Goal: Task Accomplishment & Management: Manage account settings

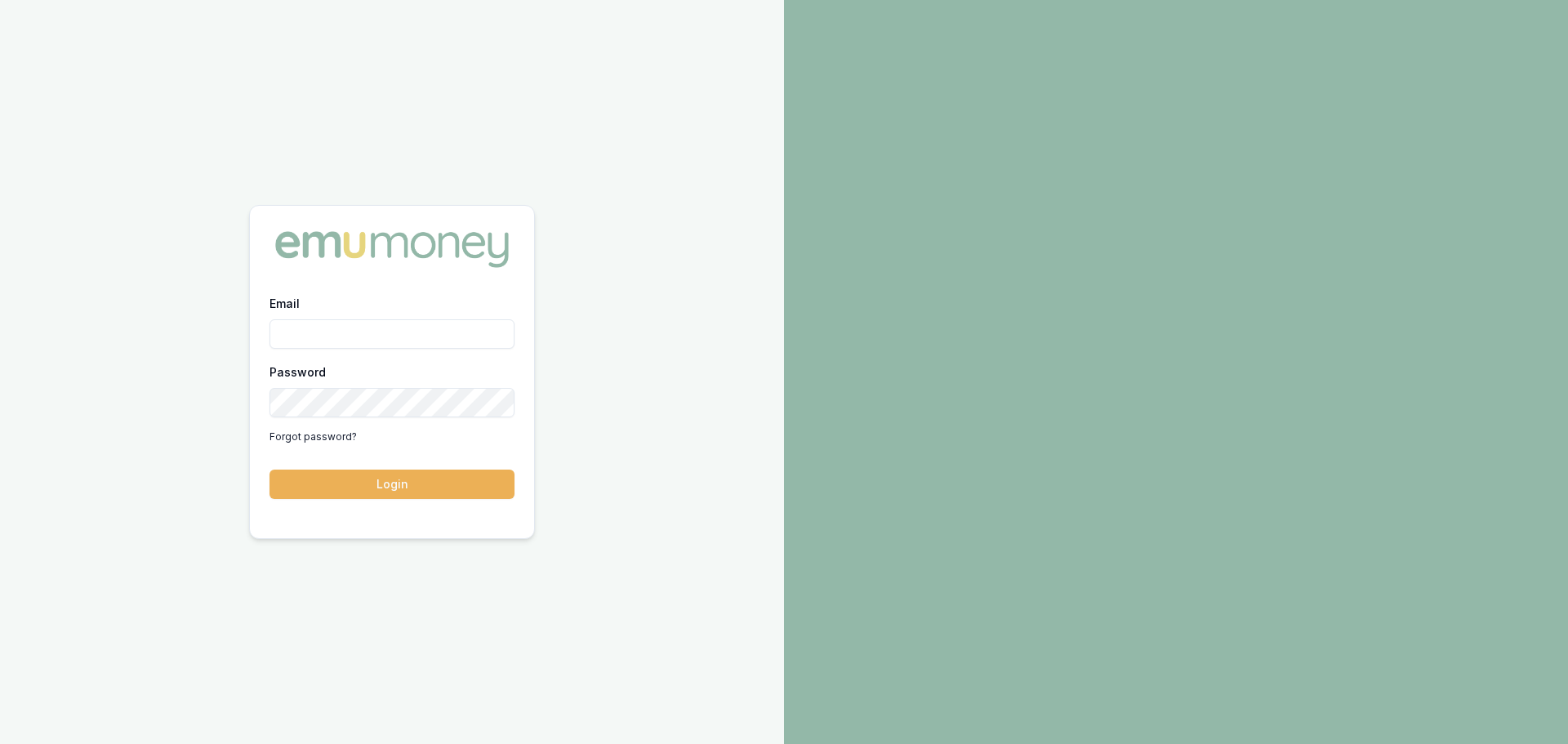
click at [315, 334] on input "Email" at bounding box center [392, 334] width 245 height 30
type input "evette.abdo@emumoney.com.au"
click at [379, 489] on button "Login" at bounding box center [392, 484] width 245 height 30
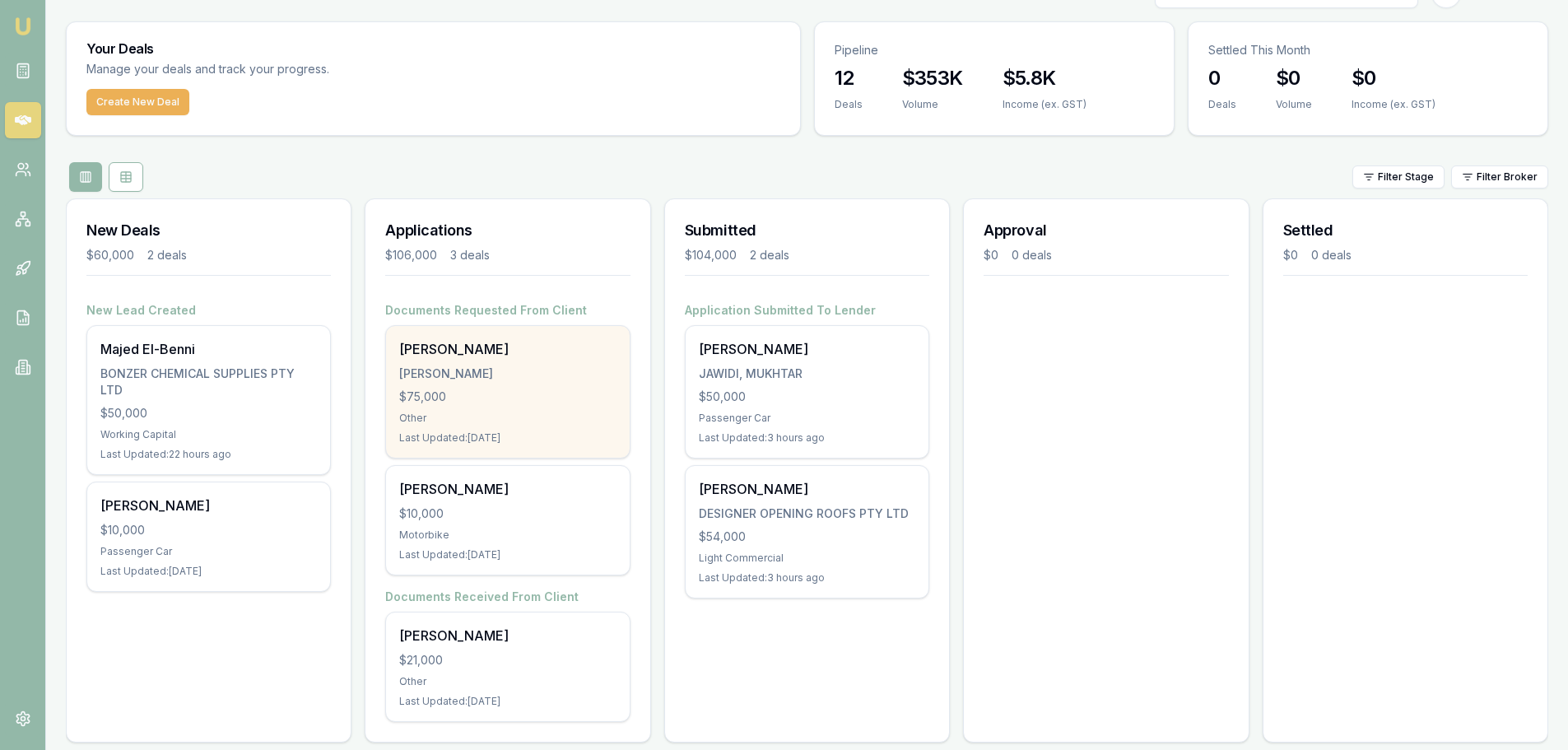
scroll to position [53, 0]
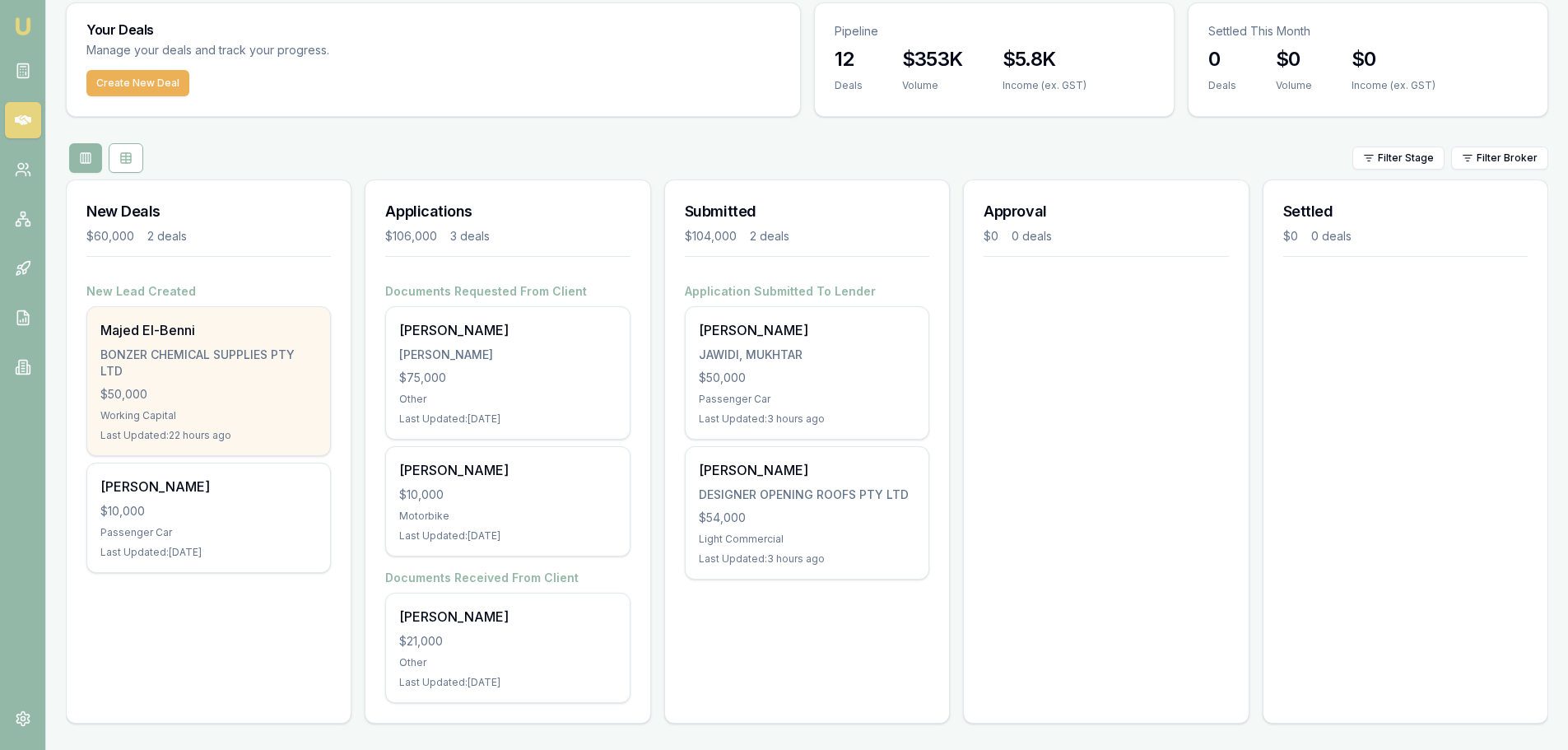
click at [167, 370] on div "BONZER CHEMICAL SUPPLIES PTY LTD" at bounding box center [208, 362] width 216 height 33
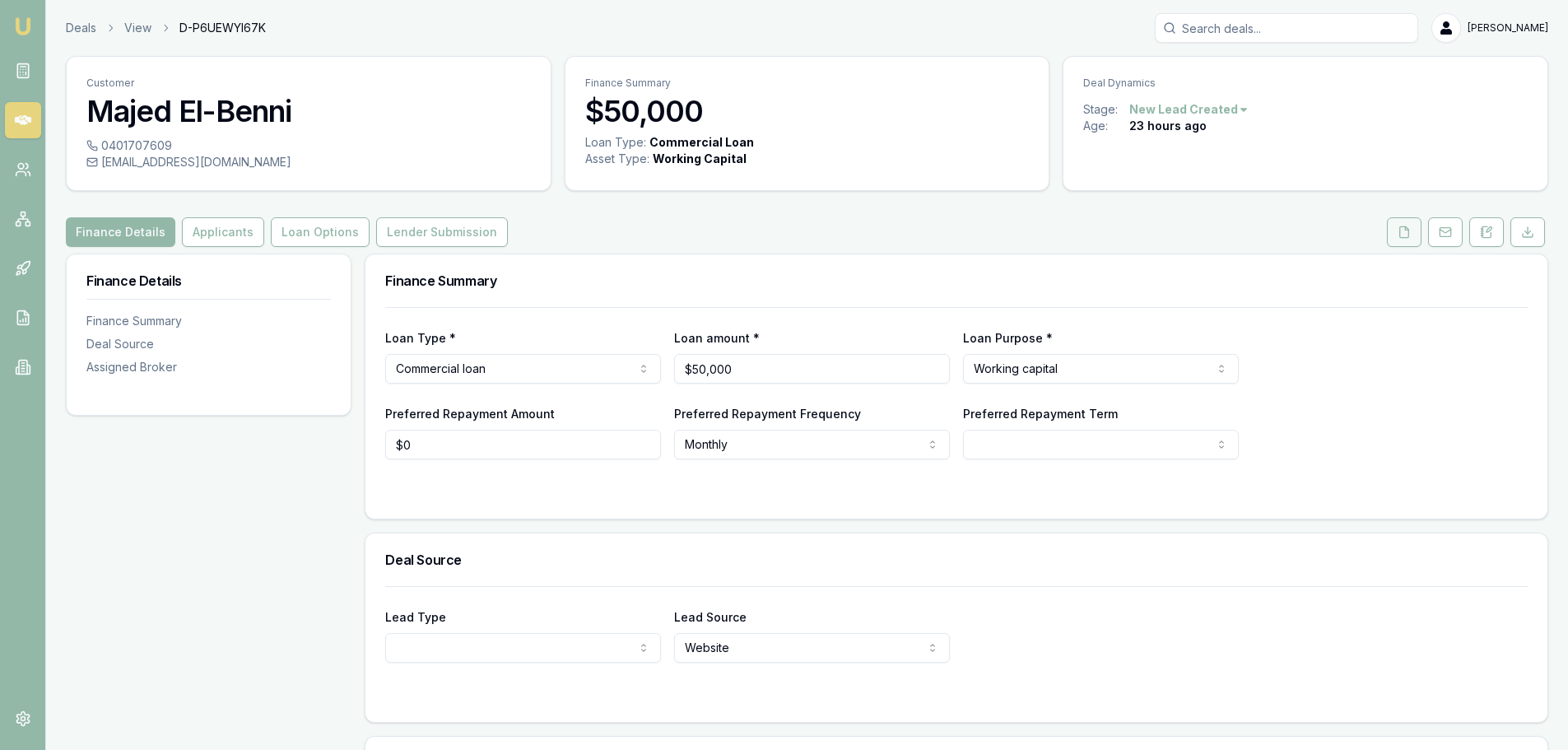
click at [1400, 236] on icon at bounding box center [1404, 231] width 9 height 11
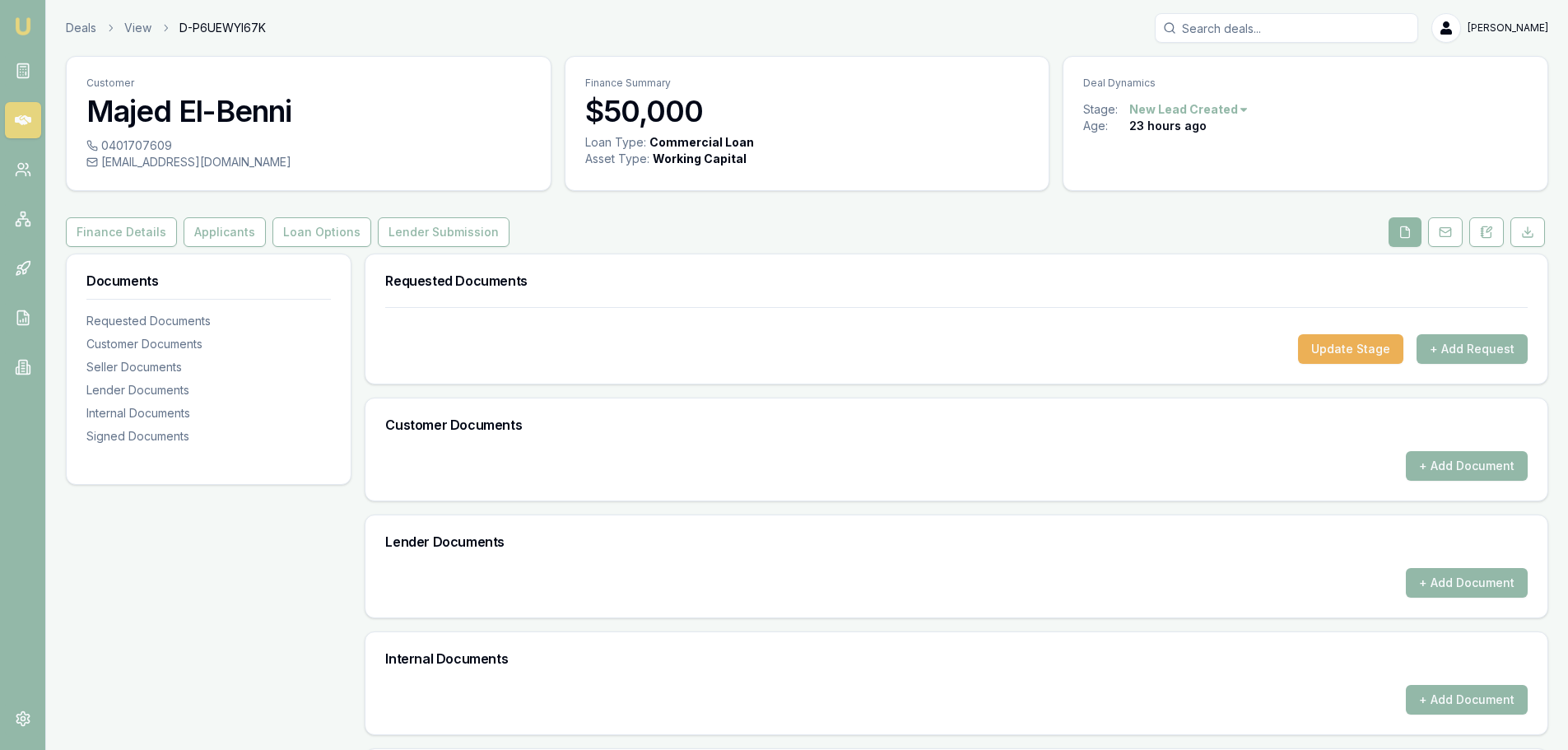
click at [1395, 231] on button at bounding box center [1404, 232] width 33 height 30
click at [1489, 234] on icon at bounding box center [1486, 232] width 13 height 13
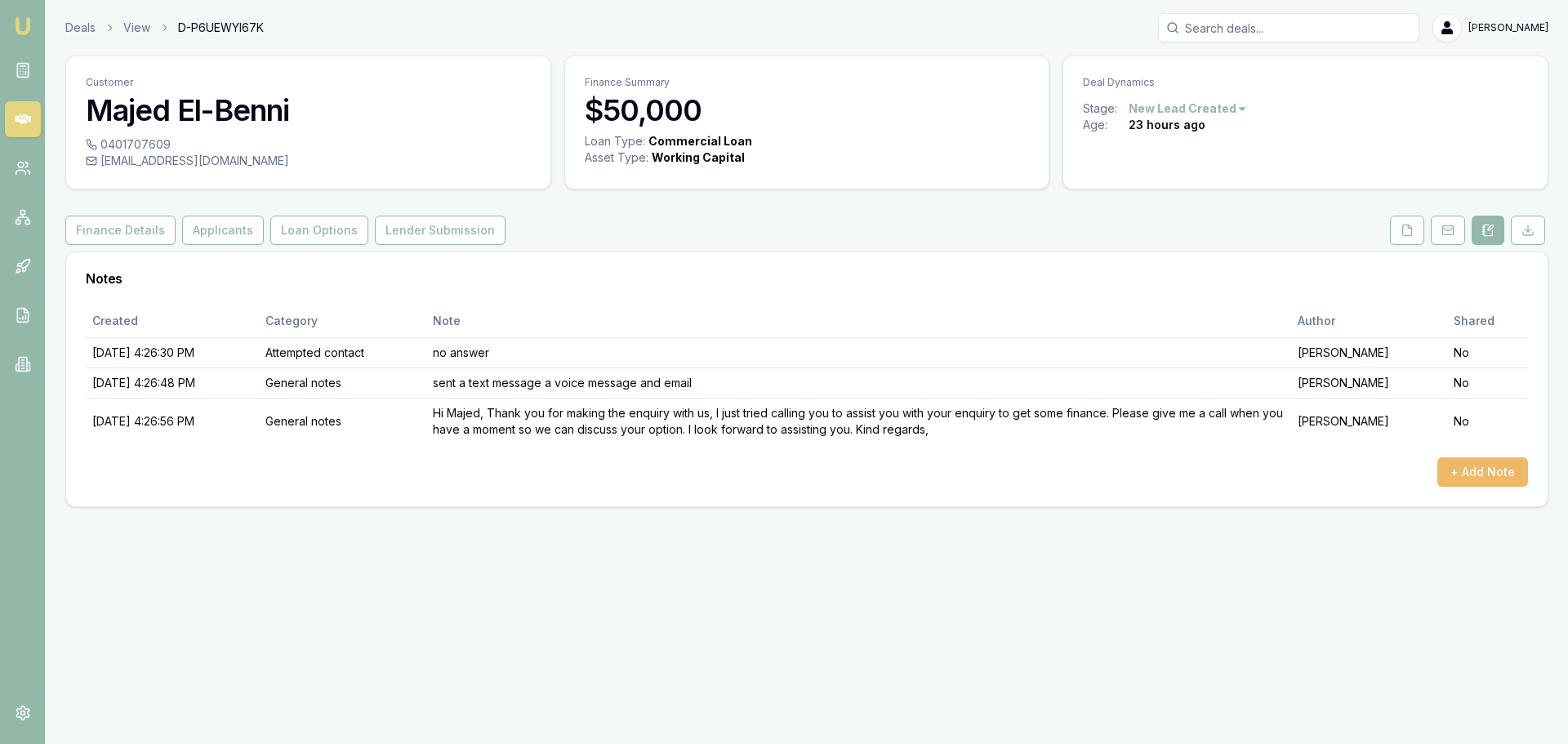
click at [1471, 471] on button "+ Add Note" at bounding box center [1483, 473] width 91 height 30
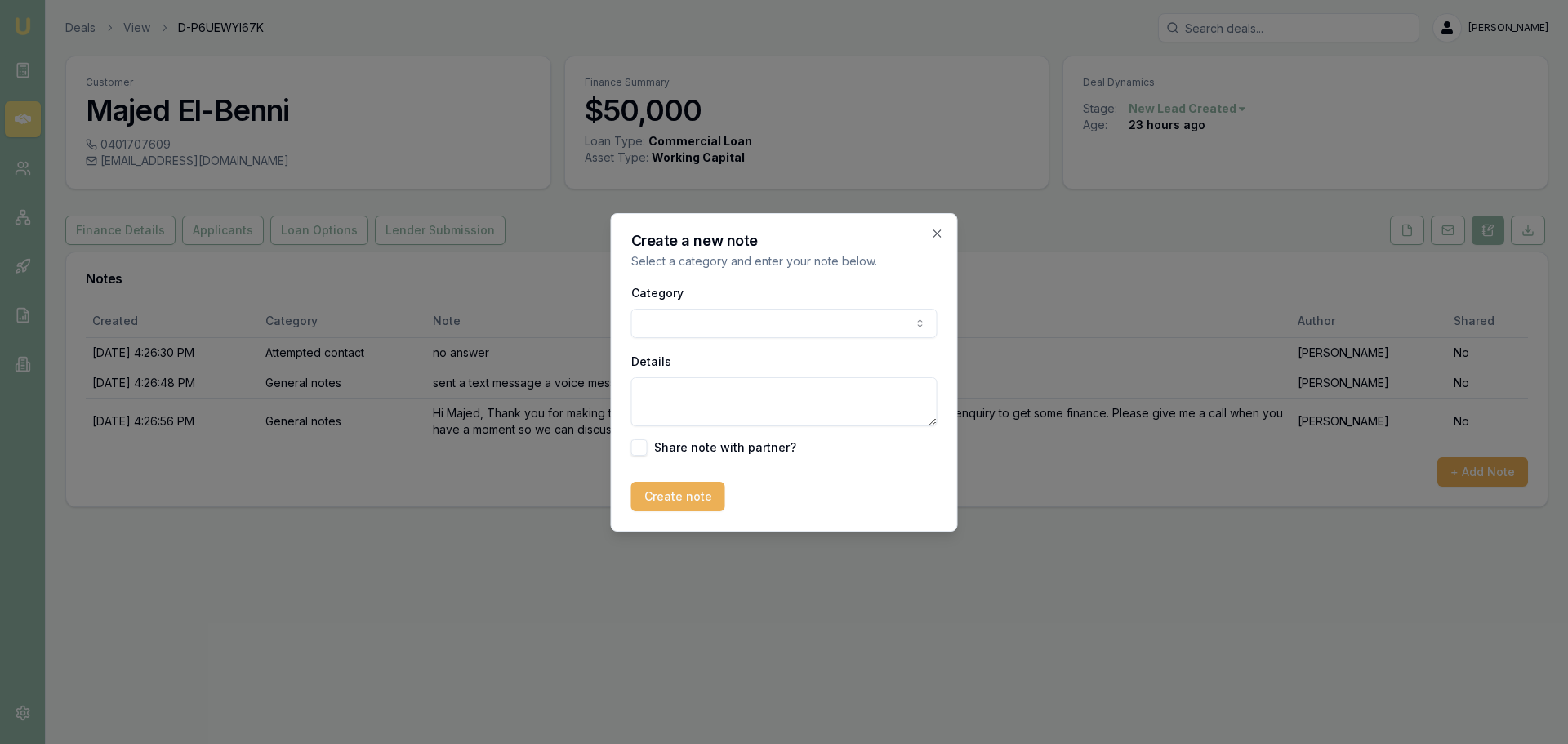
click at [642, 310] on body "Emu Broker Deals View D-P6UEWYI67K Evette Abdo Toggle Menu Customer Majed El-Be…" at bounding box center [784, 372] width 1568 height 744
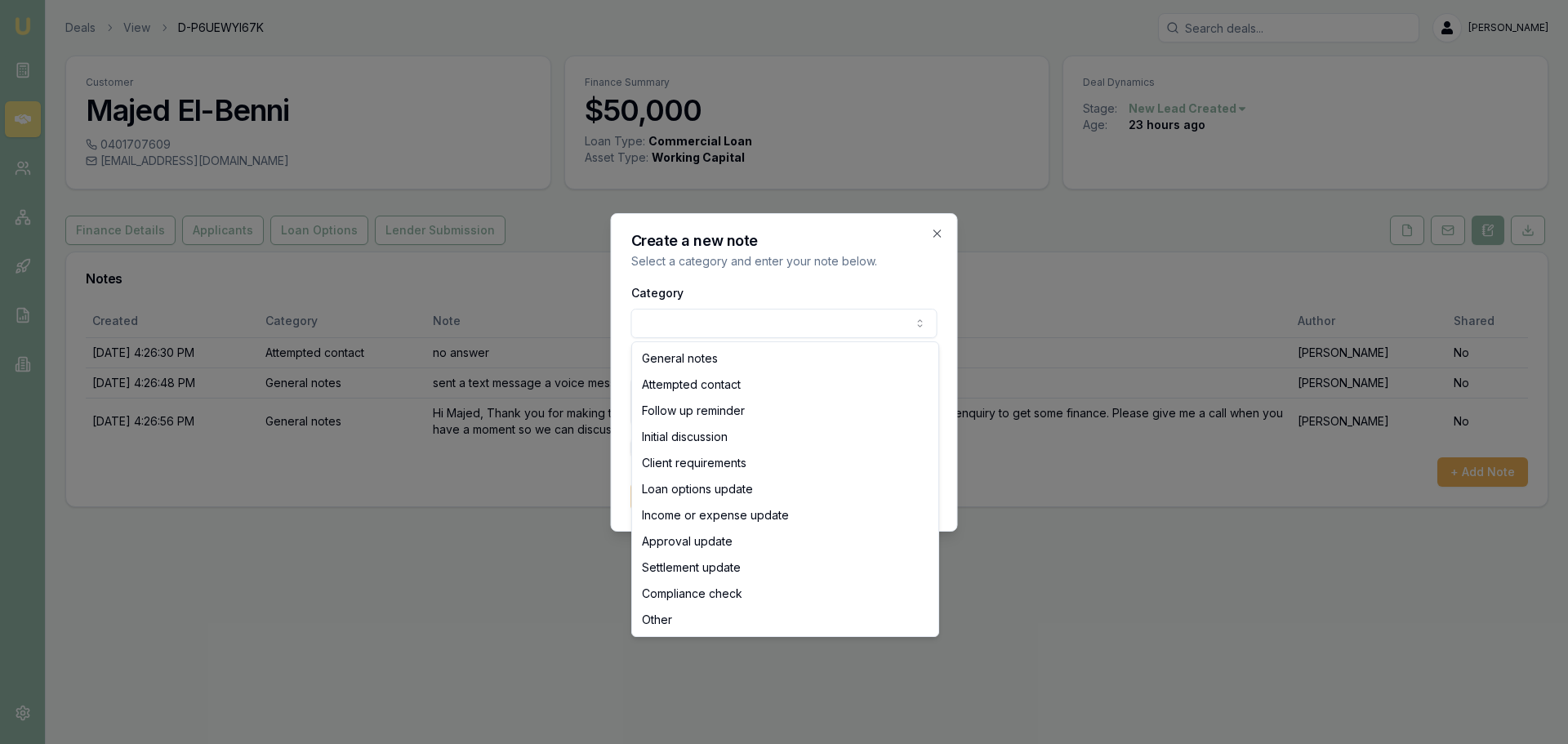
select select "ATTEMPTED_CONTACT"
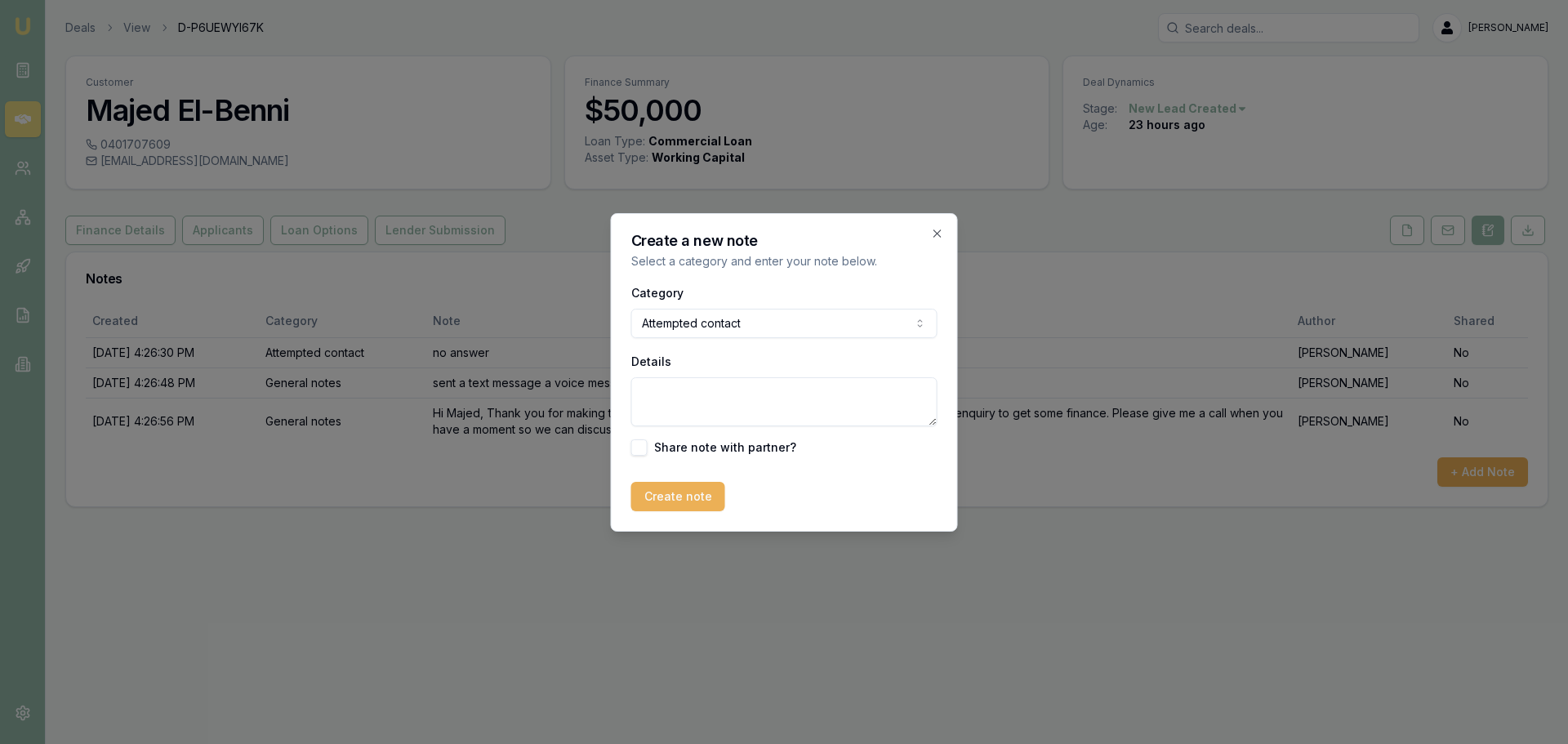
click at [652, 390] on textarea "Details" at bounding box center [785, 401] width 306 height 49
type textarea "no answer left a voice message again and a text"
click at [680, 489] on button "Create note" at bounding box center [678, 497] width 94 height 30
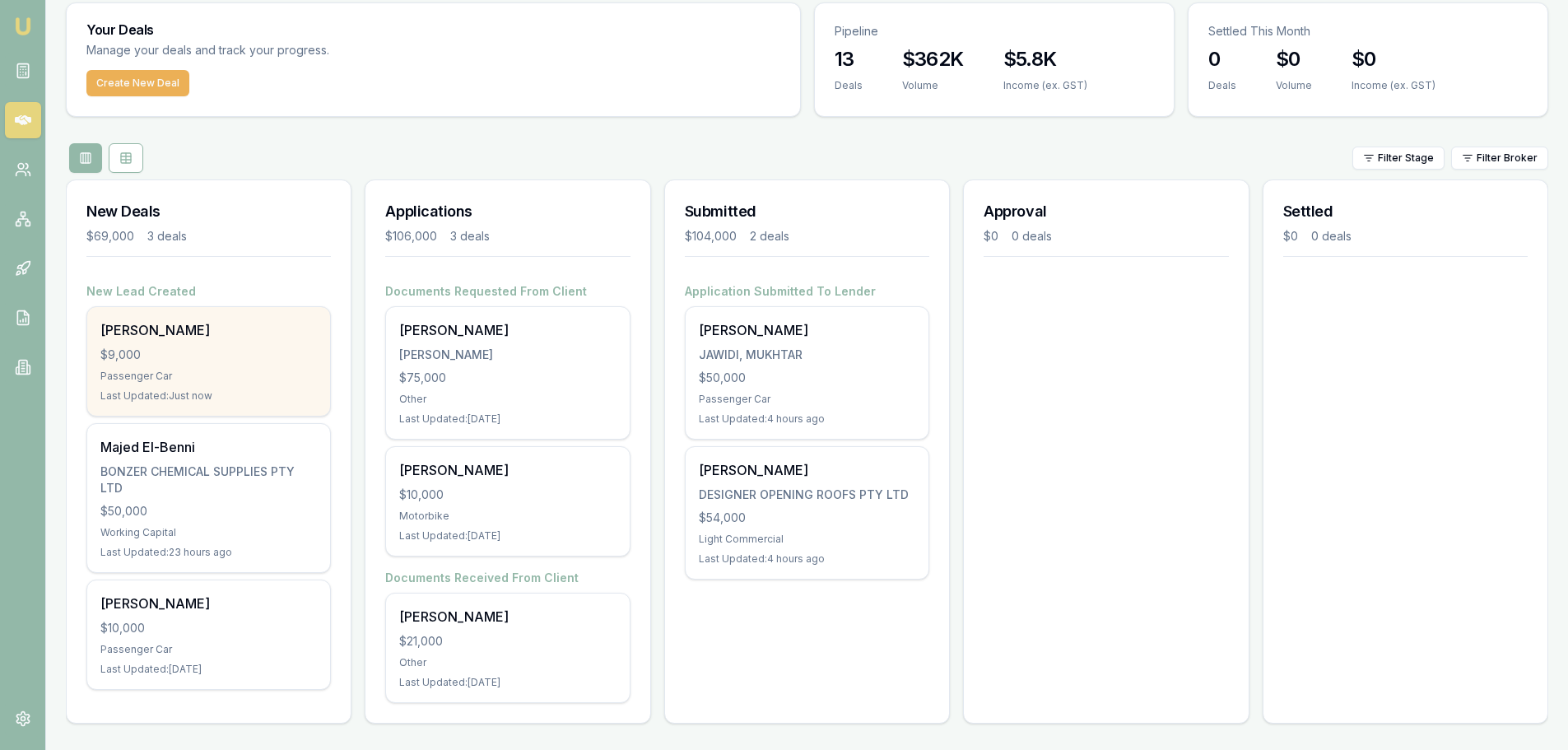
click at [246, 367] on div "BRENDAN LOUIS $9,000 Passenger Car Last Updated: Just now" at bounding box center [209, 361] width 243 height 108
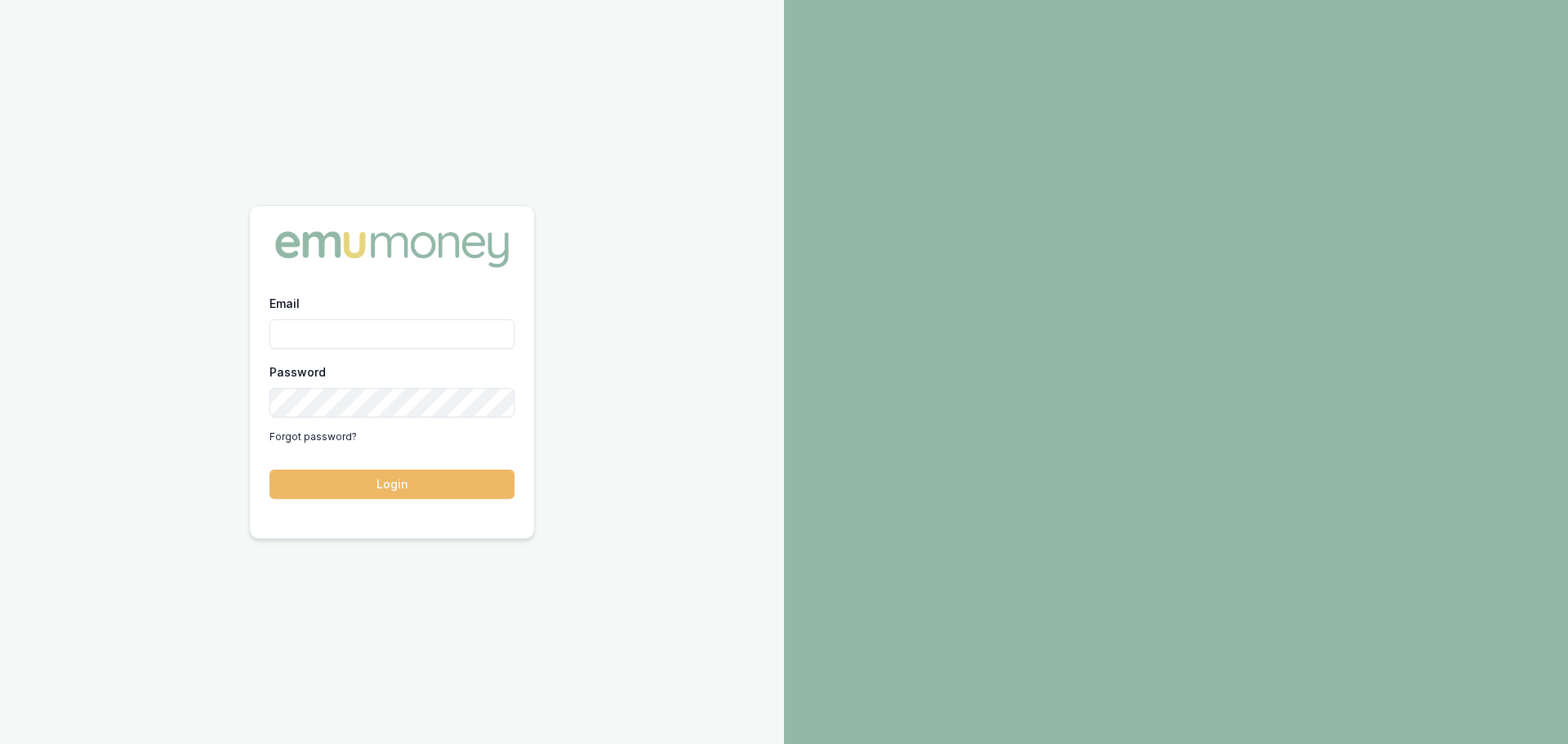
click at [403, 492] on button "Login" at bounding box center [392, 484] width 245 height 30
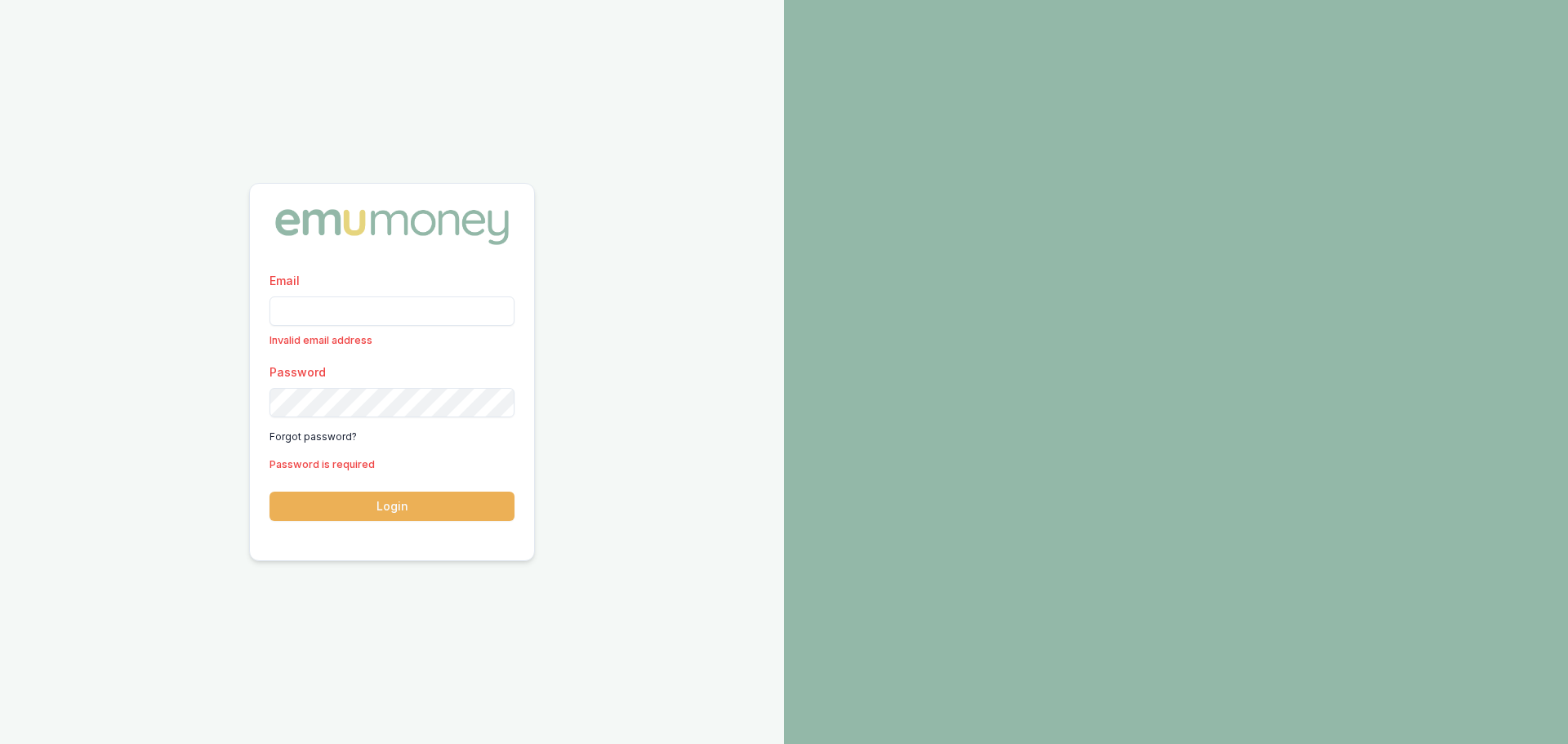
click at [301, 302] on input "Email" at bounding box center [392, 311] width 245 height 30
type input "evette.abdo@emumoney.com.au"
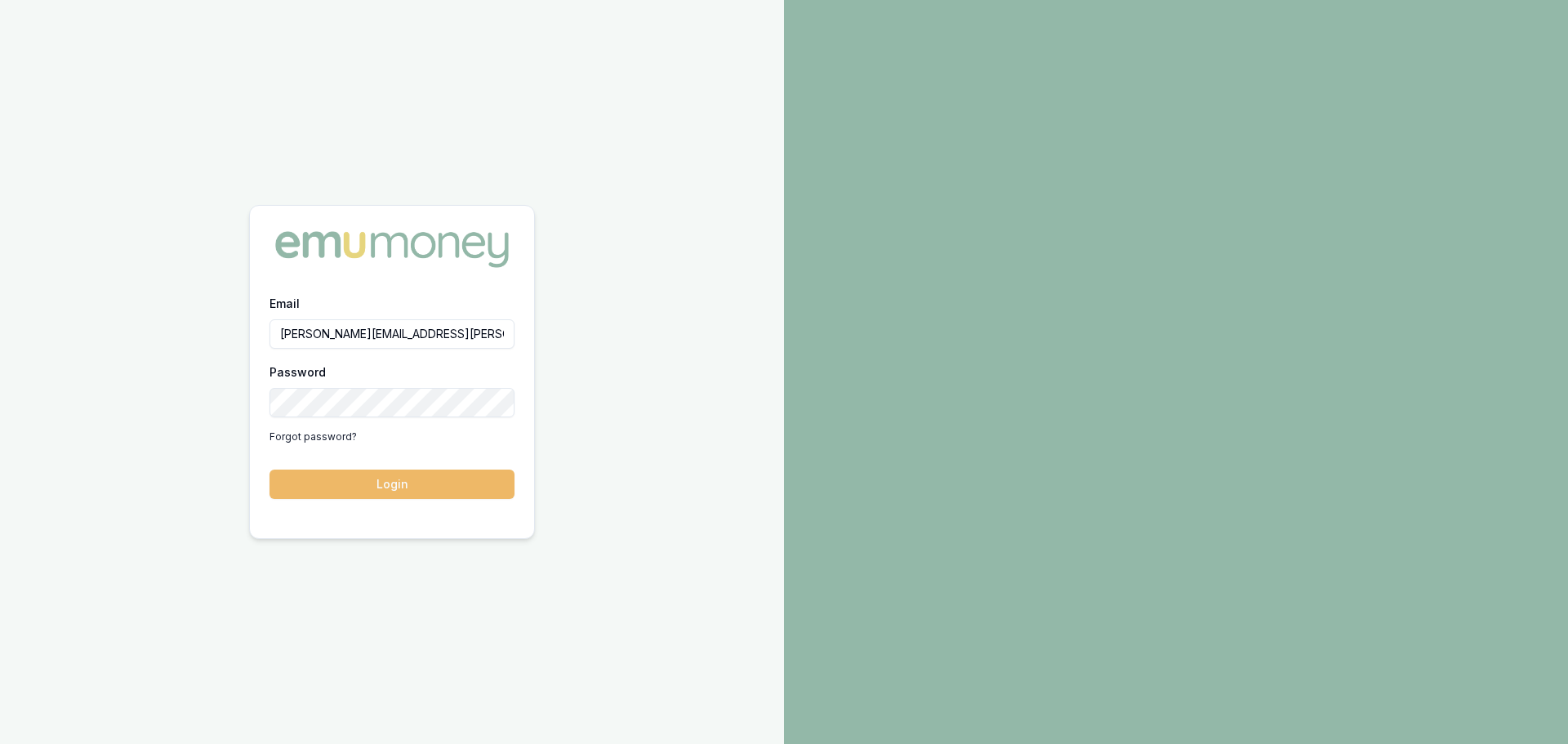
click at [402, 486] on button "Login" at bounding box center [392, 484] width 245 height 30
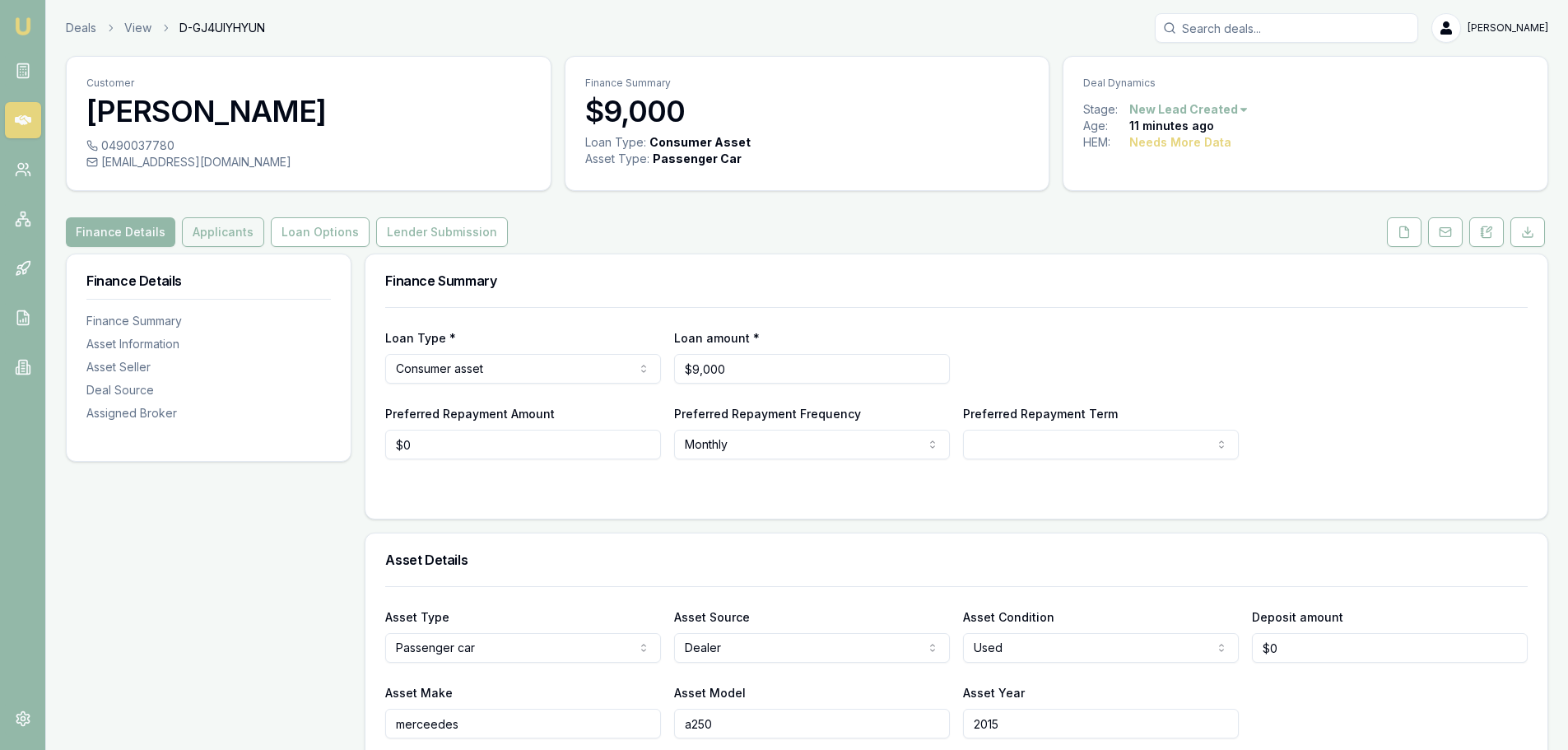
click at [224, 237] on button "Applicants" at bounding box center [223, 232] width 83 height 30
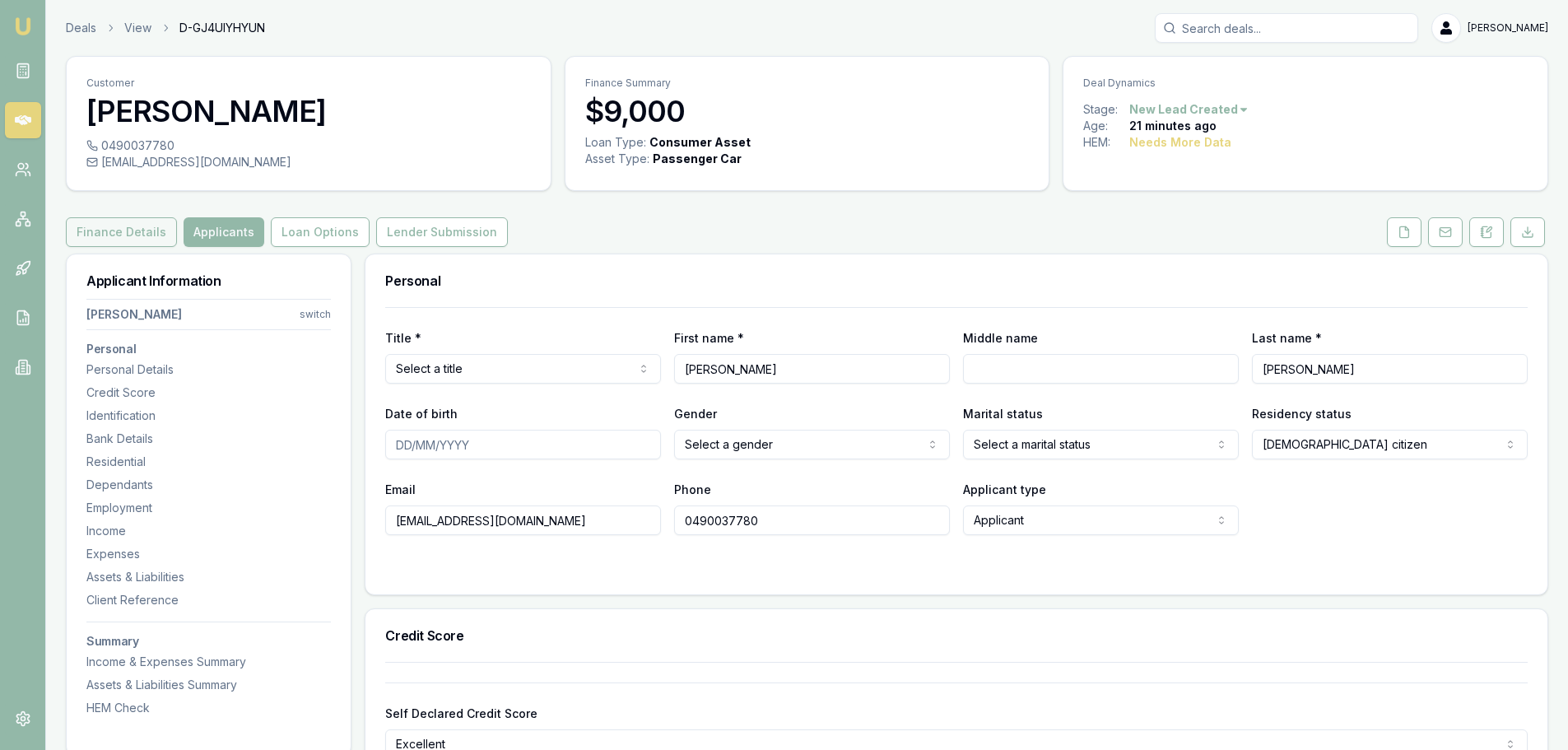
click at [108, 228] on button "Finance Details" at bounding box center [121, 232] width 111 height 30
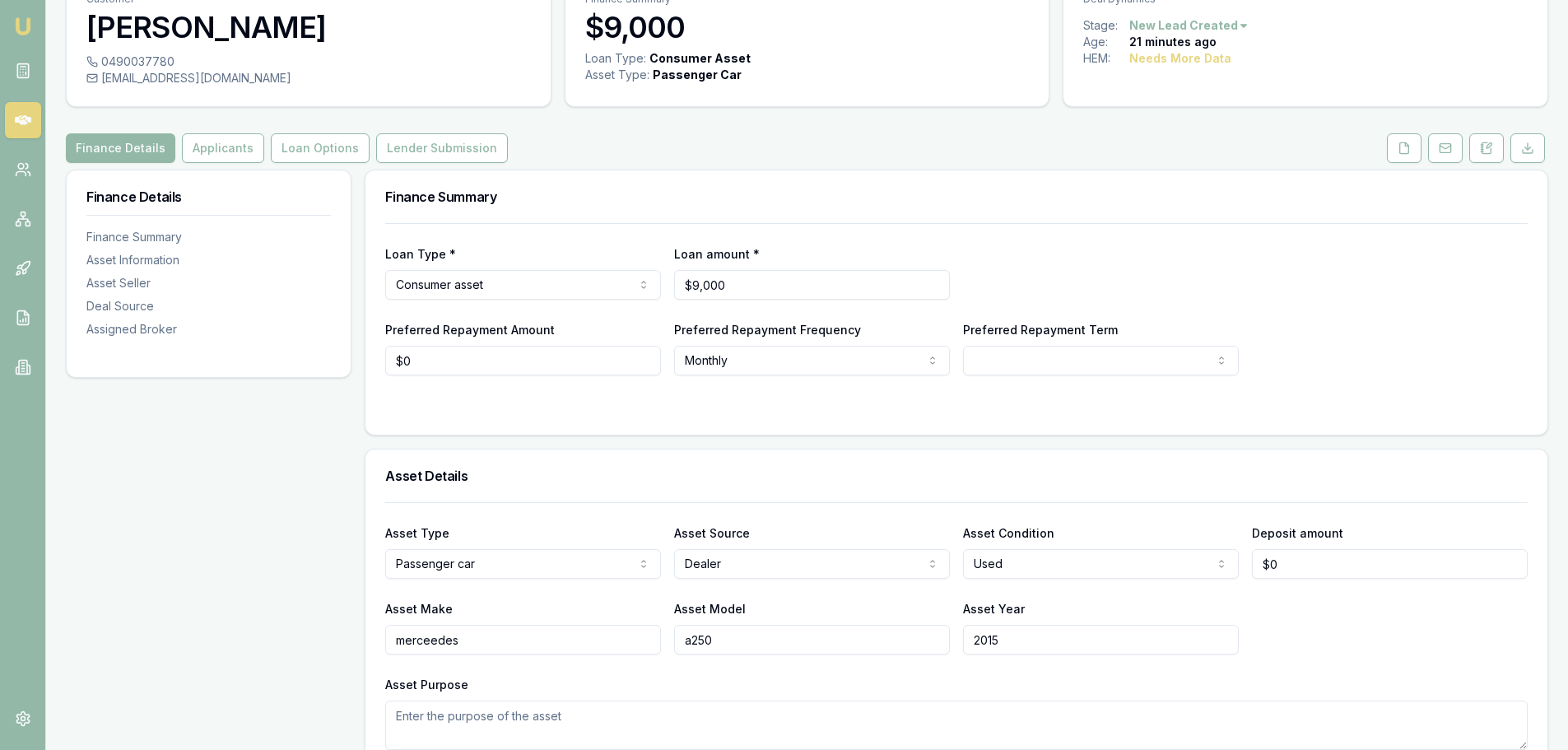
scroll to position [83, 0]
click at [222, 155] on button "Applicants" at bounding box center [223, 150] width 83 height 30
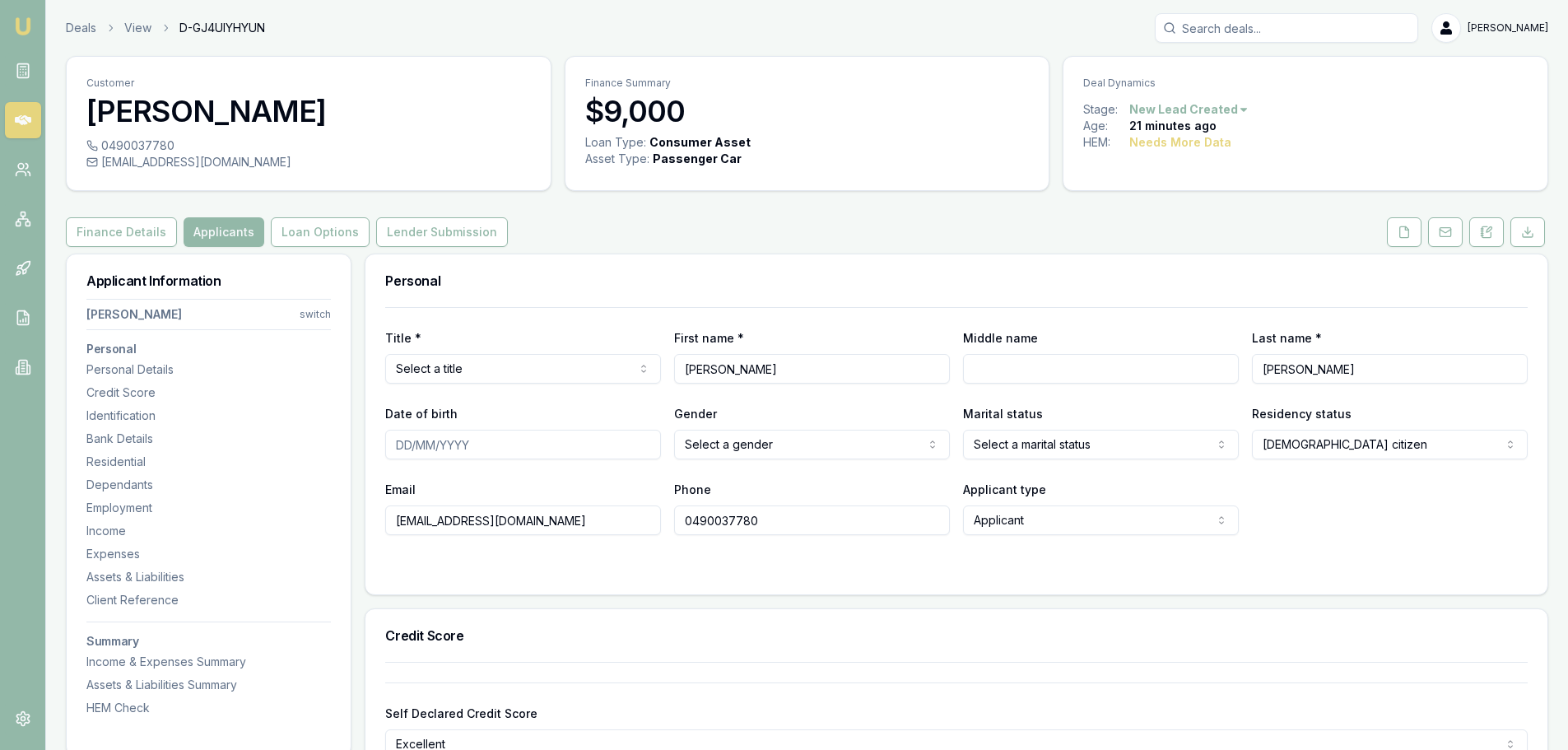
click at [471, 370] on html "Emu Broker Deals View D-GJ4UIYHYUN Evette Abdo Toggle Menu Customer BRENDAN LOU…" at bounding box center [784, 375] width 1568 height 750
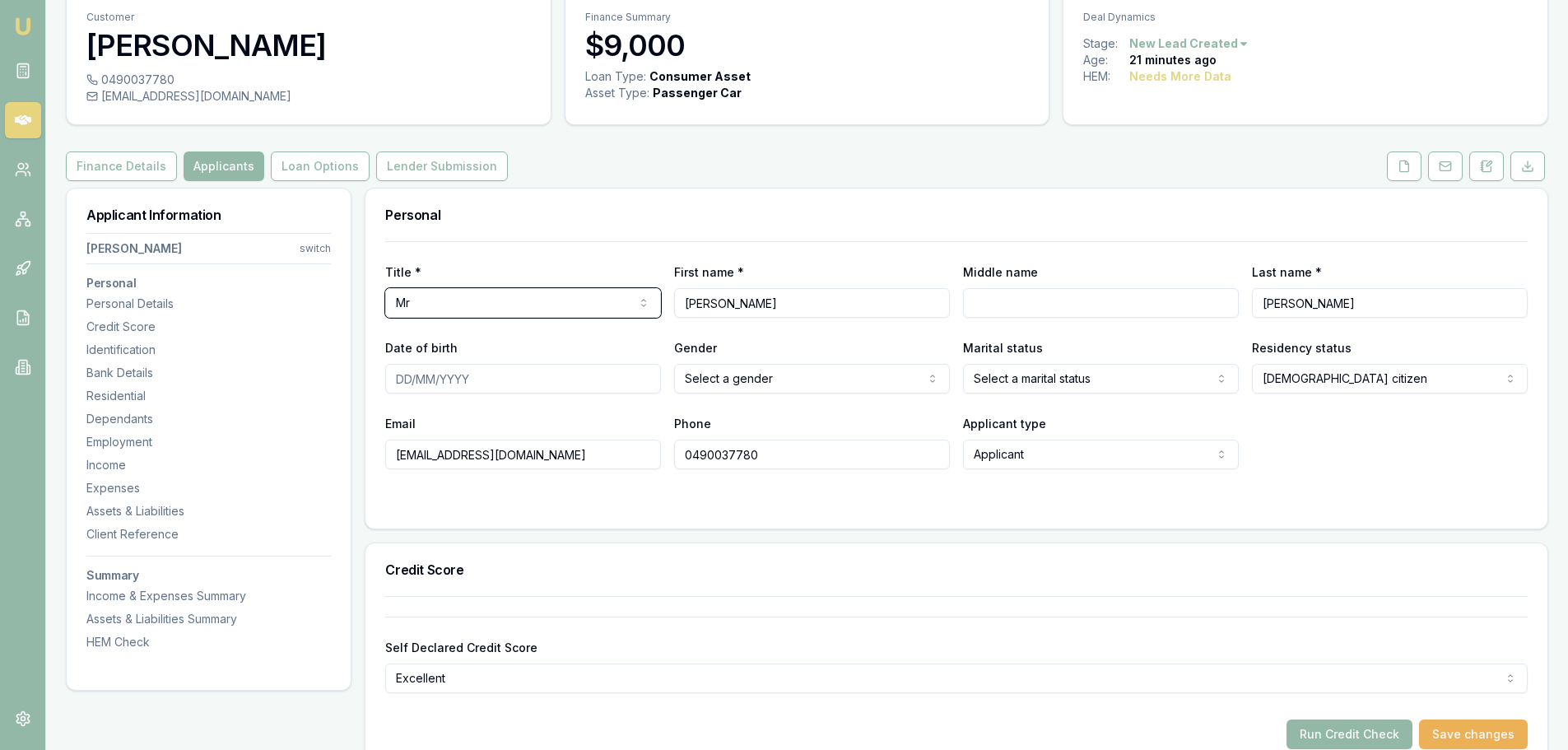
scroll to position [164, 0]
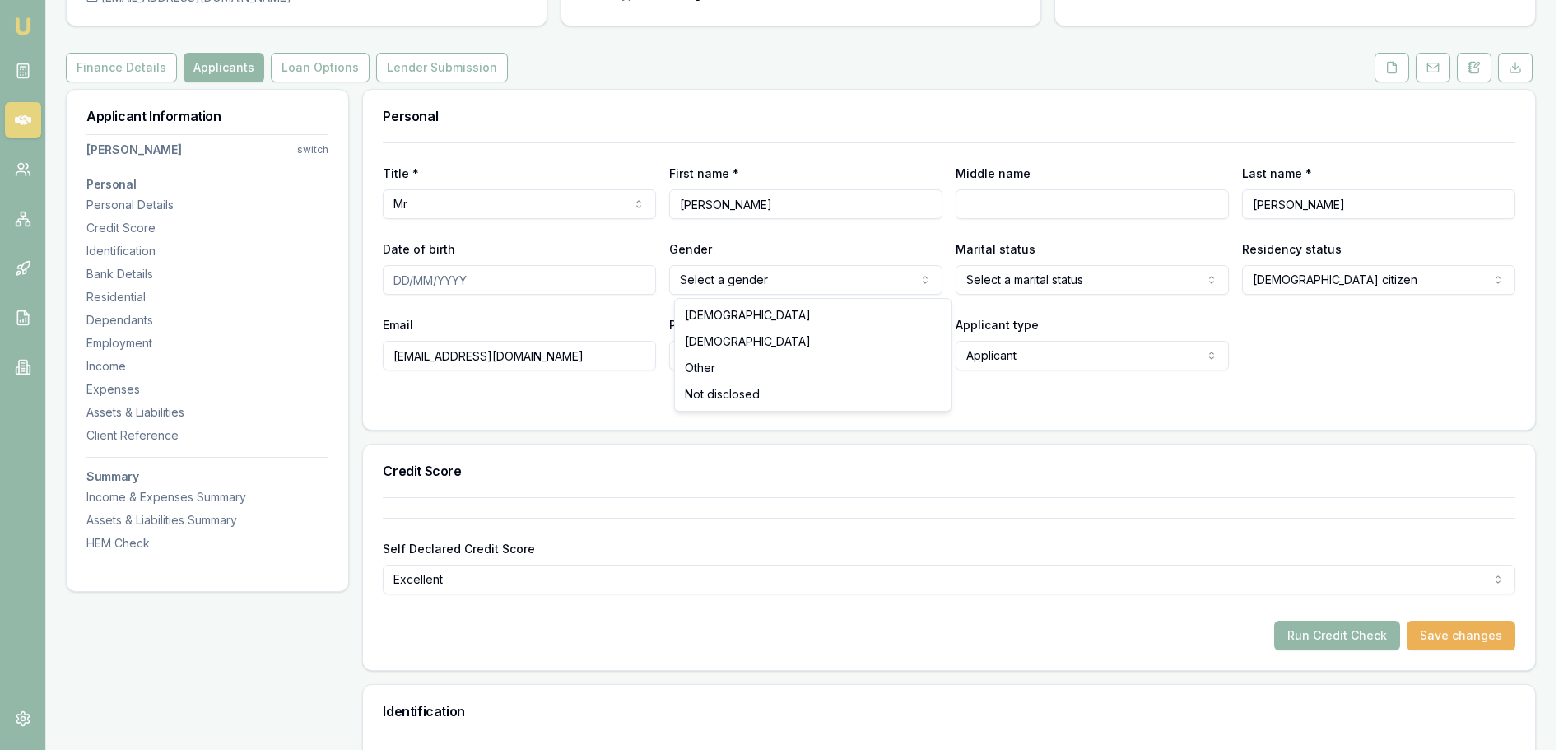
click at [764, 275] on html "Emu Broker Deals View D-GJ4UIYHYUN Evette Abdo Toggle Menu Customer BRENDAN LOU…" at bounding box center [784, 210] width 1568 height 750
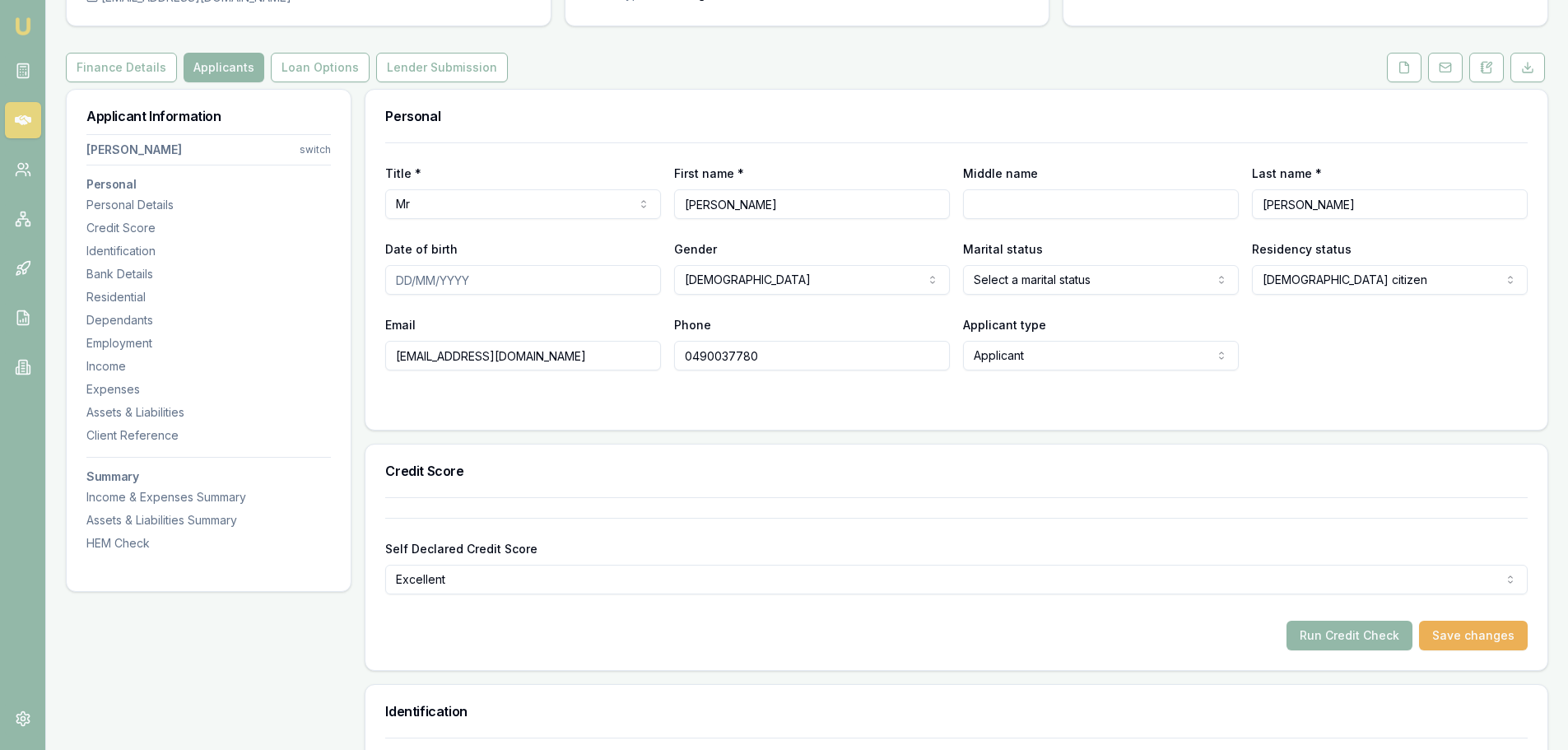
click at [936, 481] on div "Credit Score" at bounding box center [956, 471] width 1182 height 53
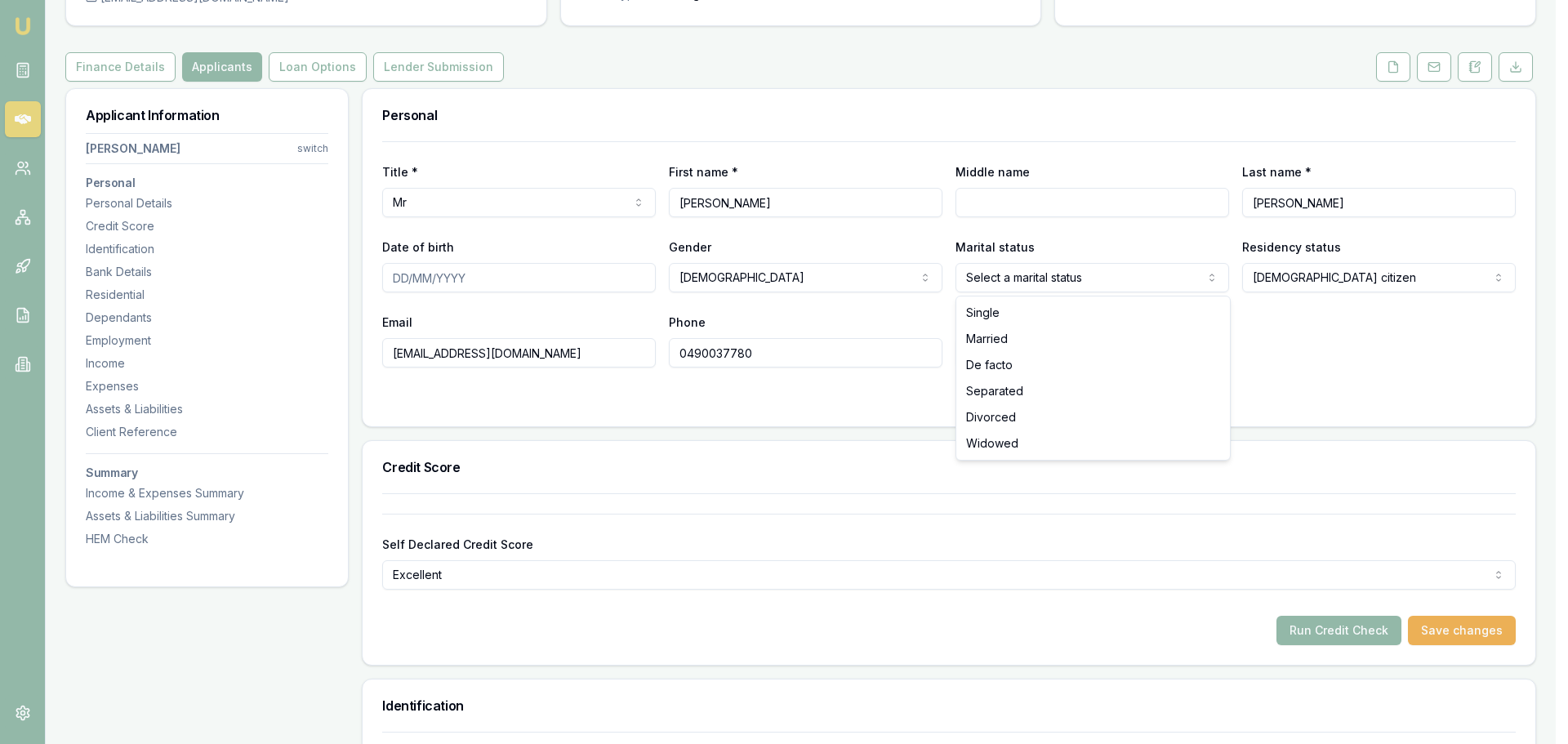
click at [1053, 275] on html "Emu Broker Deals View D-GJ4UIYHYUN Evette Abdo Toggle Menu Customer BRENDAN LOU…" at bounding box center [784, 209] width 1568 height 744
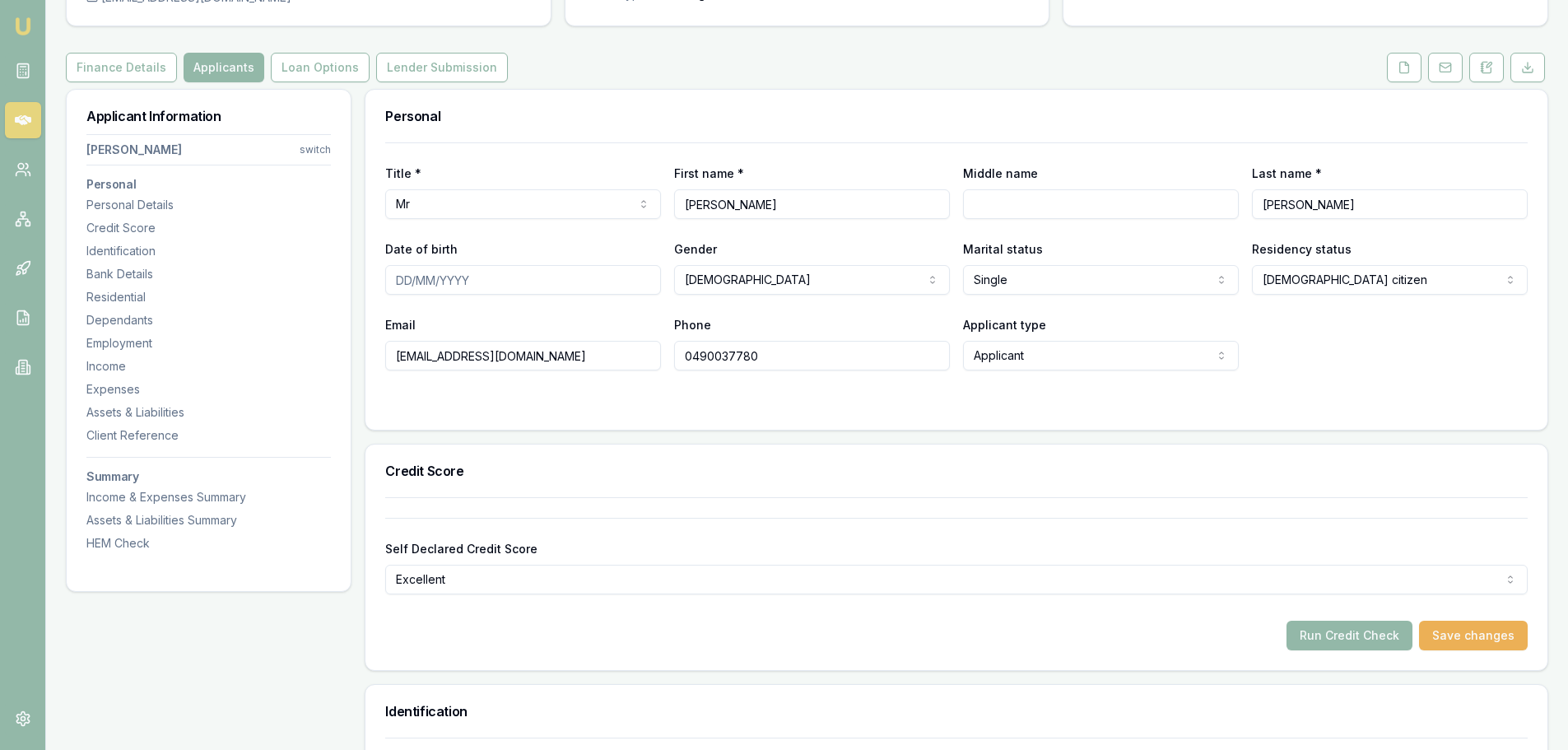
click at [1325, 341] on div "Email brendanlouis89@gmail.com Phone 0490037780 Applicant type Applicant Applic…" at bounding box center [956, 342] width 1142 height 56
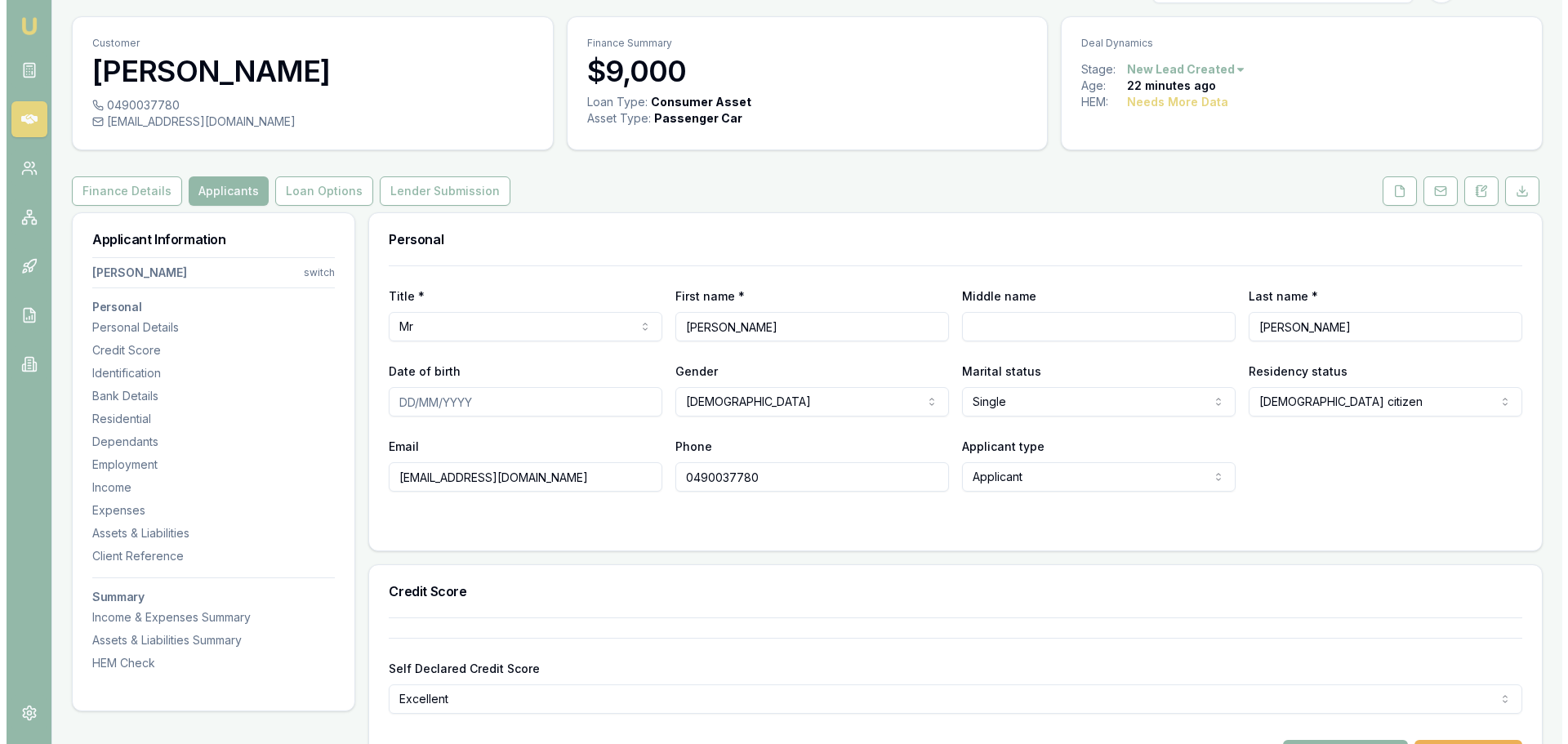
scroll to position [0, 0]
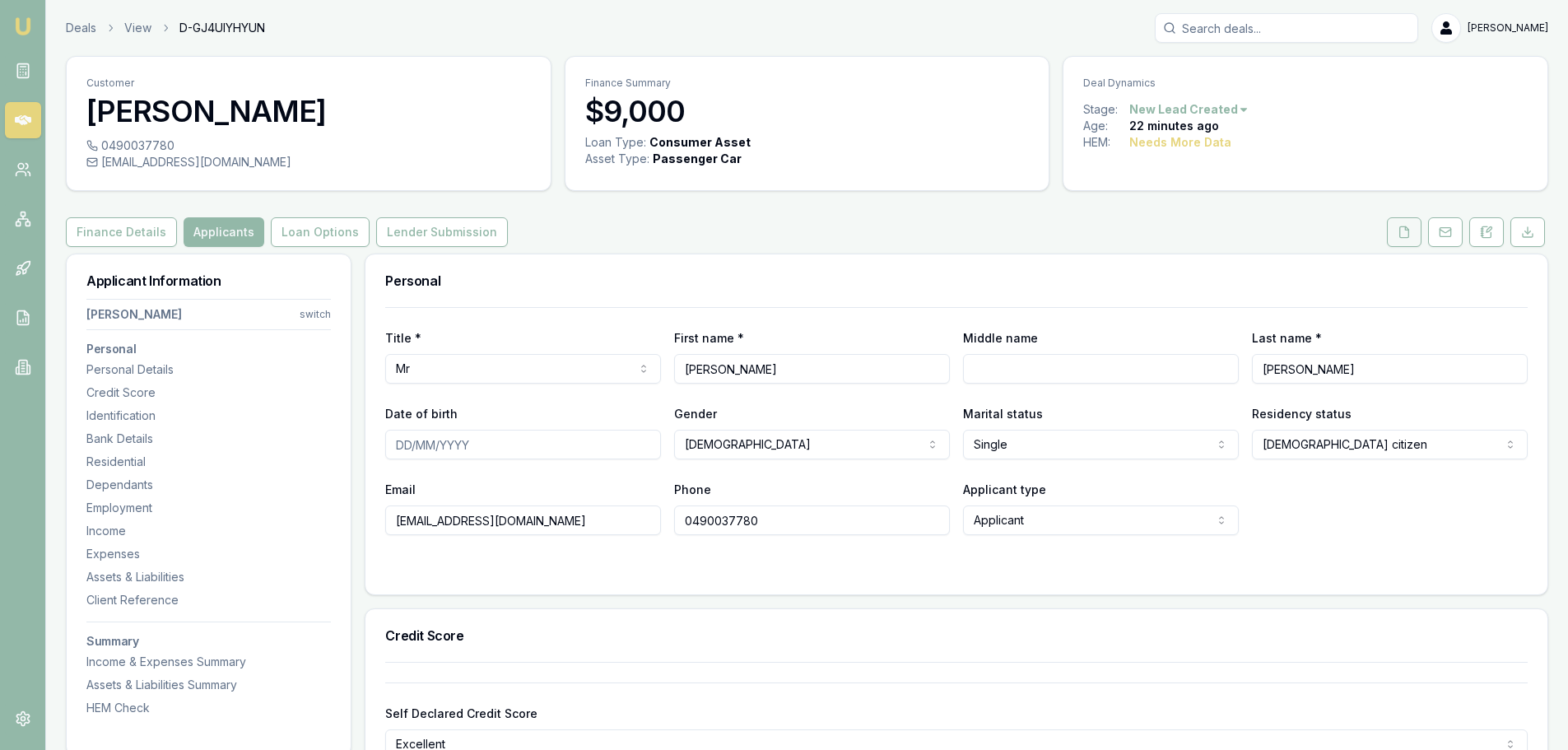
click at [1402, 230] on icon at bounding box center [1404, 232] width 13 height 13
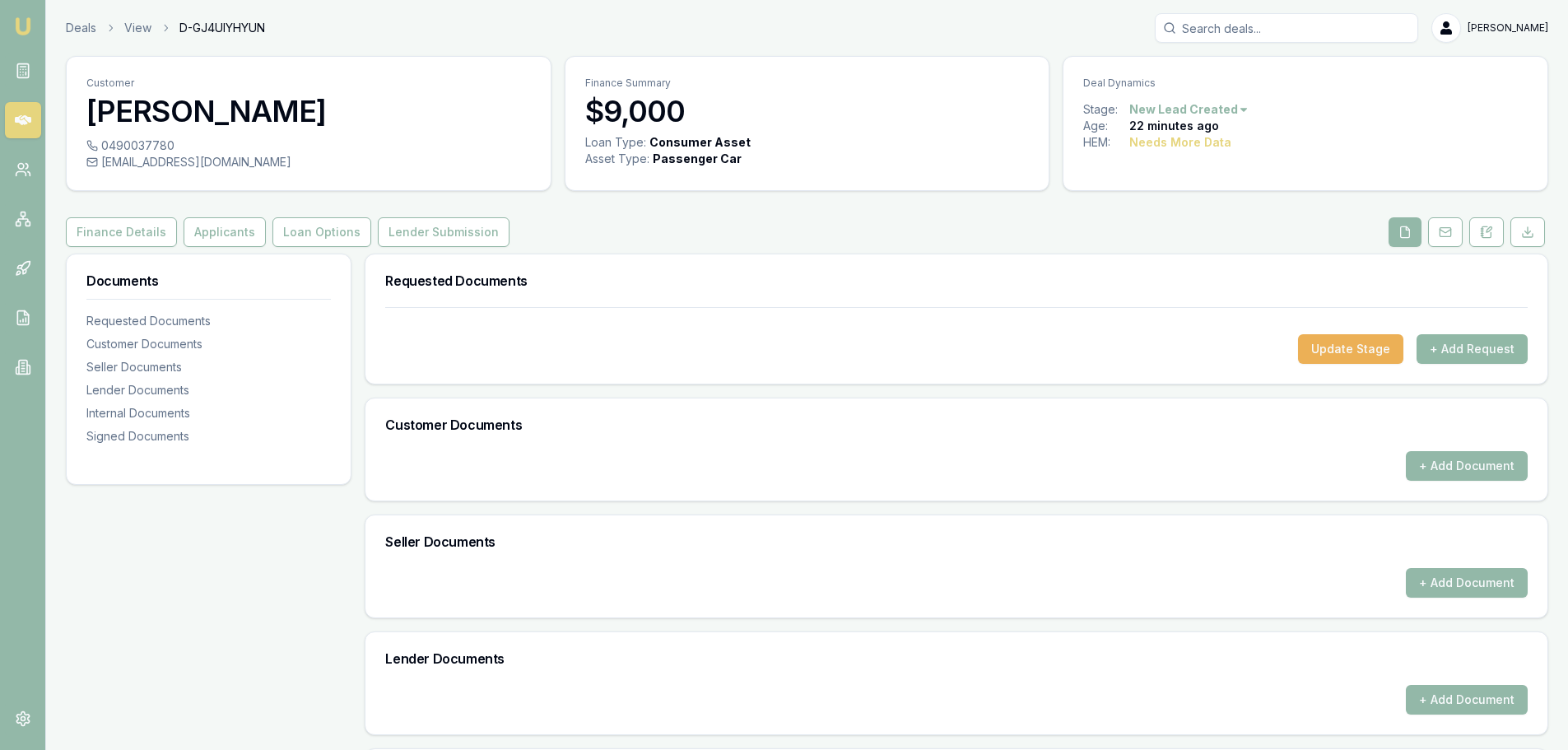
click at [1487, 352] on button "+ Add Request" at bounding box center [1471, 350] width 111 height 30
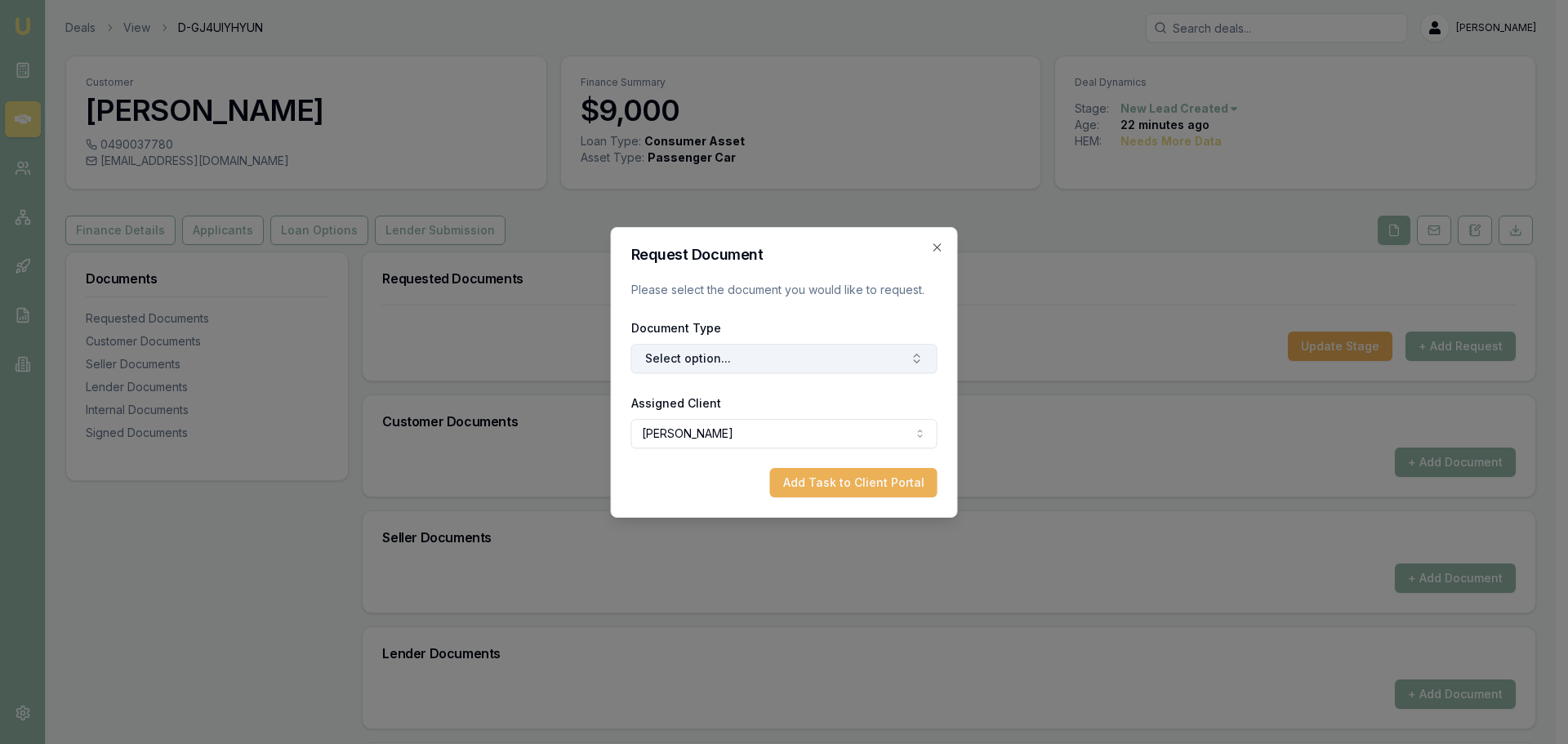
click at [733, 365] on button "Select option..." at bounding box center [785, 358] width 306 height 30
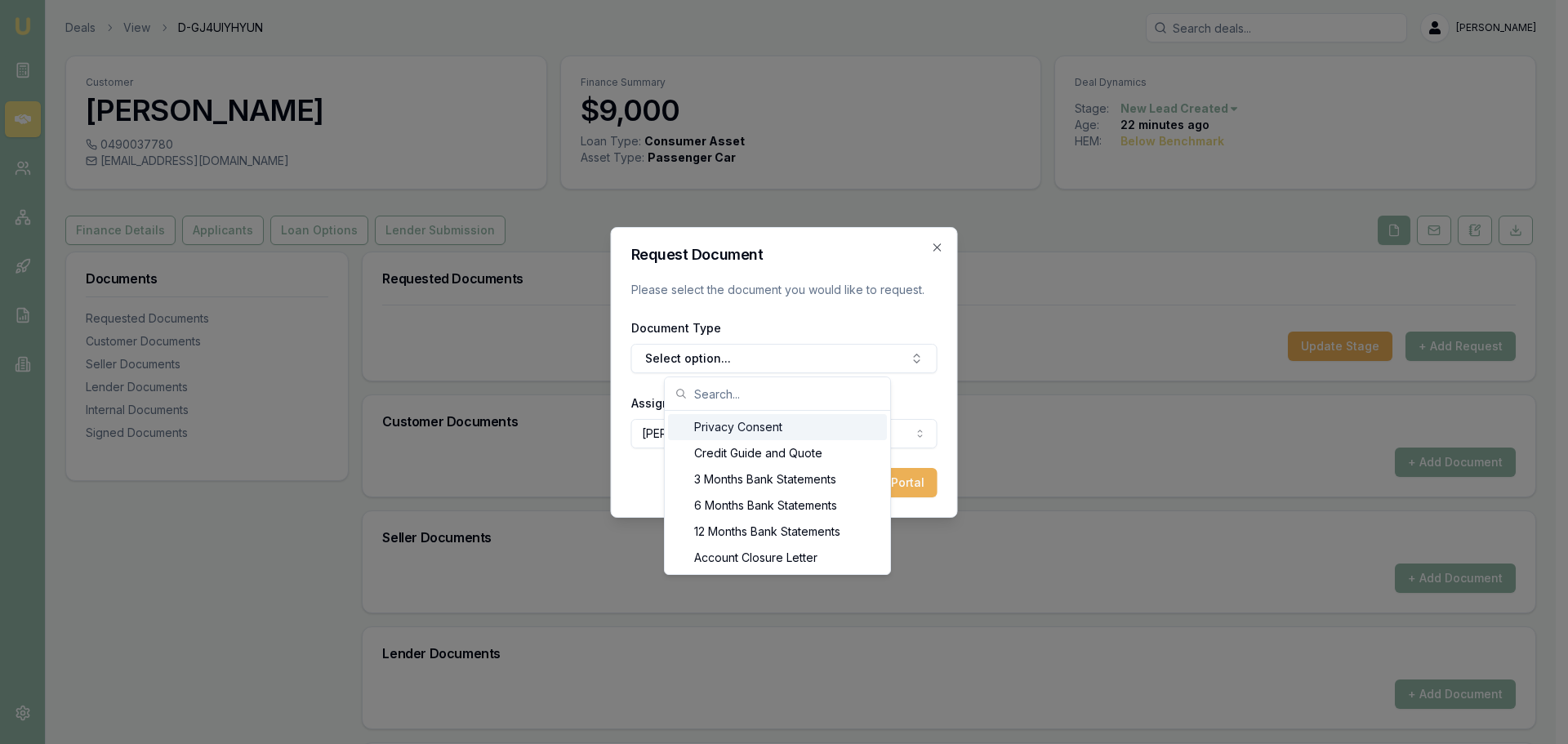
click at [738, 430] on div "Privacy Consent" at bounding box center [777, 427] width 219 height 26
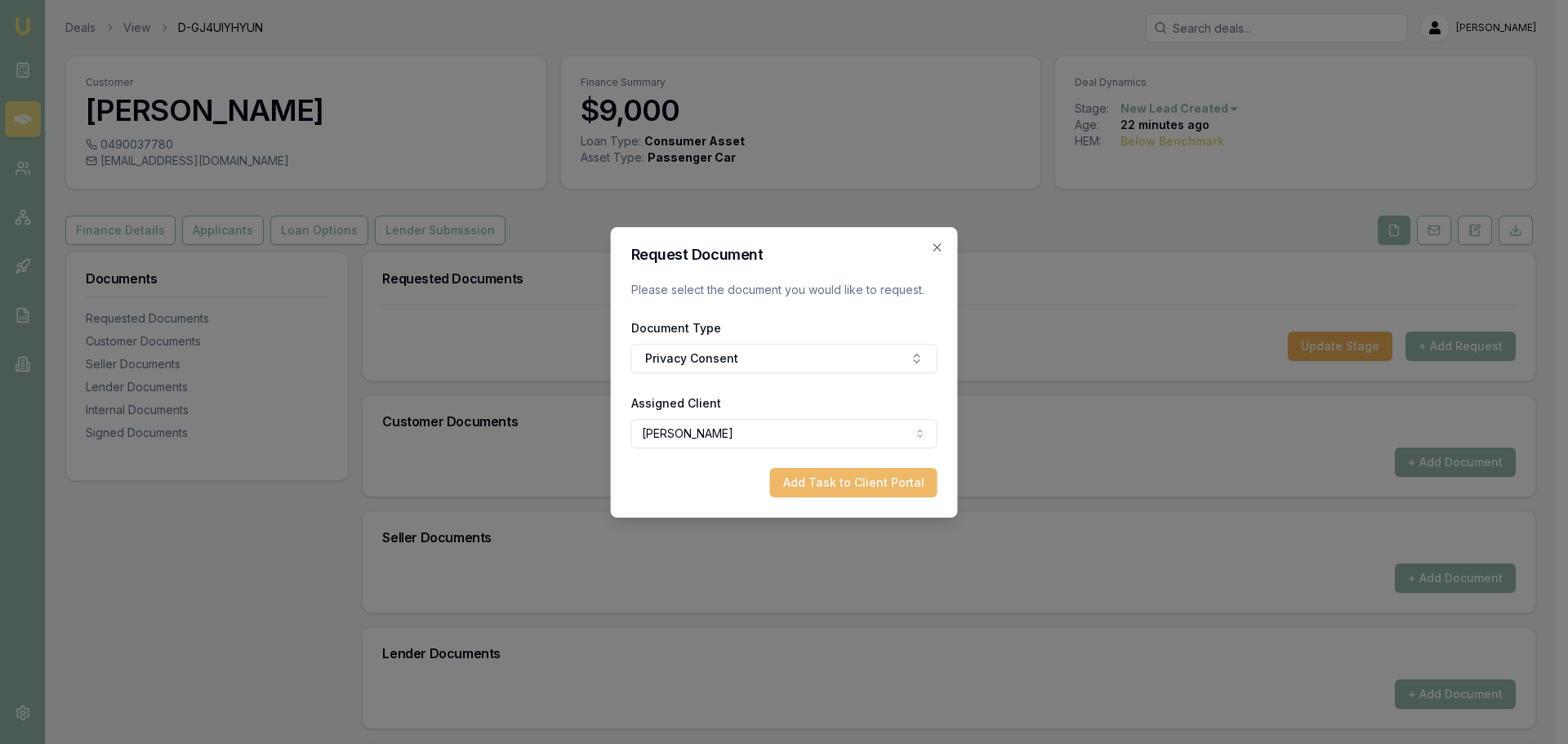
click at [820, 484] on button "Add Task to Client Portal" at bounding box center [854, 482] width 167 height 30
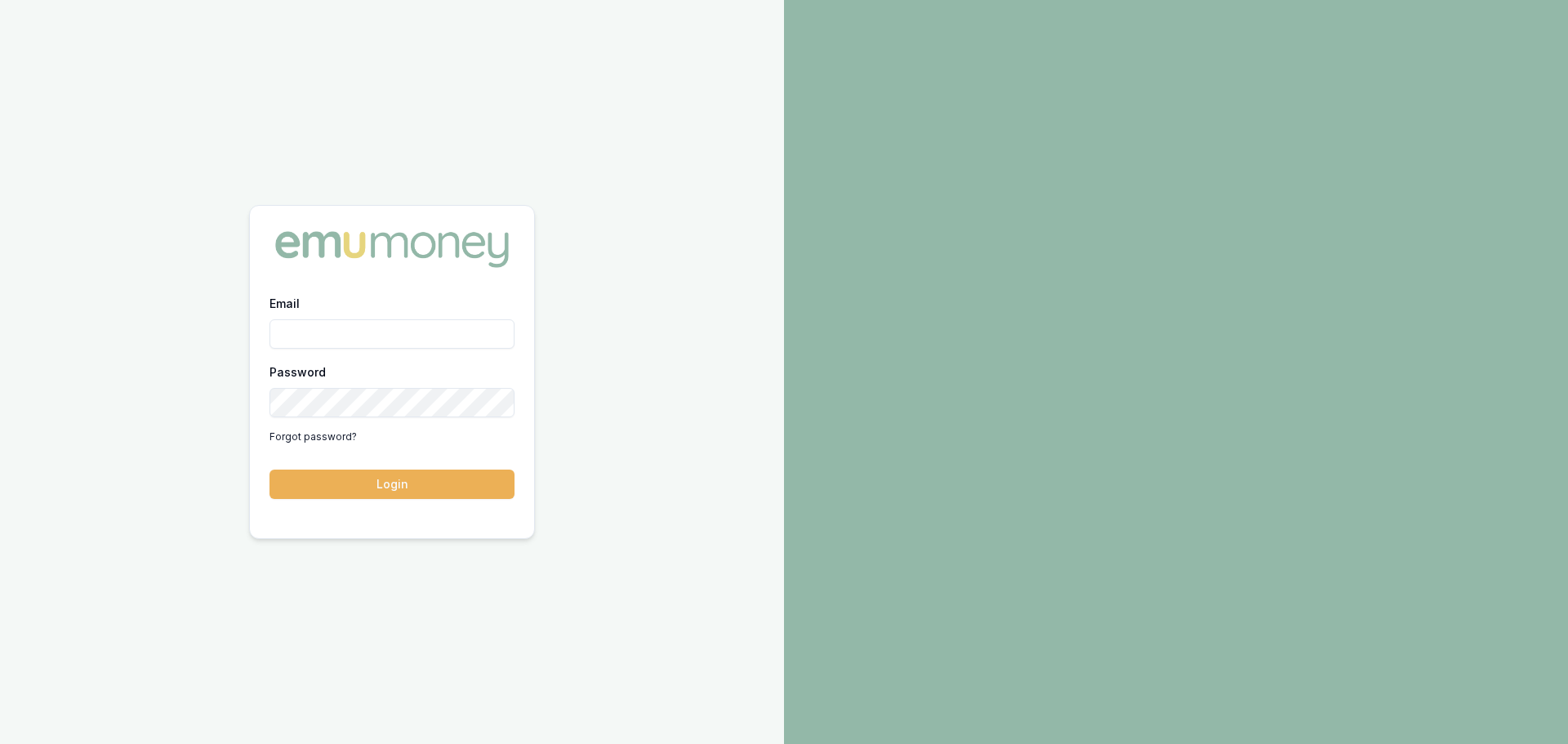
click at [314, 329] on input "Email" at bounding box center [392, 334] width 245 height 30
type input "evette.abdo@emumoney.com.au"
click at [390, 485] on button "Login" at bounding box center [392, 484] width 245 height 30
click at [389, 484] on button "Login" at bounding box center [392, 484] width 245 height 30
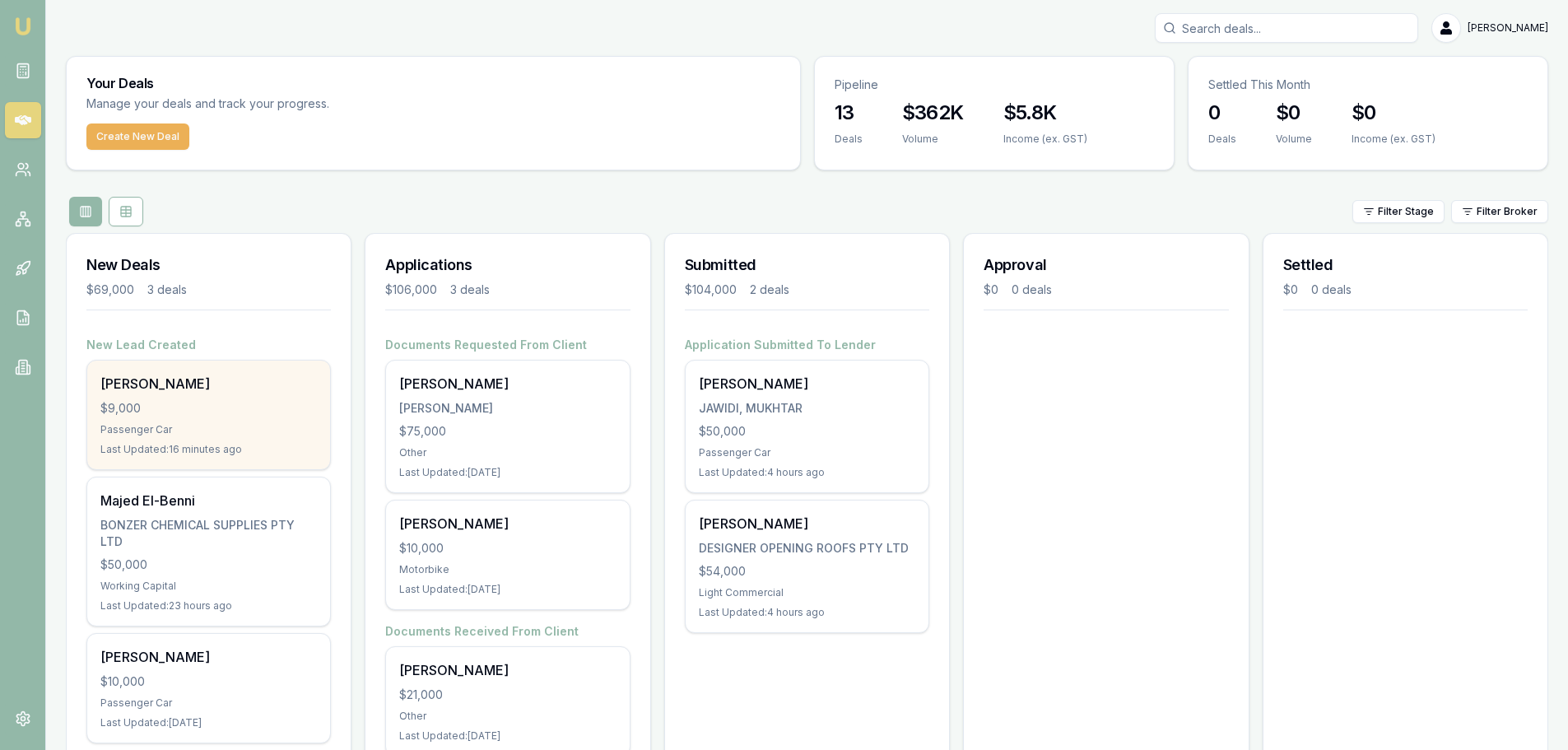
click at [205, 409] on div "$9,000" at bounding box center [208, 408] width 216 height 17
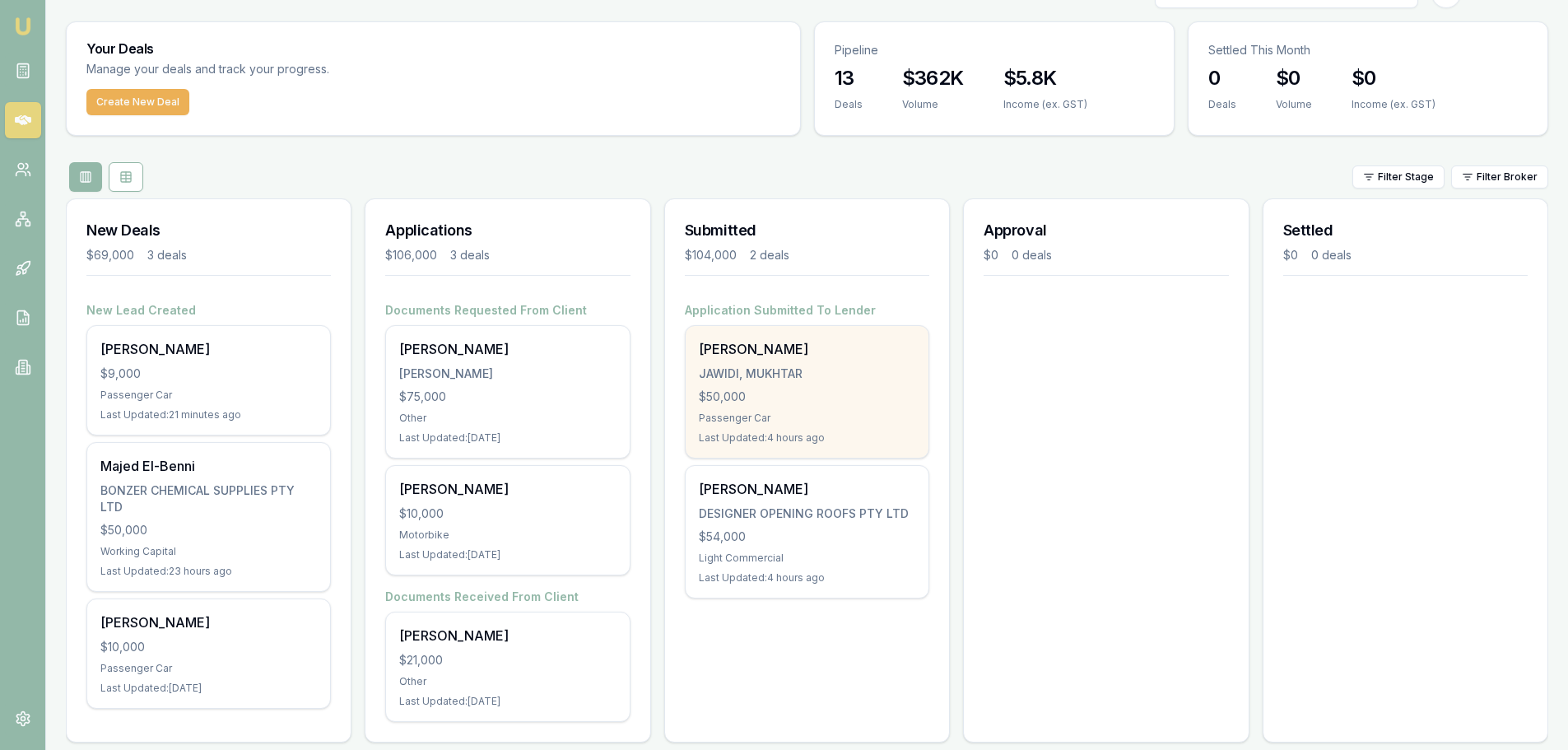
scroll to position [53, 0]
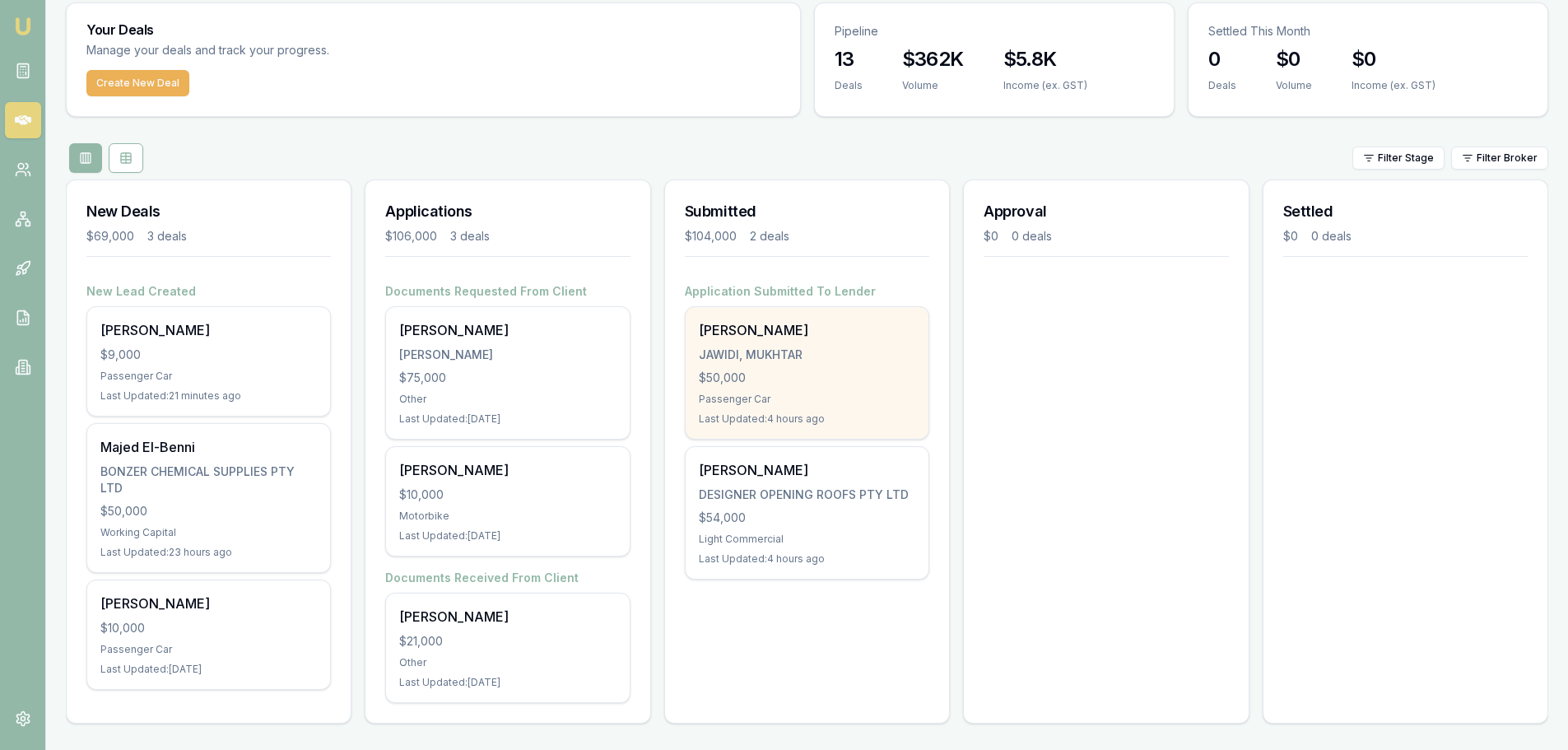
click at [858, 377] on div "$50,000" at bounding box center [807, 378] width 216 height 17
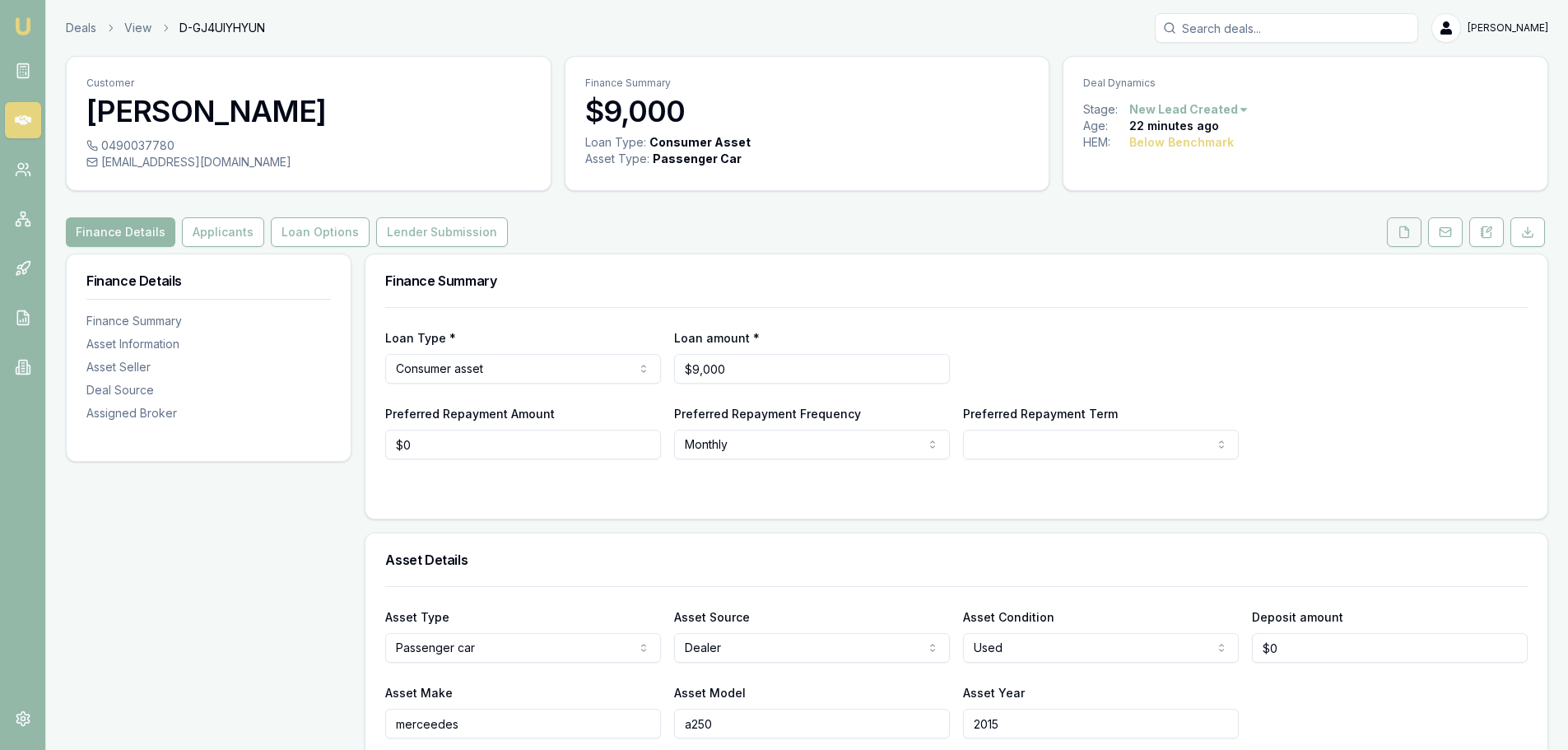
click at [1403, 234] on icon at bounding box center [1404, 232] width 13 height 13
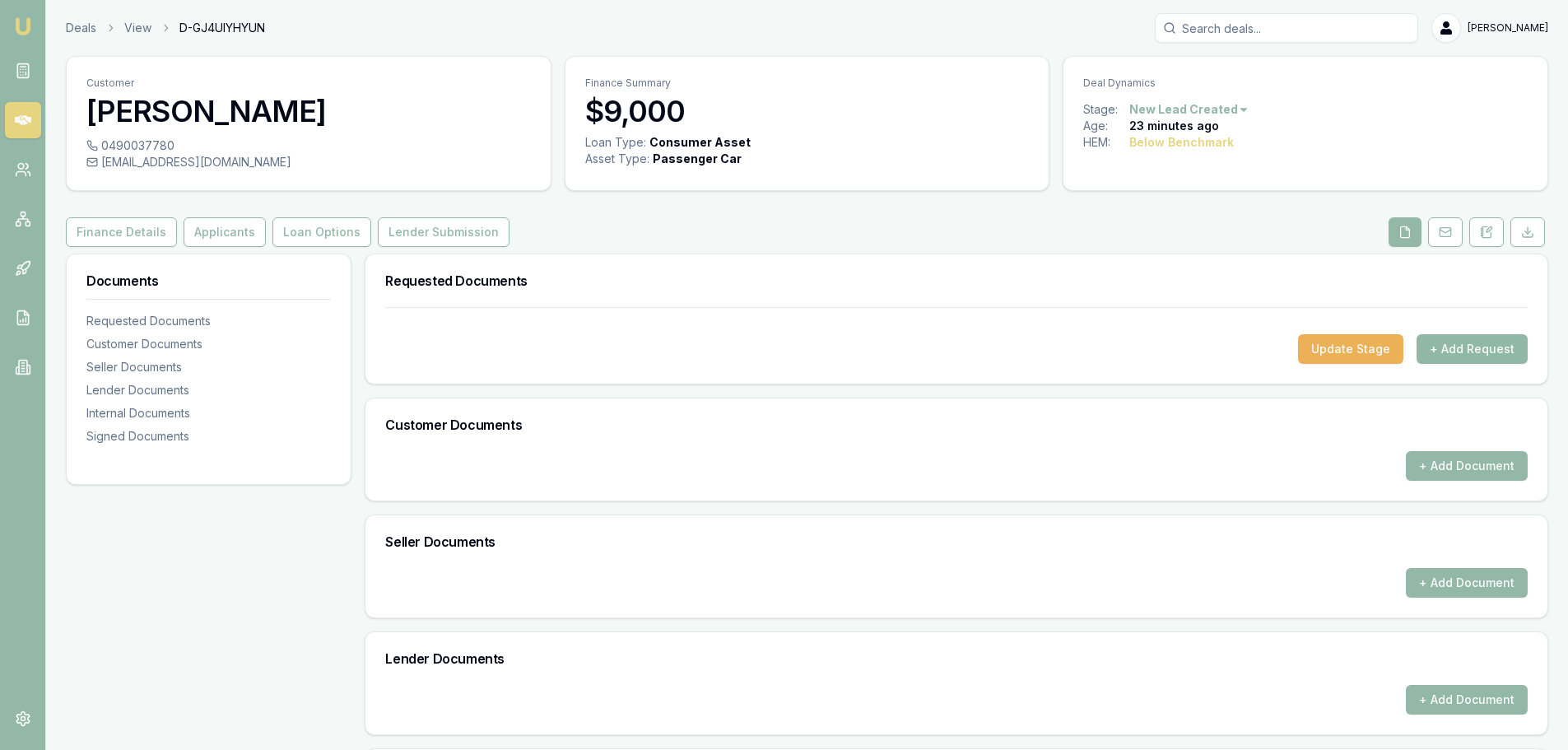
click at [1451, 348] on button "+ Add Request" at bounding box center [1471, 350] width 111 height 30
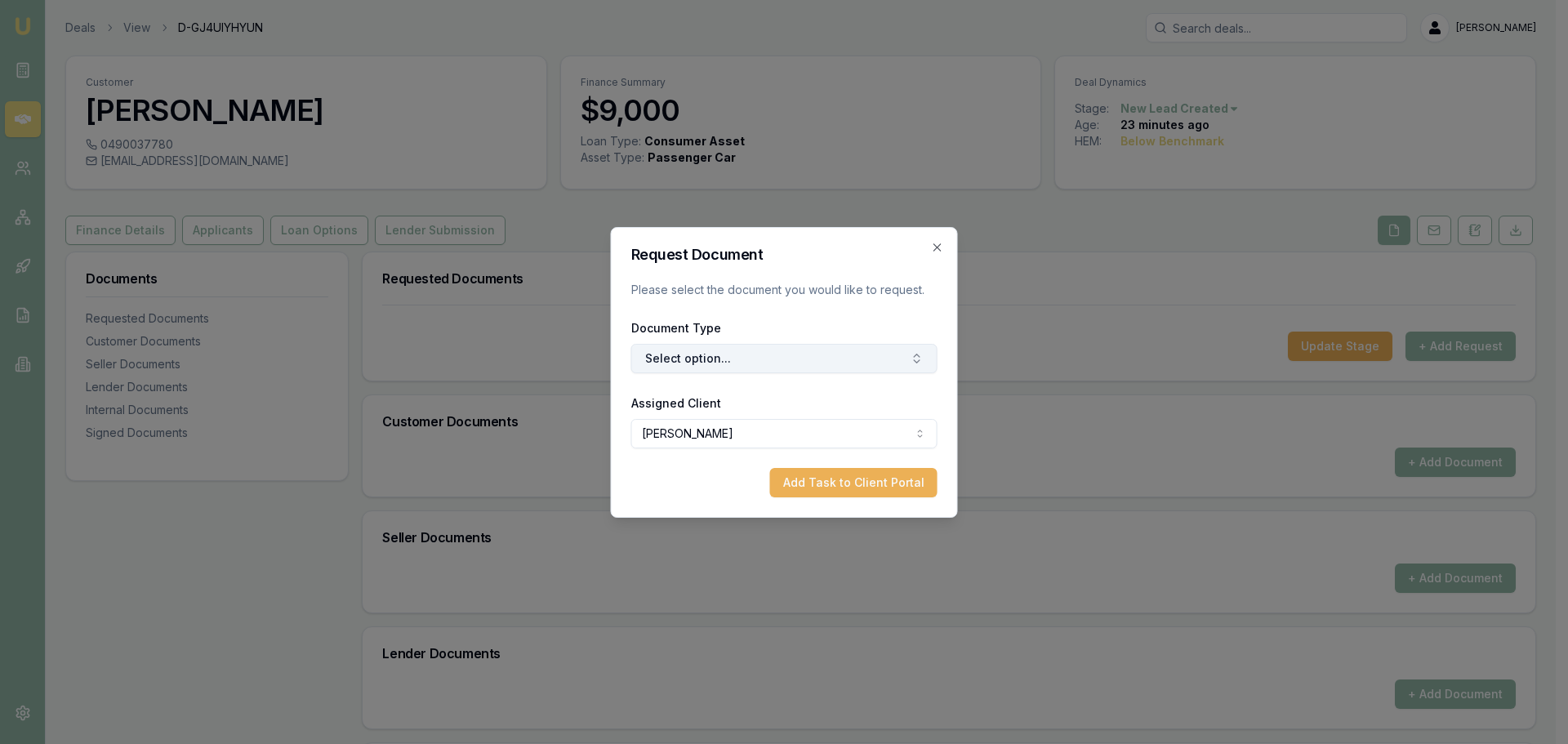
click at [694, 361] on button "Select option..." at bounding box center [785, 358] width 306 height 30
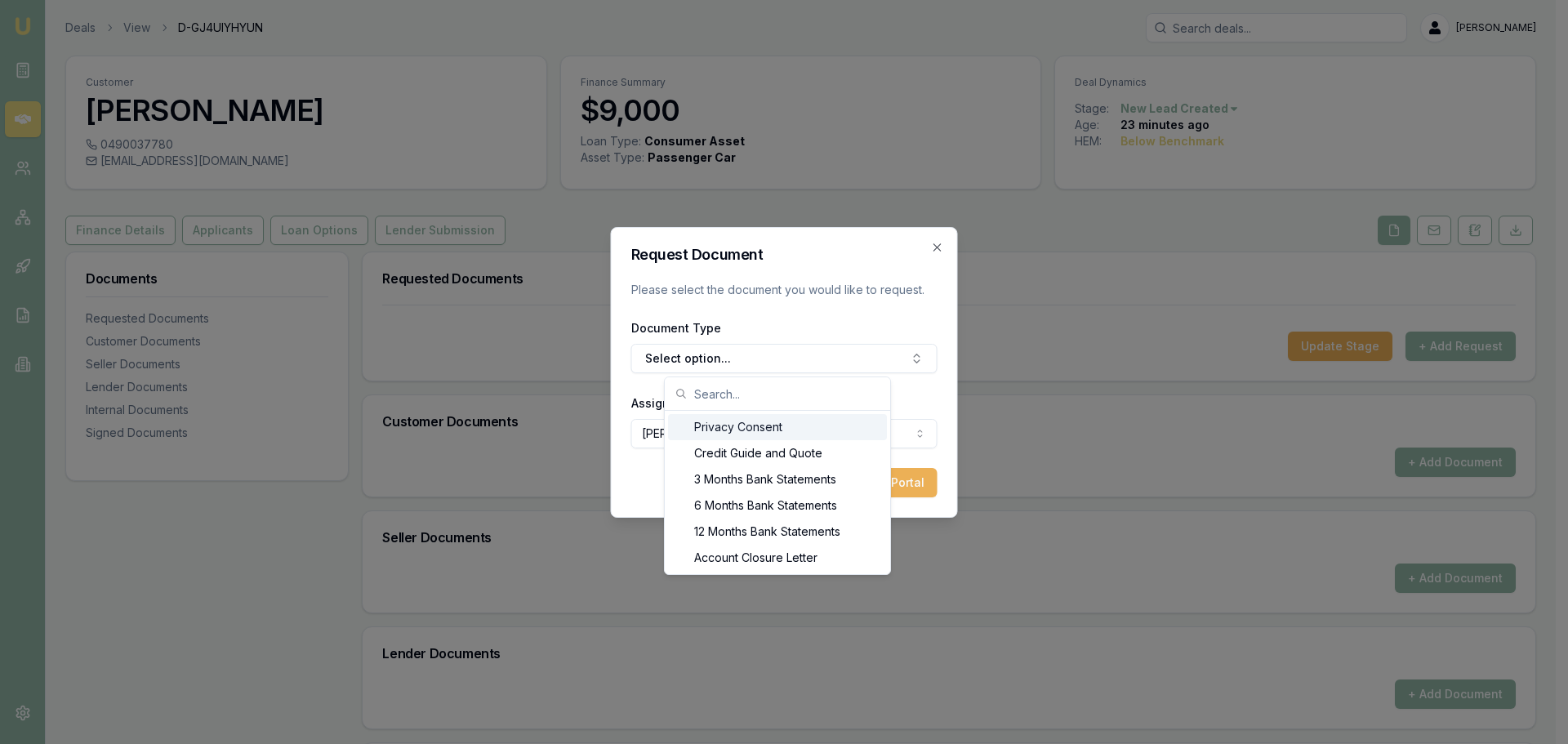
click at [717, 427] on div "Privacy Consent" at bounding box center [777, 427] width 219 height 26
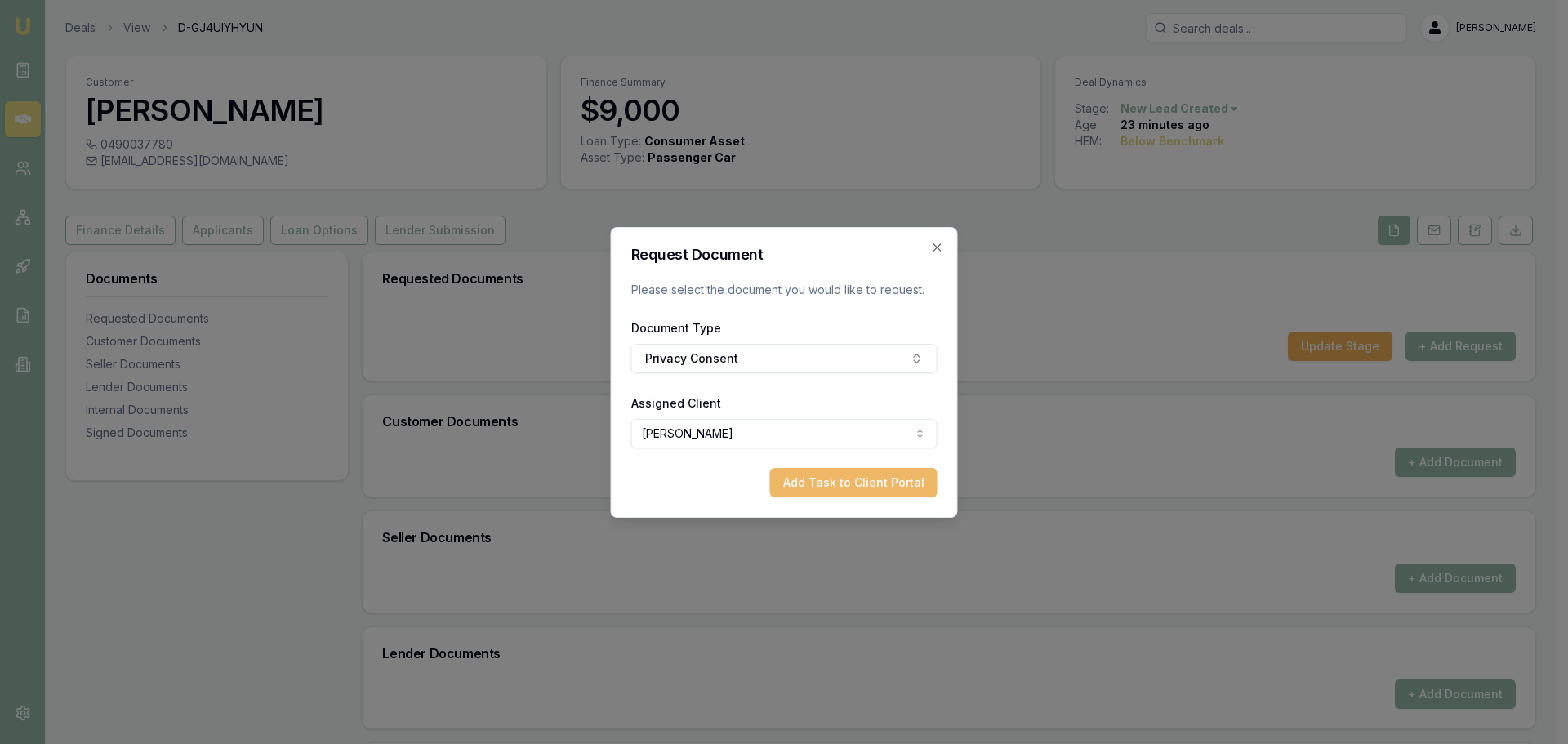
click at [846, 484] on button "Add Task to Client Portal" at bounding box center [854, 482] width 167 height 30
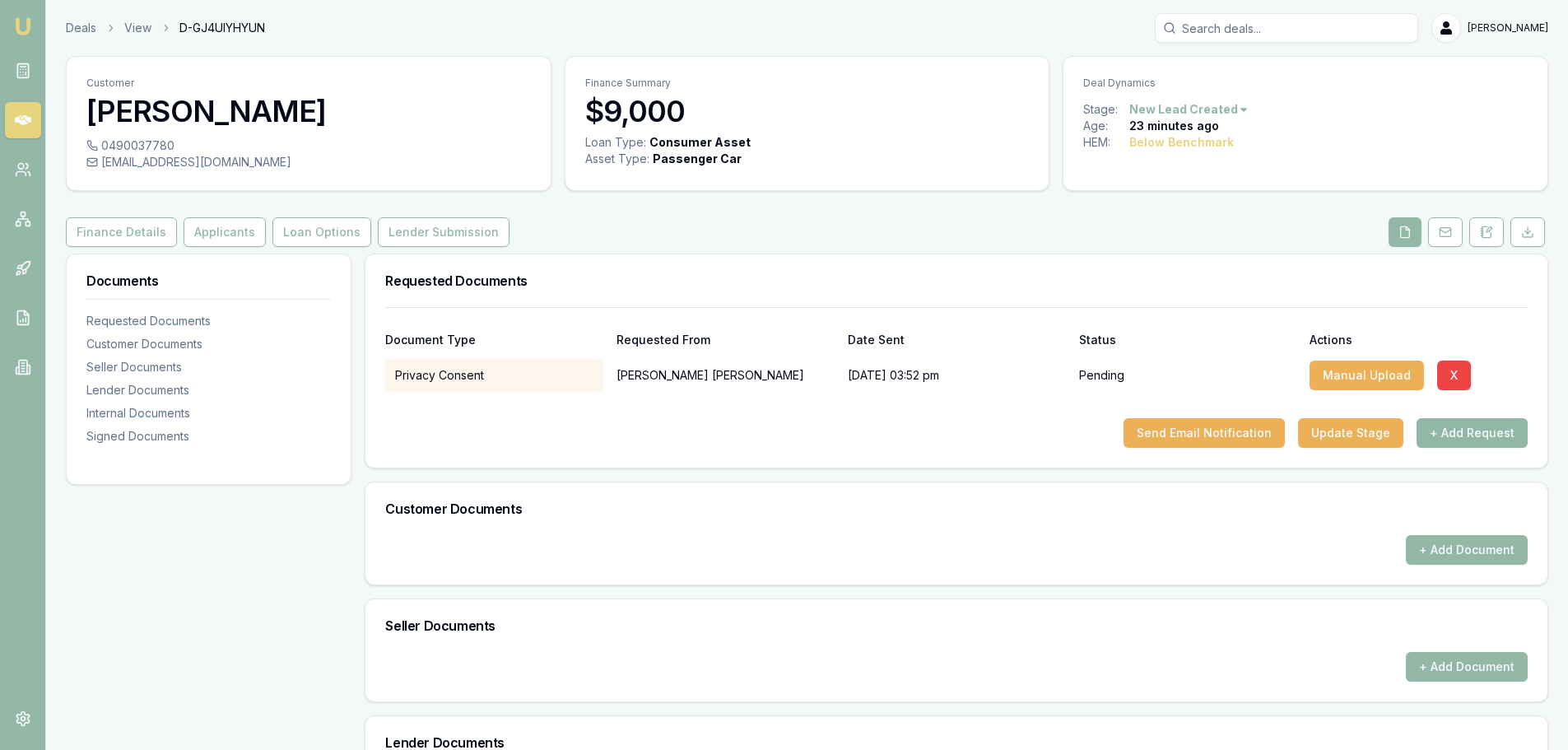
click at [1466, 437] on button "+ Add Request" at bounding box center [1471, 433] width 111 height 30
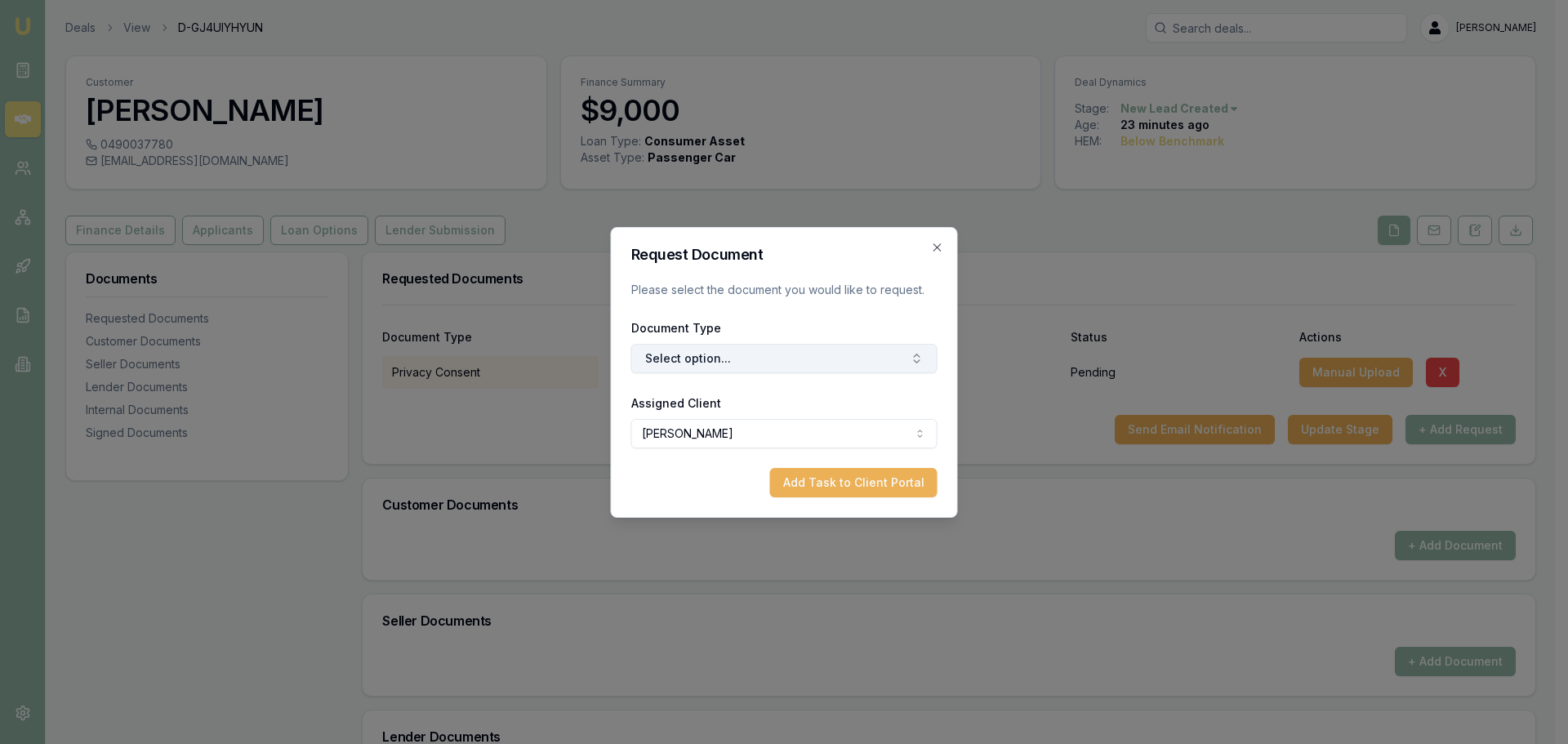
click at [688, 361] on button "Select option..." at bounding box center [785, 358] width 306 height 30
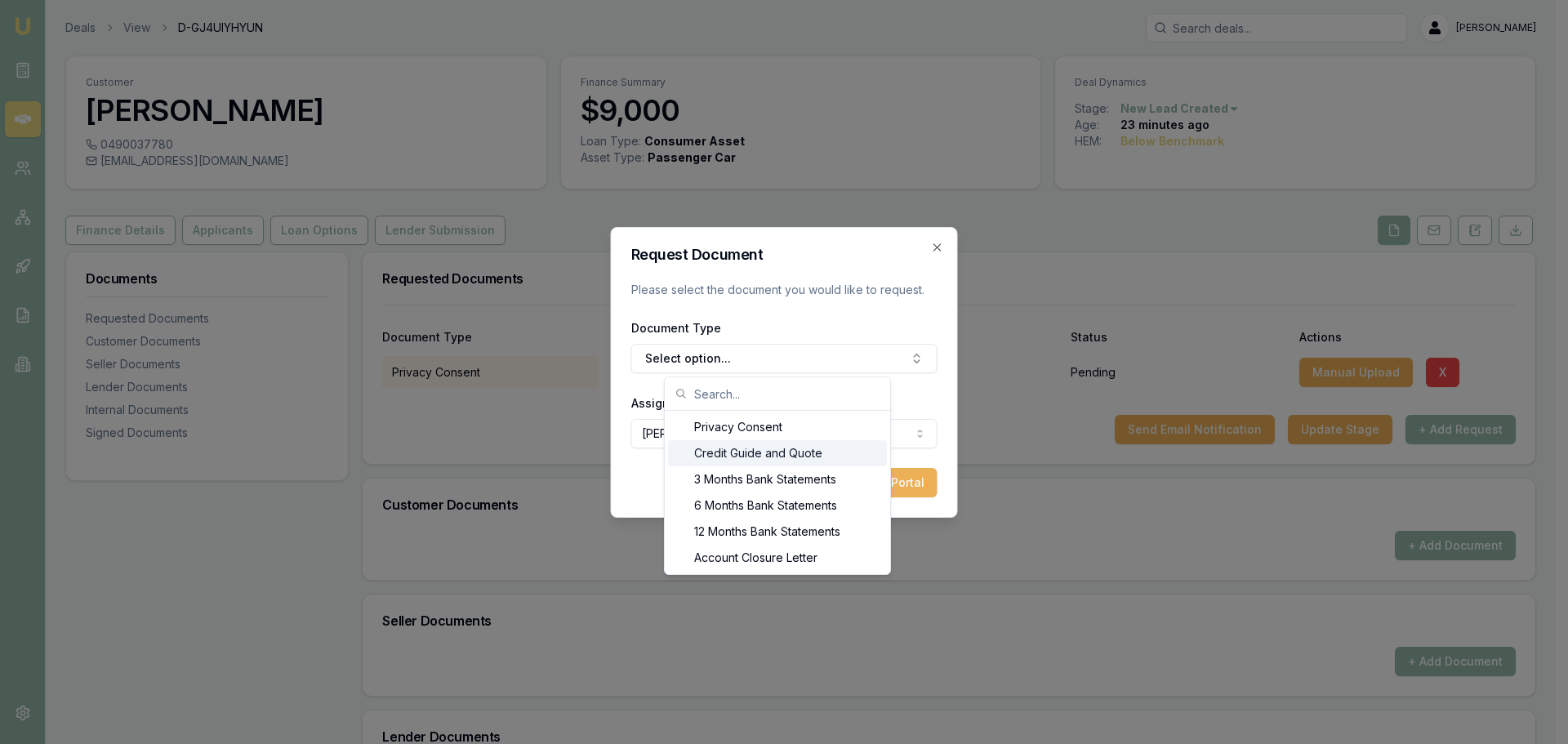
click at [742, 451] on div "Credit Guide and Quote" at bounding box center [777, 454] width 219 height 26
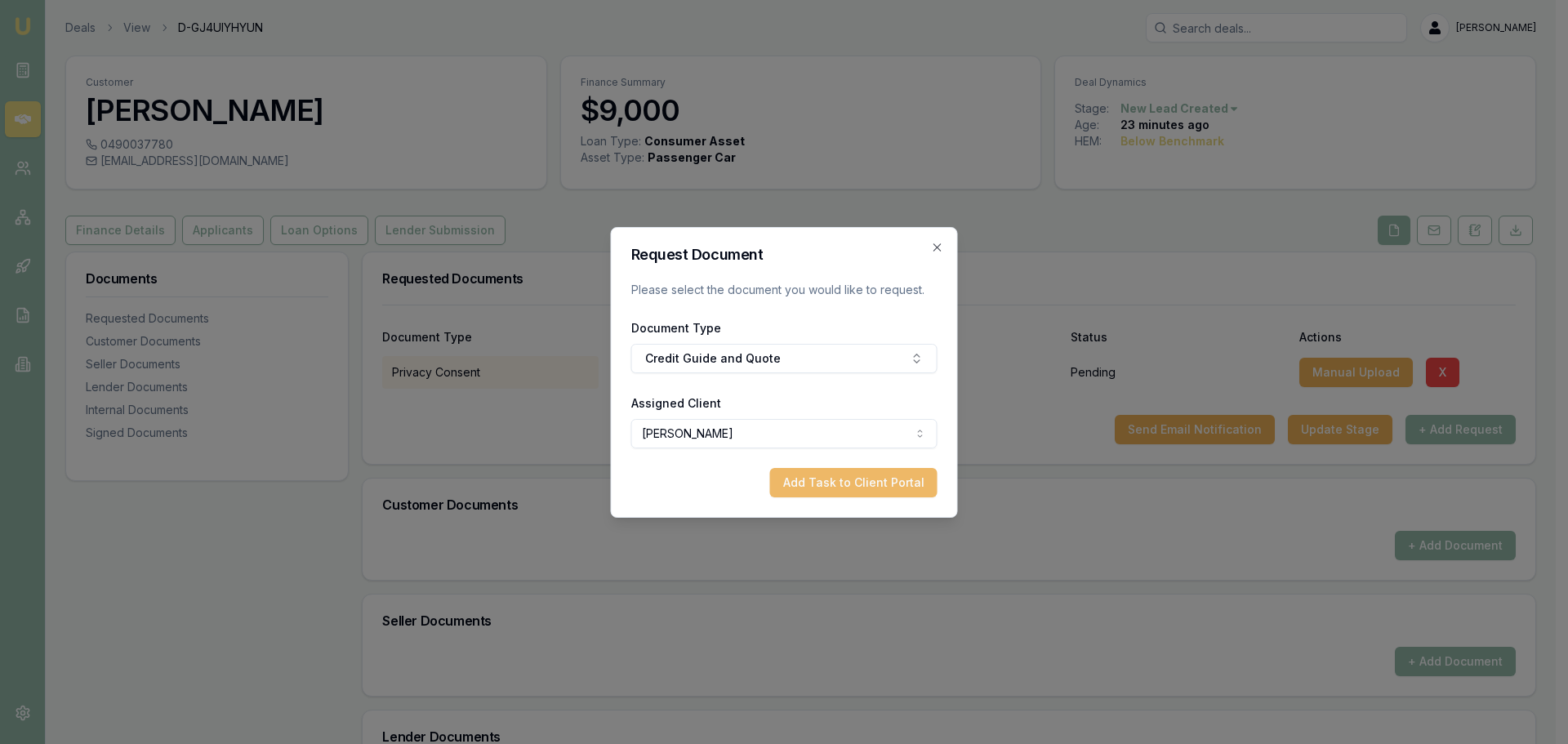
click at [810, 484] on button "Add Task to Client Portal" at bounding box center [854, 482] width 167 height 30
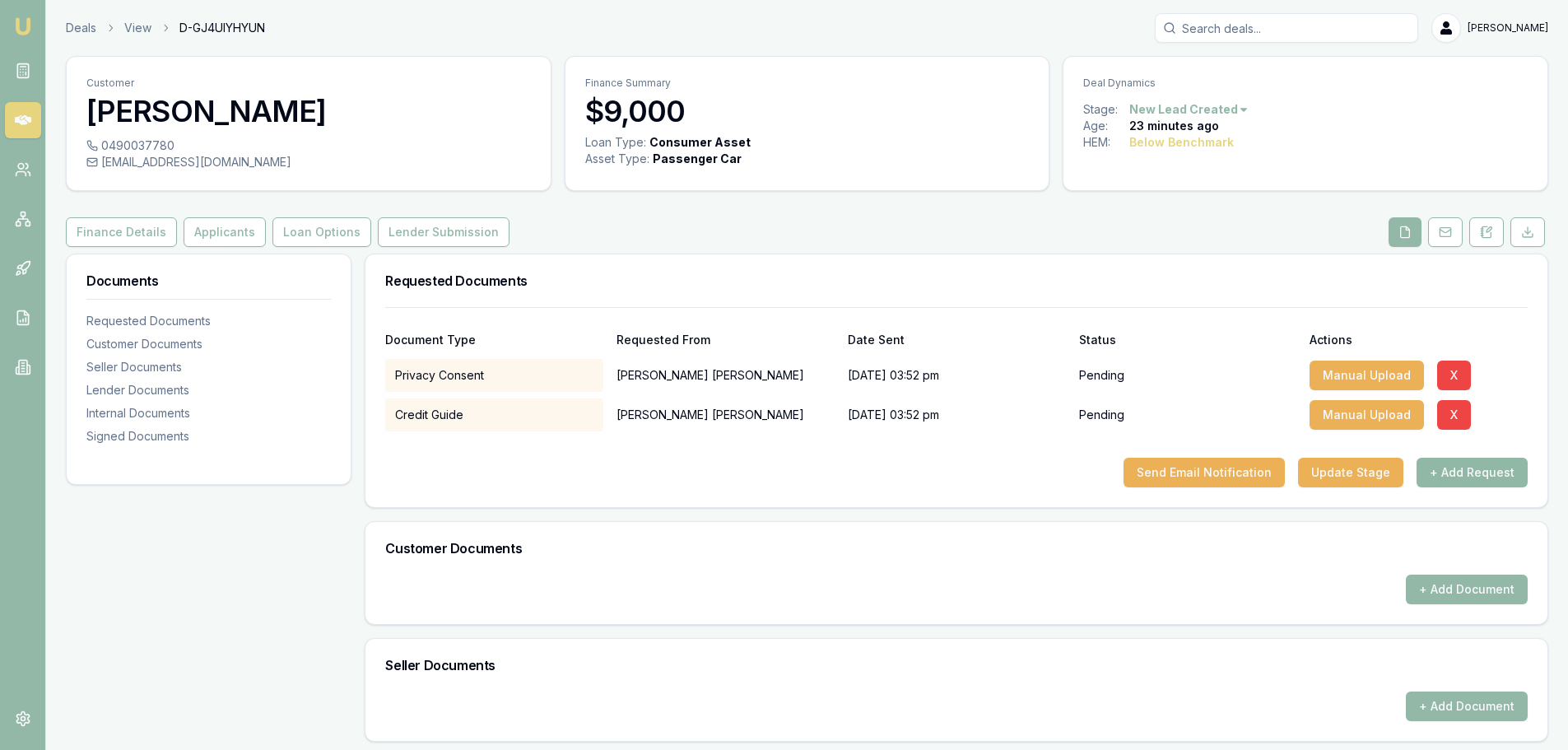
click at [1469, 471] on button "+ Add Request" at bounding box center [1471, 473] width 111 height 30
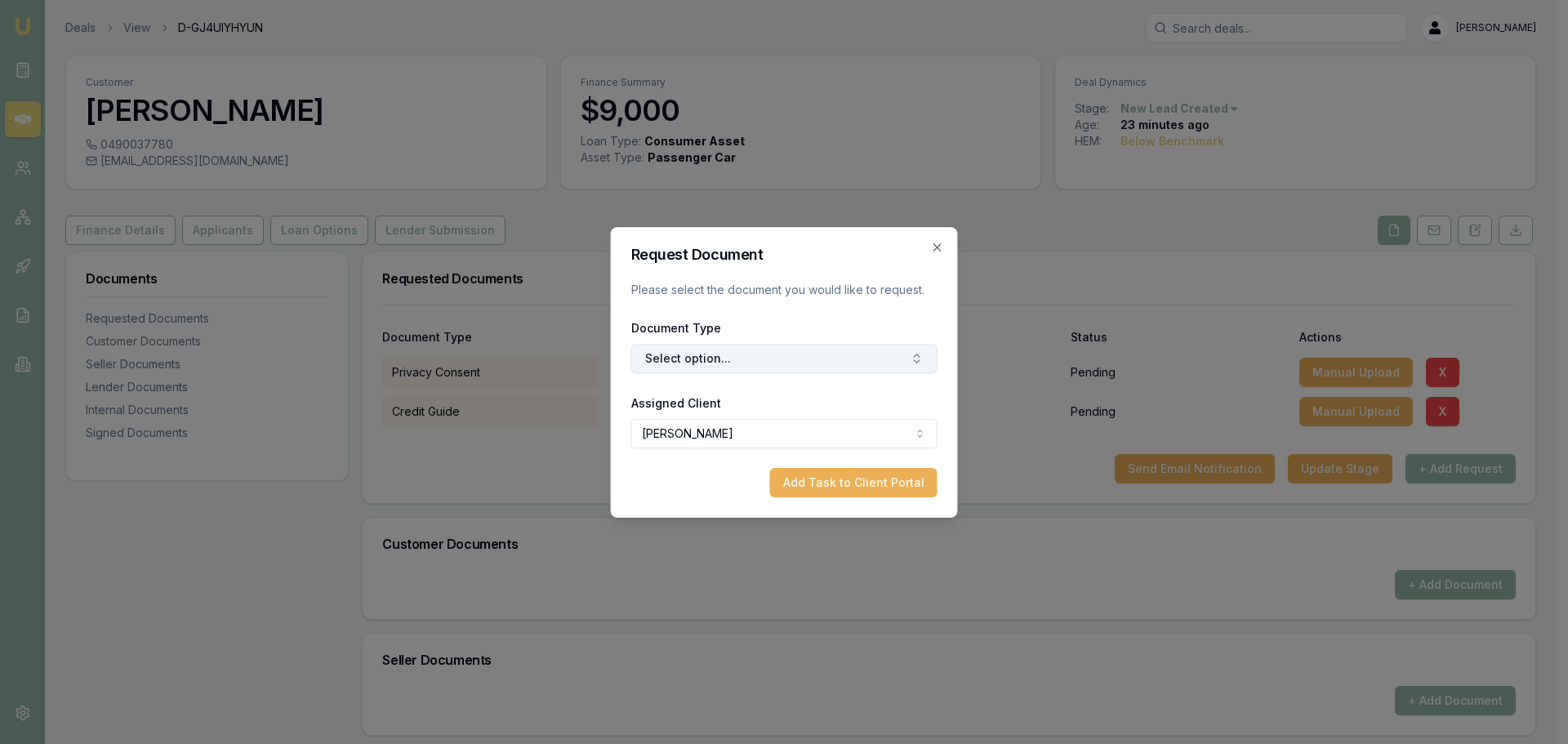
click at [694, 359] on button "Select option..." at bounding box center [785, 358] width 306 height 30
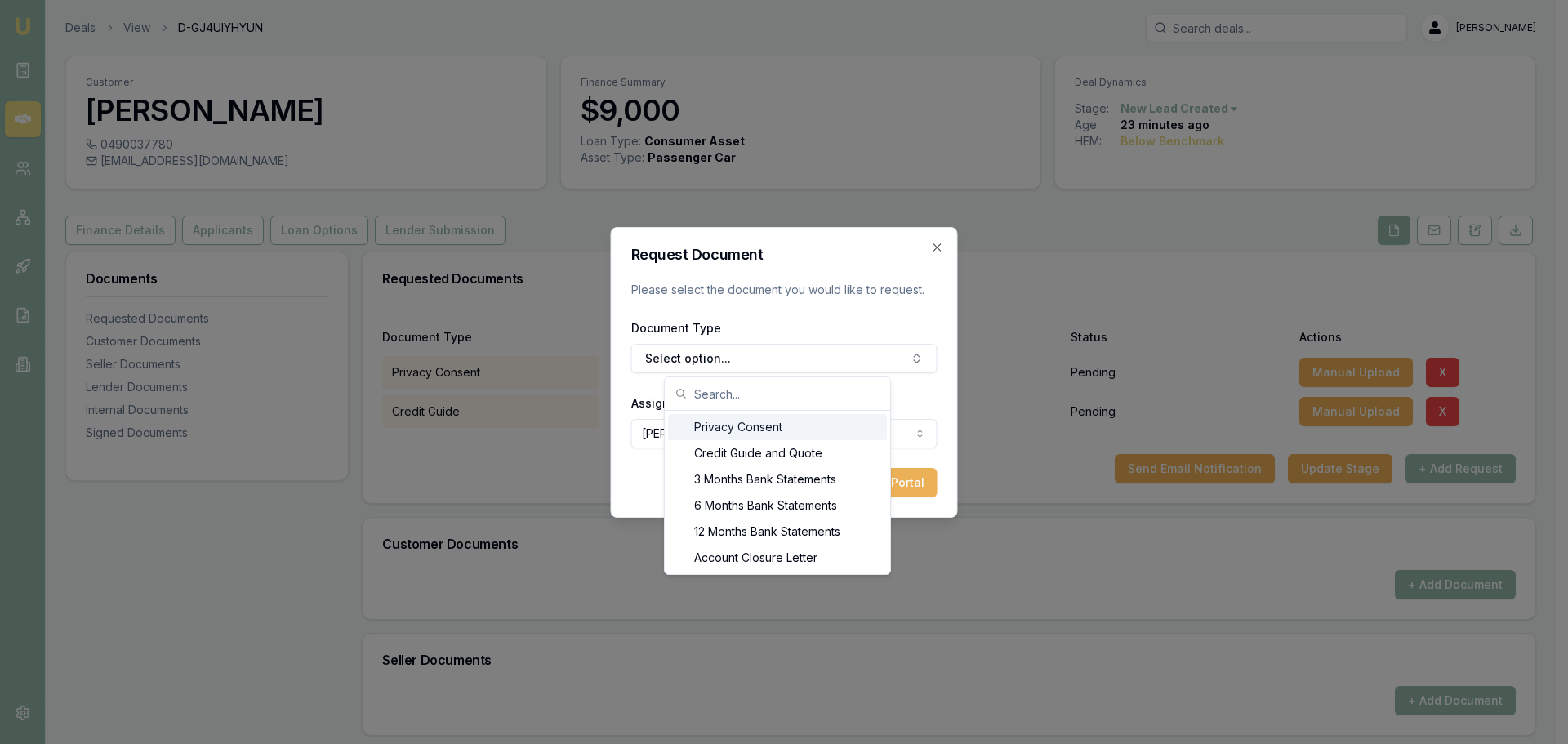
click at [700, 390] on input "text" at bounding box center [787, 393] width 186 height 32
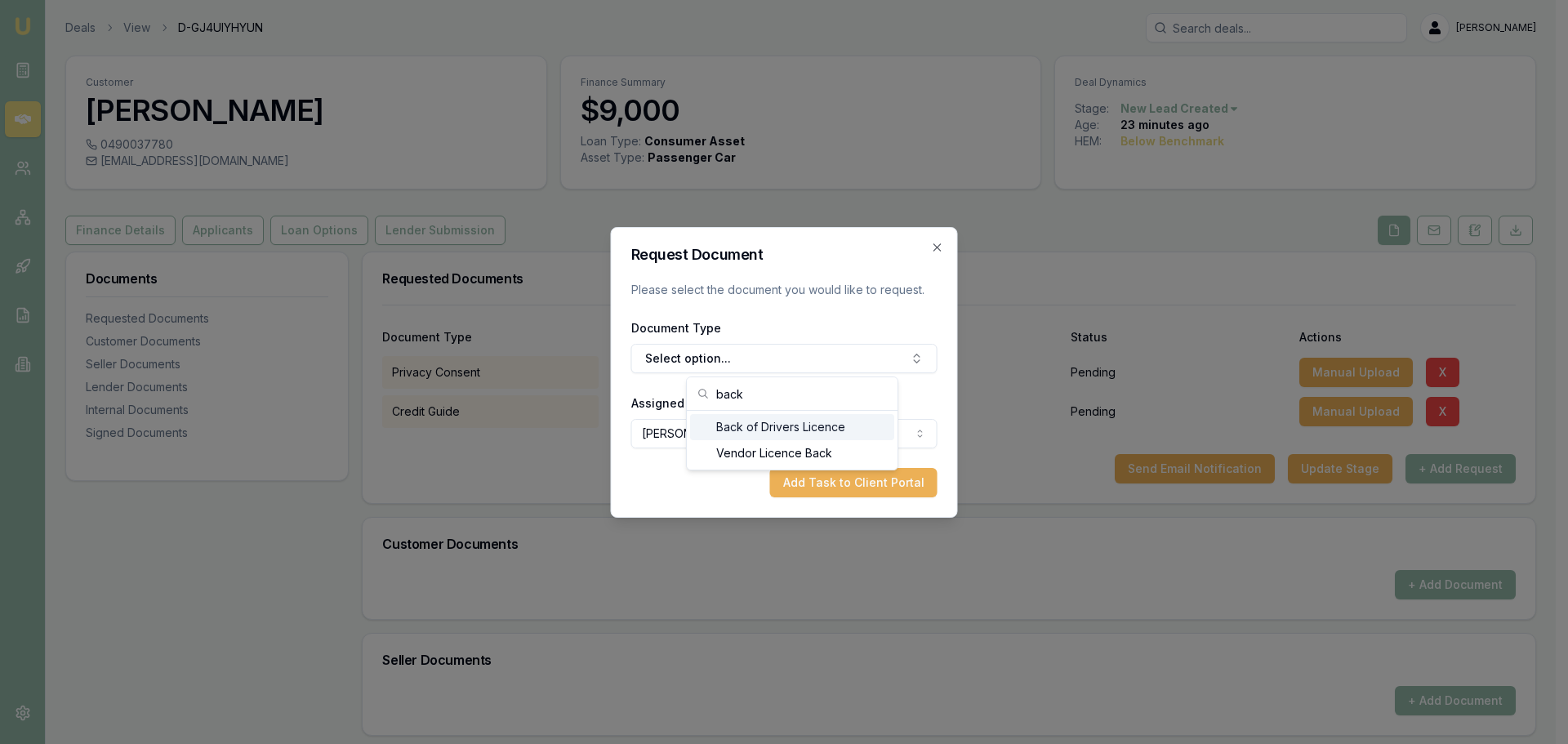
type input "back"
click at [762, 425] on div "Back of Drivers Licence" at bounding box center [792, 427] width 204 height 26
click at [856, 486] on button "Add Task to Client Portal" at bounding box center [854, 482] width 167 height 30
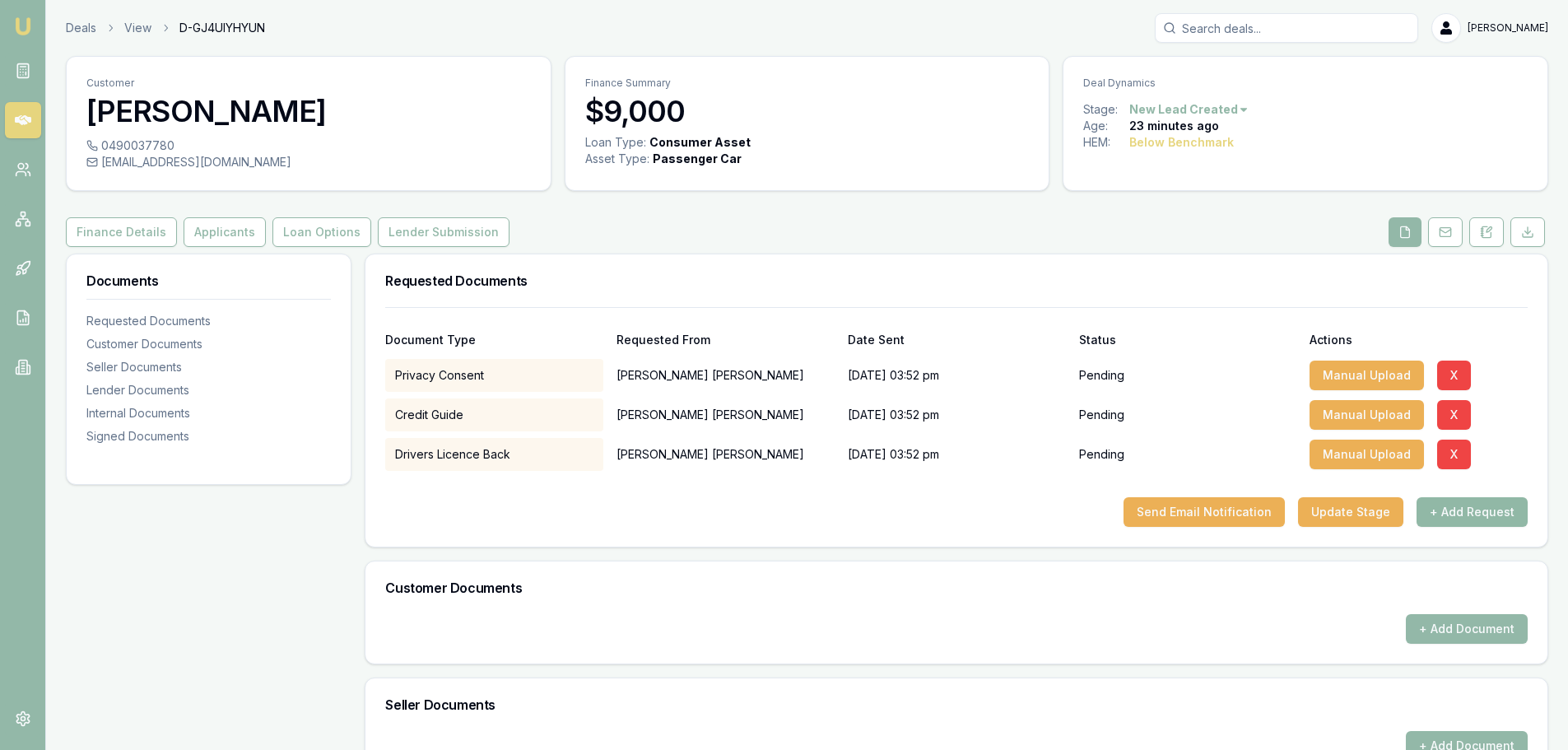
click at [1460, 514] on button "+ Add Request" at bounding box center [1471, 512] width 111 height 30
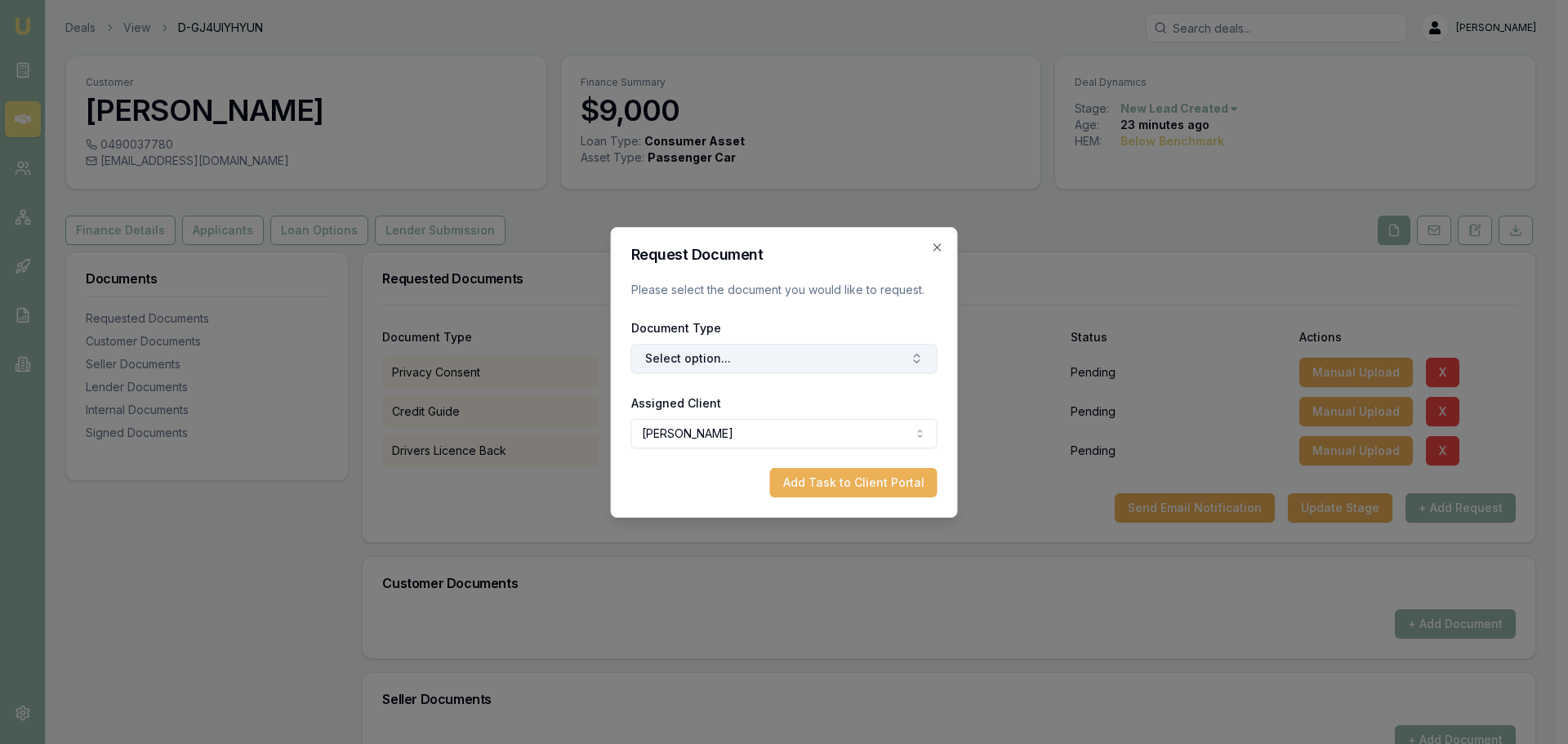
click at [676, 355] on button "Select option..." at bounding box center [785, 358] width 306 height 30
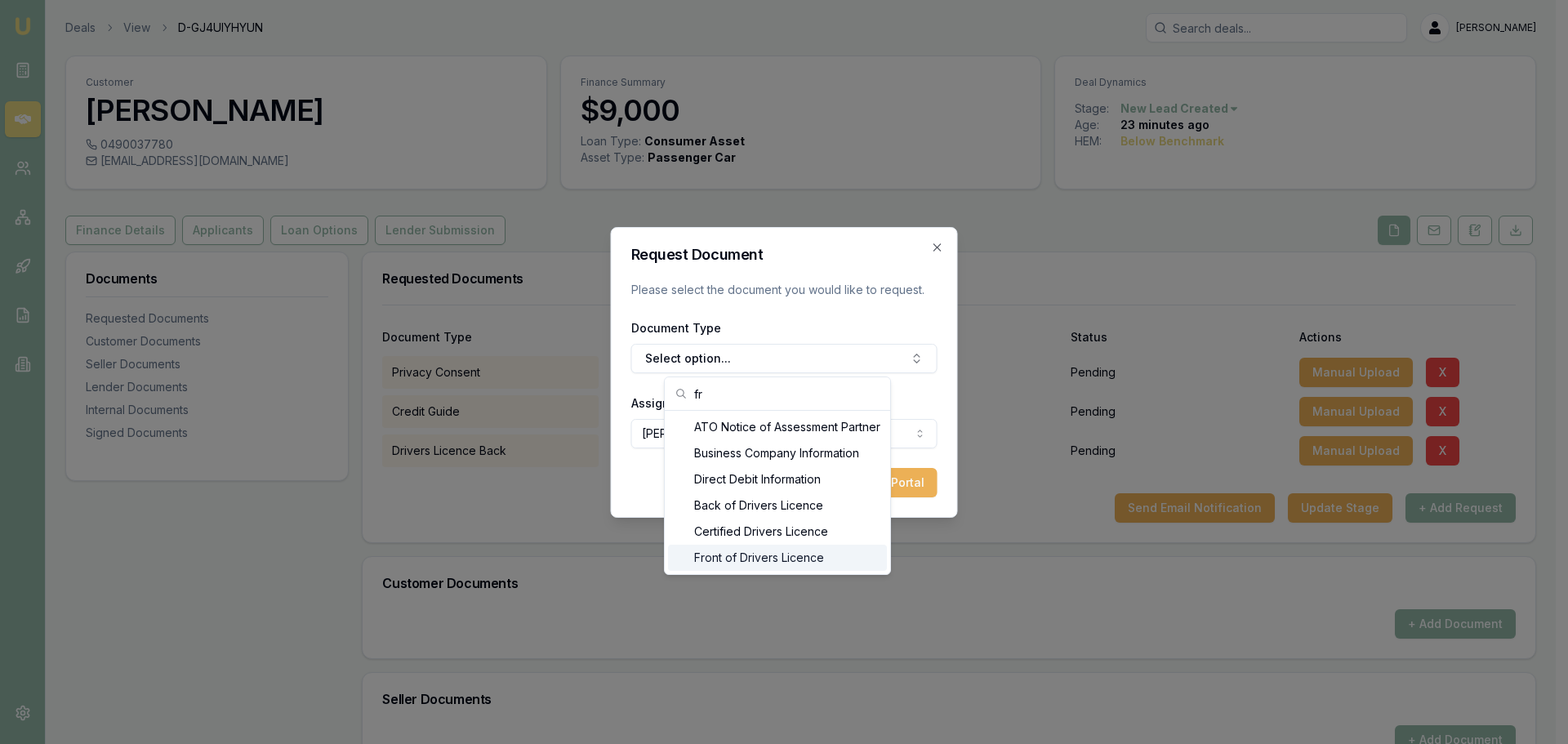
type input "fr"
click at [733, 557] on div "Front of Drivers Licence" at bounding box center [777, 558] width 219 height 26
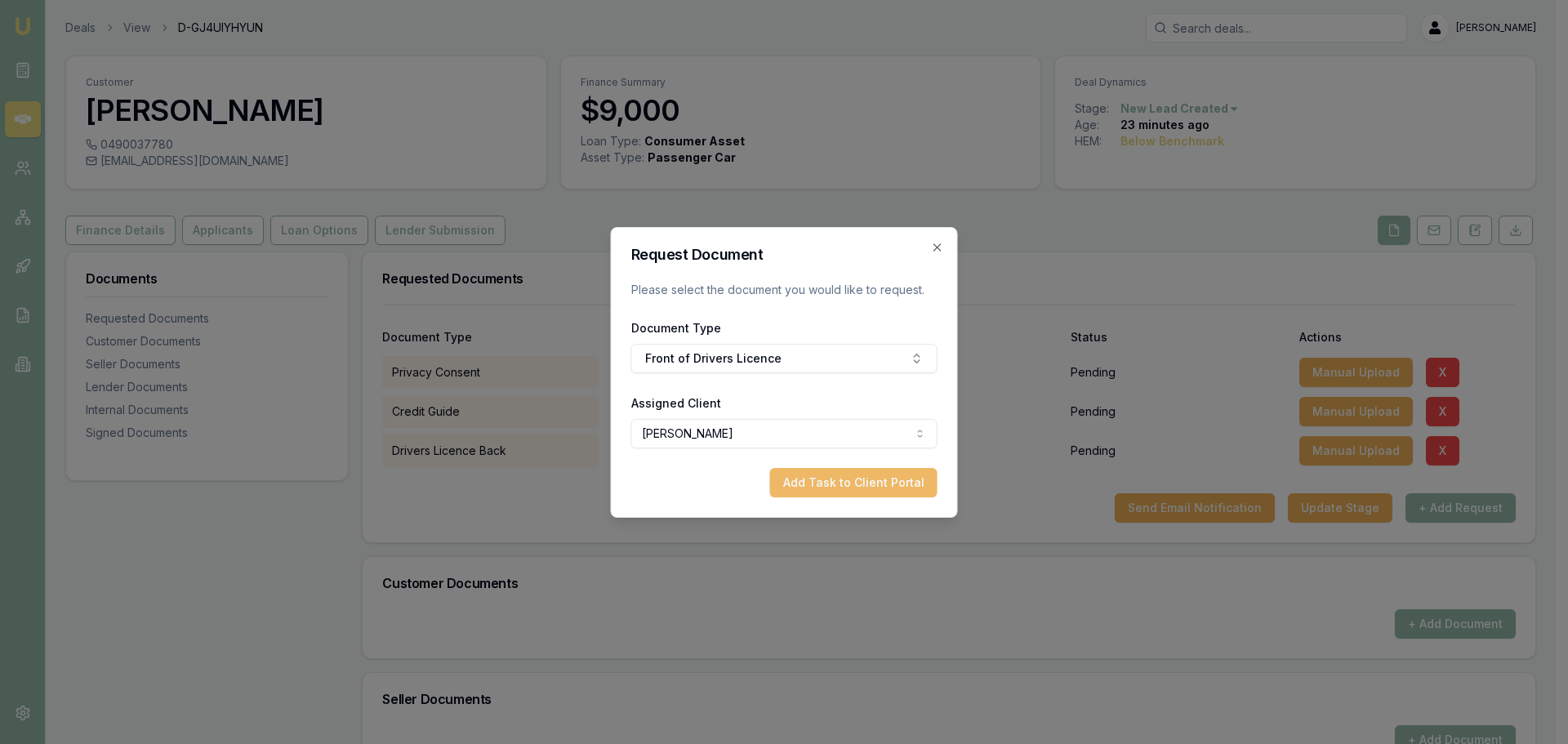
click at [835, 481] on button "Add Task to Client Portal" at bounding box center [854, 482] width 167 height 30
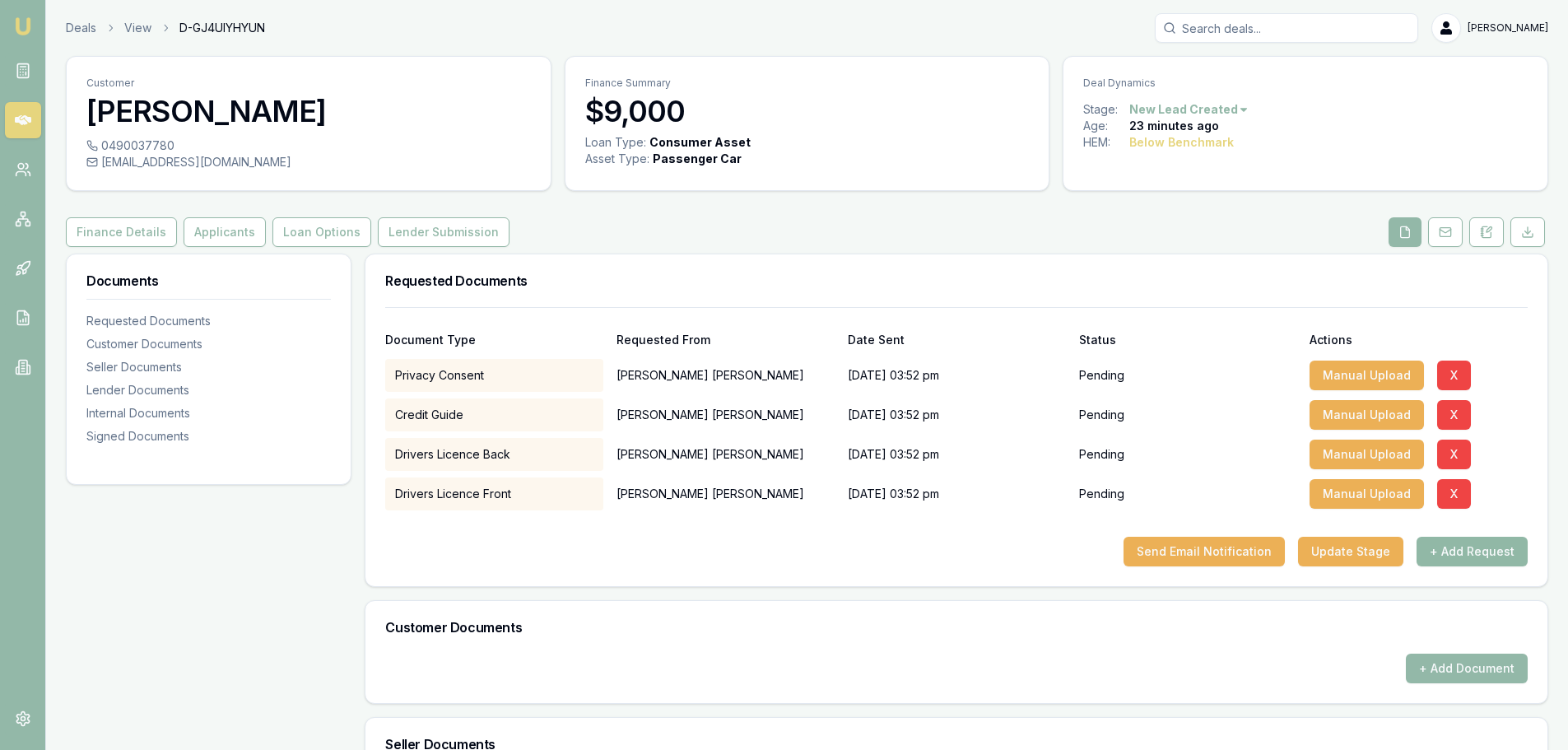
click at [1461, 556] on button "+ Add Request" at bounding box center [1471, 551] width 111 height 30
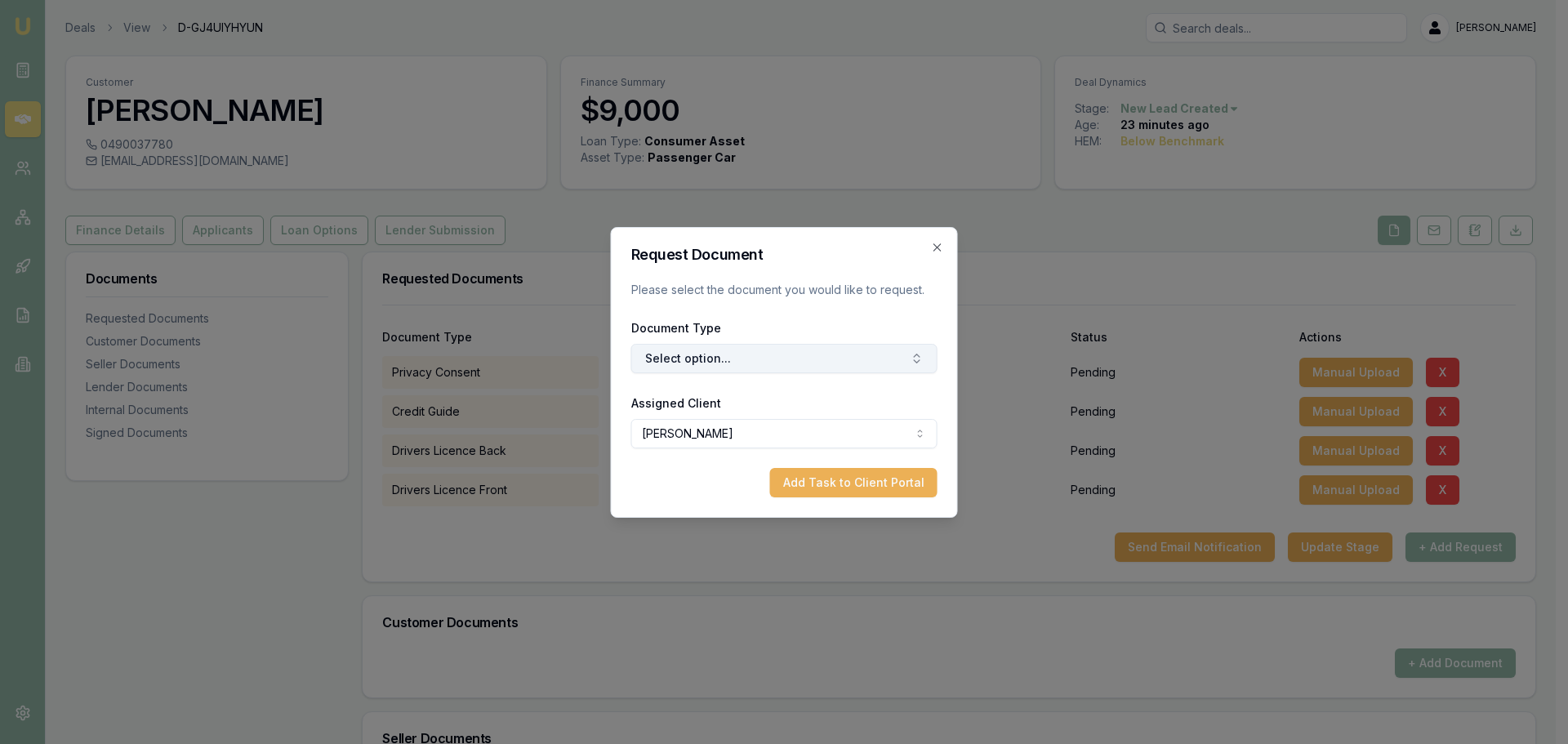
click at [672, 350] on button "Select option..." at bounding box center [785, 358] width 306 height 30
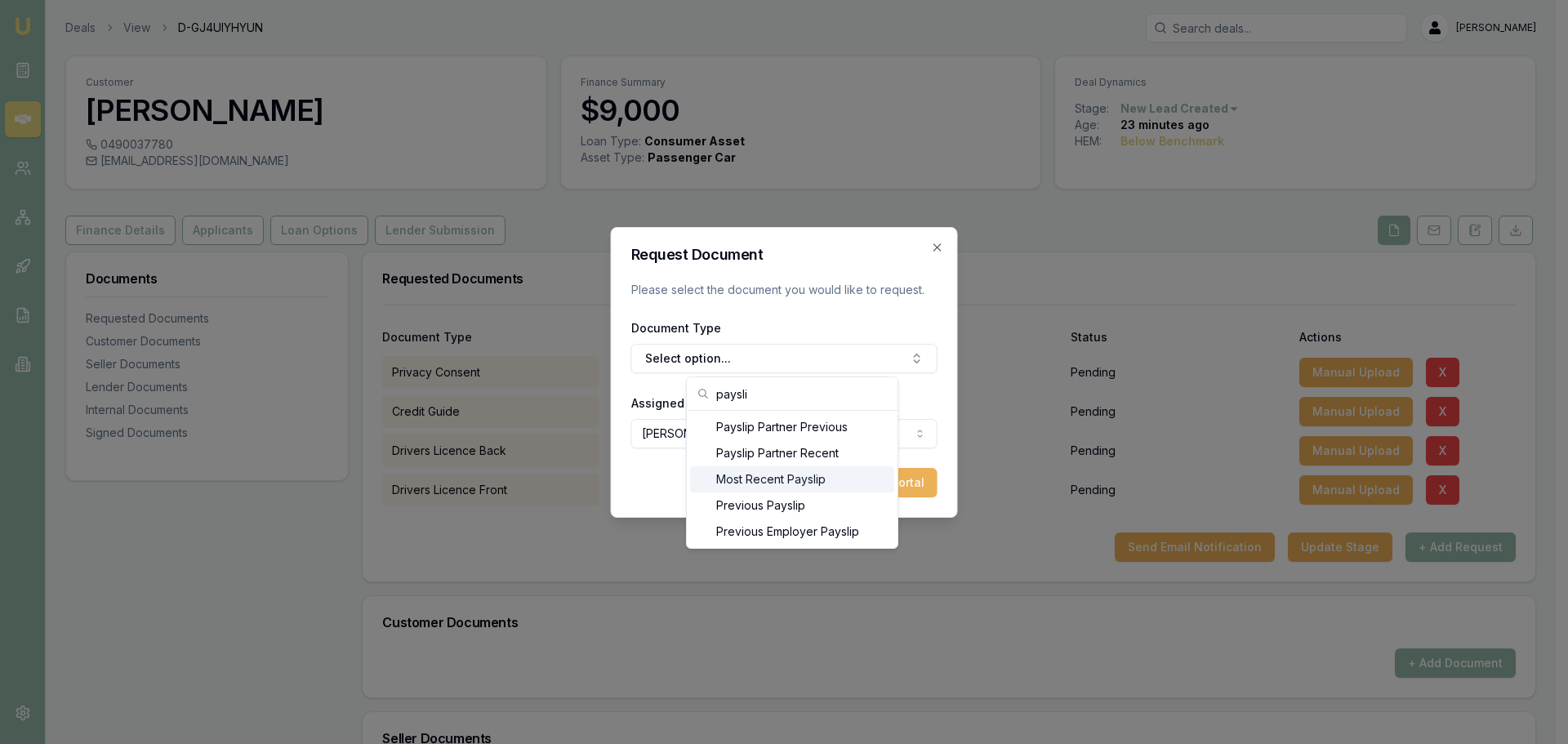
type input "paysli"
click at [758, 482] on div "Most Recent Payslip" at bounding box center [792, 479] width 204 height 26
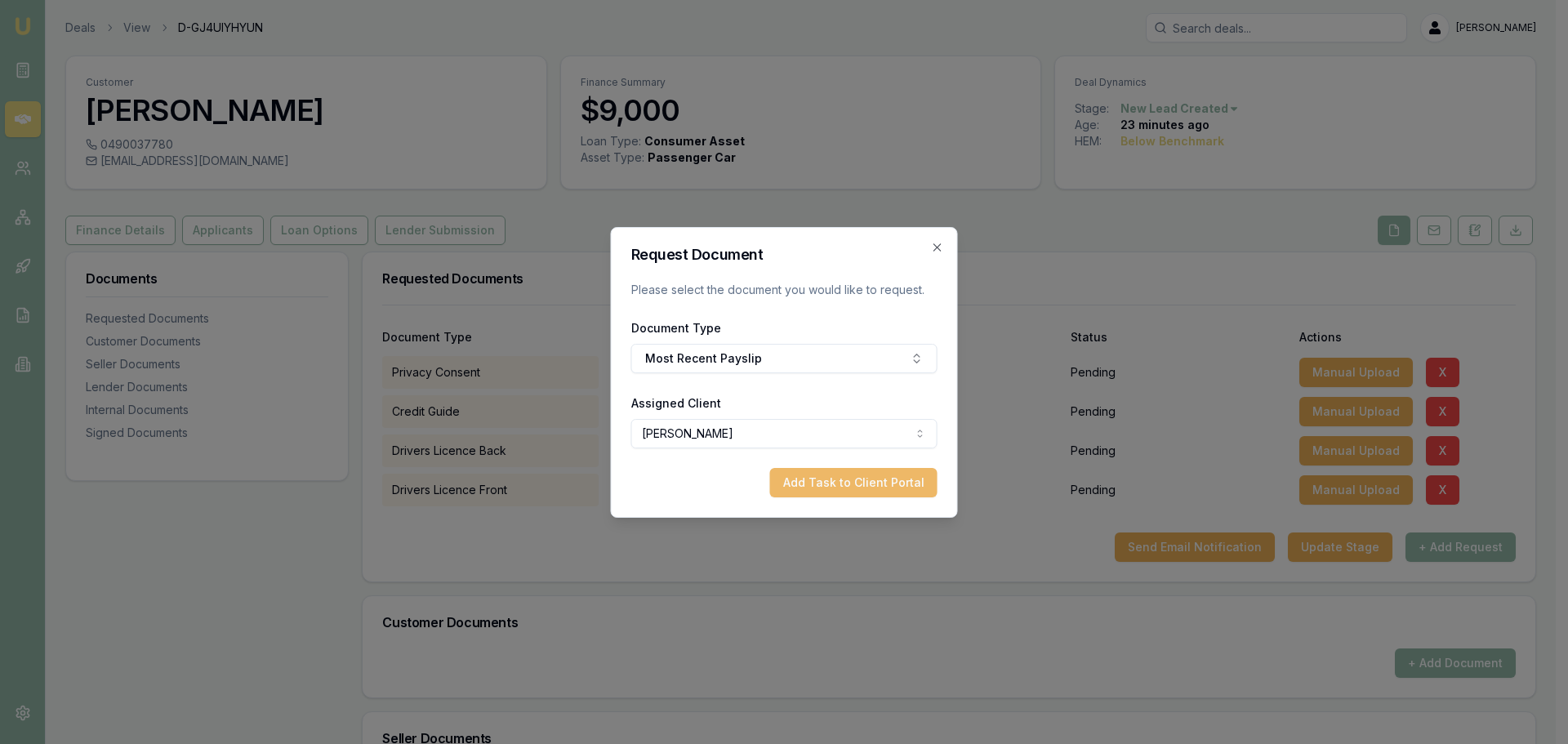
click at [853, 480] on button "Add Task to Client Portal" at bounding box center [854, 482] width 167 height 30
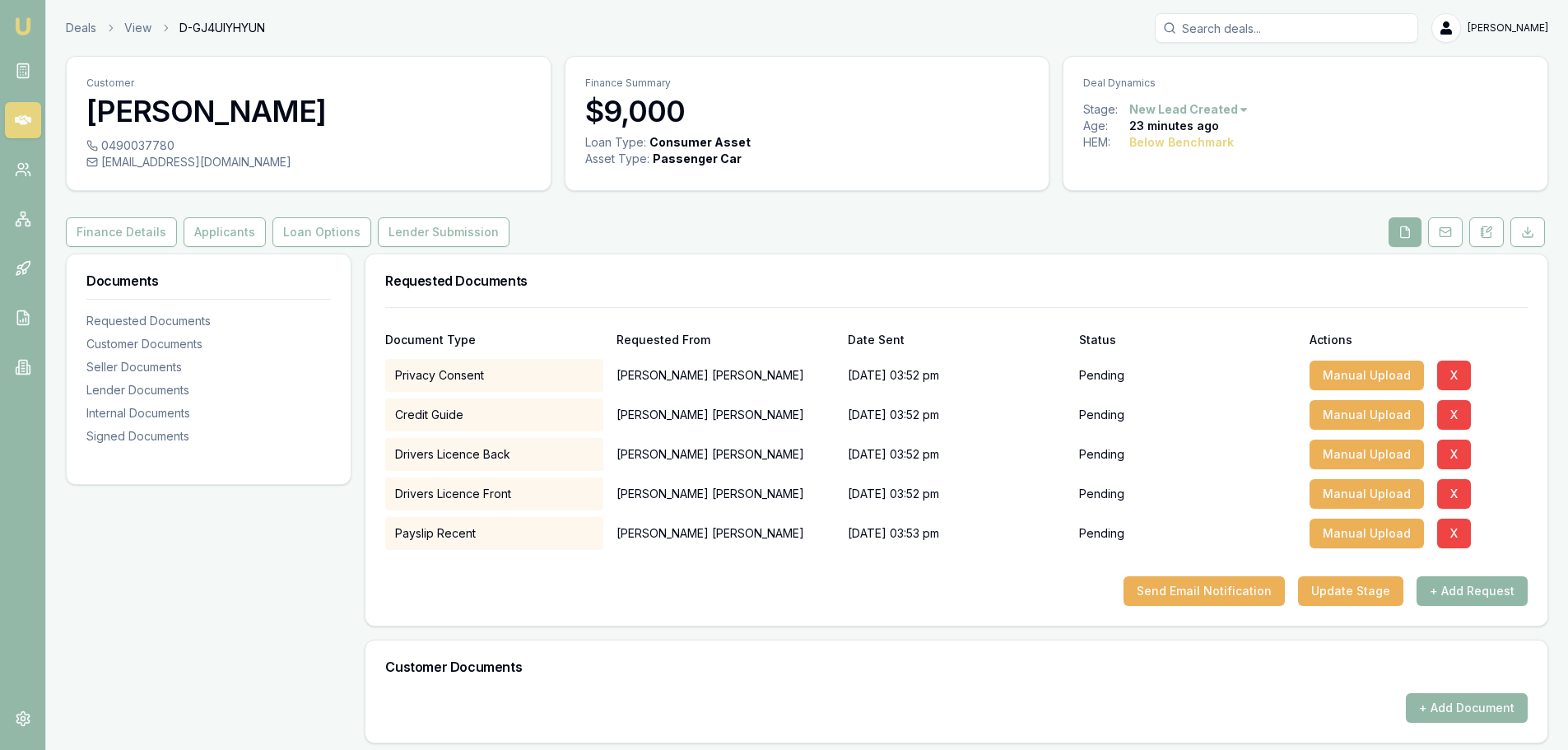
click at [1467, 590] on button "+ Add Request" at bounding box center [1471, 591] width 111 height 30
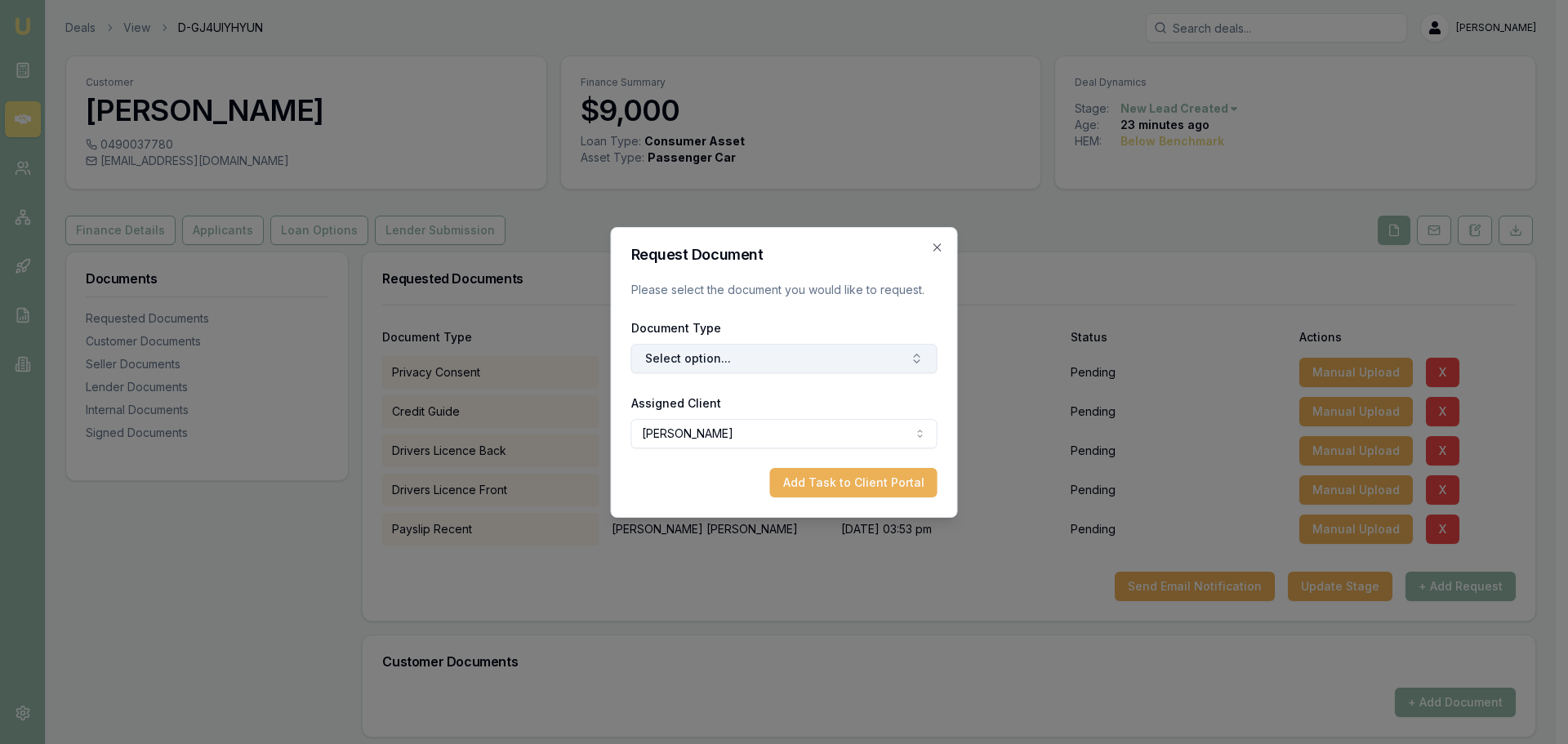
click at [656, 362] on button "Select option..." at bounding box center [785, 358] width 306 height 30
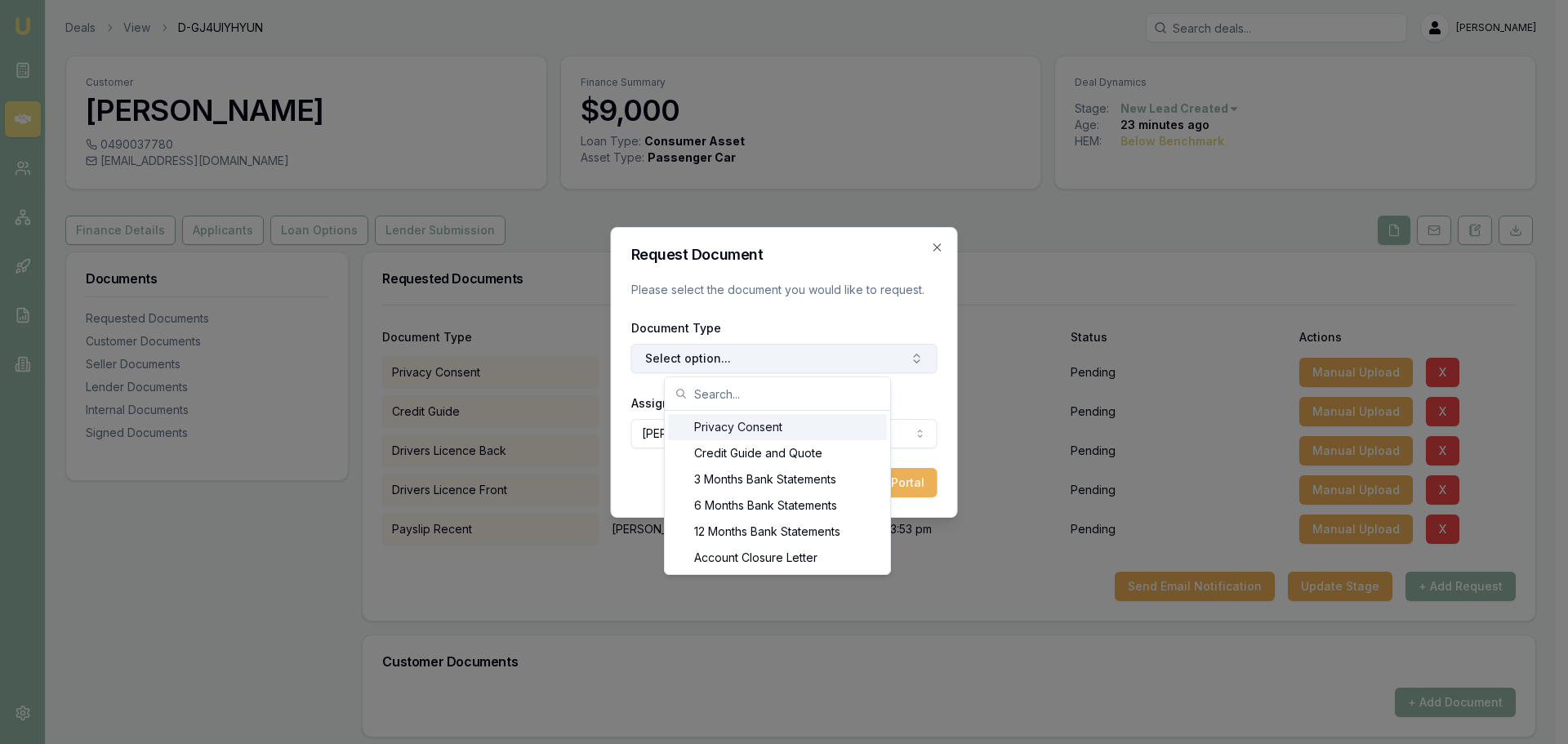
click at [677, 350] on button "Select option..." at bounding box center [785, 358] width 306 height 30
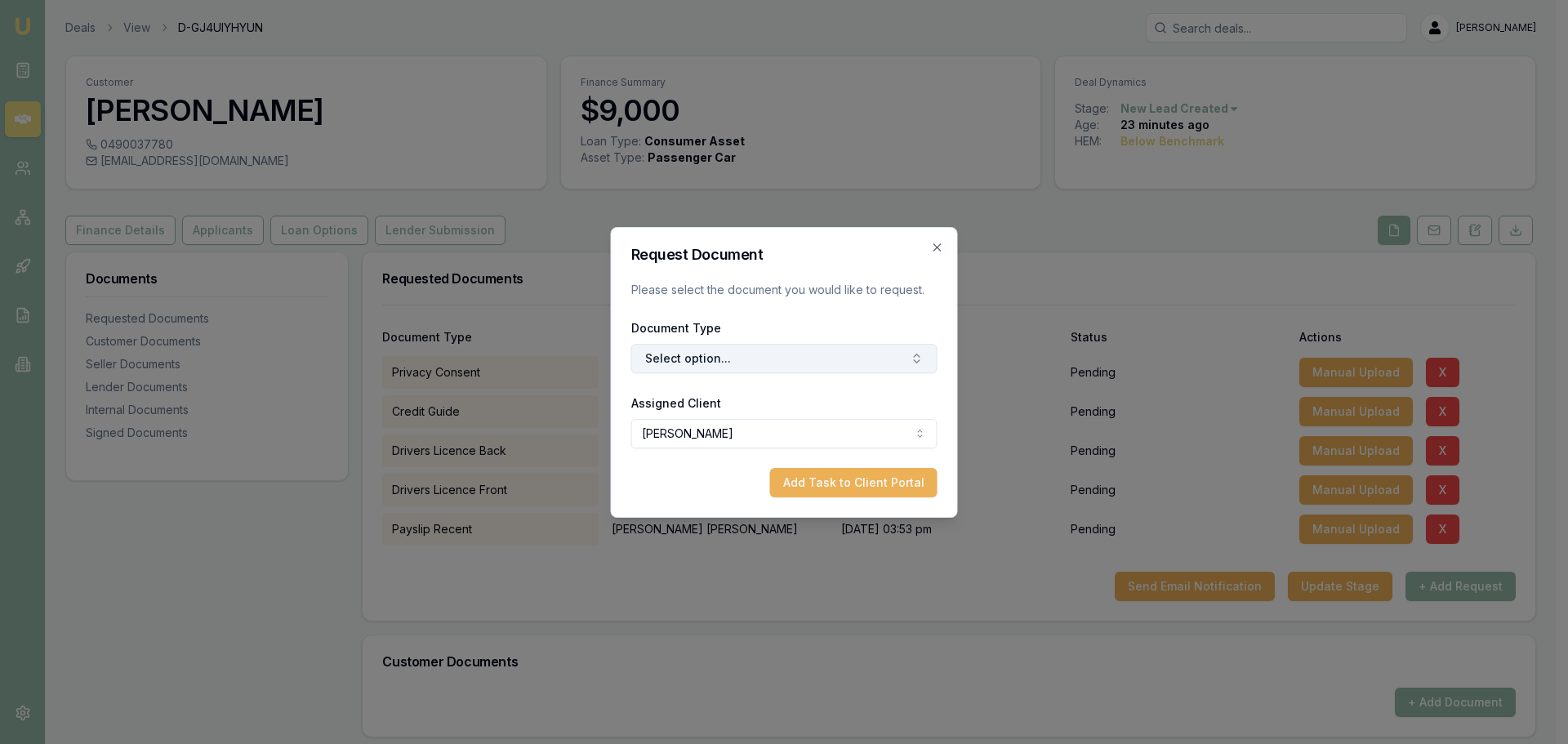
click at [677, 350] on button "Select option..." at bounding box center [785, 358] width 306 height 30
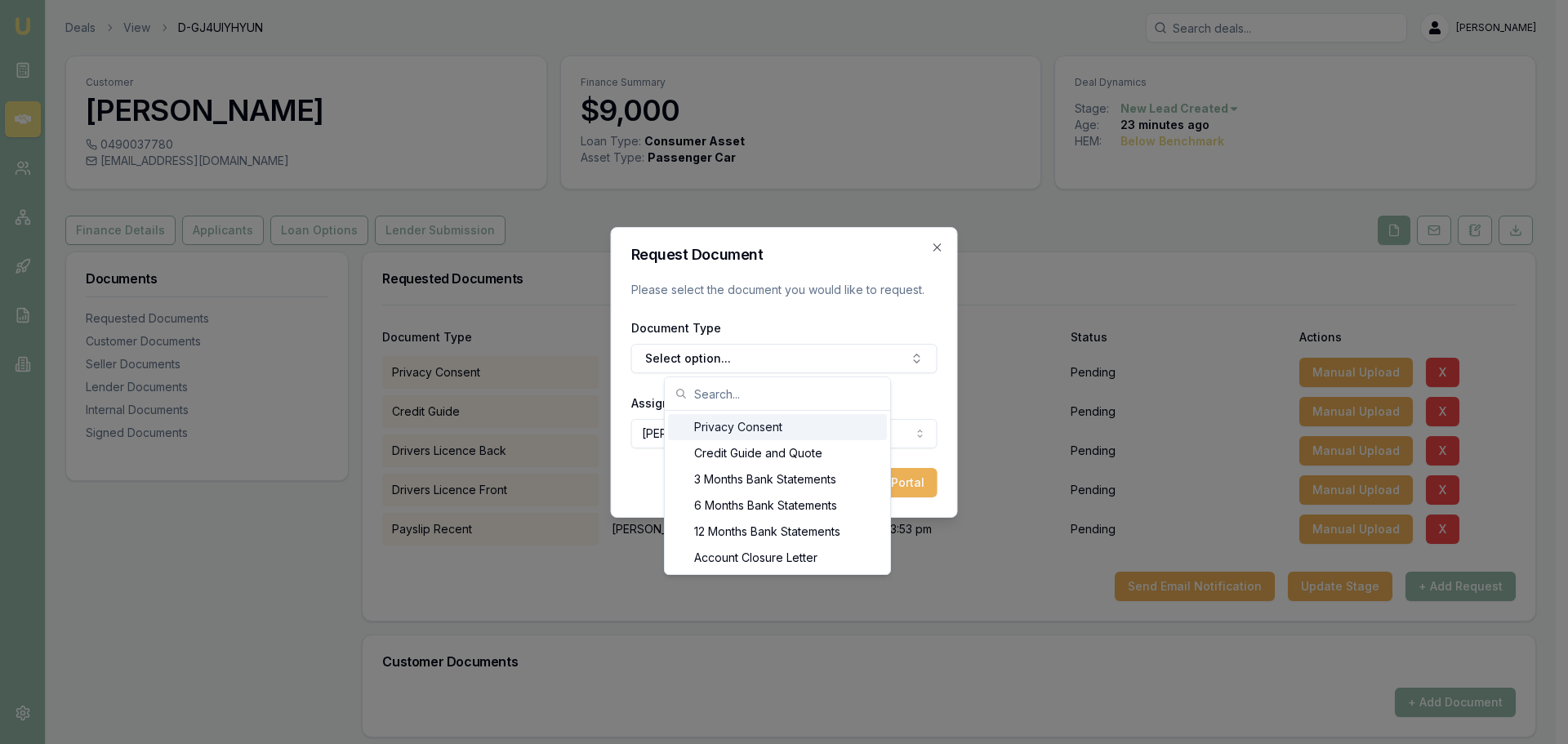
click at [724, 397] on input "text" at bounding box center [787, 393] width 186 height 32
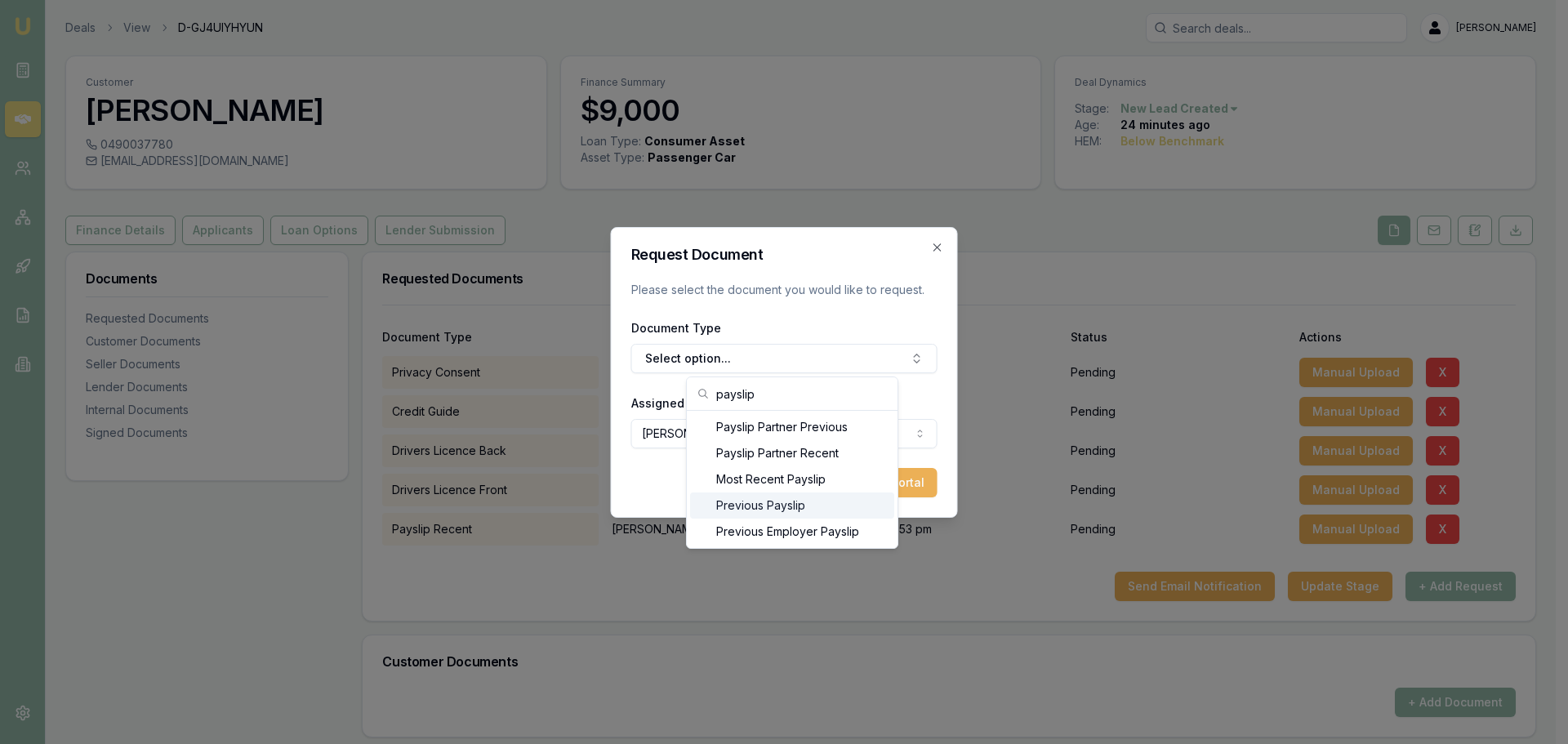
type input "payslip"
click at [782, 503] on div "Previous Payslip" at bounding box center [792, 506] width 204 height 26
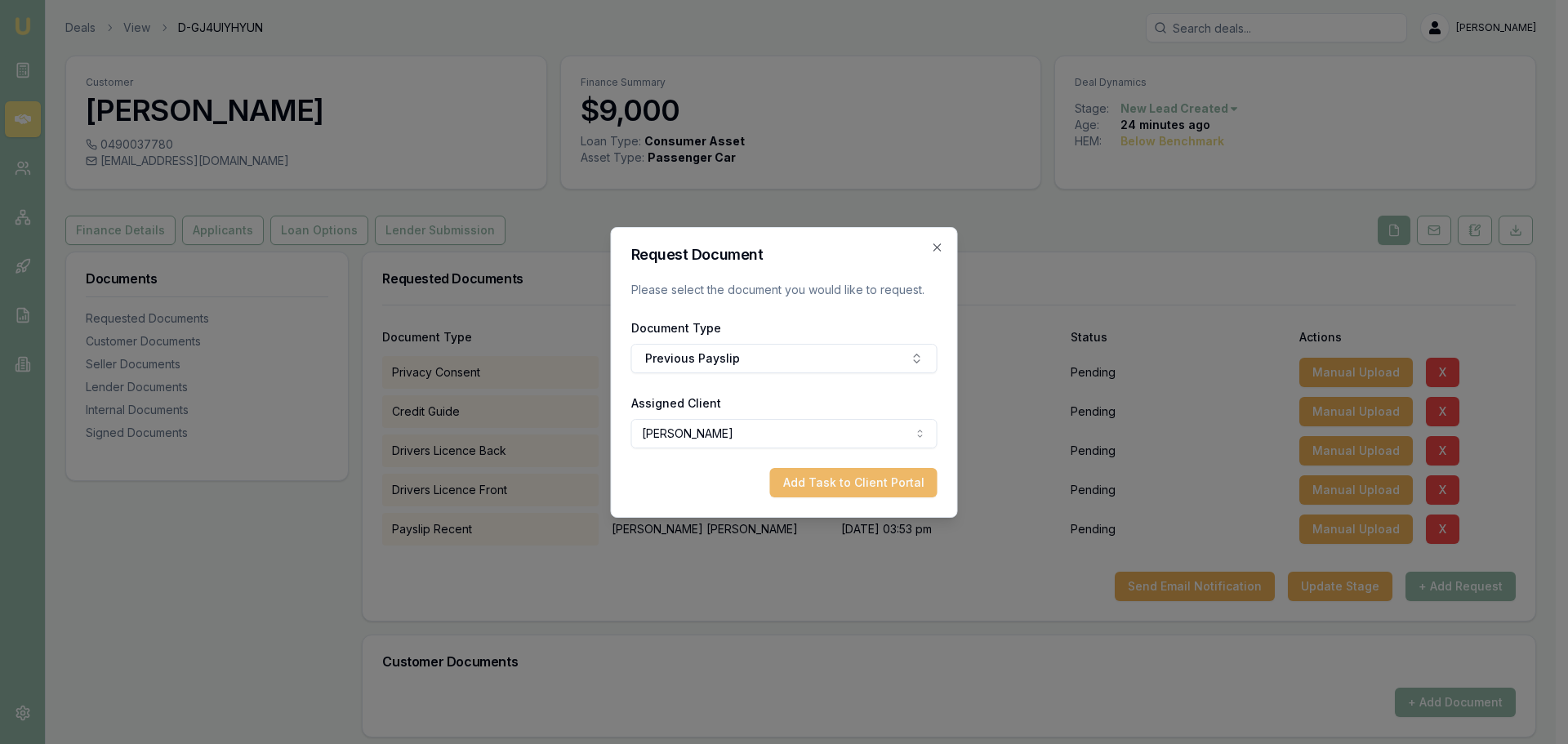
click at [866, 472] on button "Add Task to Client Portal" at bounding box center [854, 482] width 167 height 30
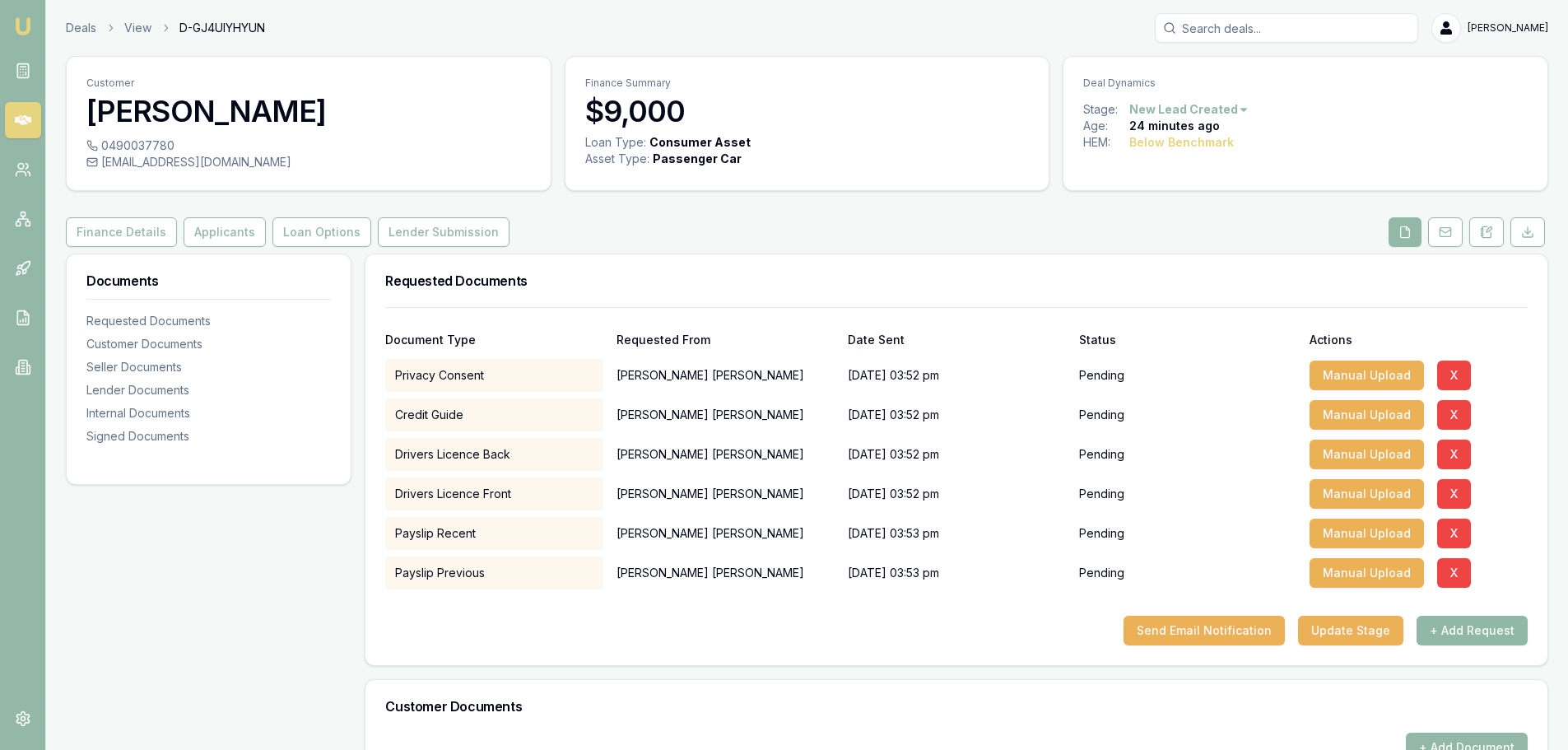
click at [1474, 629] on button "+ Add Request" at bounding box center [1471, 631] width 111 height 30
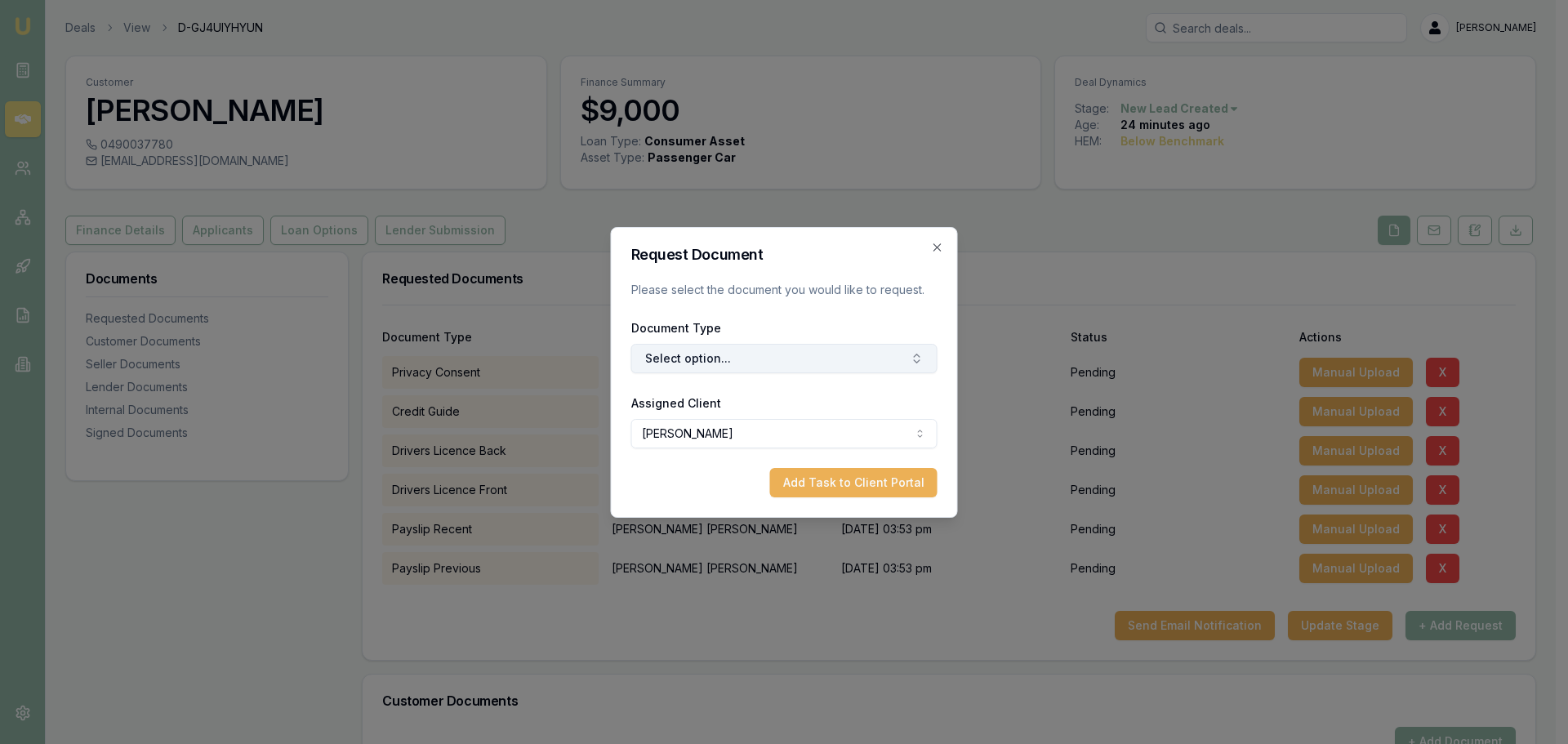
click at [702, 356] on button "Select option..." at bounding box center [785, 358] width 306 height 30
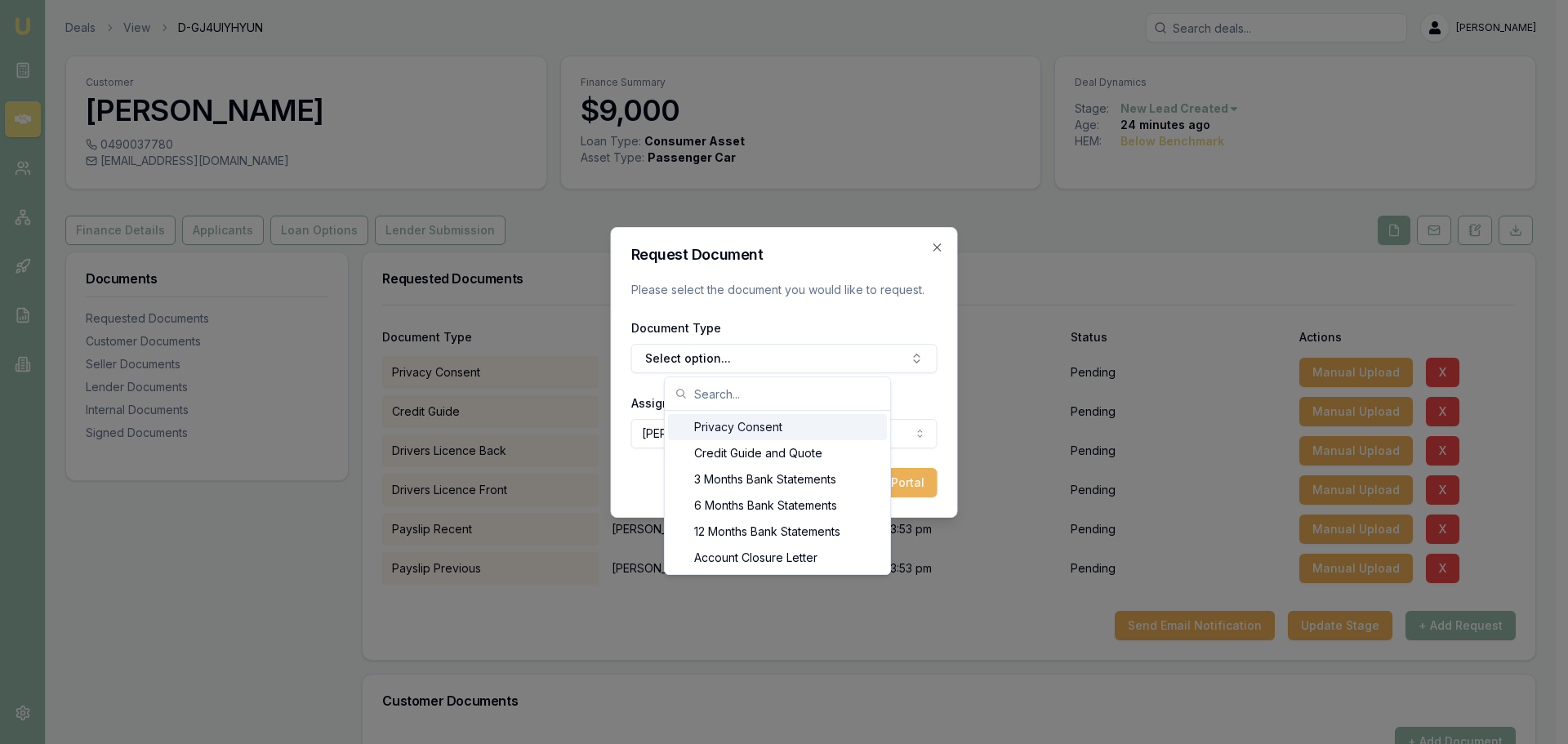
click at [709, 394] on input "text" at bounding box center [787, 393] width 186 height 32
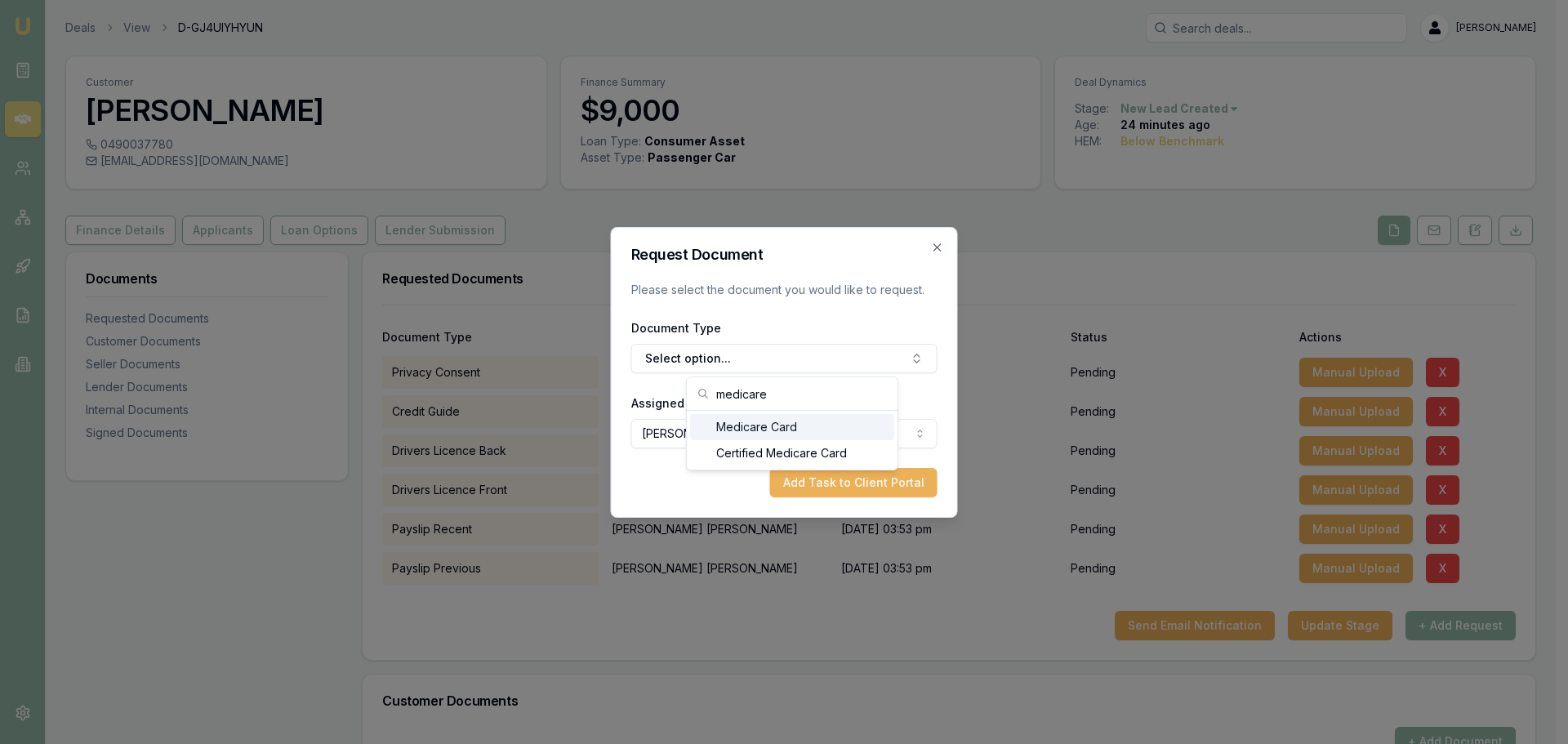
type input "medicare"
click at [765, 427] on div "Medicare Card" at bounding box center [792, 427] width 204 height 26
click at [870, 481] on button "Add Task to Client Portal" at bounding box center [854, 482] width 167 height 30
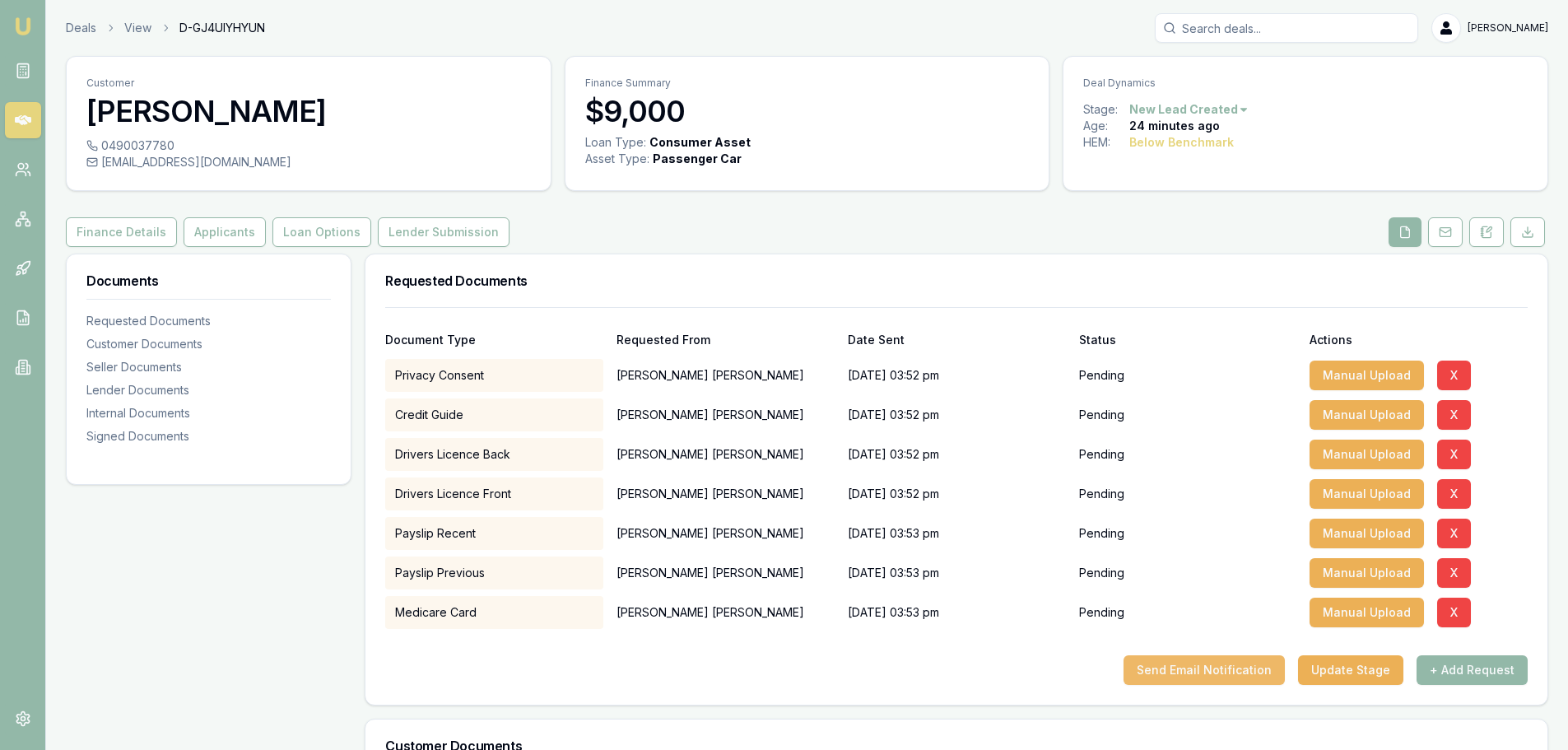
click at [1176, 676] on button "Send Email Notification" at bounding box center [1204, 670] width 161 height 30
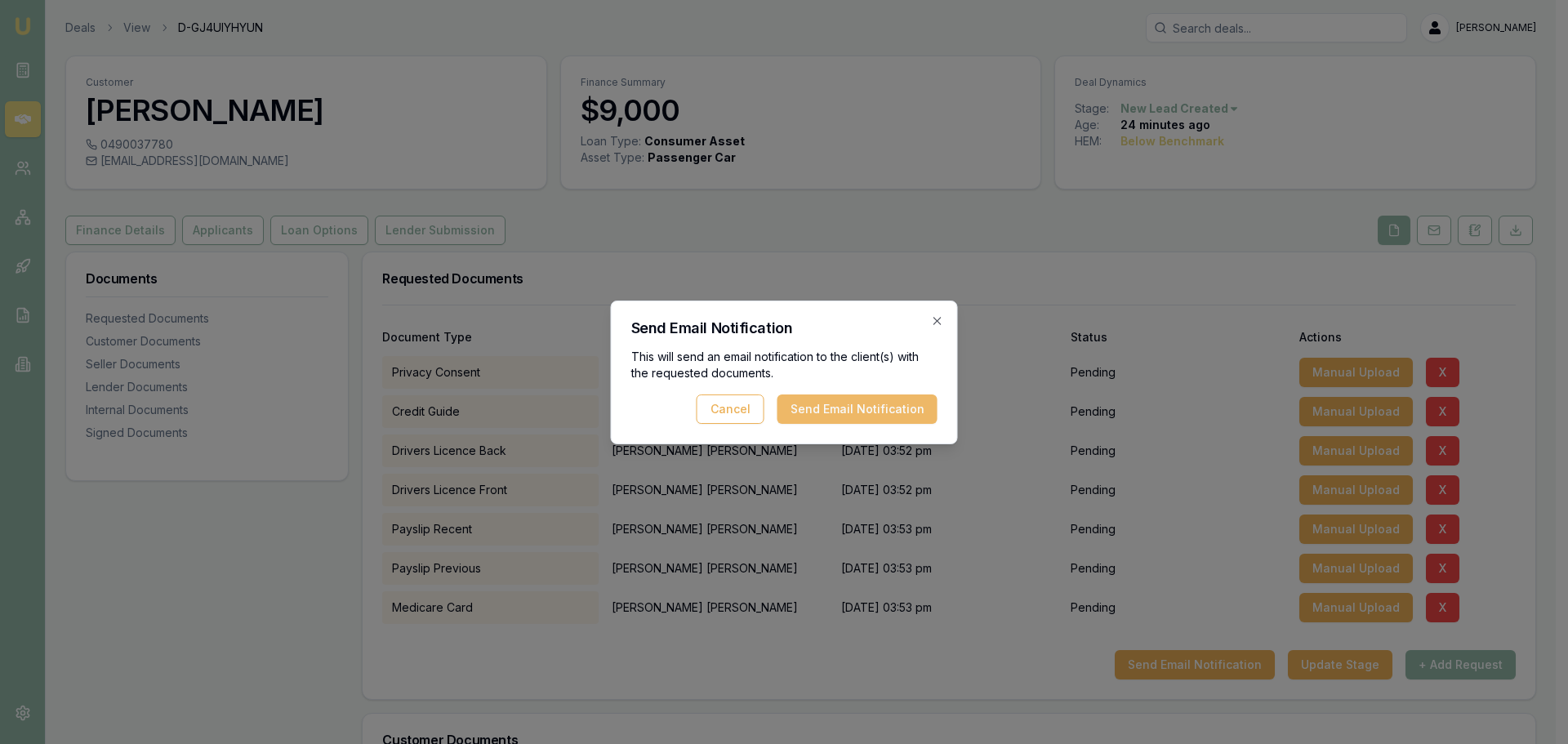
click at [867, 407] on button "Send Email Notification" at bounding box center [857, 410] width 160 height 30
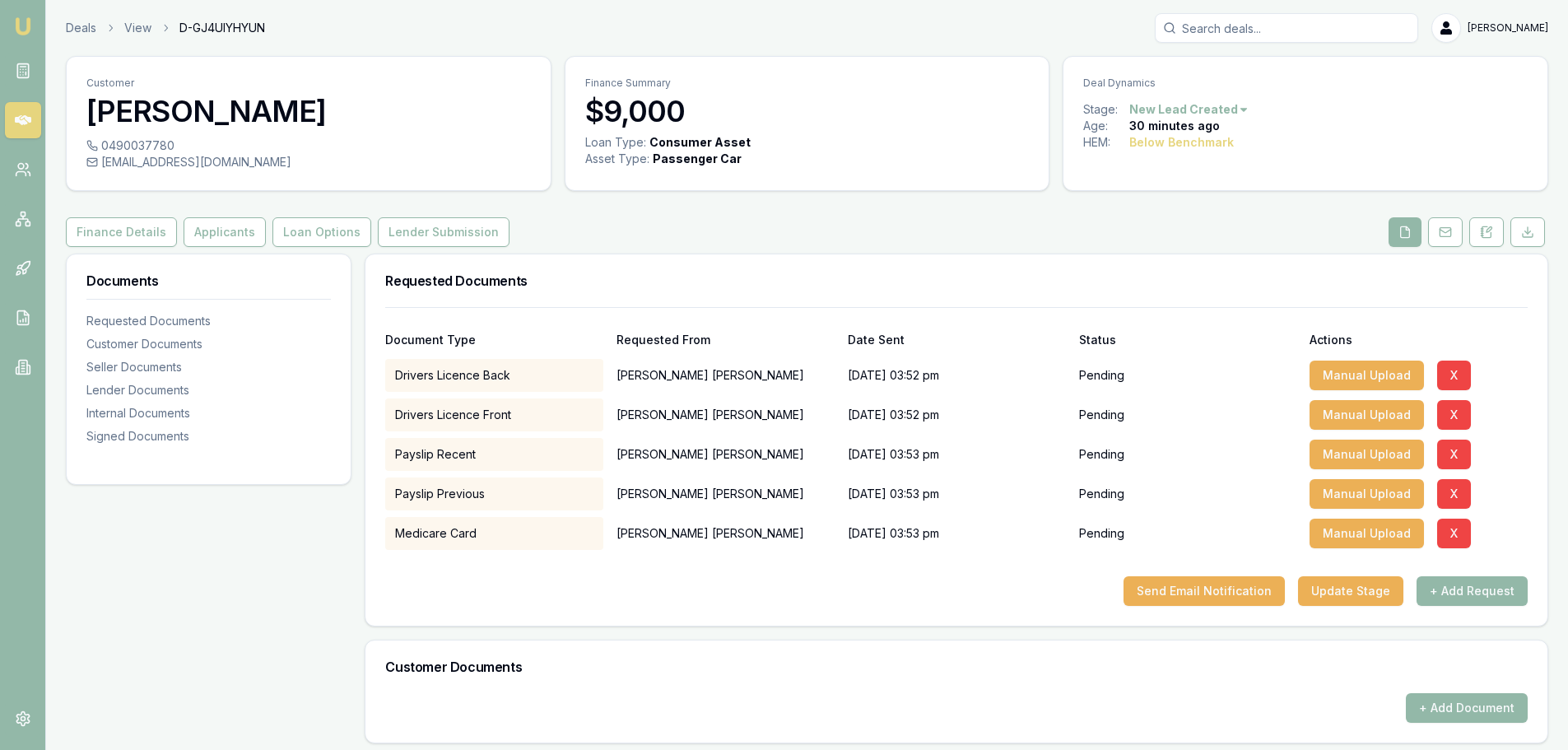
checkbox input "true"
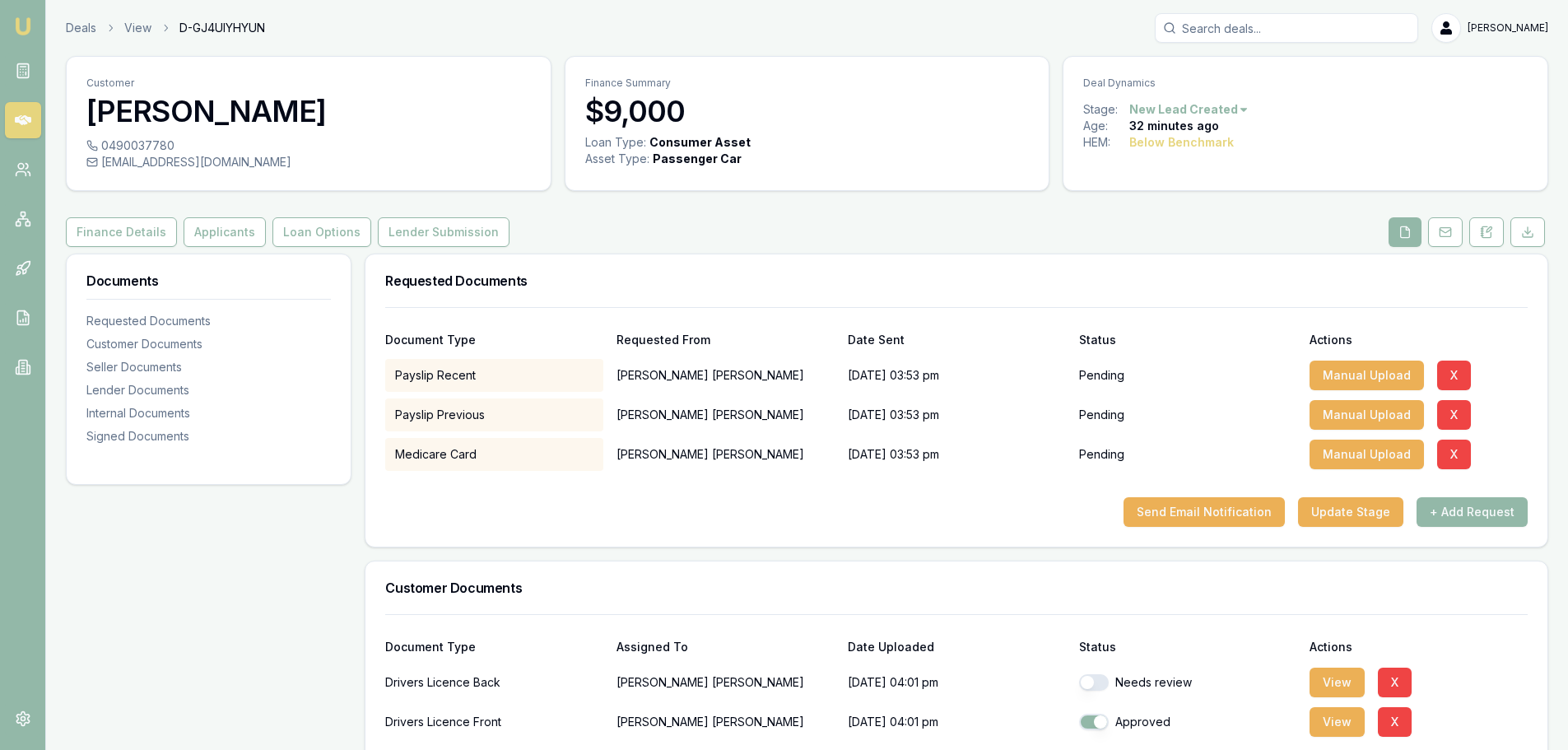
checkbox input "true"
click at [72, 28] on link "Deals" at bounding box center [81, 28] width 31 height 17
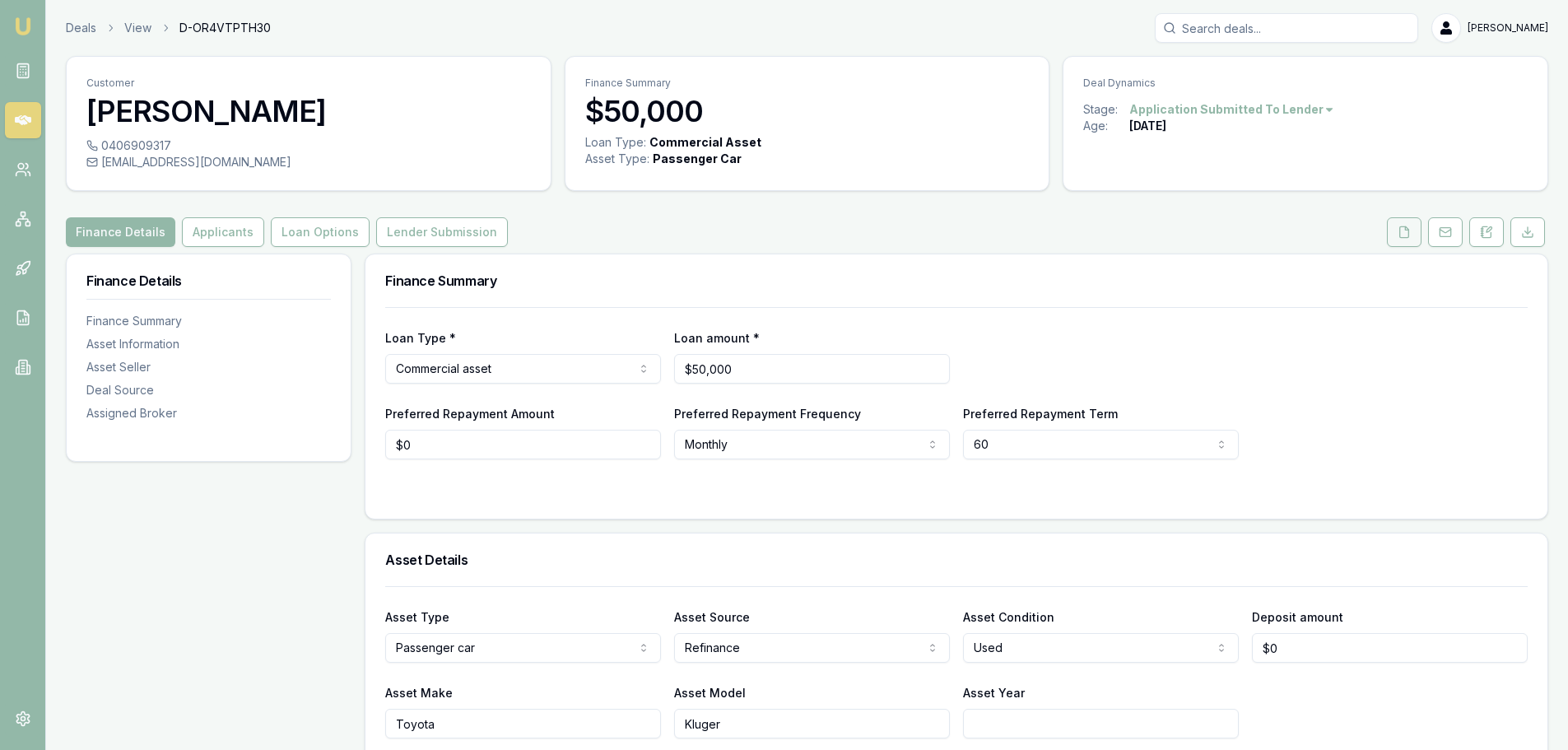
click at [1397, 230] on icon at bounding box center [1404, 232] width 13 height 13
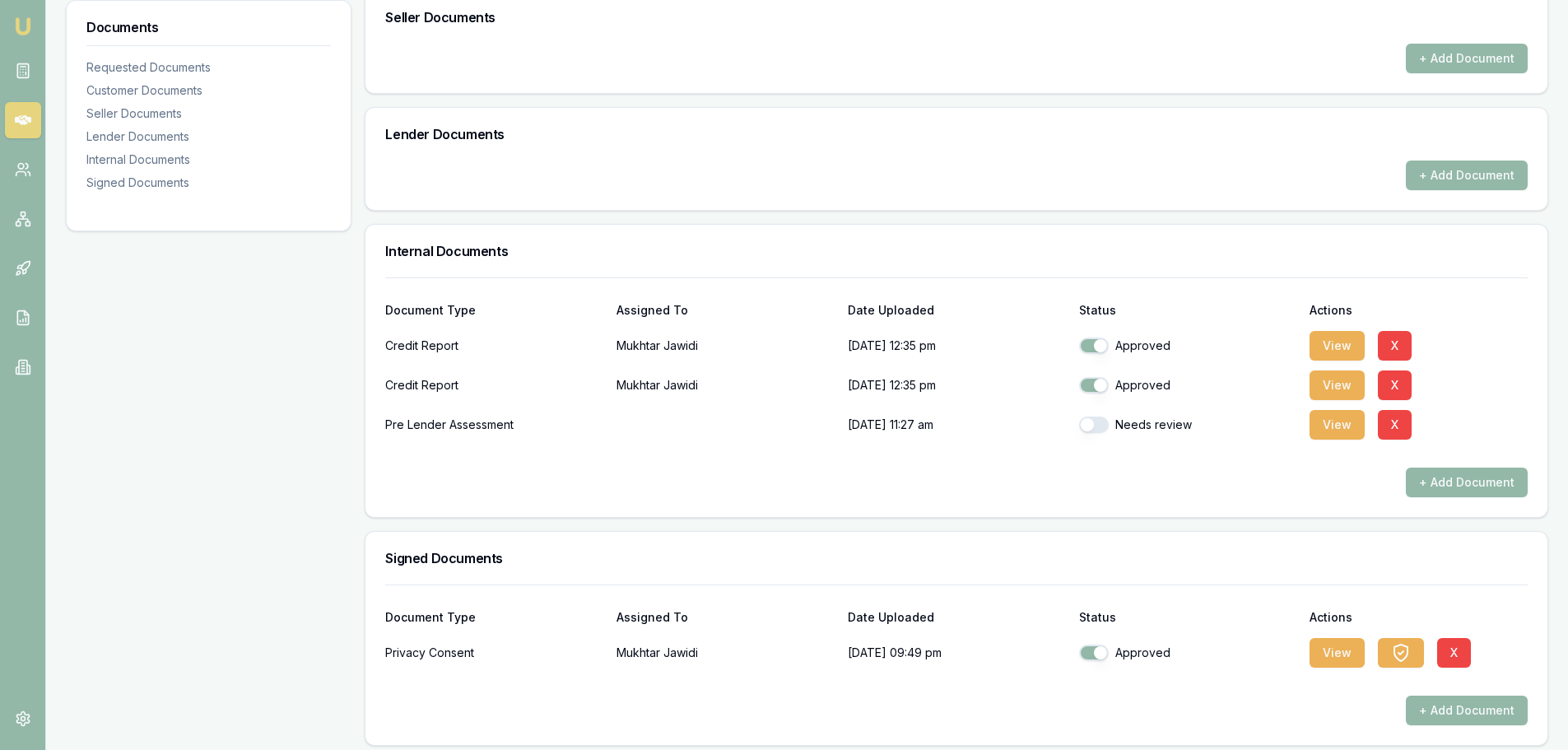
scroll to position [723, 0]
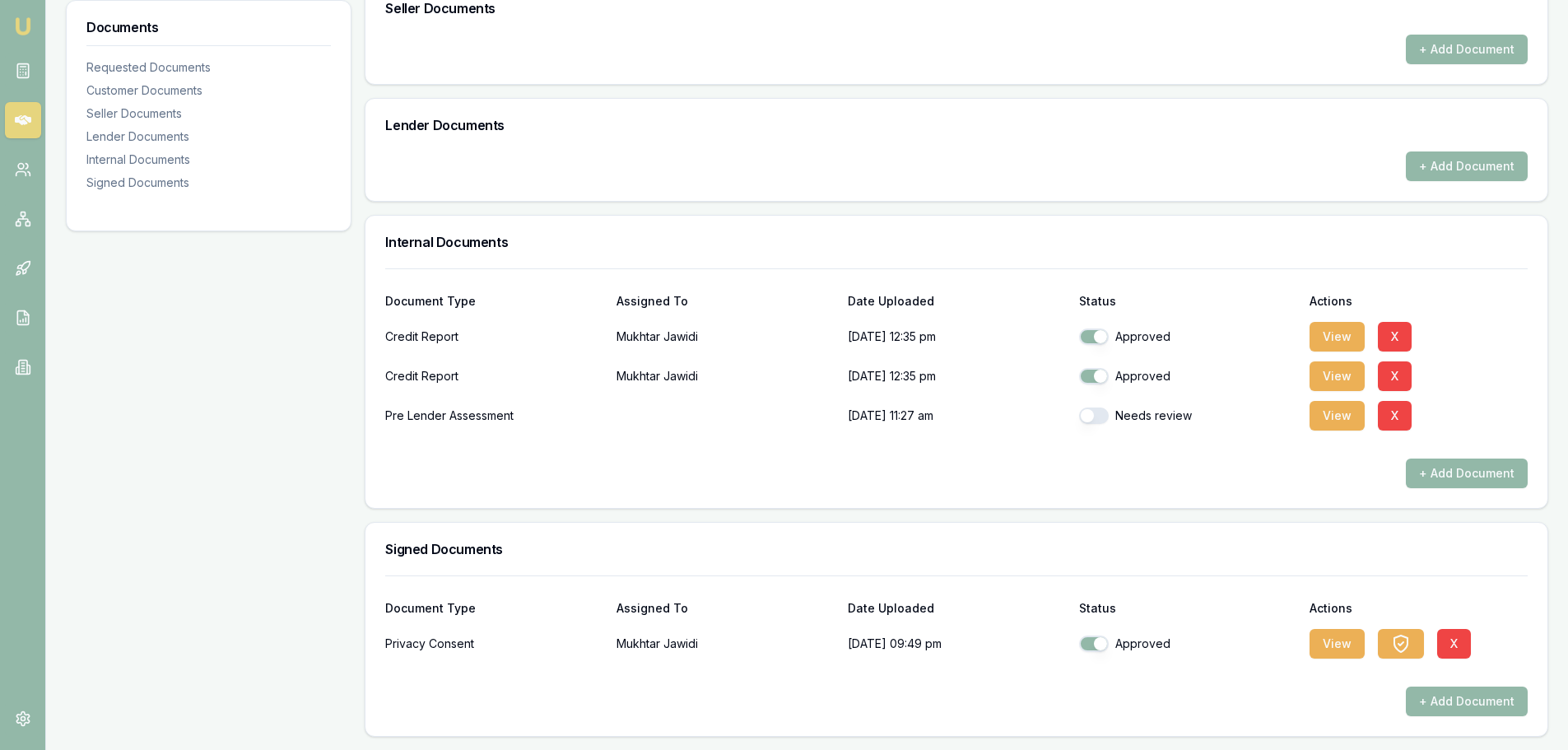
click at [1089, 415] on button "button" at bounding box center [1093, 415] width 30 height 17
checkbox input "true"
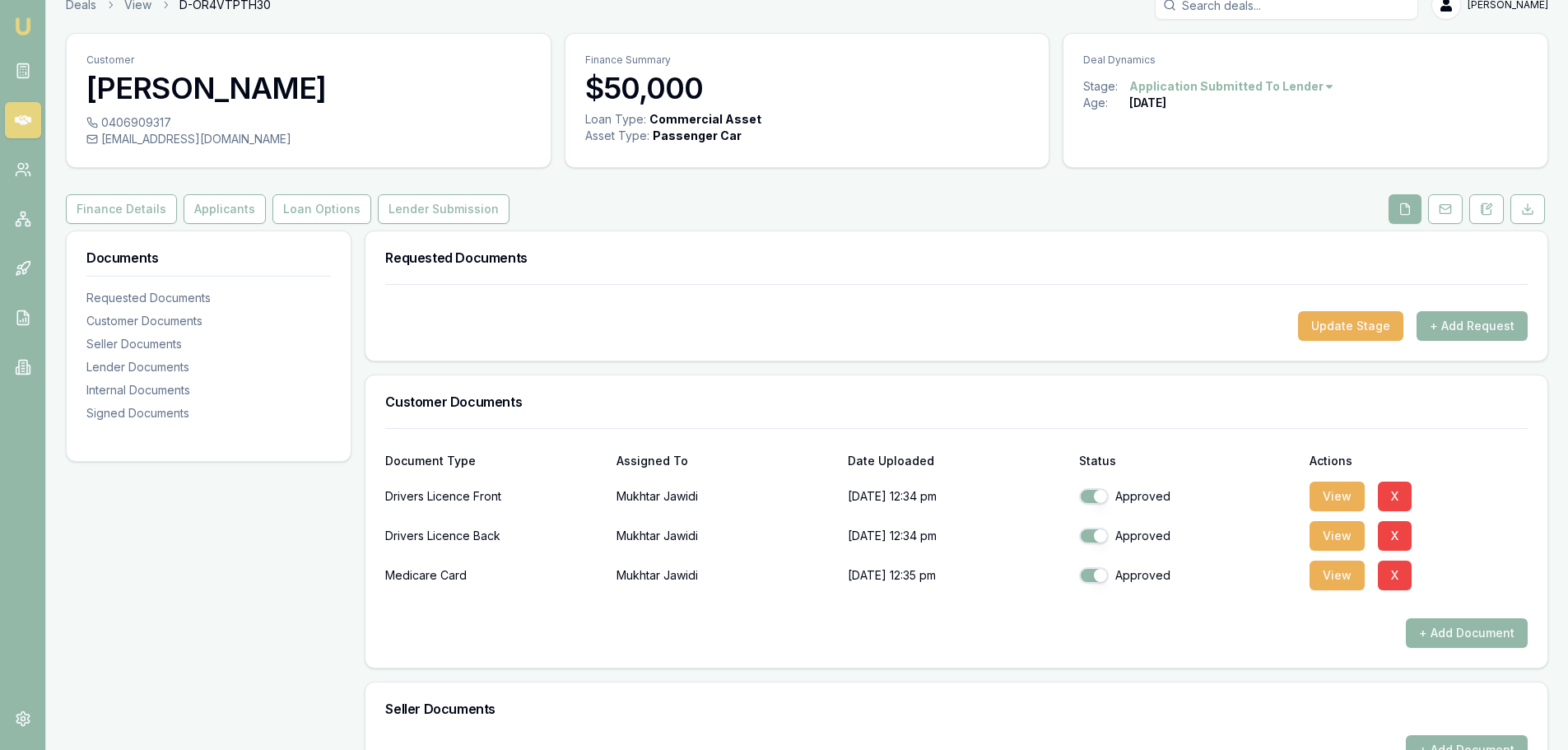
scroll to position [0, 0]
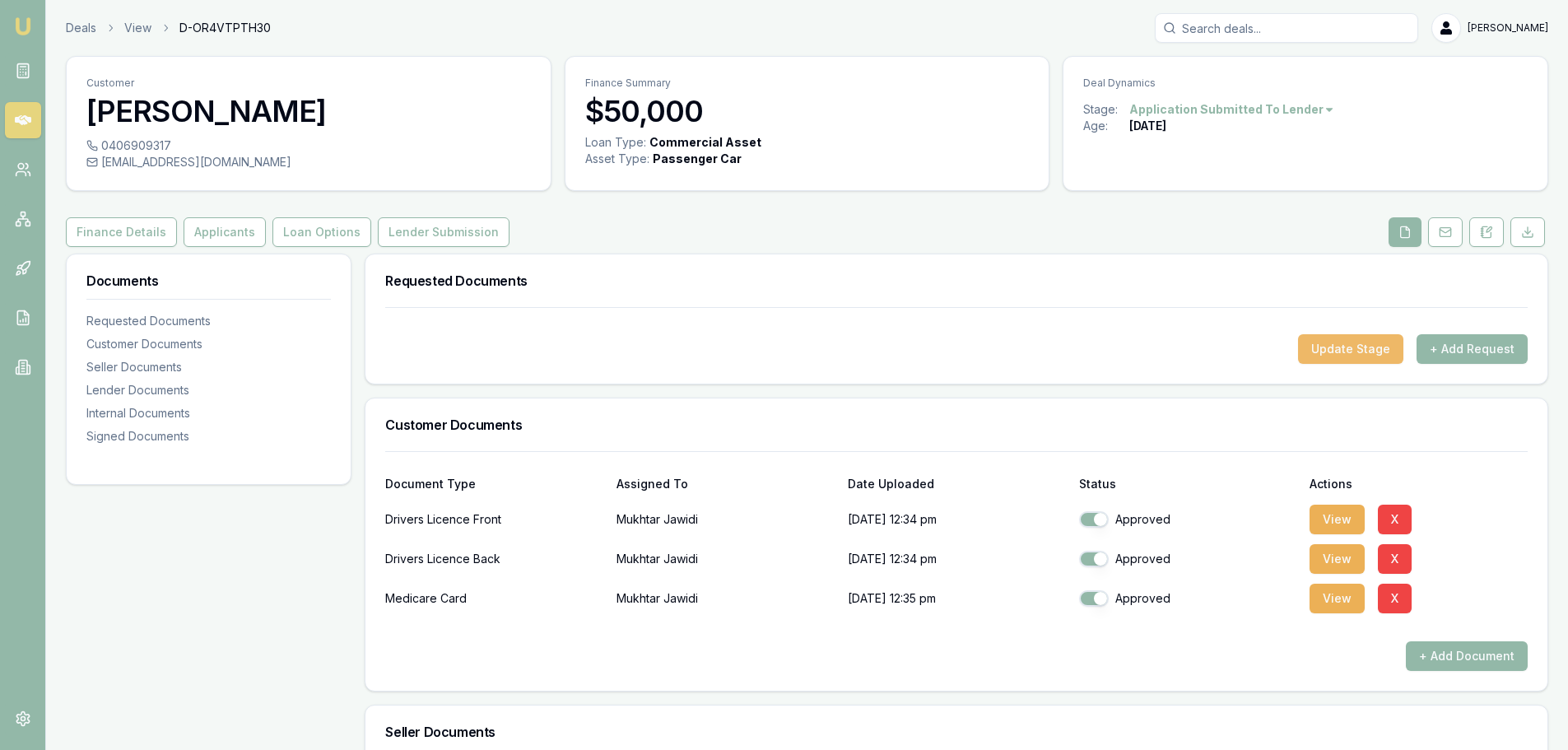
click at [1359, 346] on button "Update Stage" at bounding box center [1350, 350] width 105 height 30
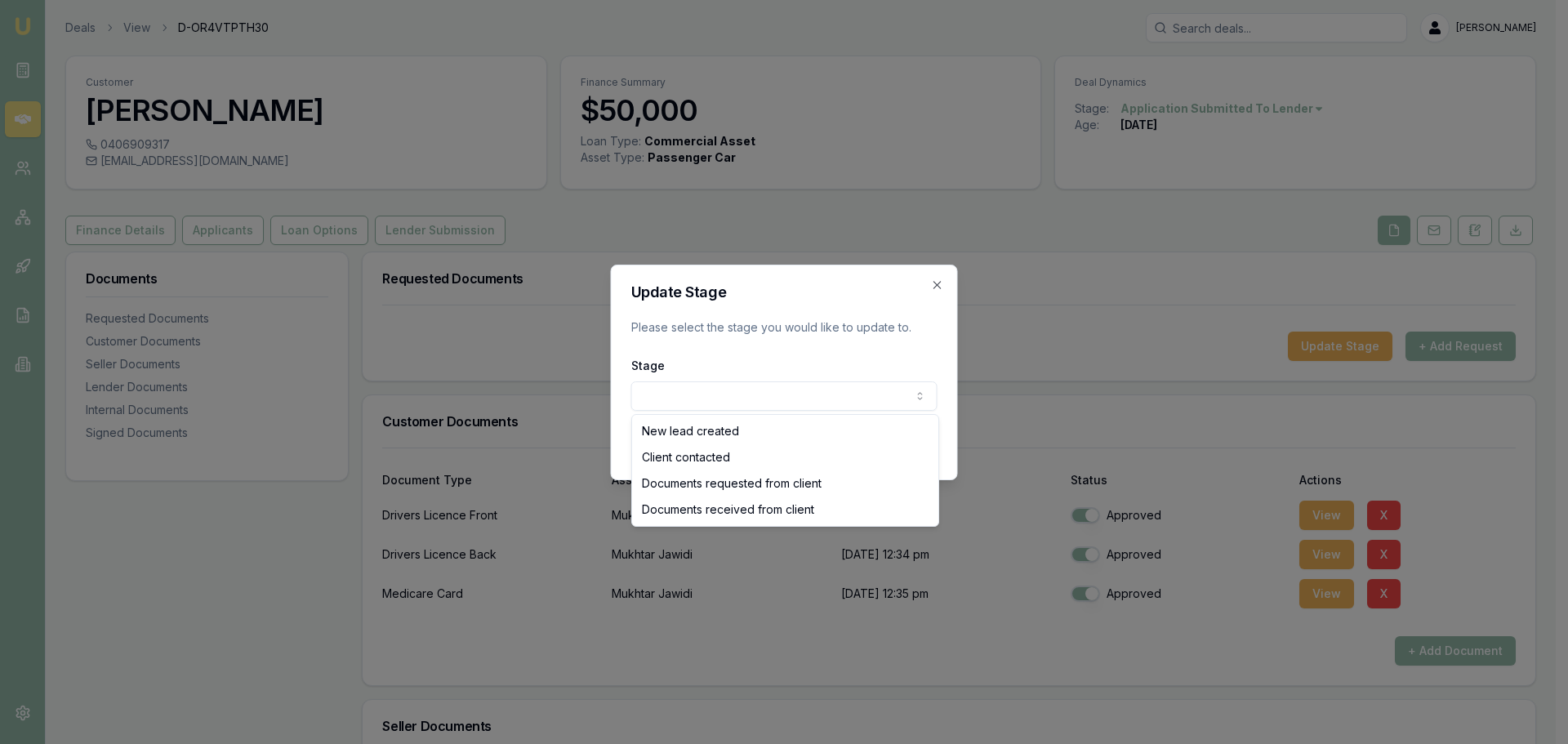
click at [671, 401] on body "Emu Broker Deals View D-OR4VTPTH30 Evette Abdo Toggle Menu Customer Mukhtar Jaw…" at bounding box center [778, 372] width 1556 height 744
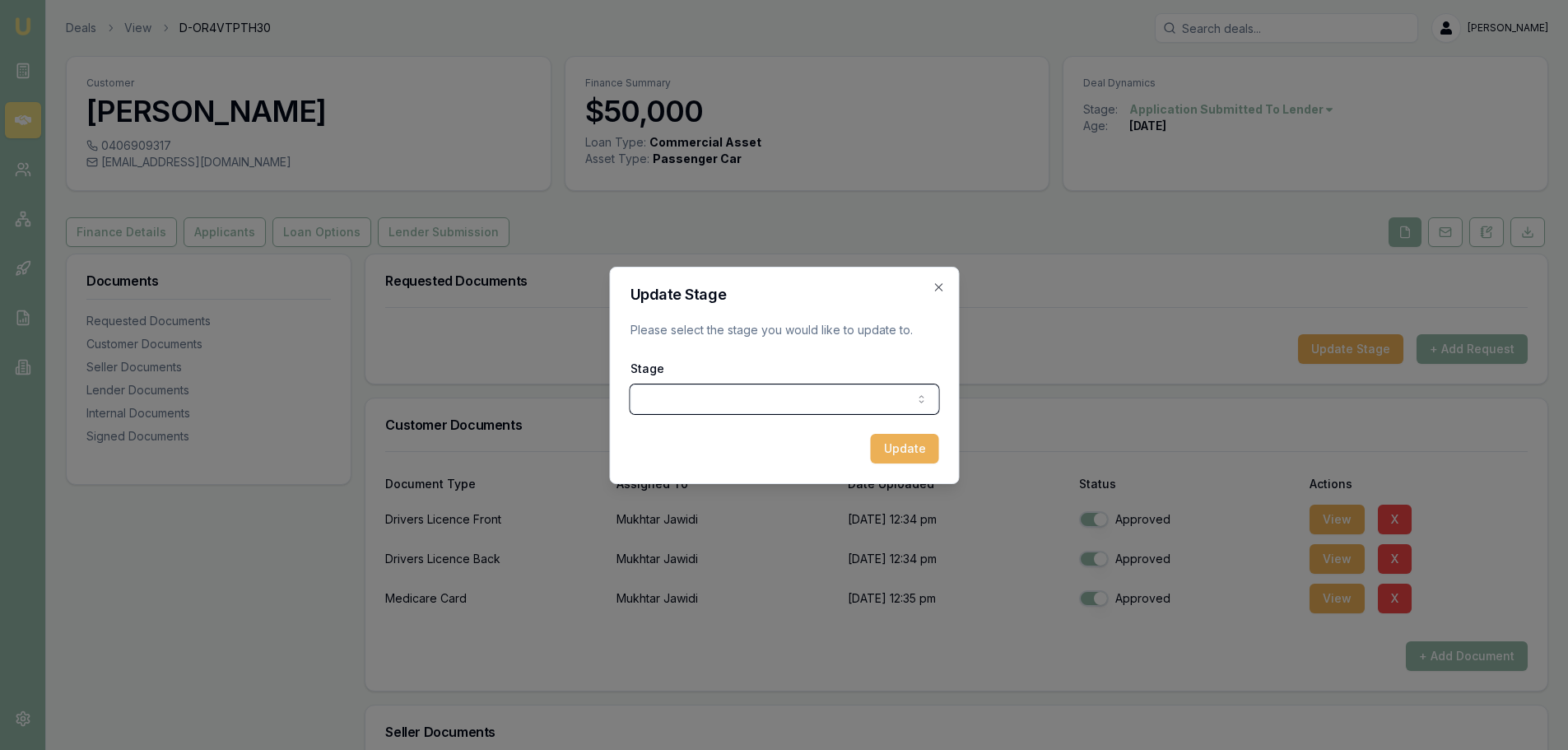
click at [994, 425] on div at bounding box center [784, 375] width 1568 height 750
click at [937, 288] on icon "button" at bounding box center [937, 286] width 8 height 8
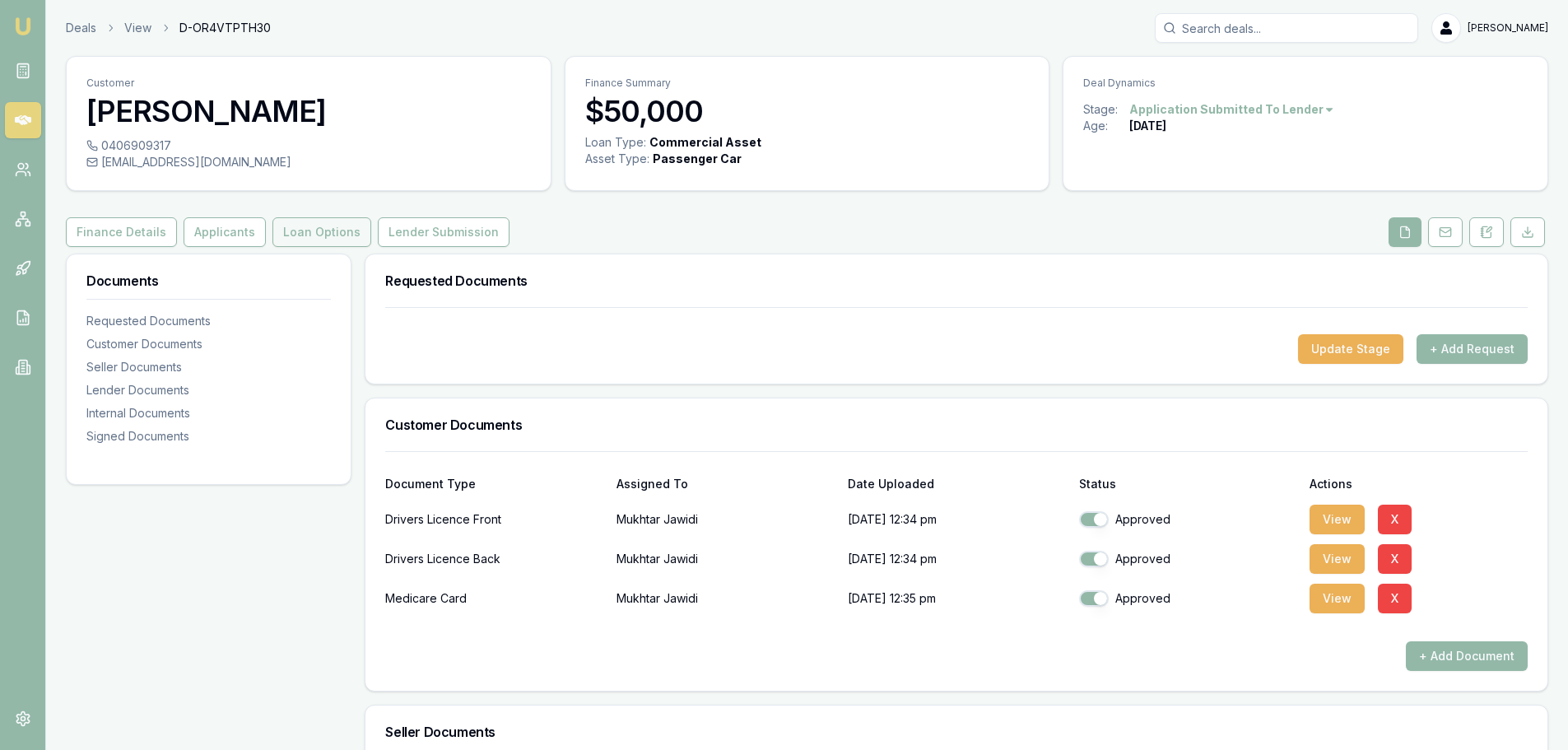
click at [289, 232] on button "Loan Options" at bounding box center [322, 232] width 98 height 30
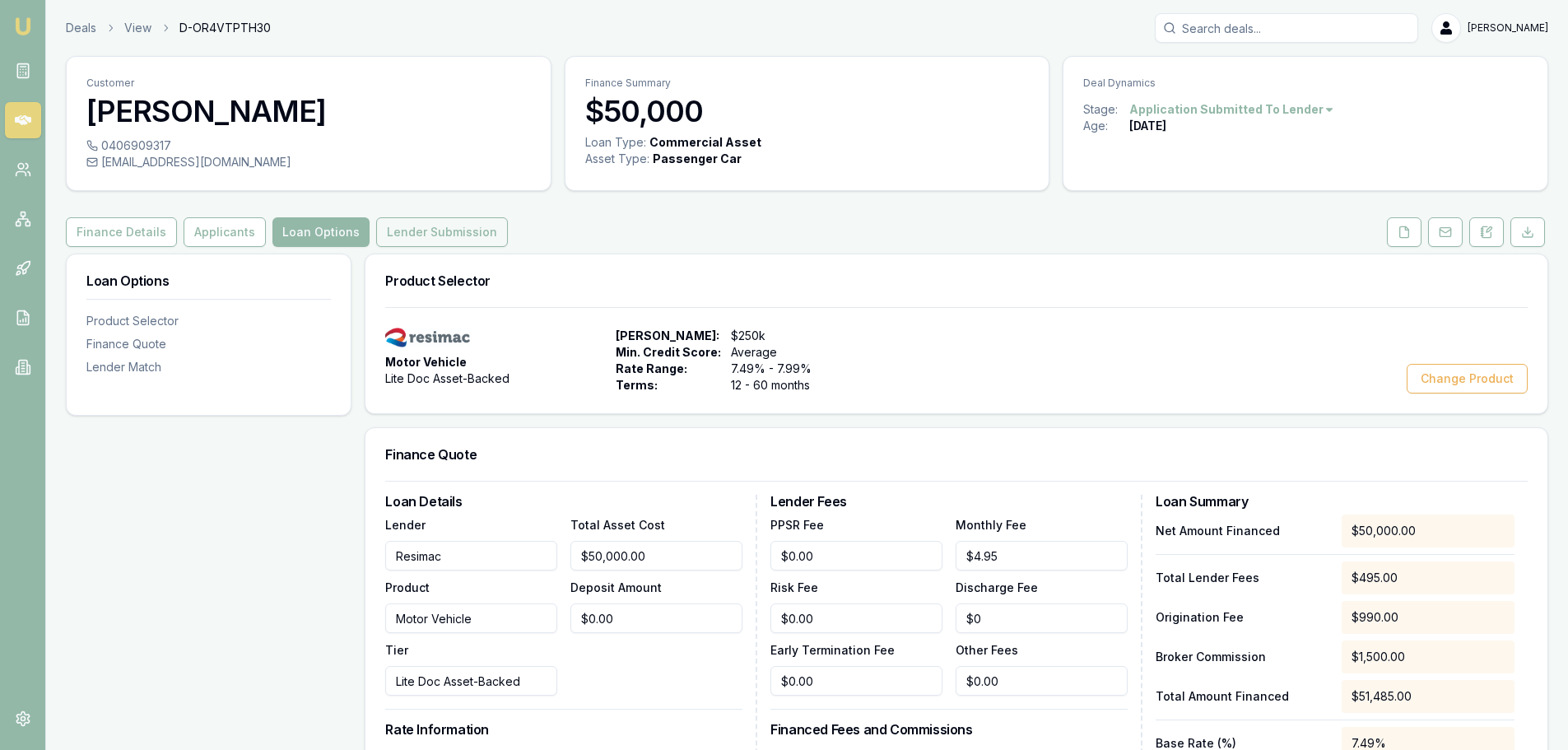
click at [460, 228] on button "Lender Submission" at bounding box center [442, 232] width 132 height 30
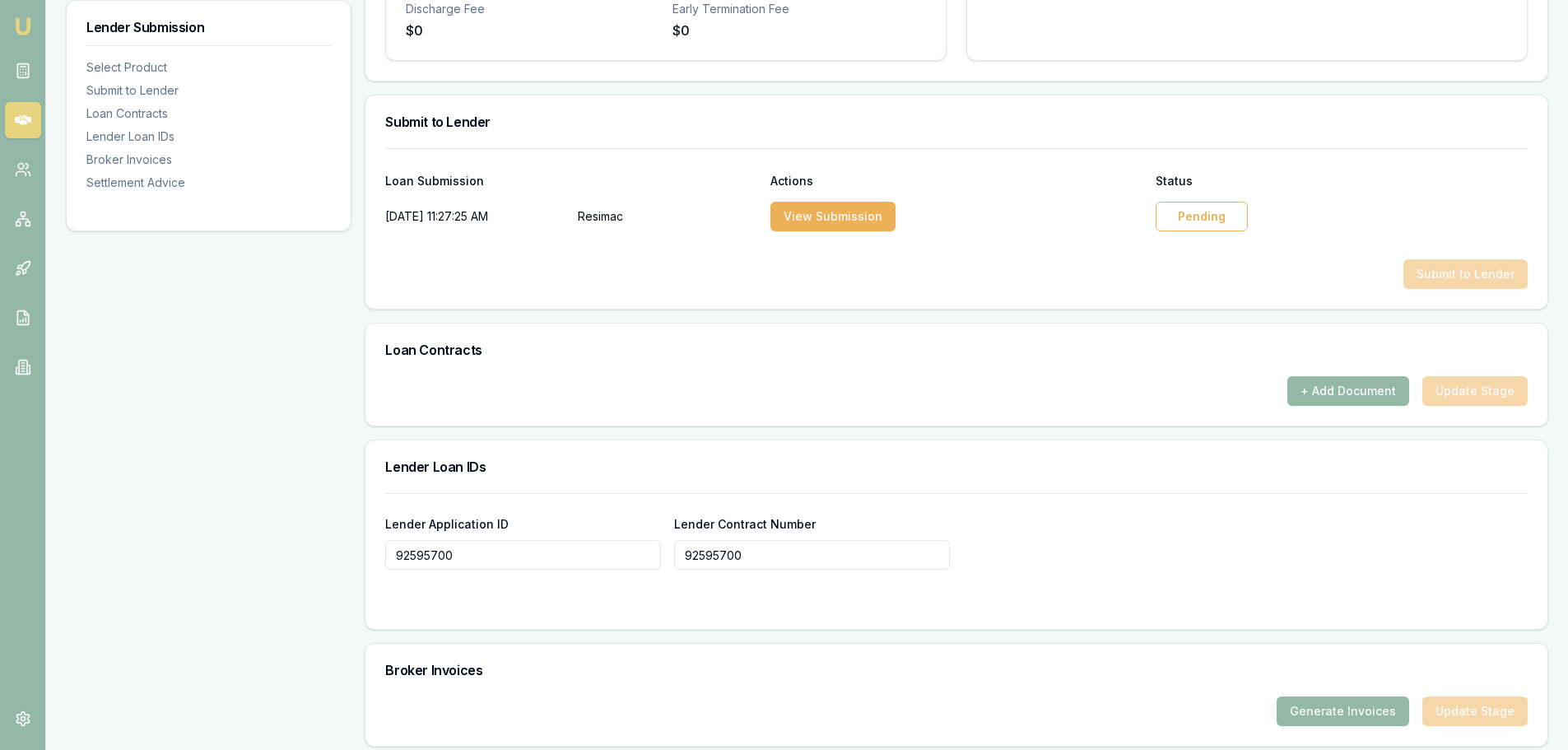
scroll to position [823, 0]
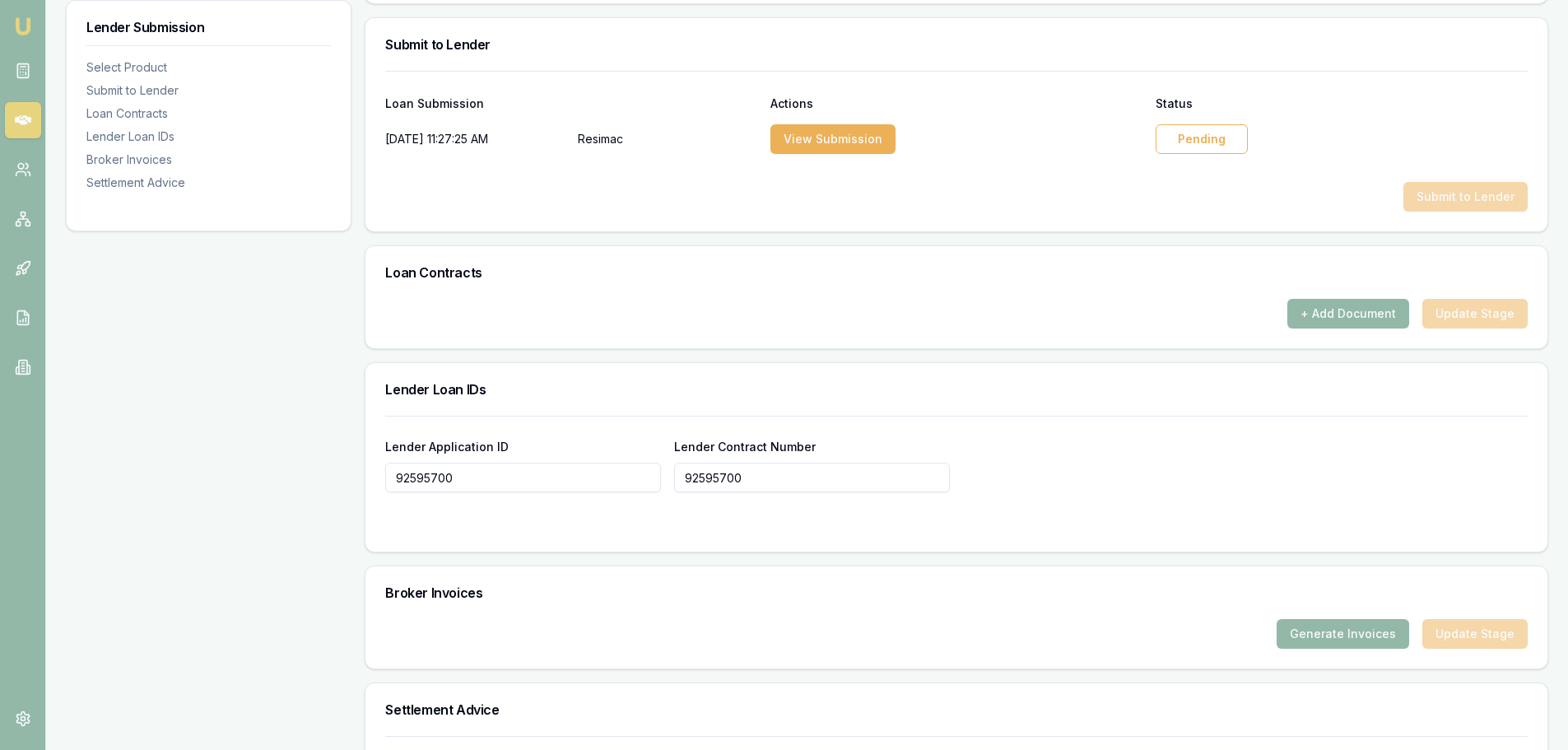
click at [1192, 141] on div "Pending" at bounding box center [1201, 139] width 93 height 30
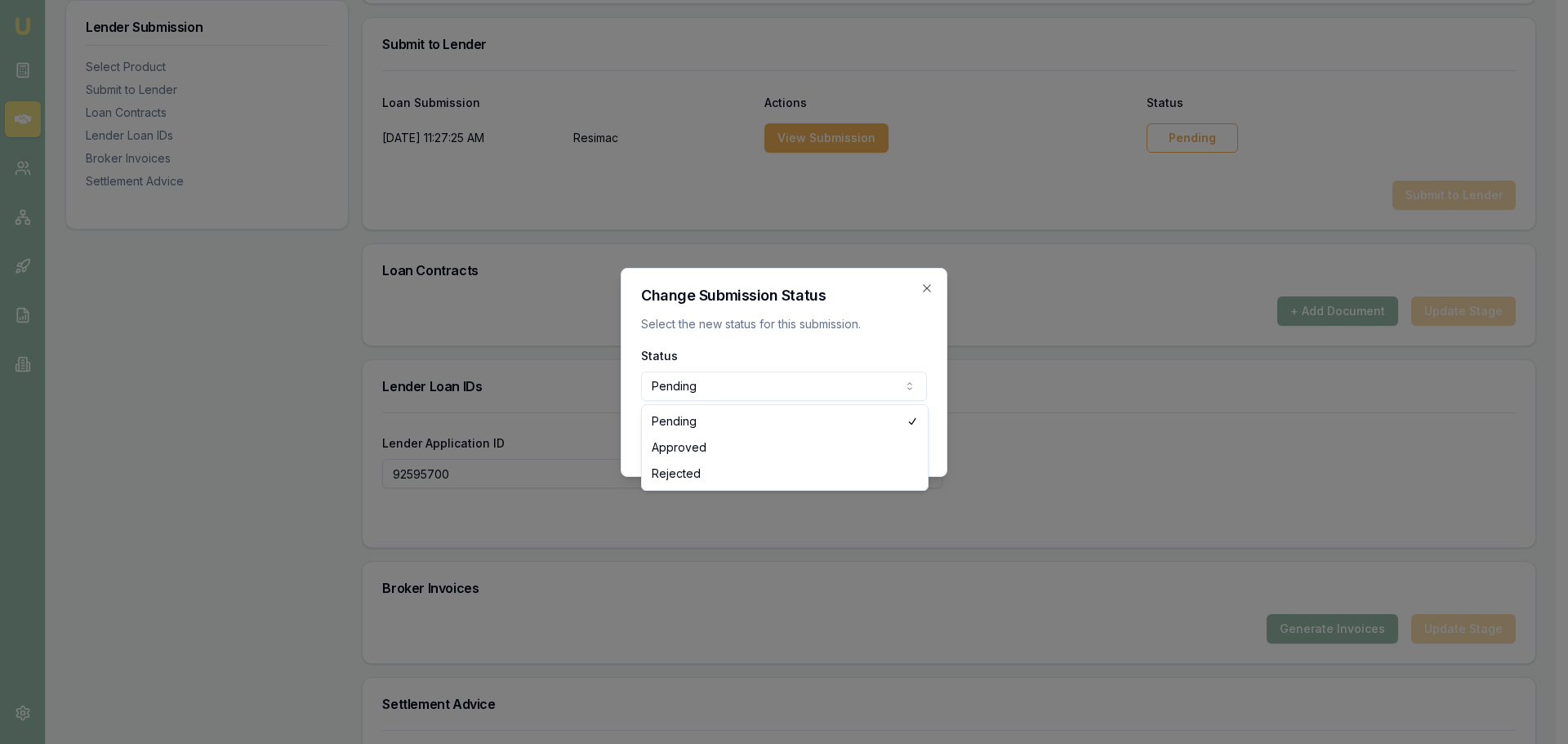
select select "REJECTED"
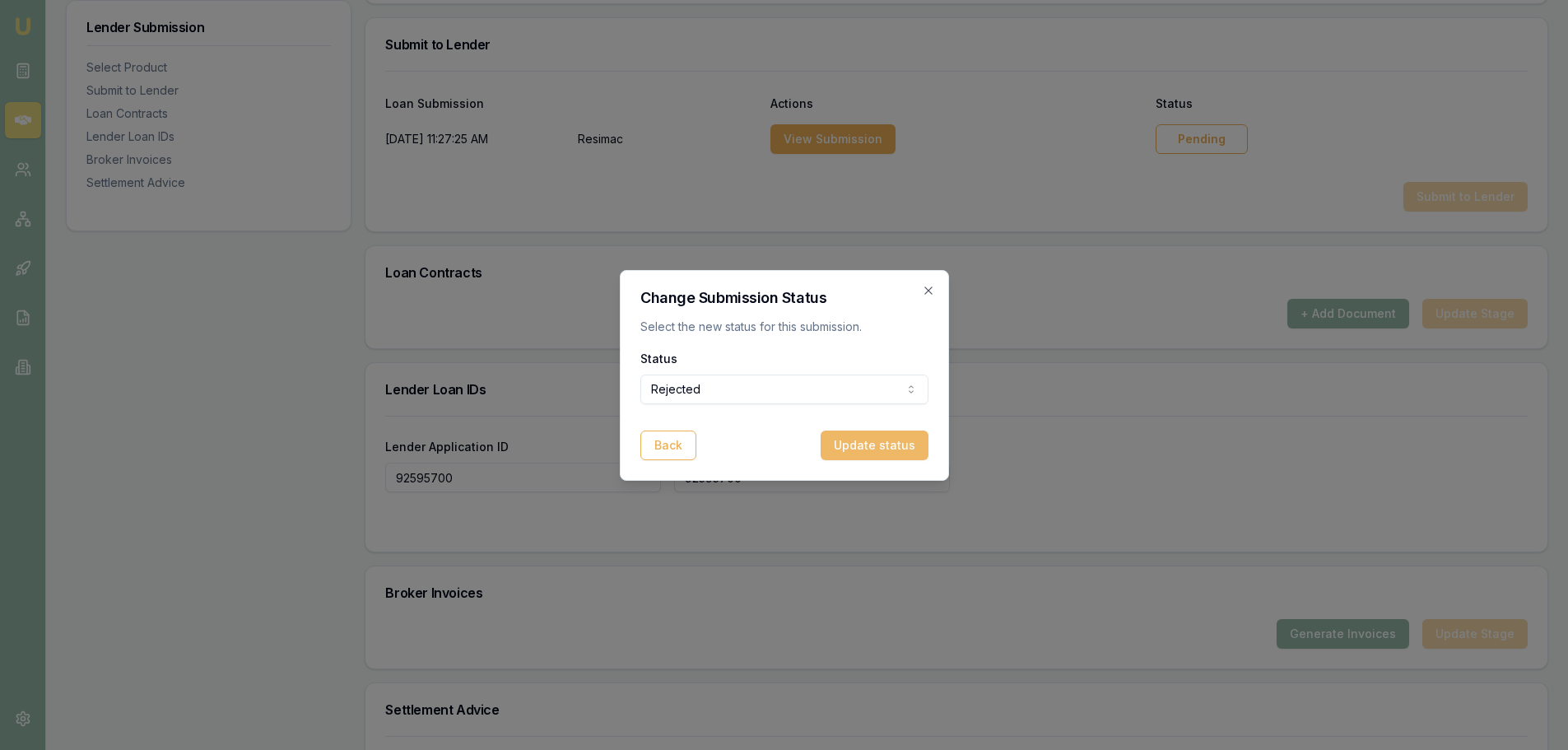
click at [872, 443] on button "Update status" at bounding box center [874, 445] width 108 height 30
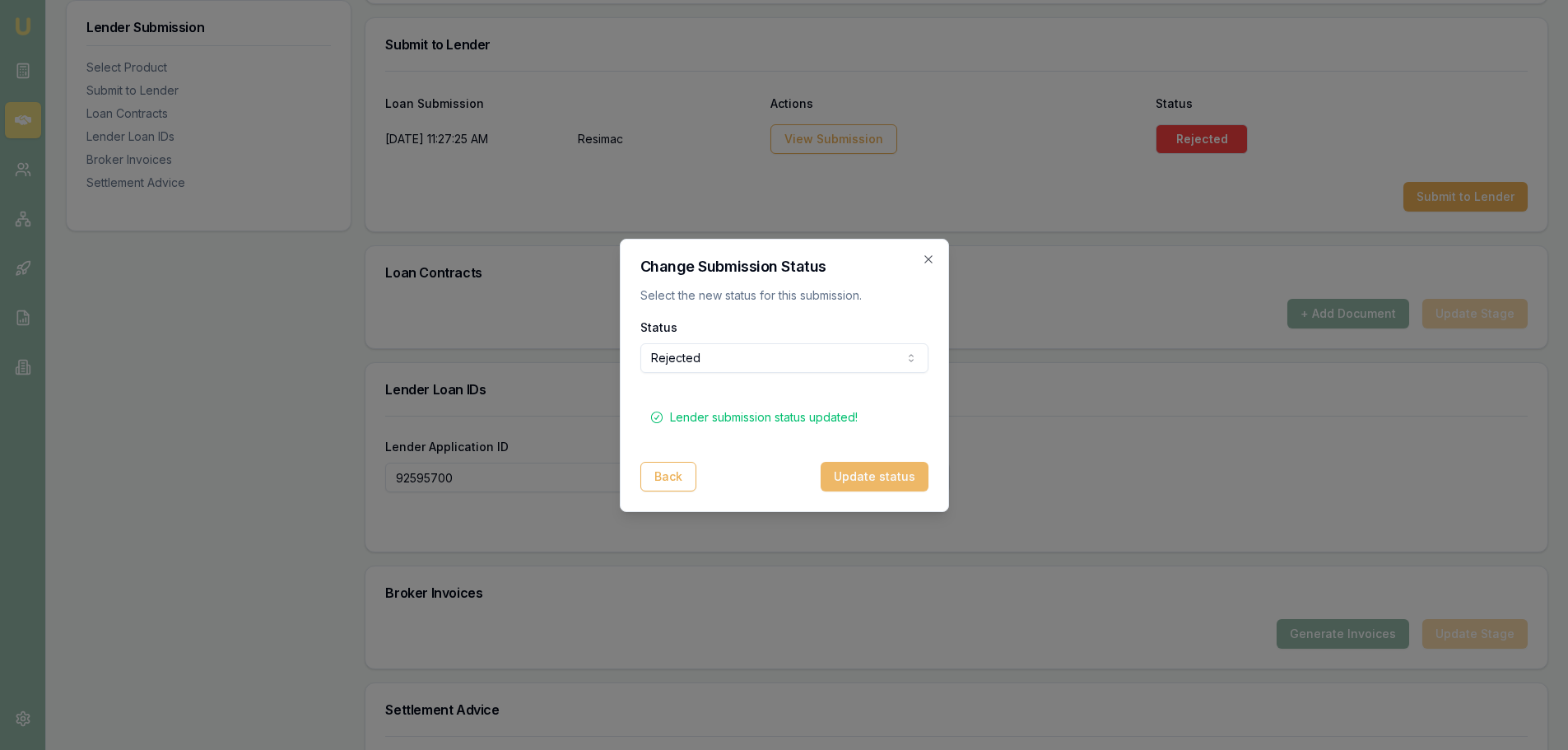
click at [869, 476] on button "Update status" at bounding box center [874, 476] width 108 height 30
click at [931, 261] on icon "button" at bounding box center [928, 259] width 13 height 13
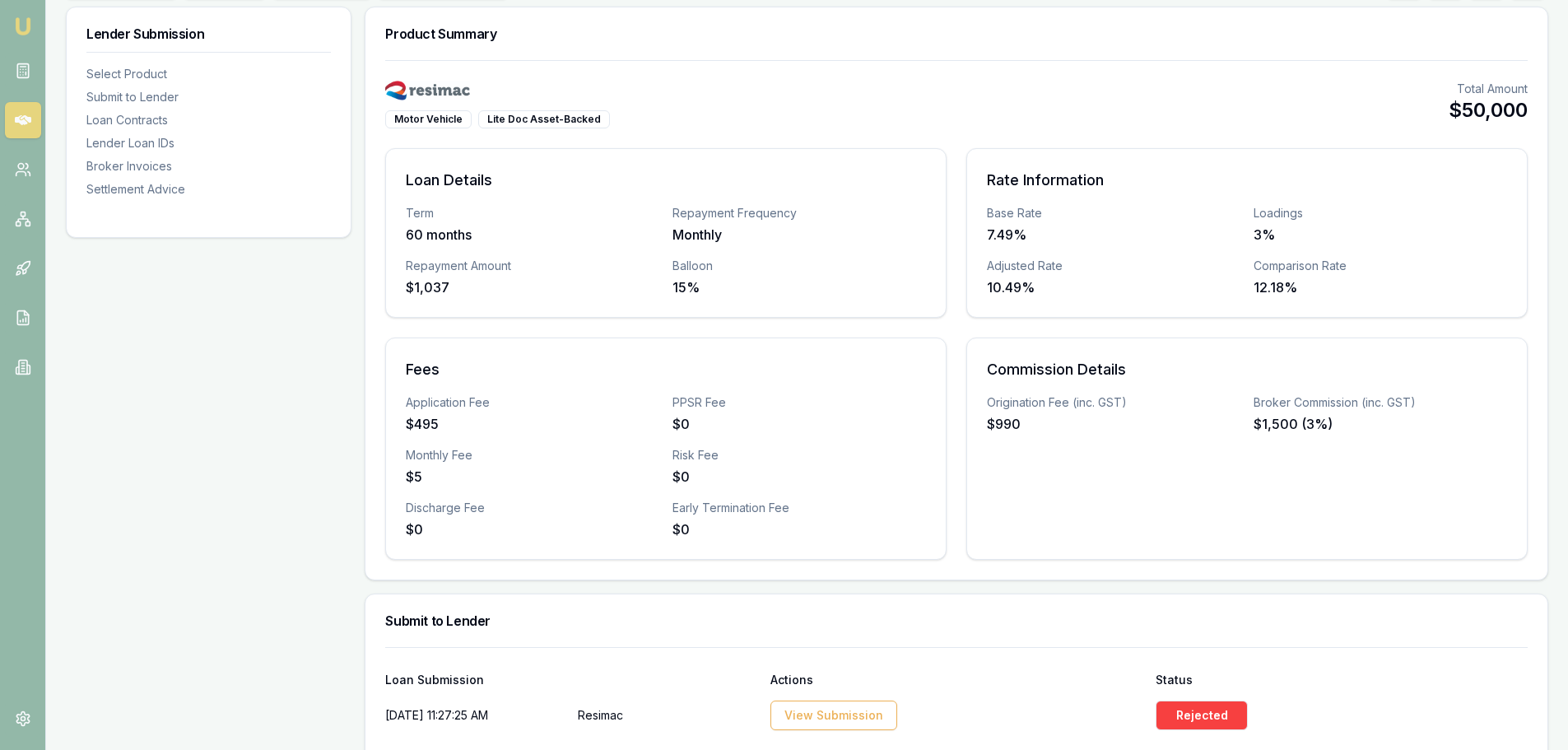
scroll to position [83, 0]
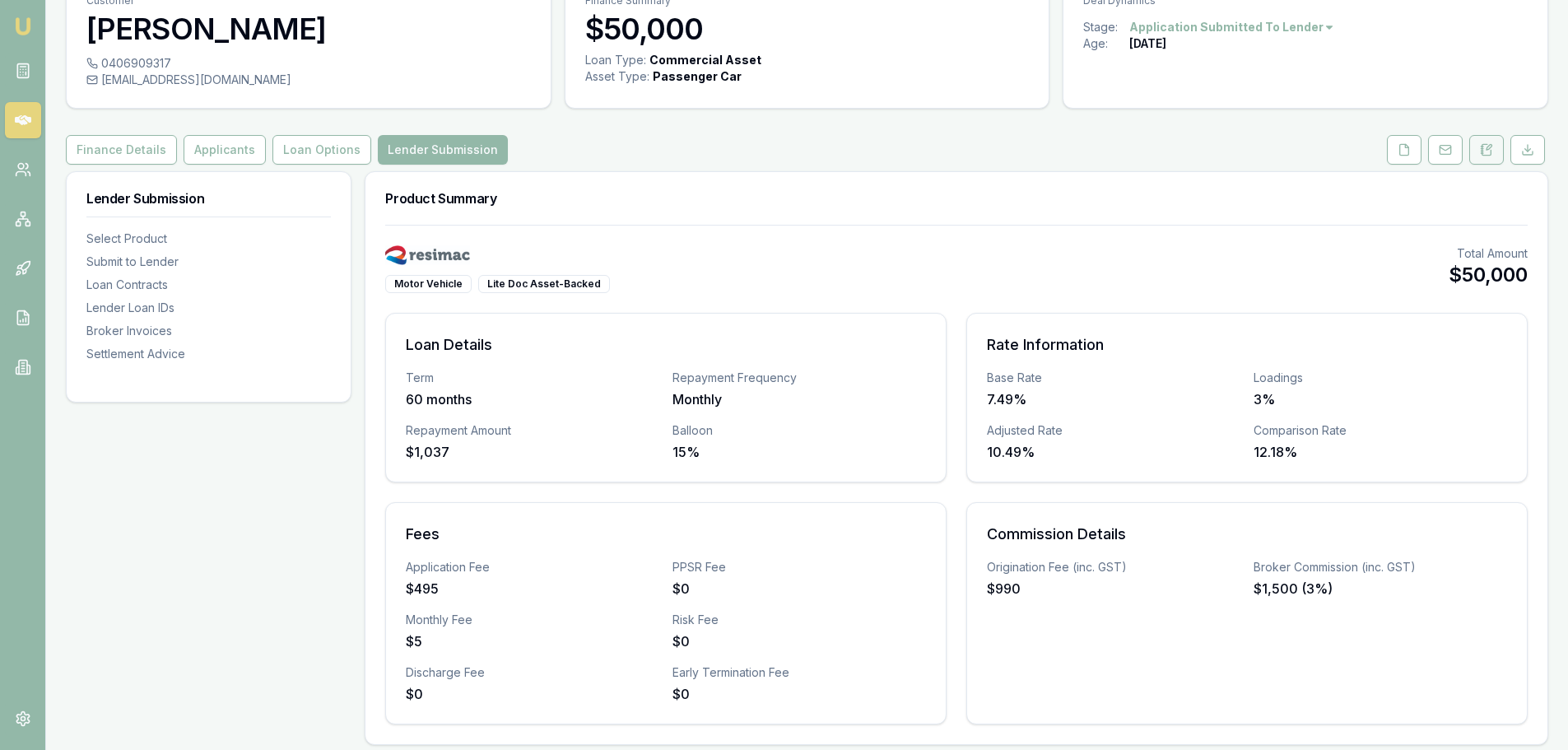
click at [1486, 150] on icon at bounding box center [1486, 150] width 13 height 13
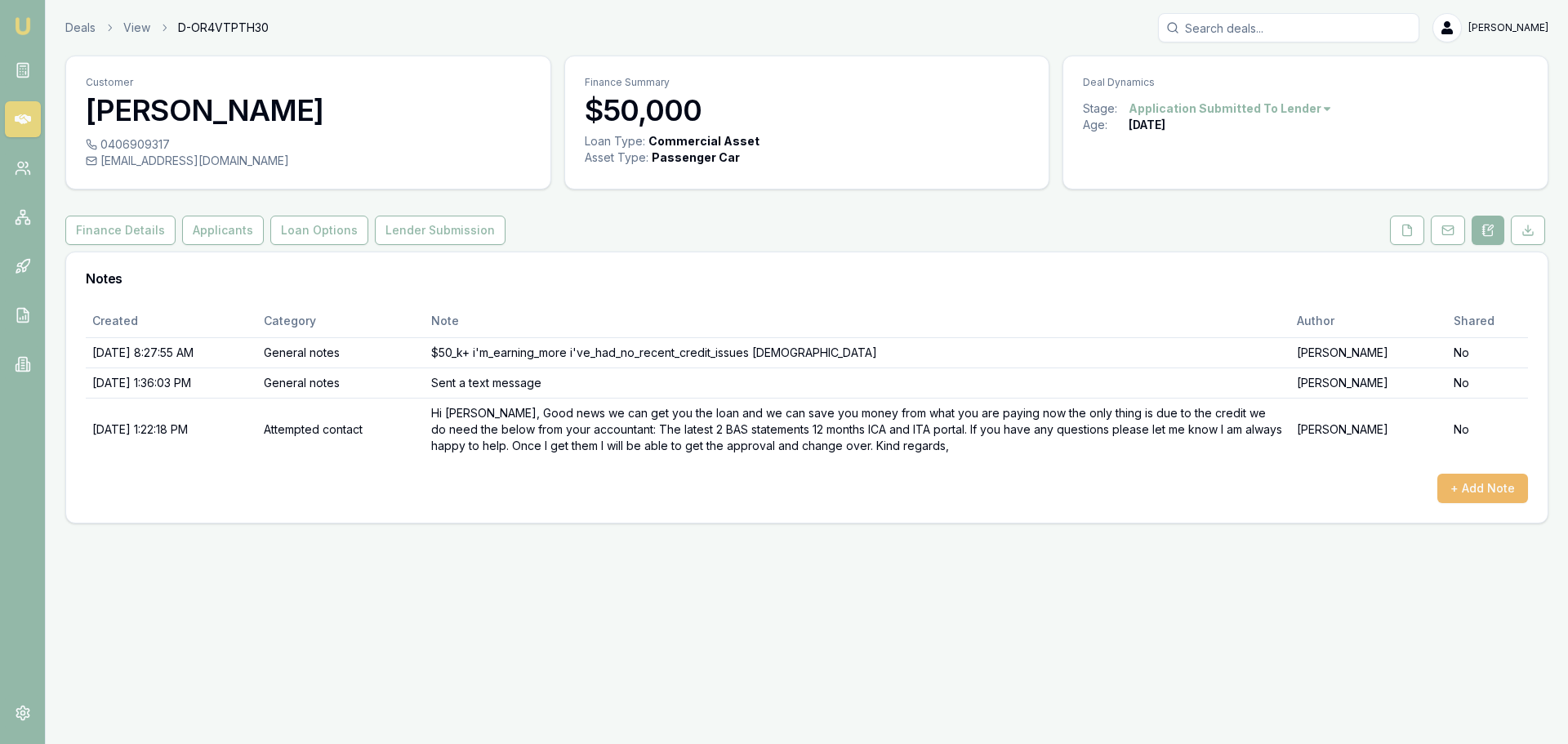
click at [1465, 486] on button "+ Add Note" at bounding box center [1483, 488] width 91 height 30
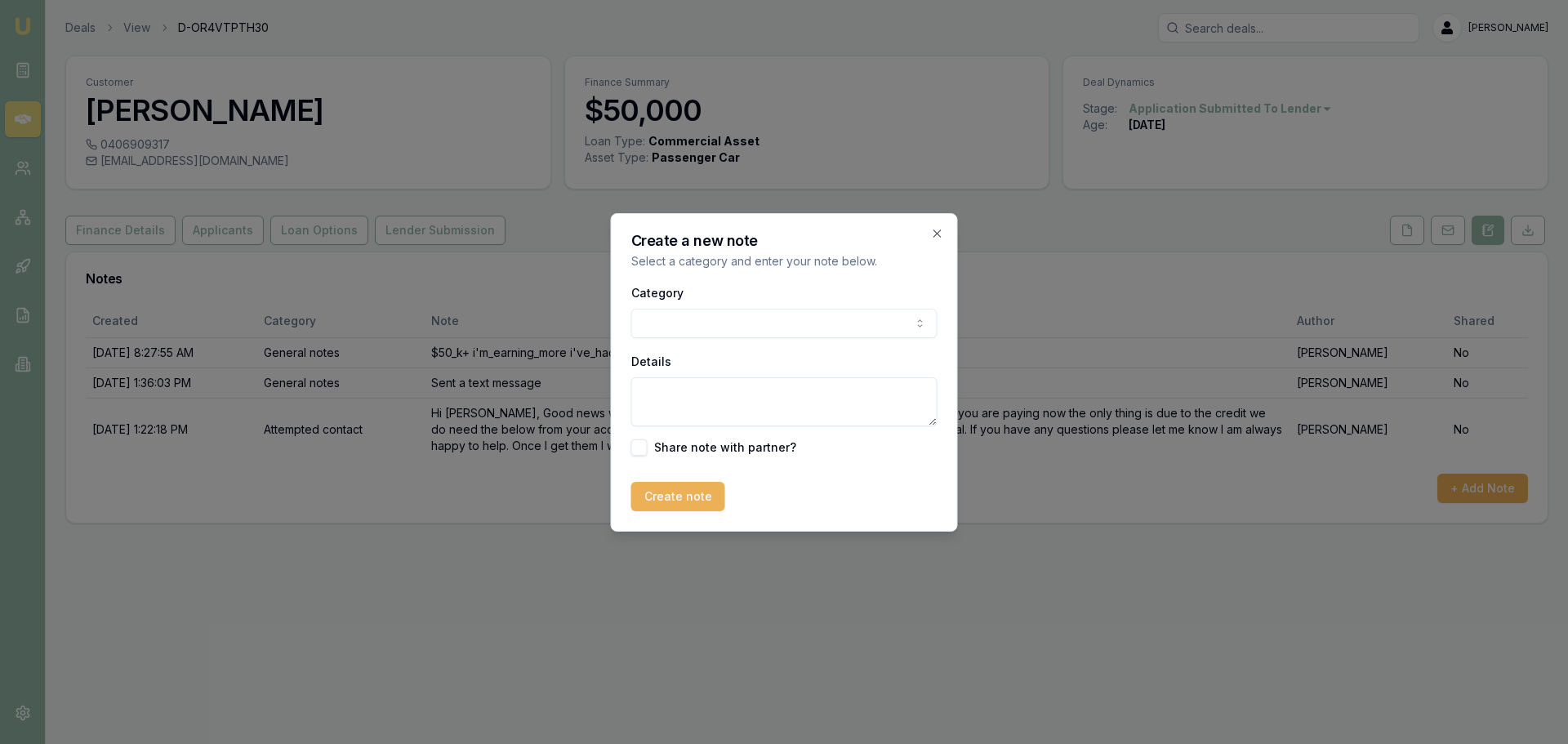
click at [663, 310] on body "Emu Broker Deals View D-OR4VTPTH30 Evette Abdo Toggle Menu Customer Mukhtar Jaw…" at bounding box center [784, 372] width 1568 height 744
paste textarea "Hi Evette, I have been reviewing this application, and we will have to pass on …"
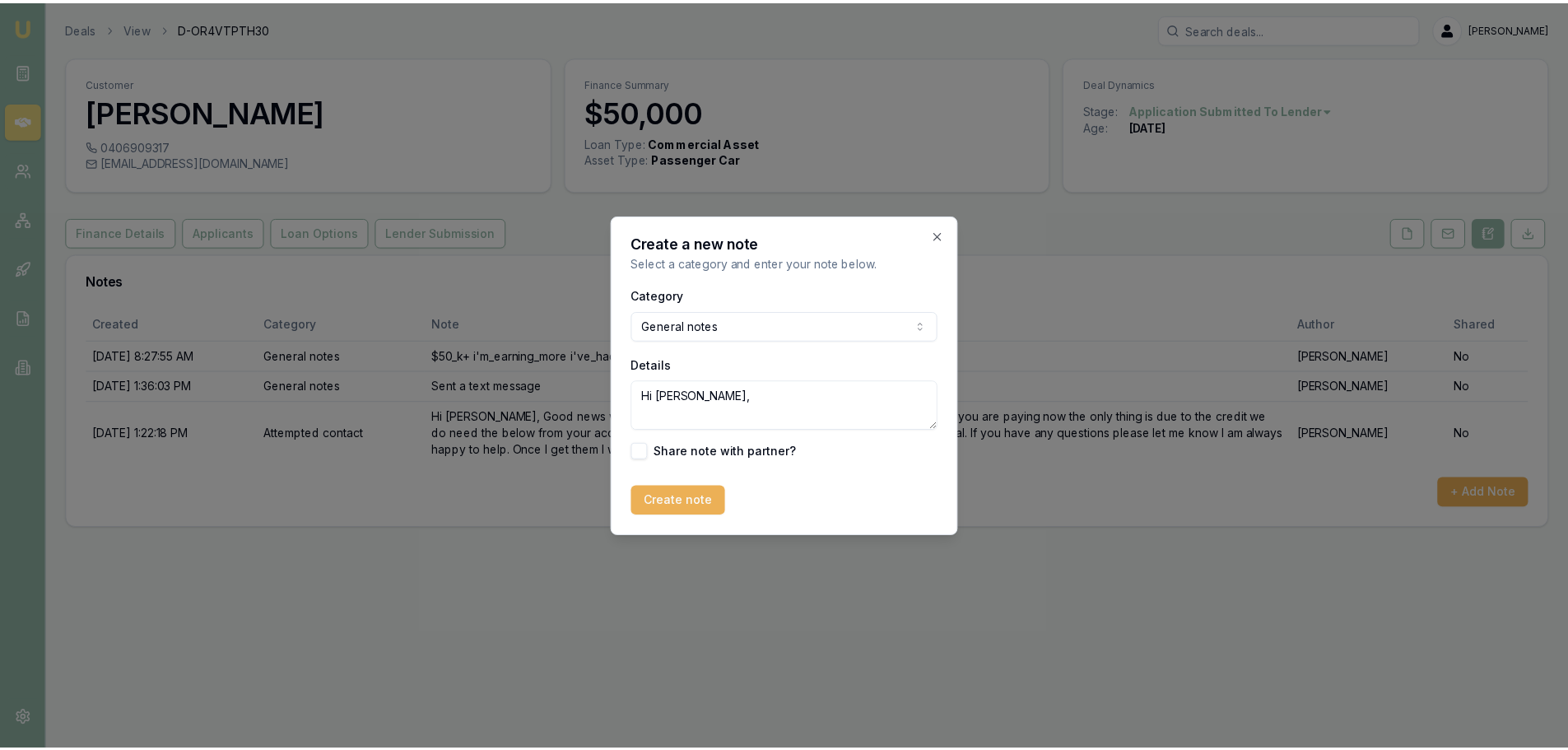
scroll to position [271, 0]
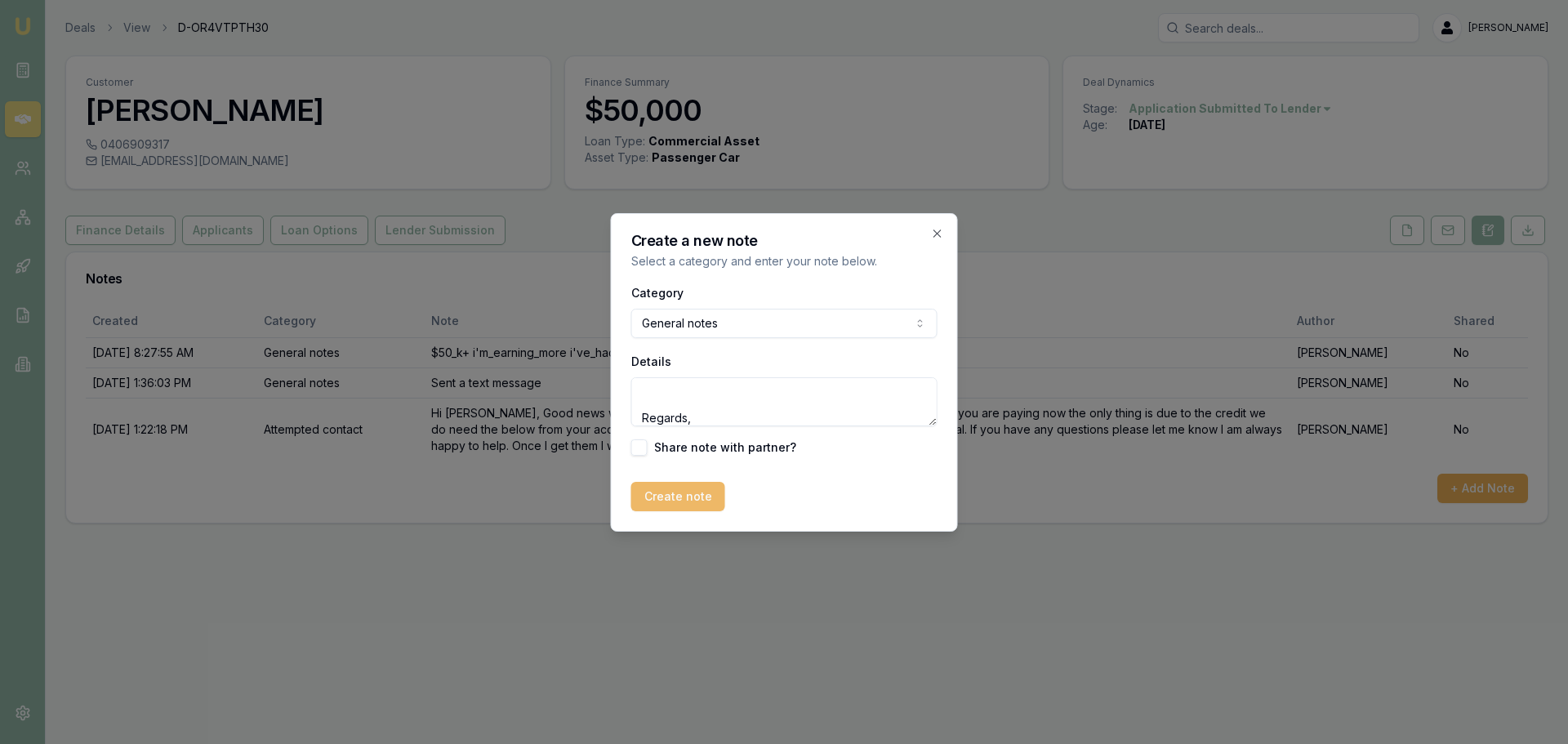
type textarea "Hi Evette, I have been reviewing this application, and we will have to pass on …"
click at [662, 500] on button "Create note" at bounding box center [678, 497] width 94 height 30
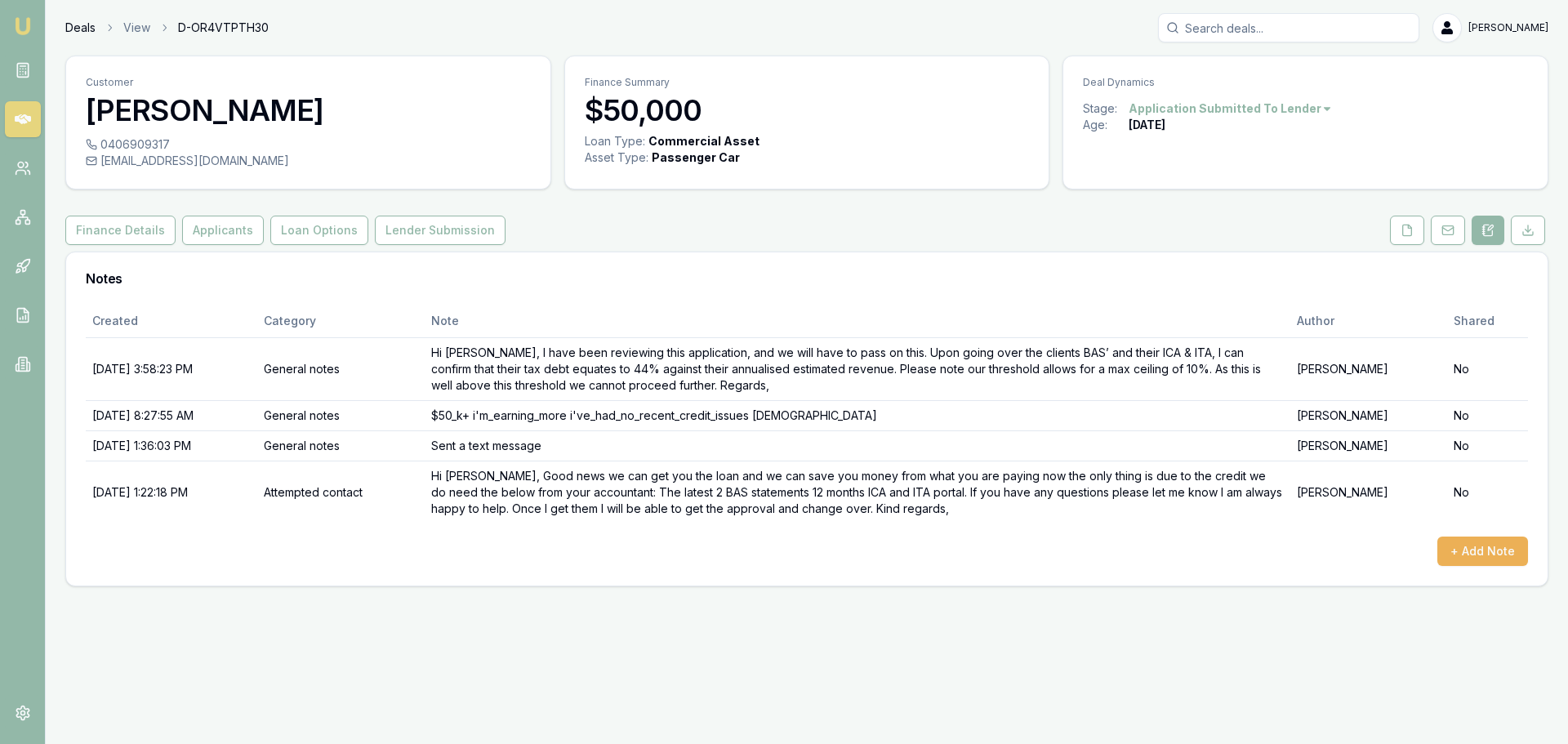
click at [78, 29] on link "Deals" at bounding box center [80, 28] width 31 height 17
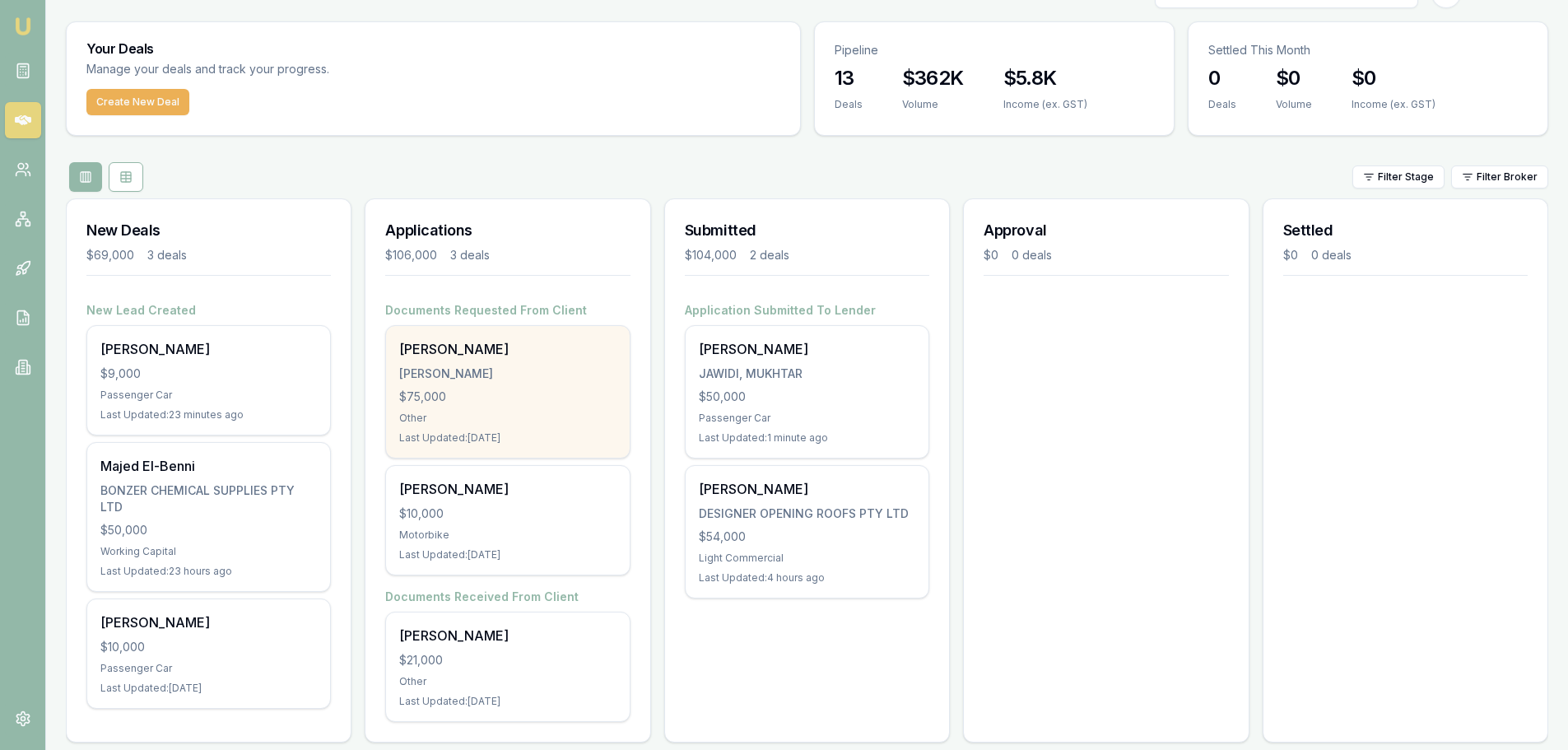
scroll to position [53, 0]
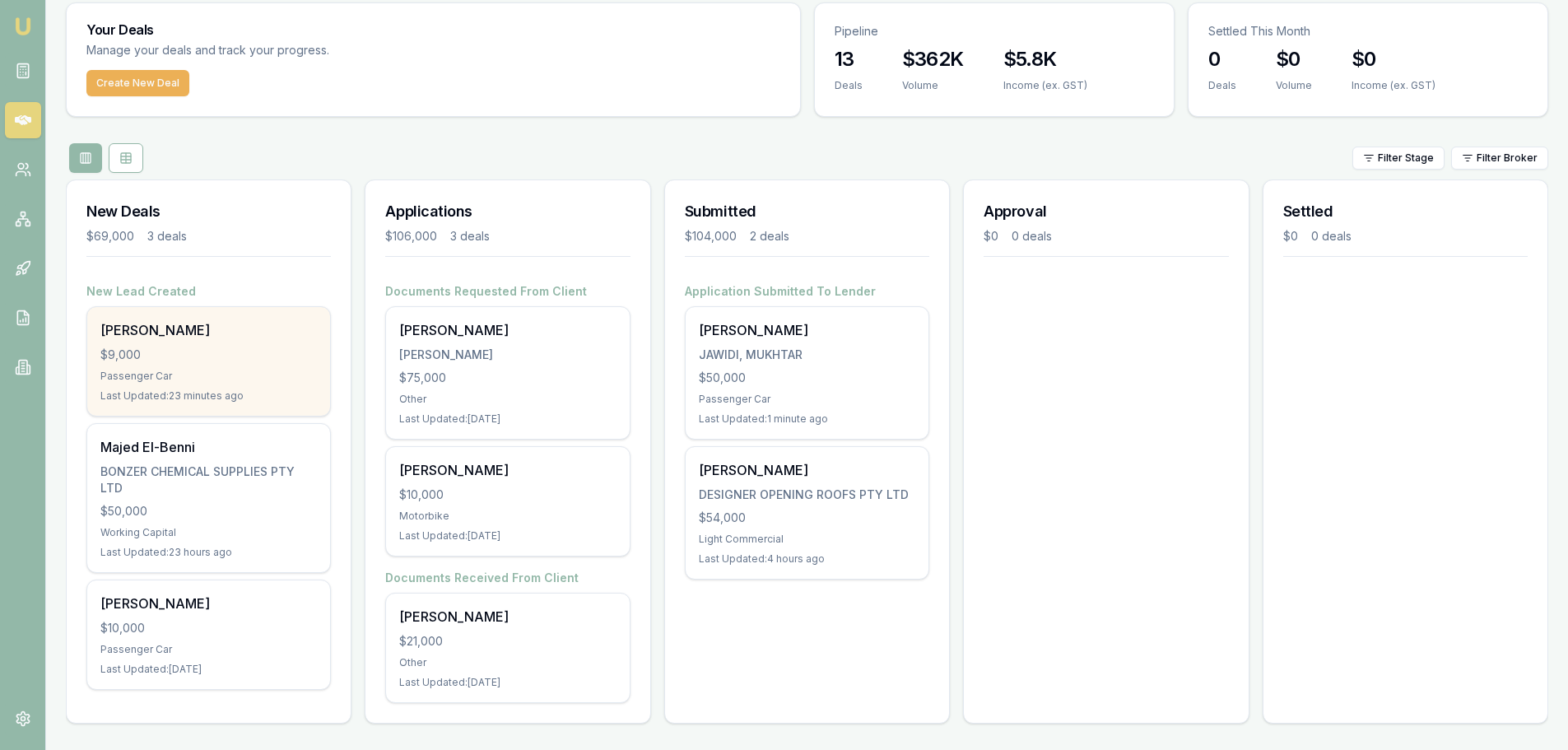
click at [213, 360] on div "$9,000" at bounding box center [208, 355] width 216 height 17
click at [193, 340] on div "BRENDAN LOUIS $9,000 Passenger Car Last Updated: 47 minutes ago" at bounding box center [209, 361] width 243 height 108
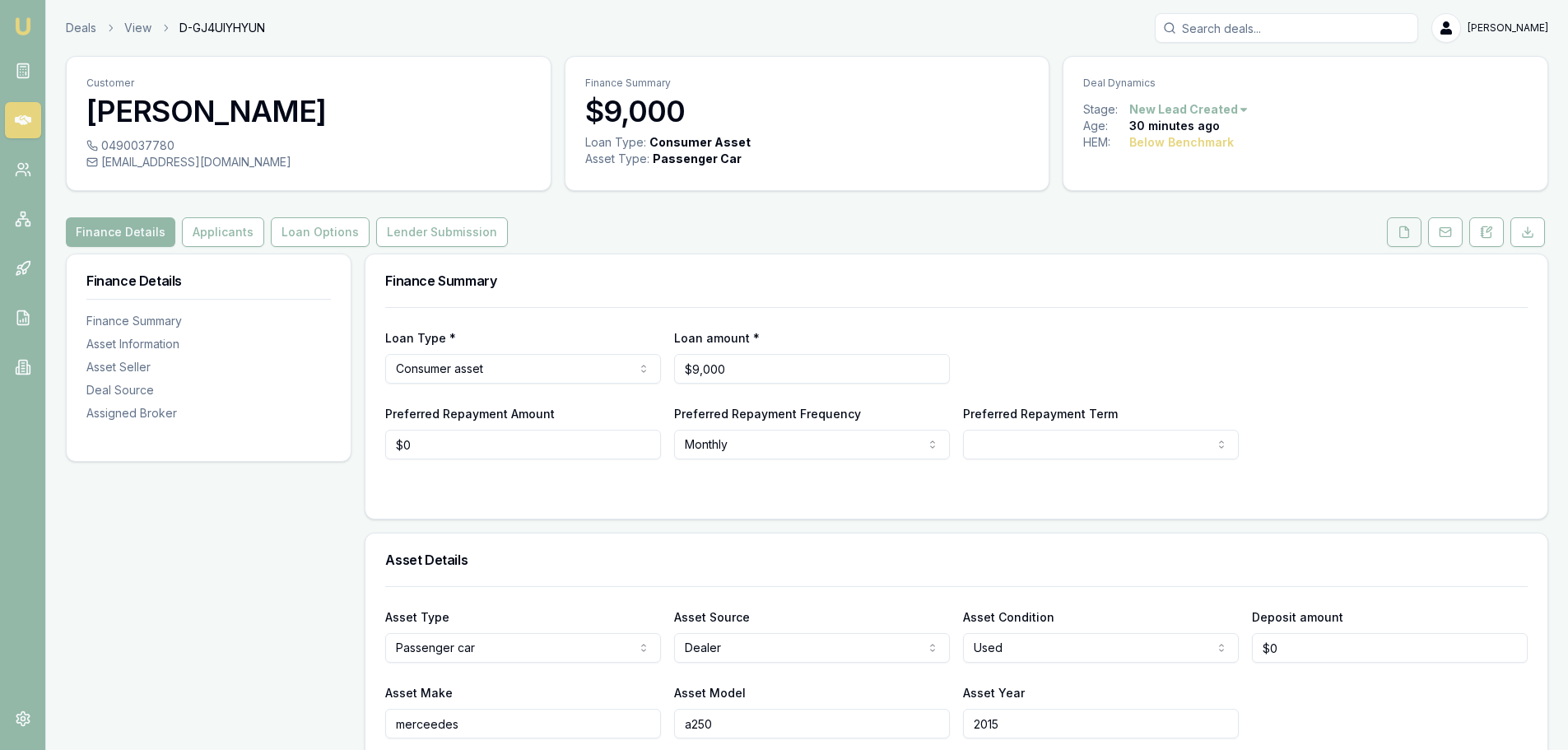
click at [1405, 224] on button at bounding box center [1403, 232] width 34 height 30
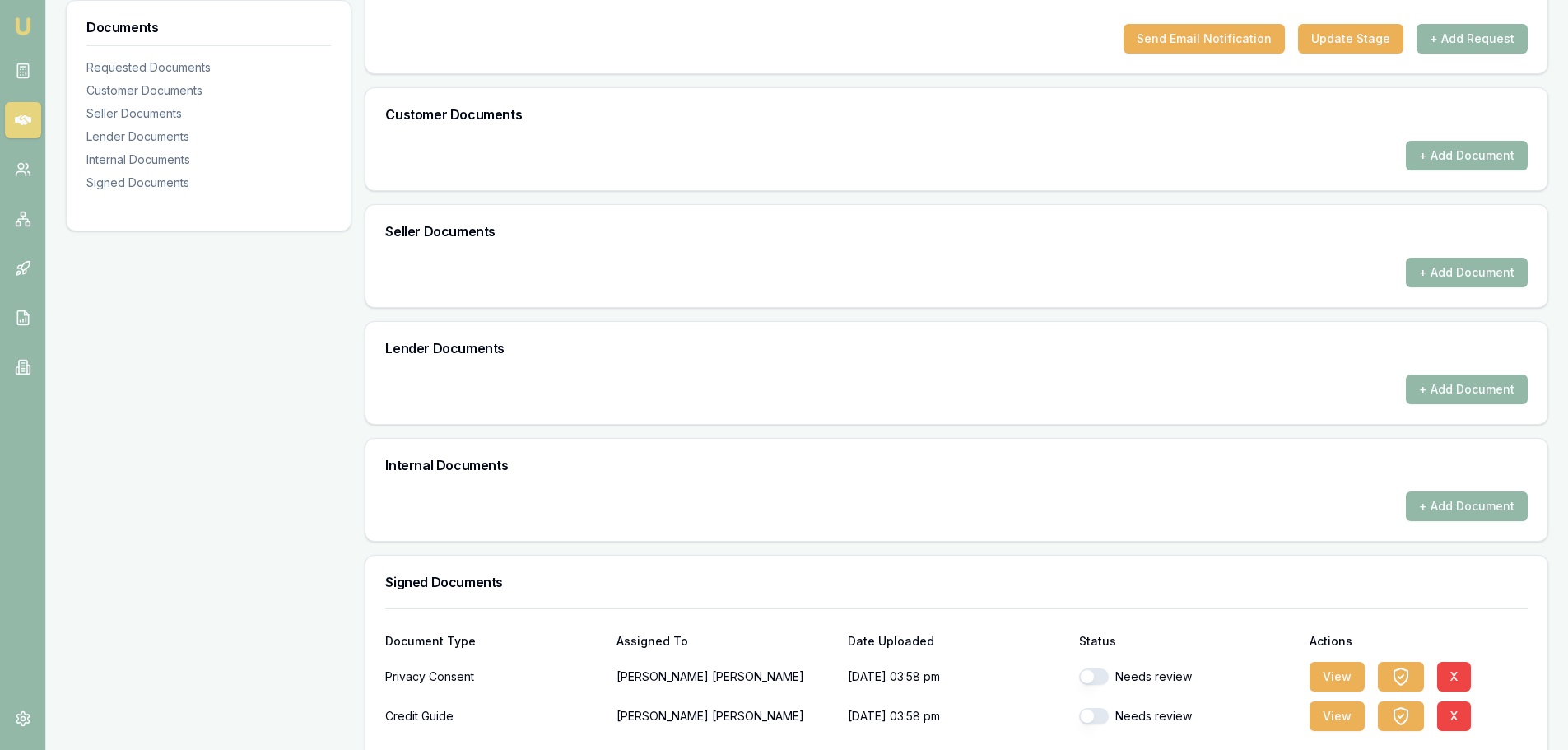
scroll to position [625, 0]
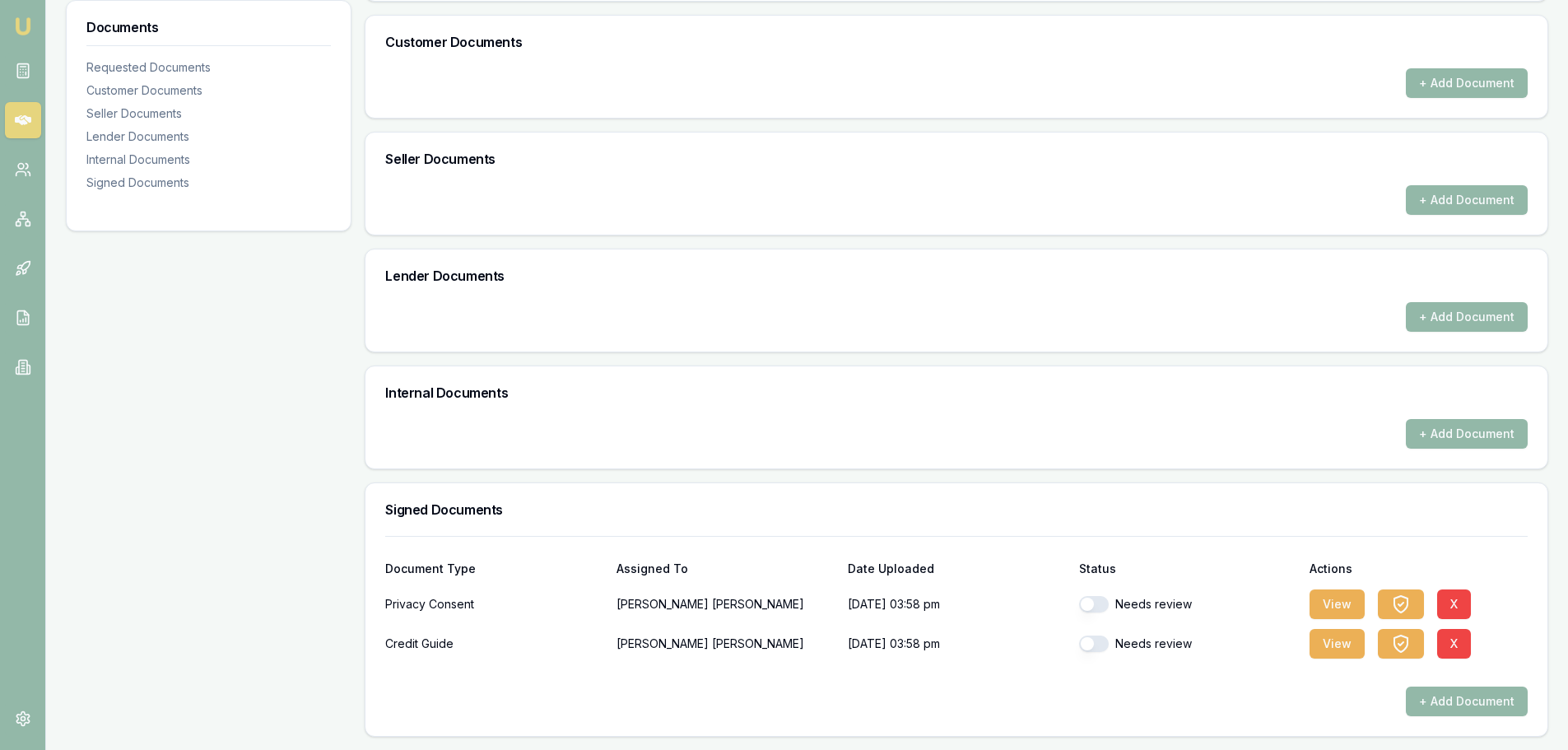
click at [1086, 603] on button "button" at bounding box center [1093, 604] width 30 height 17
checkbox input "true"
click at [1083, 644] on button "button" at bounding box center [1093, 644] width 30 height 17
checkbox input "true"
click at [1163, 690] on div "+ Add Document" at bounding box center [956, 702] width 1142 height 30
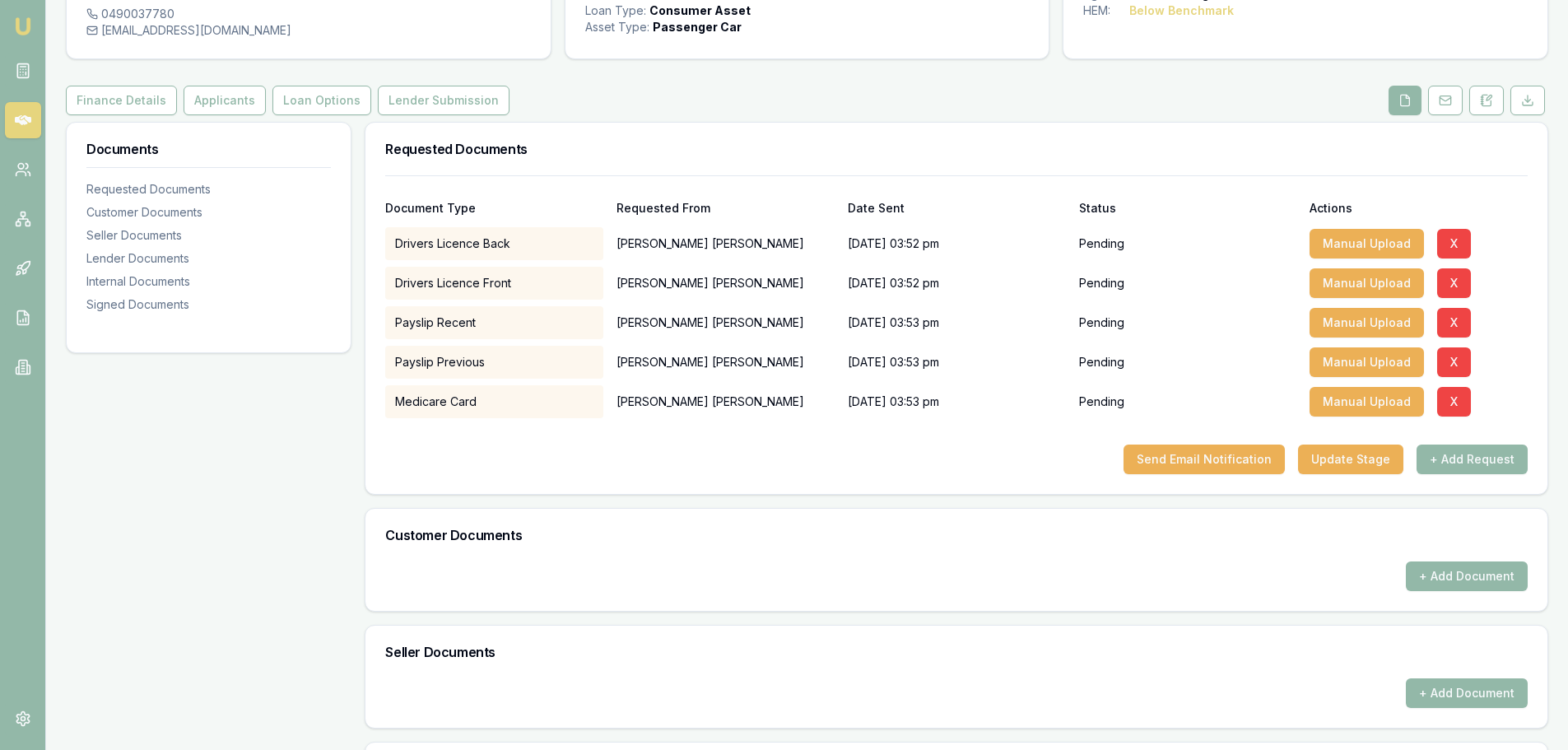
scroll to position [131, 0]
click at [184, 480] on div "Documents Requested Documents Customer Documents Seller Documents Lender Docume…" at bounding box center [209, 677] width 285 height 1108
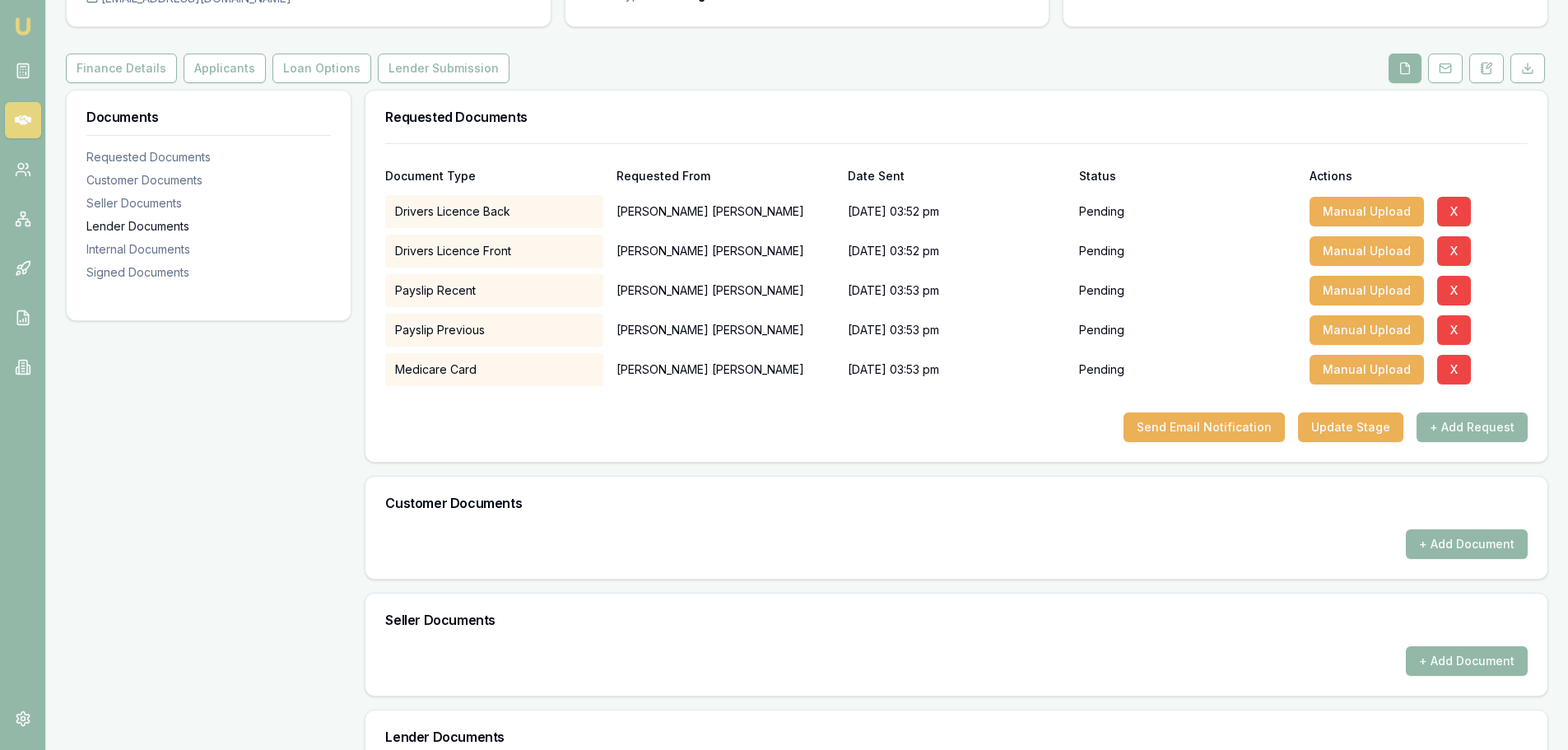
scroll to position [164, 0]
click at [188, 452] on div "Documents Requested Documents Customer Documents Seller Documents Lender Docume…" at bounding box center [209, 643] width 285 height 1108
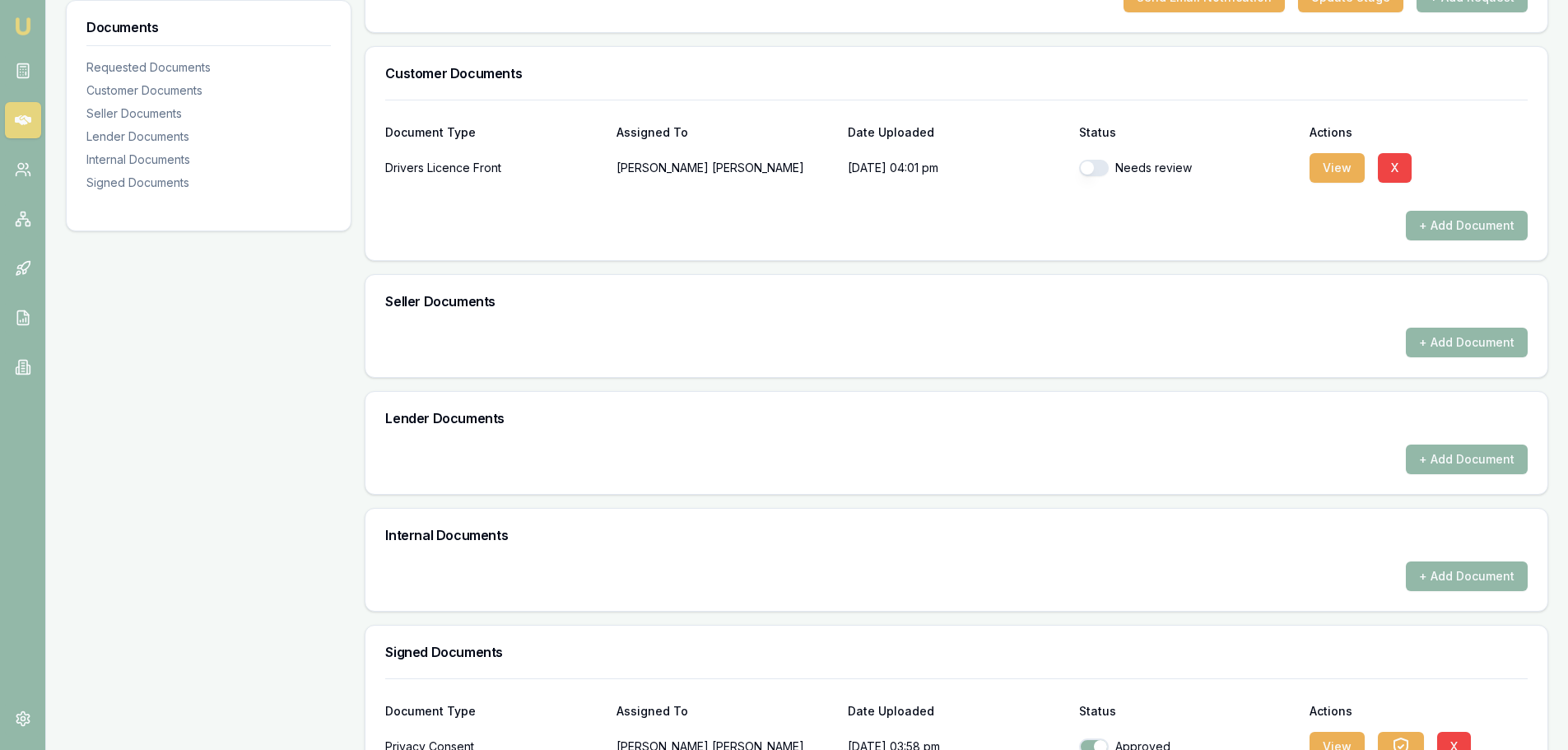
scroll to position [378, 0]
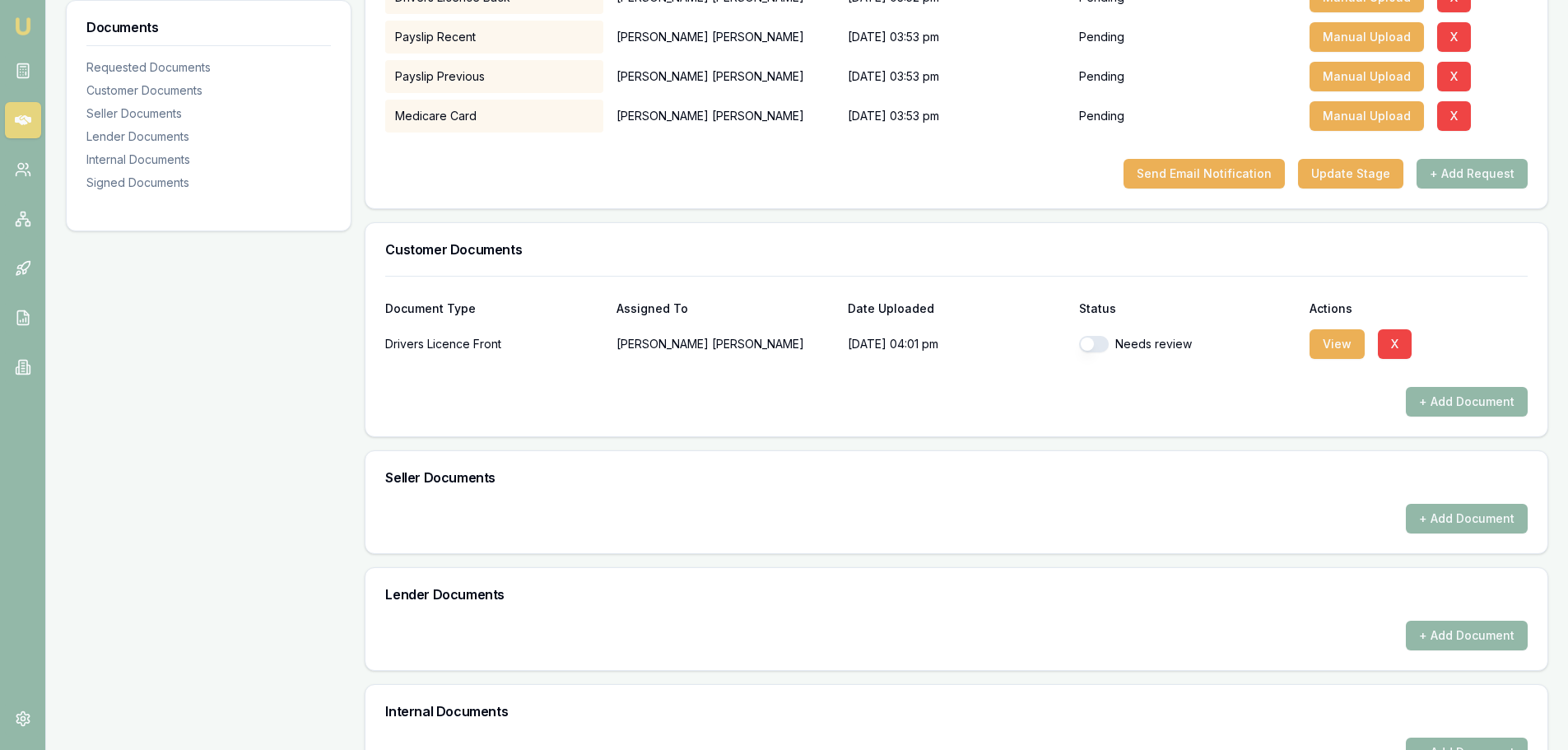
click at [1086, 345] on button "button" at bounding box center [1093, 345] width 30 height 17
click at [1334, 345] on button "View" at bounding box center [1337, 345] width 55 height 30
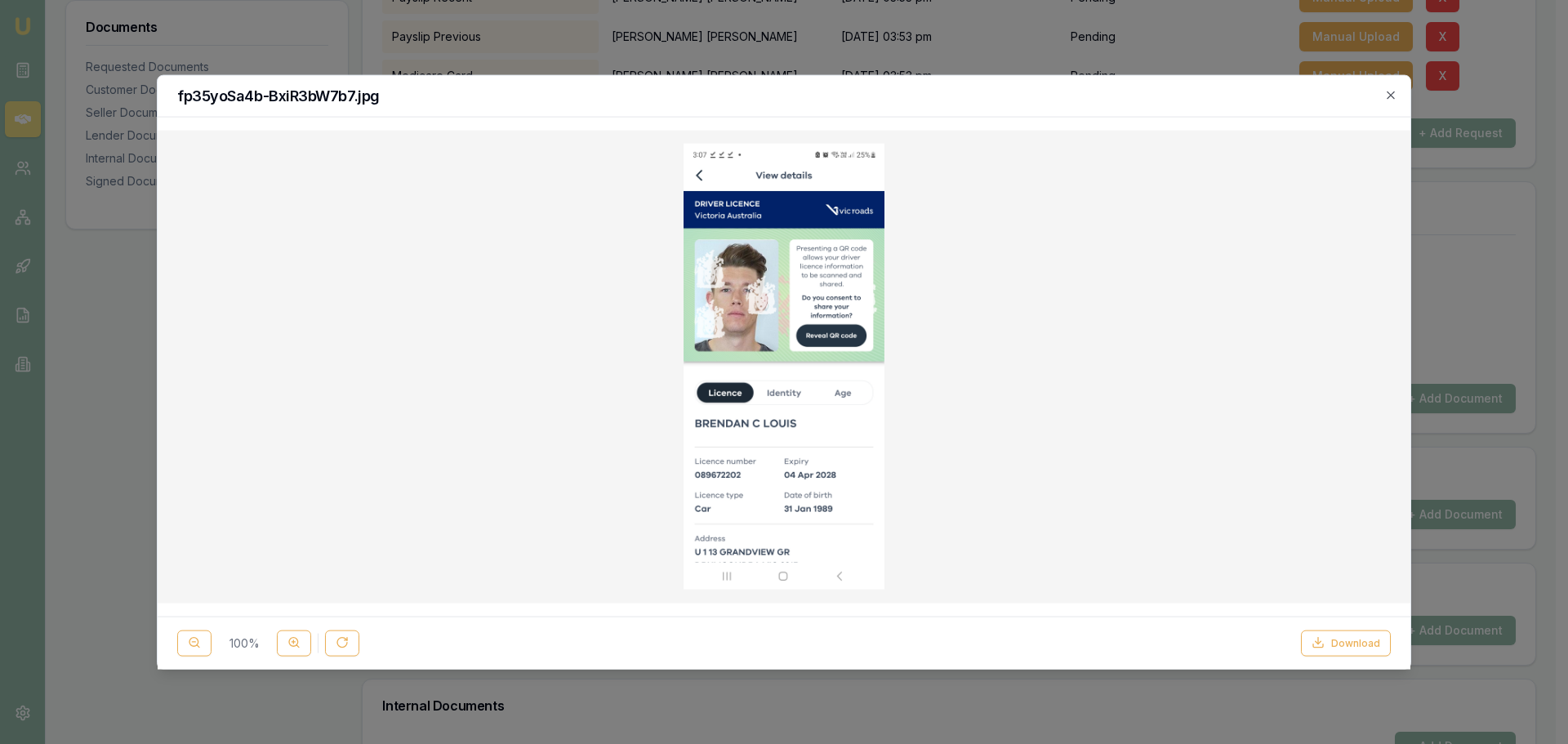
click at [738, 295] on img at bounding box center [784, 367] width 201 height 447
click at [844, 212] on img at bounding box center [784, 367] width 201 height 447
click at [1365, 641] on button "Download" at bounding box center [1346, 643] width 90 height 26
click at [1390, 96] on icon "button" at bounding box center [1391, 95] width 13 height 13
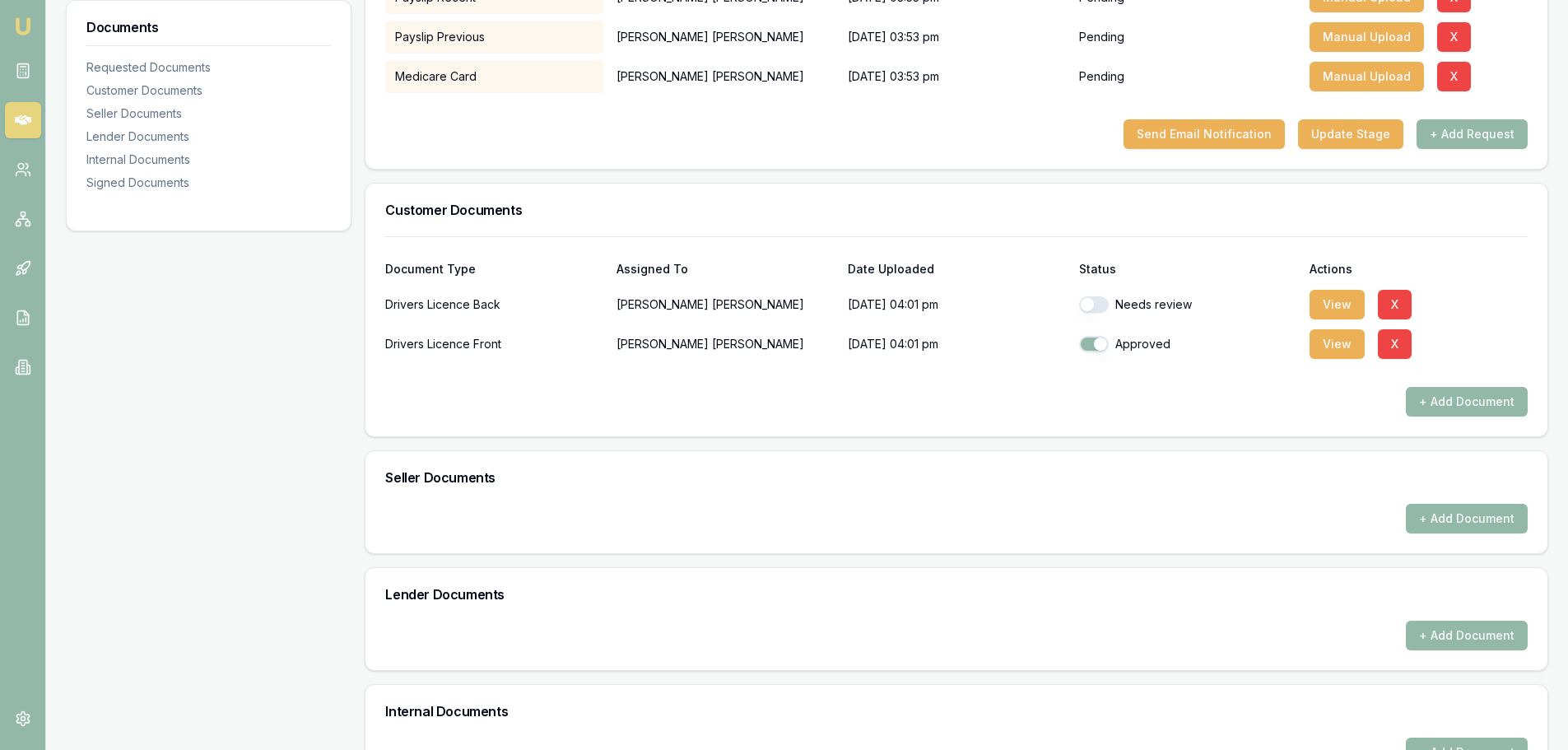
click at [1085, 309] on button "button" at bounding box center [1093, 305] width 30 height 17
checkbox input "true"
click at [1359, 305] on button "View" at bounding box center [1337, 305] width 55 height 30
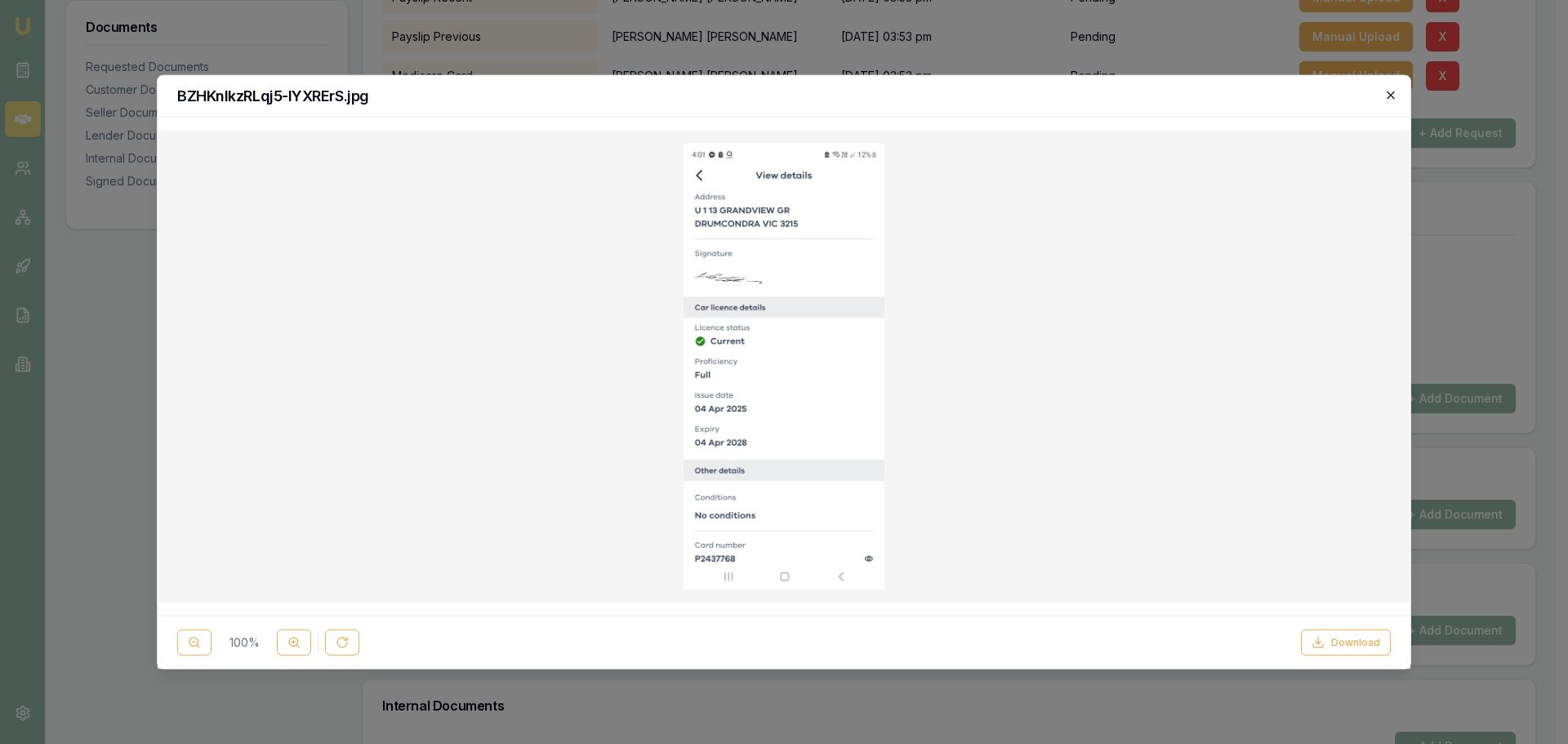
click at [1388, 96] on icon "button" at bounding box center [1391, 95] width 13 height 13
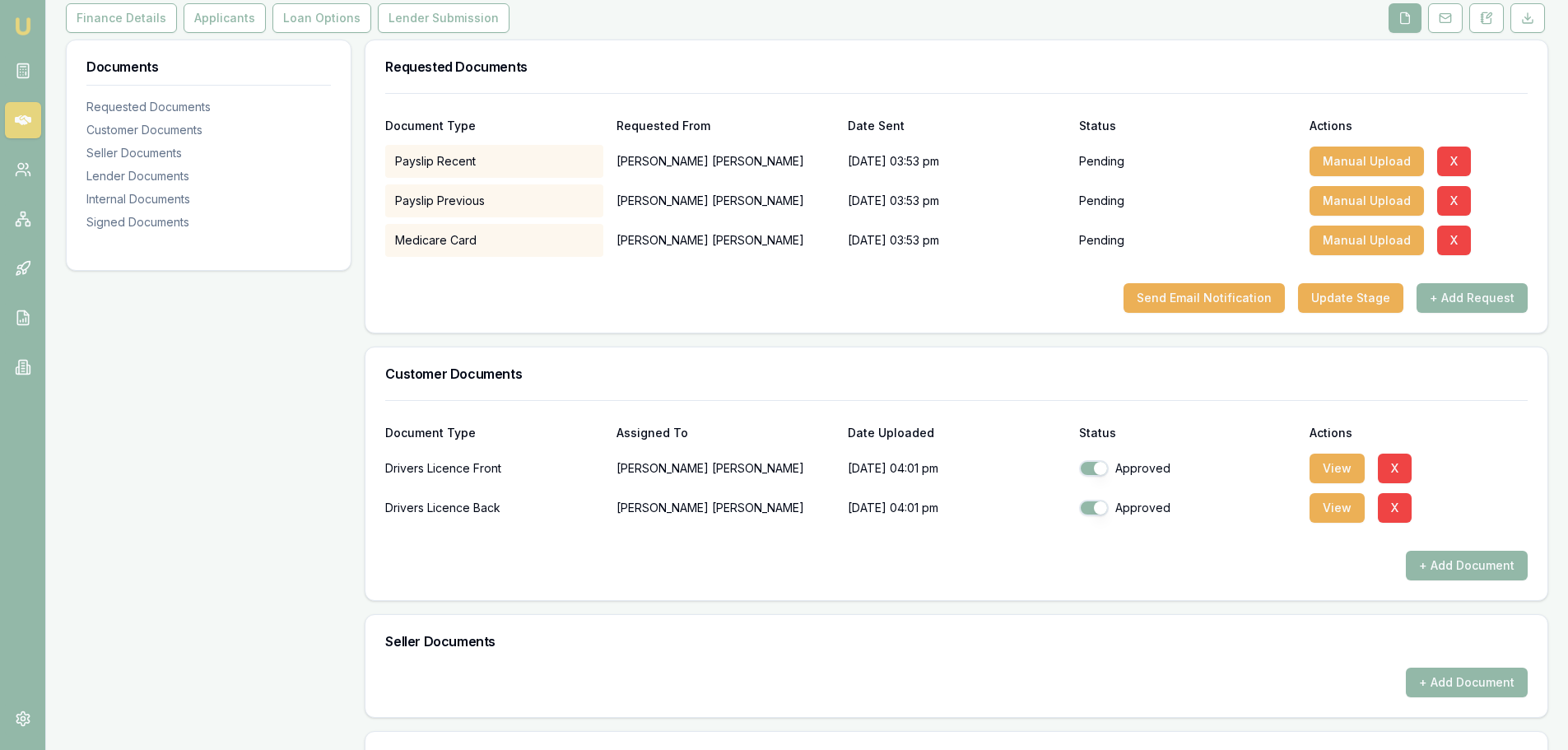
scroll to position [214, 0]
click at [1329, 475] on button "View" at bounding box center [1337, 470] width 55 height 30
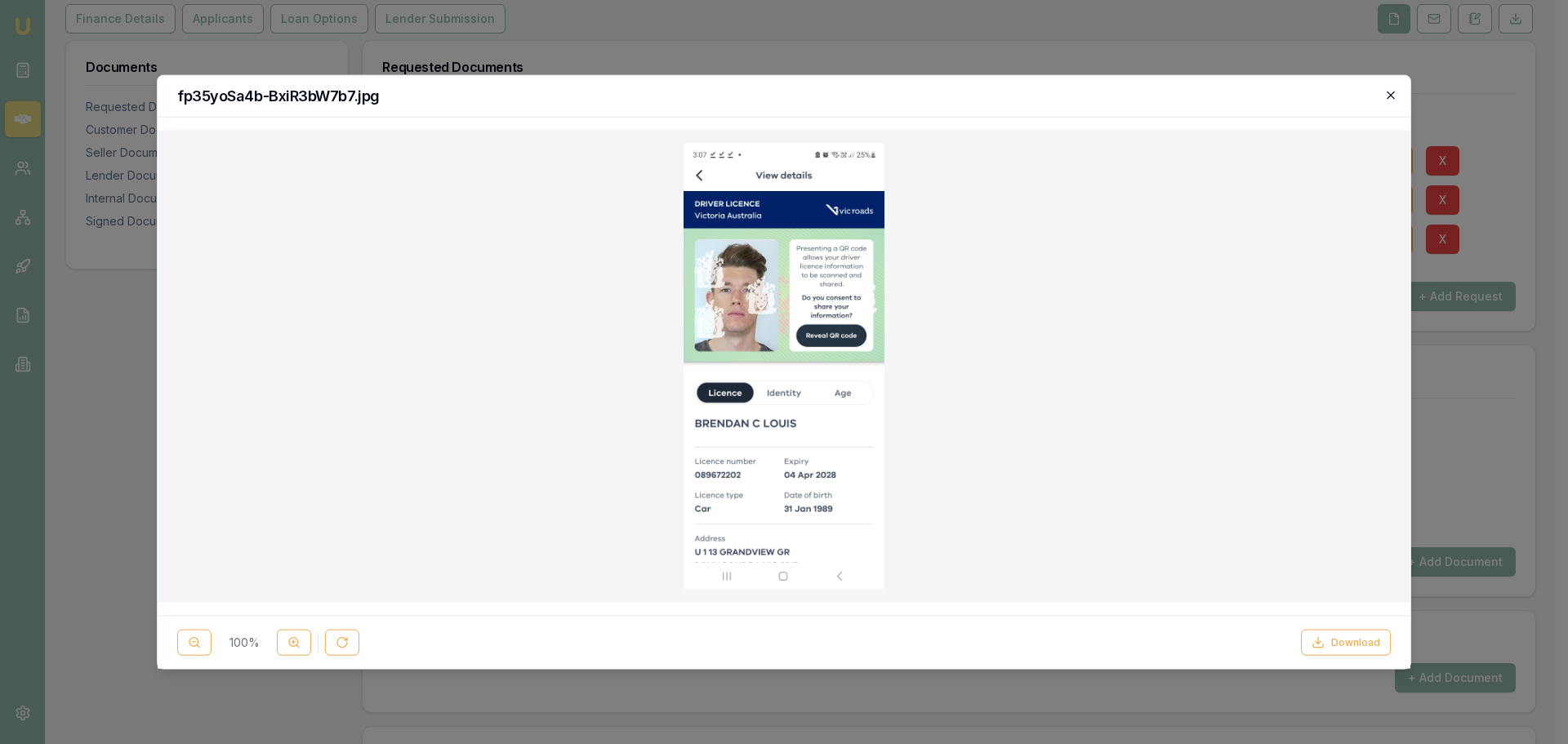
click at [1389, 96] on icon "button" at bounding box center [1390, 94] width 7 height 7
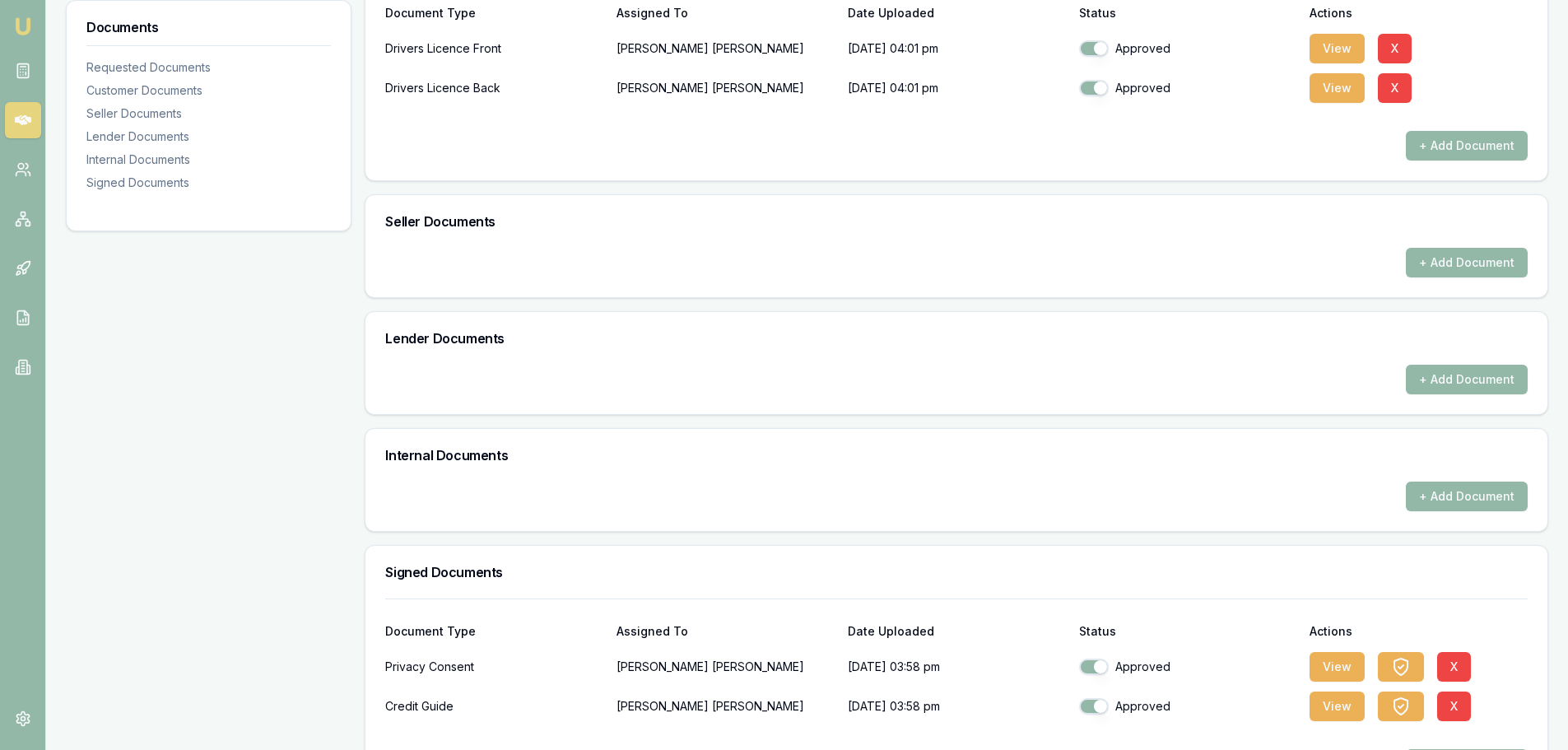
scroll to position [450, 0]
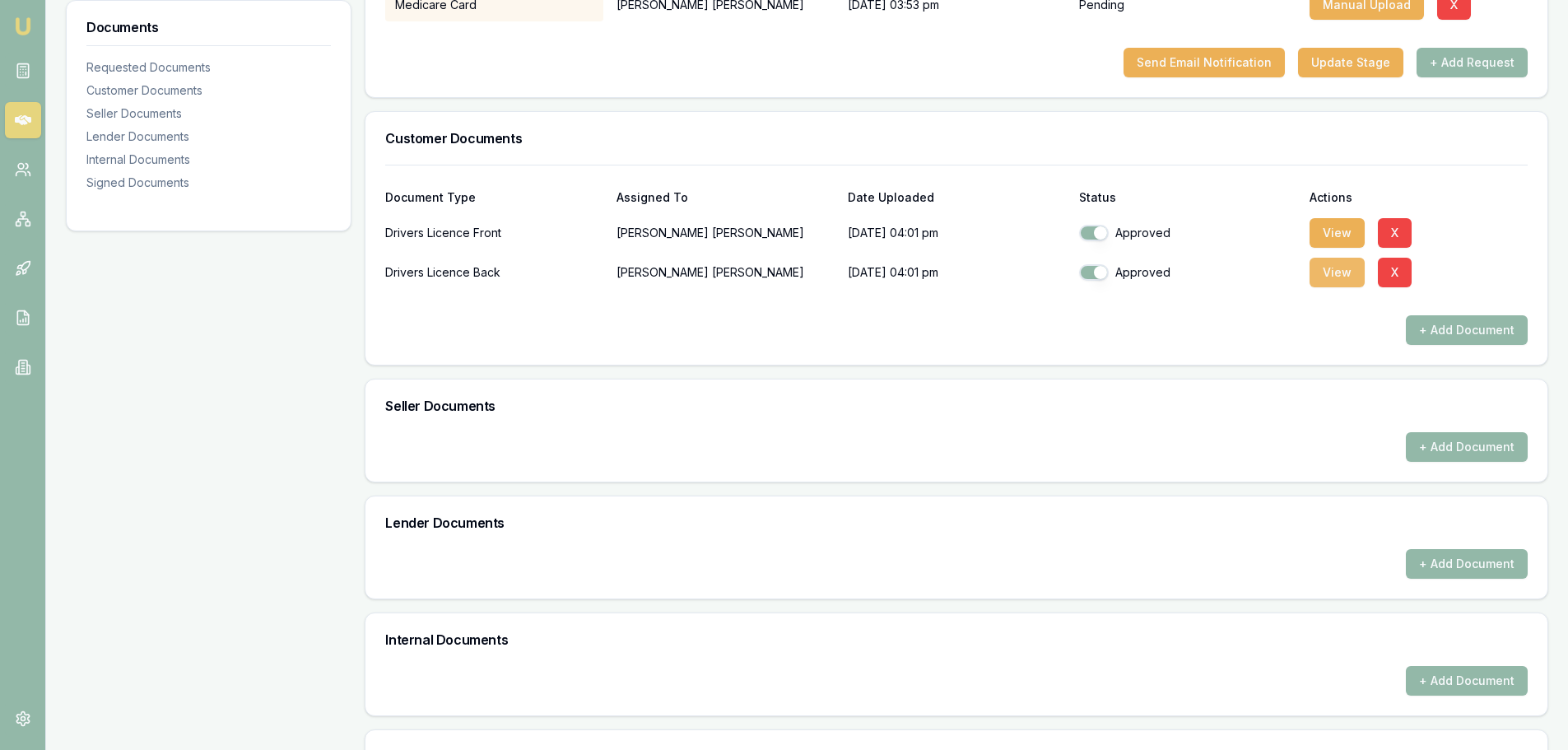
click at [1329, 277] on button "View" at bounding box center [1337, 273] width 55 height 30
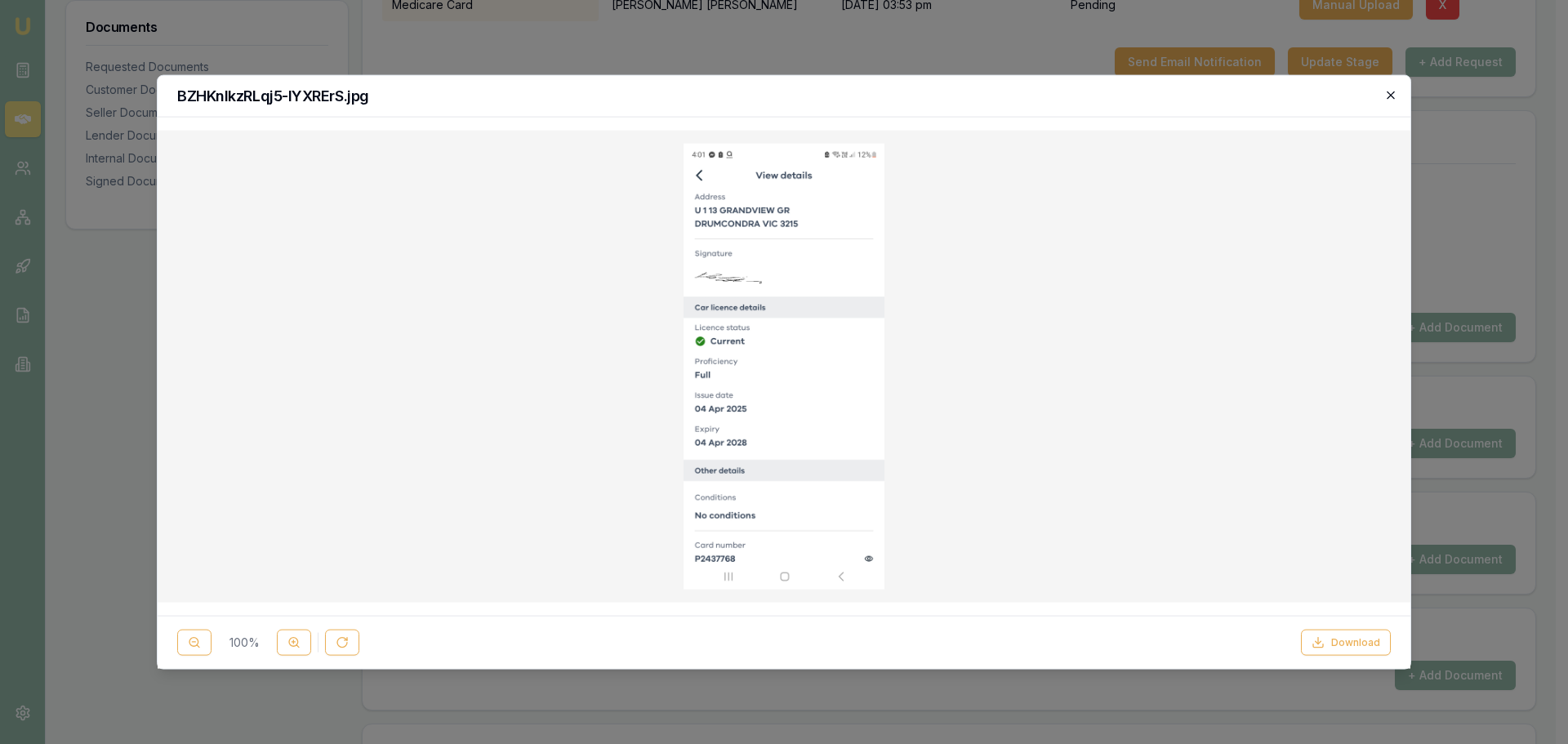
click at [1389, 90] on icon "button" at bounding box center [1391, 95] width 13 height 13
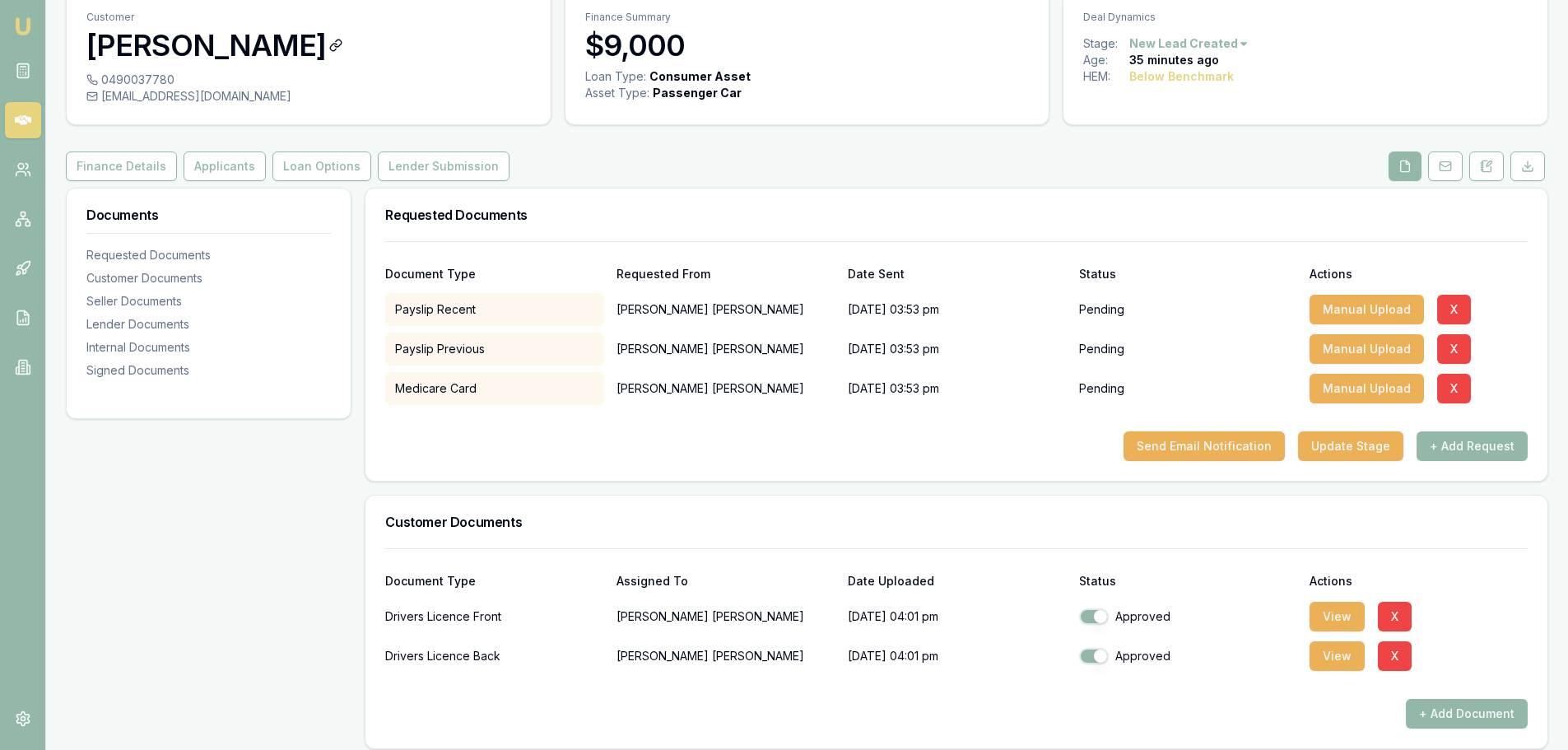
scroll to position [0, 0]
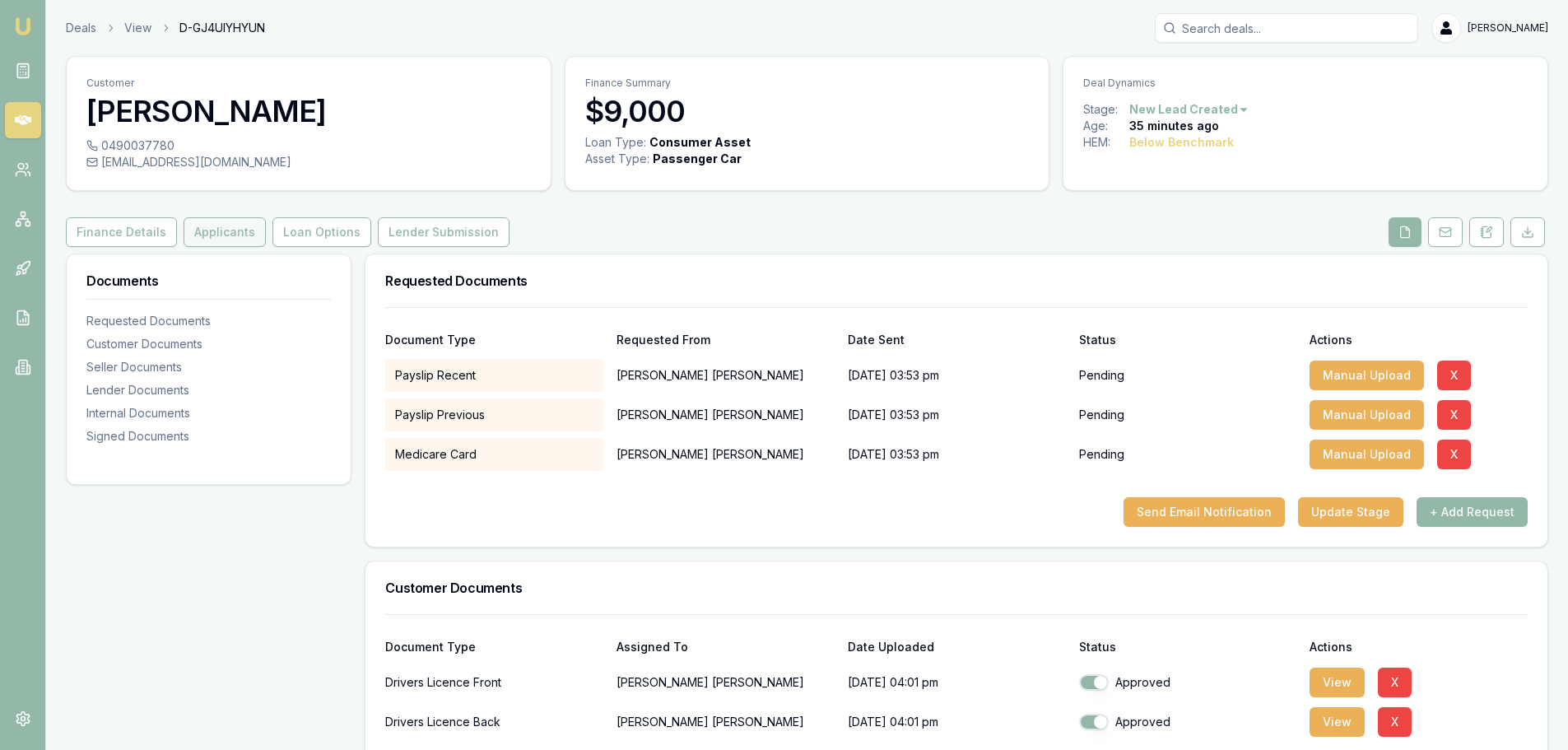
click at [202, 239] on button "Applicants" at bounding box center [224, 232] width 83 height 30
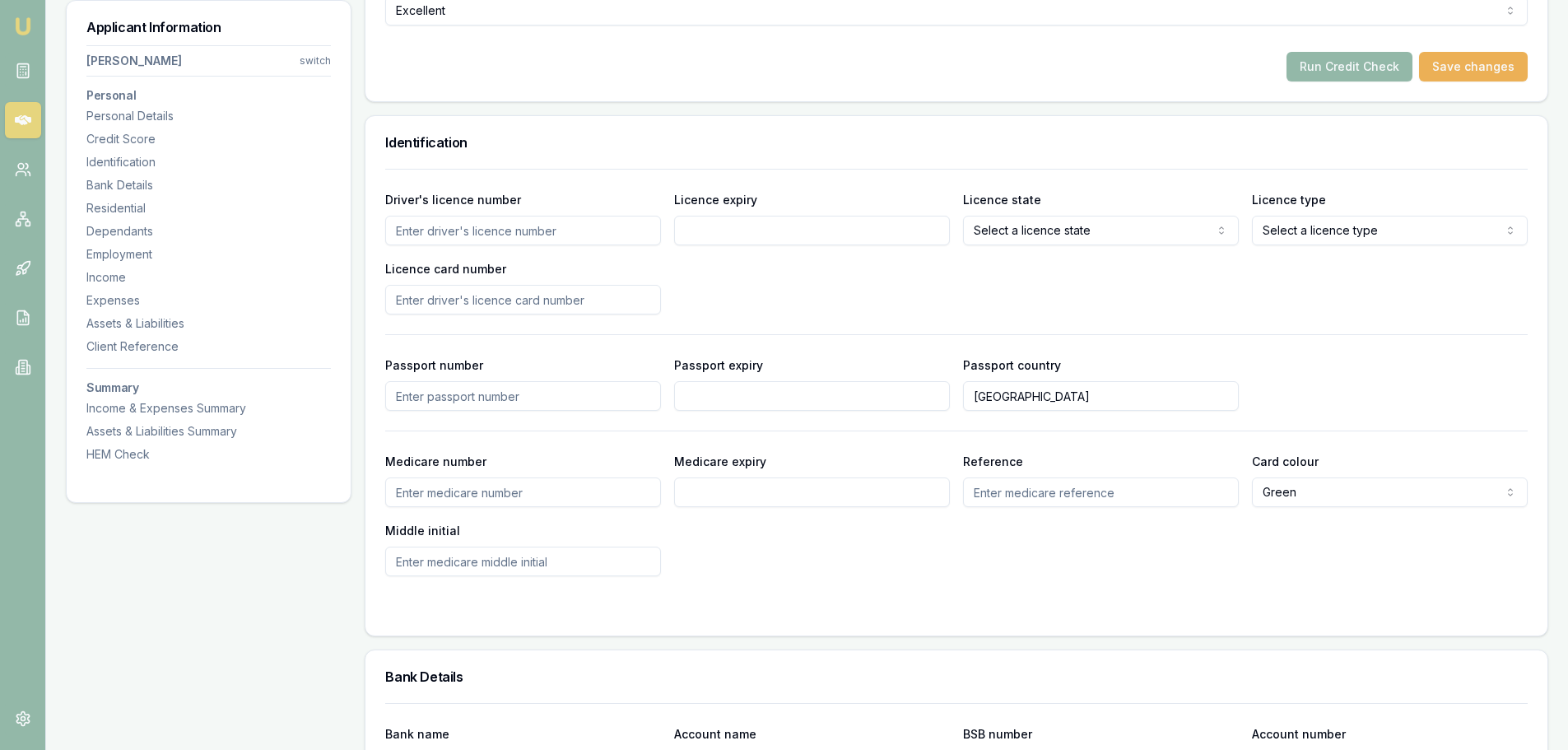
scroll to position [741, 0]
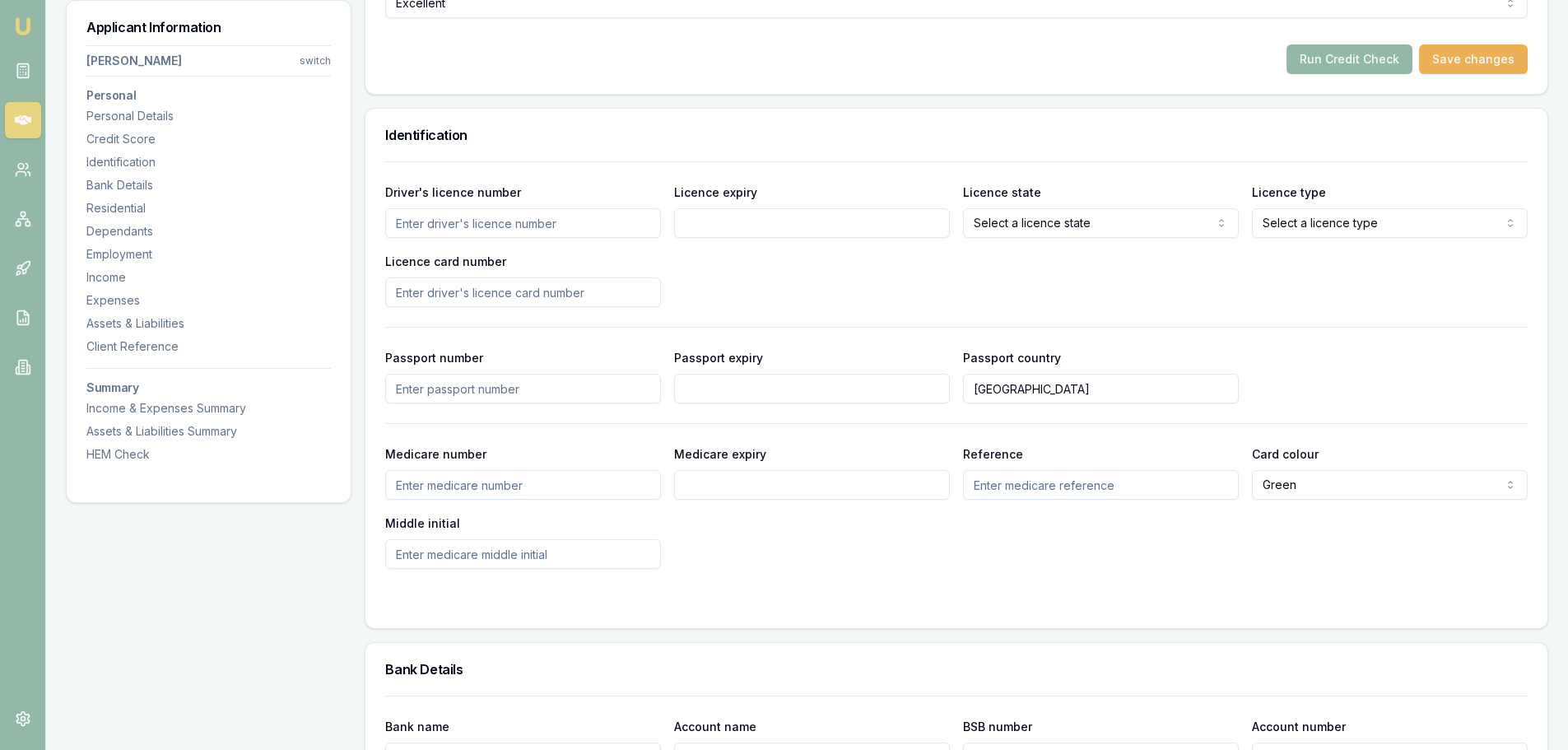
click at [415, 218] on input "Driver's licence number" at bounding box center [523, 224] width 276 height 30
type input "089672202"
click at [411, 297] on input "Licence card number" at bounding box center [523, 292] width 276 height 30
click at [712, 217] on input "Licence expiry" at bounding box center [812, 224] width 276 height 30
type input "[DATE]"
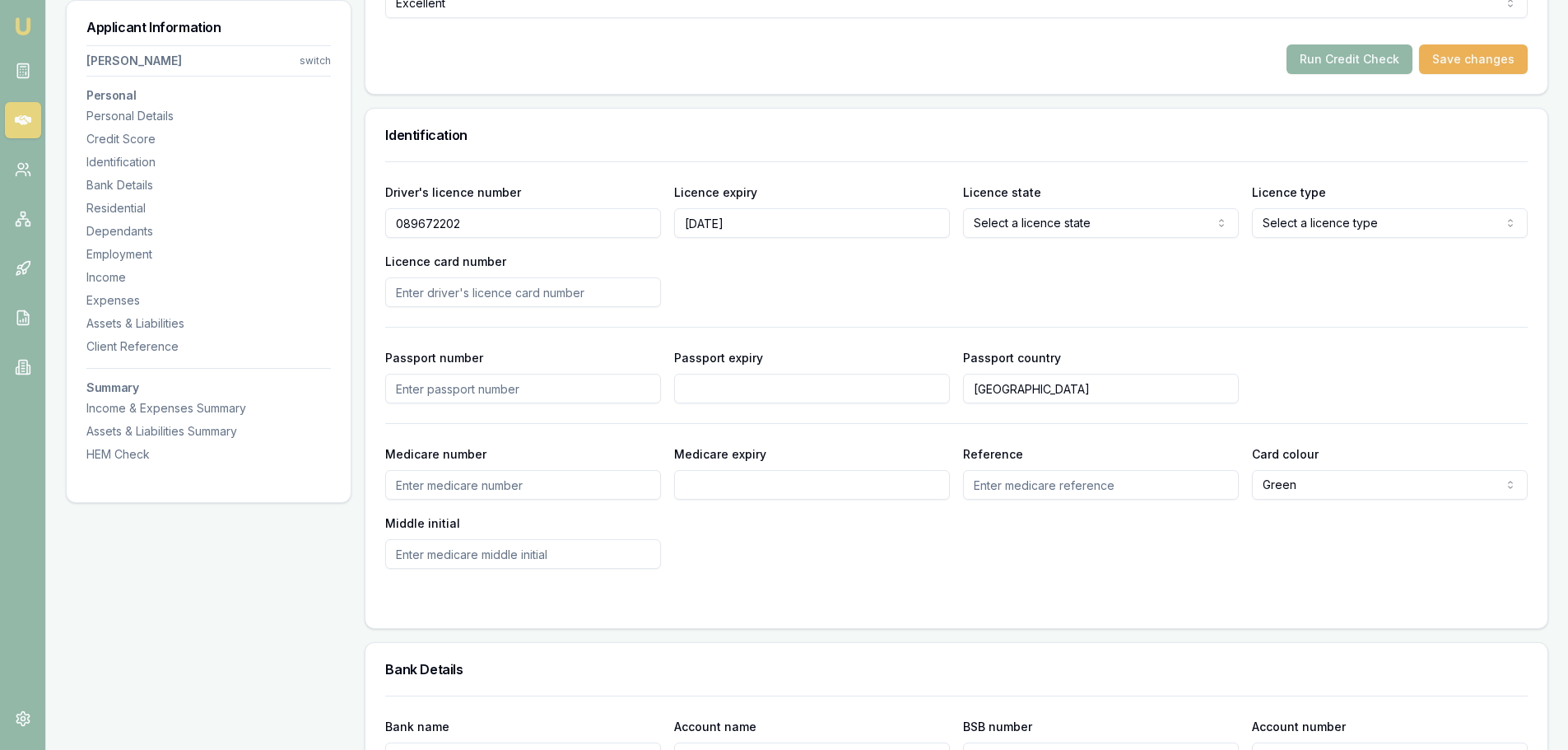
click at [807, 261] on div "Driver's licence number [DRIVERS_LICENSE_NUMBER] Licence expiry [DATE] Licence …" at bounding box center [956, 244] width 1142 height 125
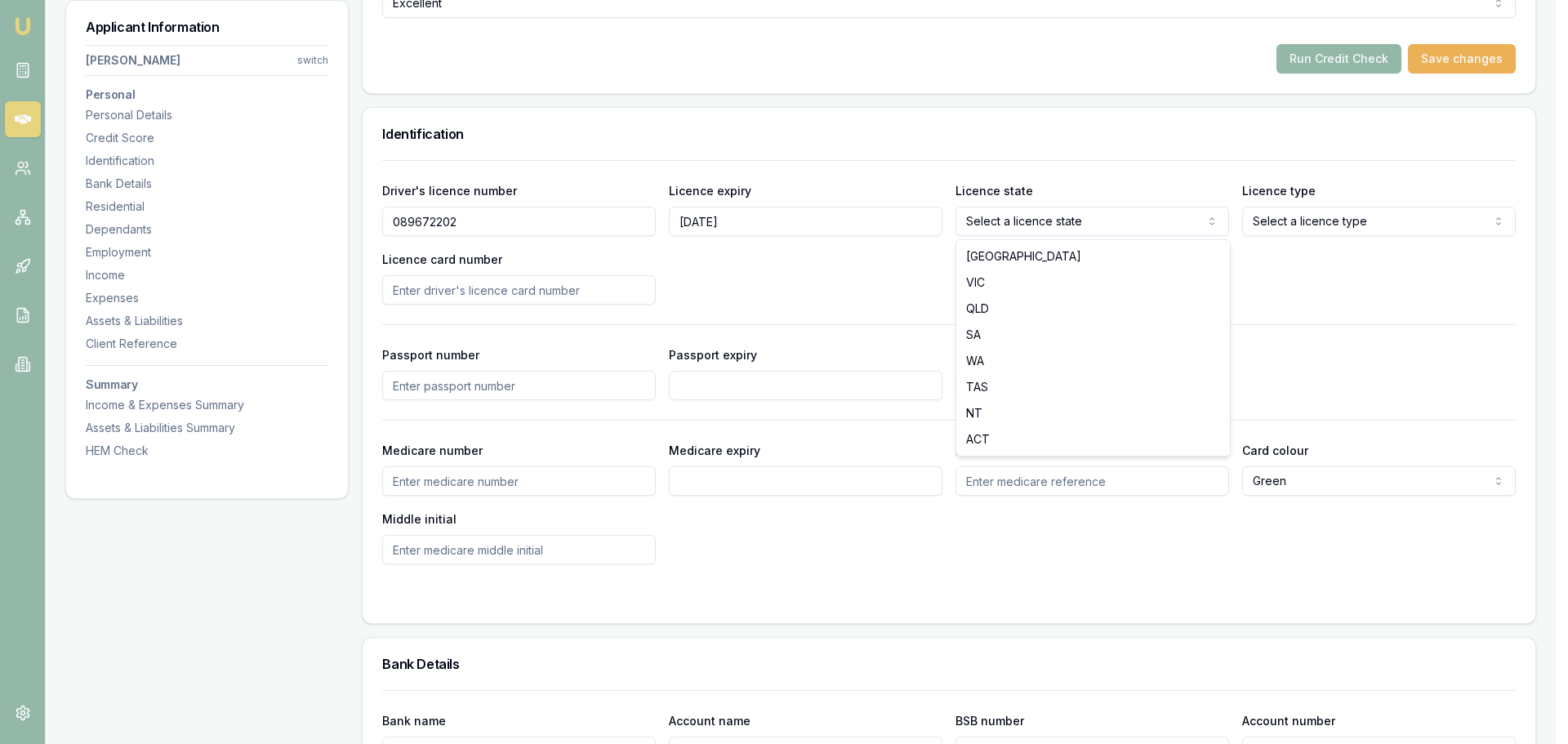
select select "VIC"
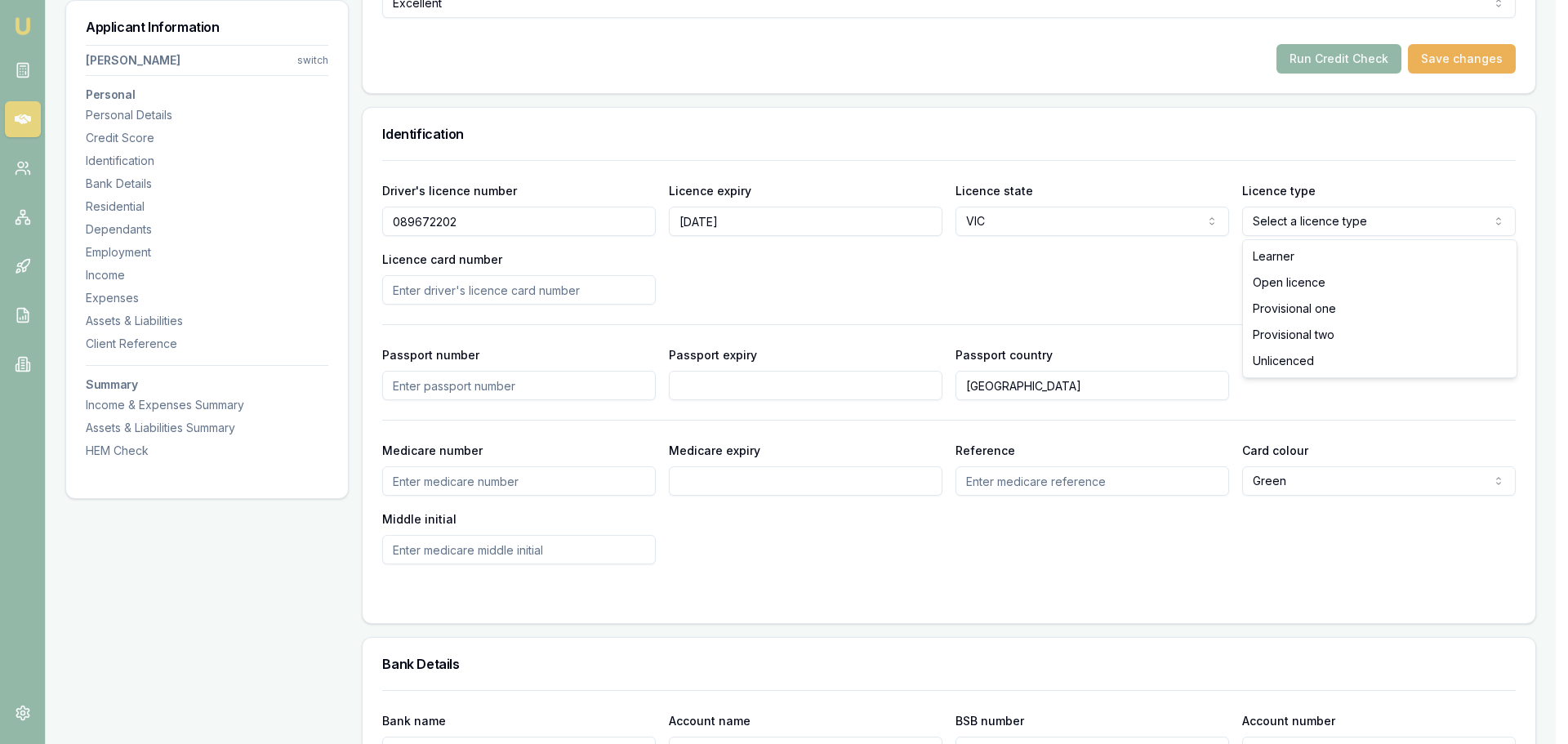
select select "OPEN_LICENCE"
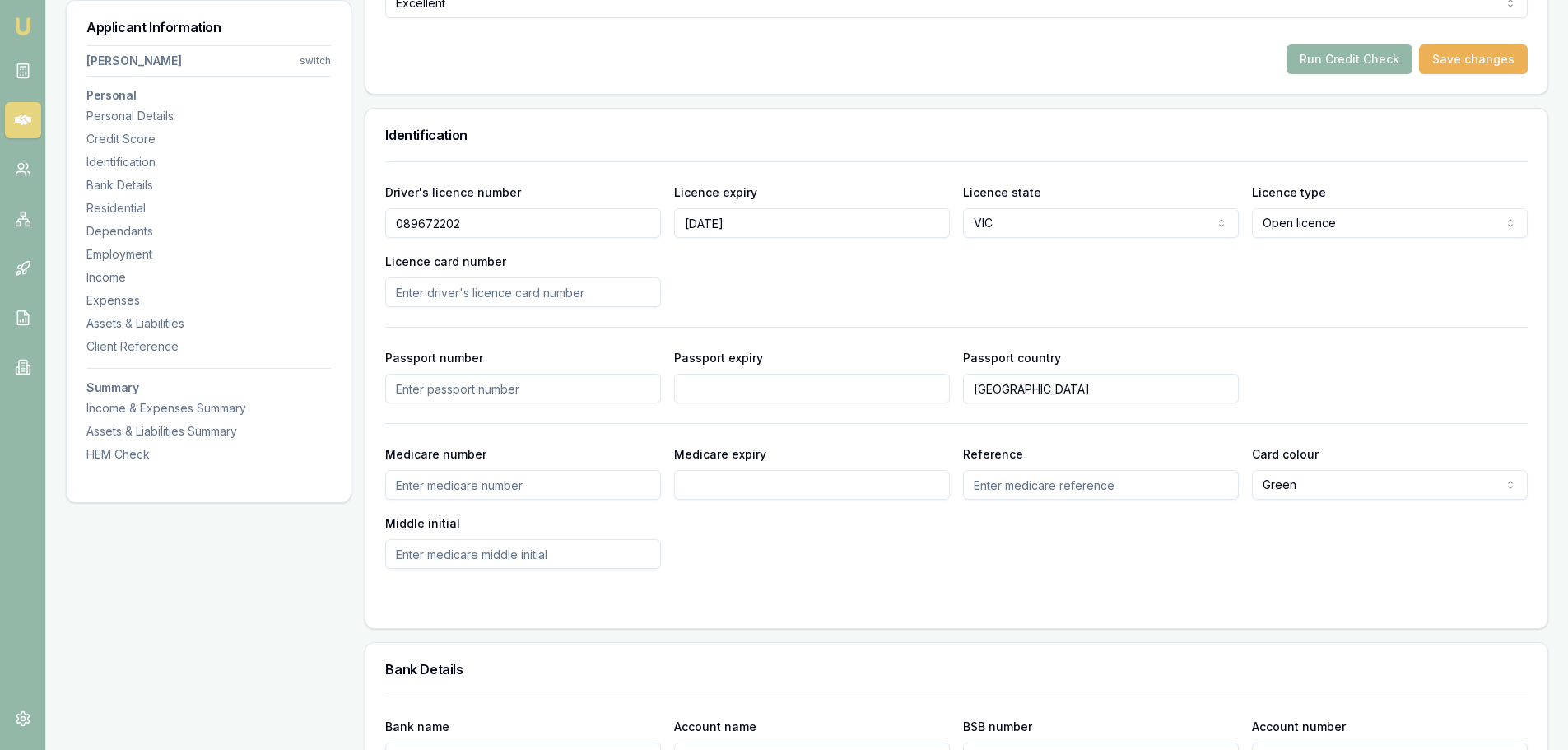
drag, startPoint x: 1121, startPoint y: 294, endPoint x: 776, endPoint y: 310, distance: 345.4
click at [1120, 294] on div "Driver's licence number [DRIVERS_LICENSE_NUMBER] Licence expiry [DATE] Licence …" at bounding box center [956, 244] width 1142 height 125
click at [391, 299] on input "Licence card number" at bounding box center [523, 292] width 276 height 30
click at [416, 293] on input "p" at bounding box center [523, 292] width 276 height 30
click at [422, 291] on input "p24" at bounding box center [523, 292] width 276 height 30
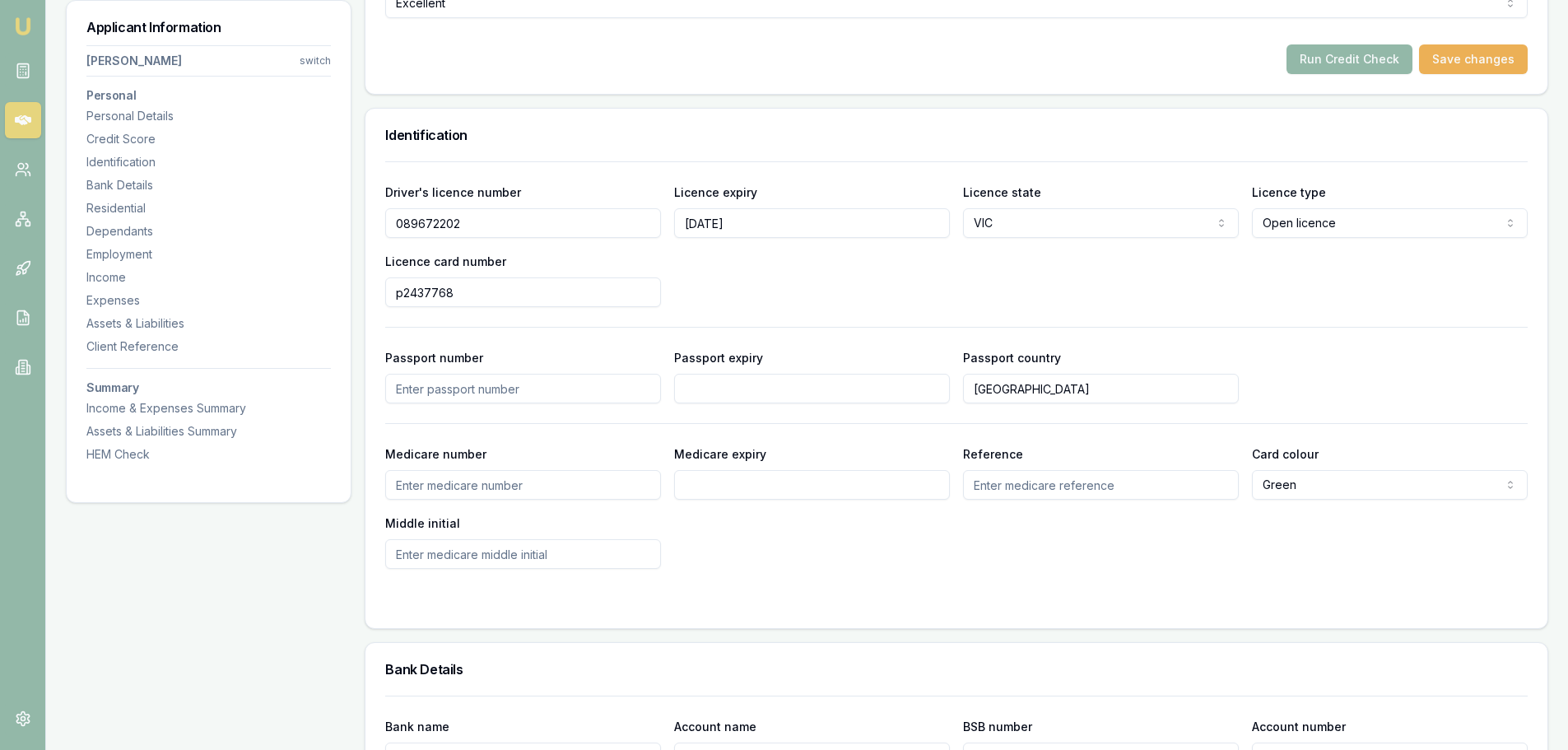
type input "p2437768"
click at [741, 275] on div "Driver's licence number [DRIVERS_LICENSE_NUMBER] Licence expiry [DATE] Licence …" at bounding box center [956, 244] width 1142 height 125
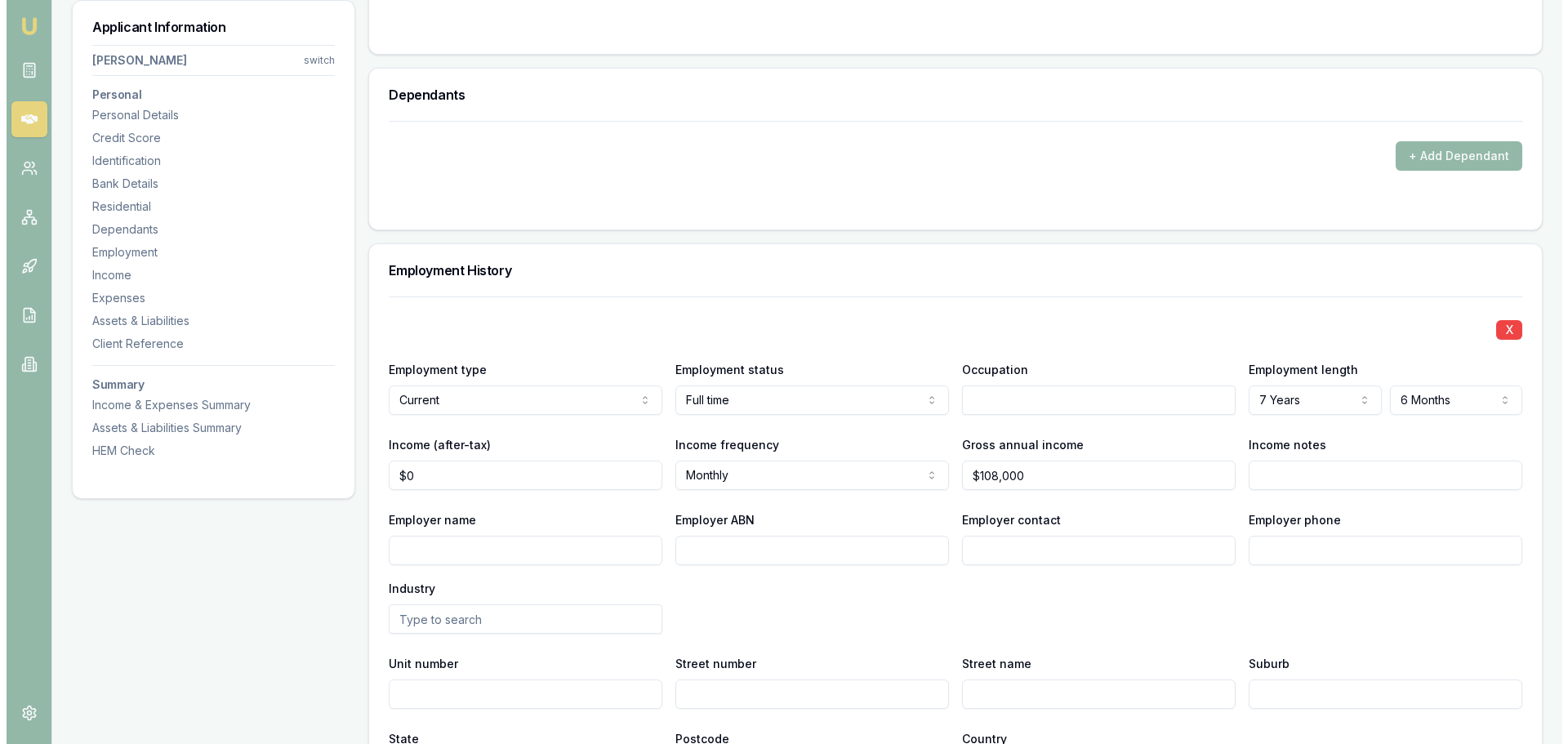
scroll to position [1797, 0]
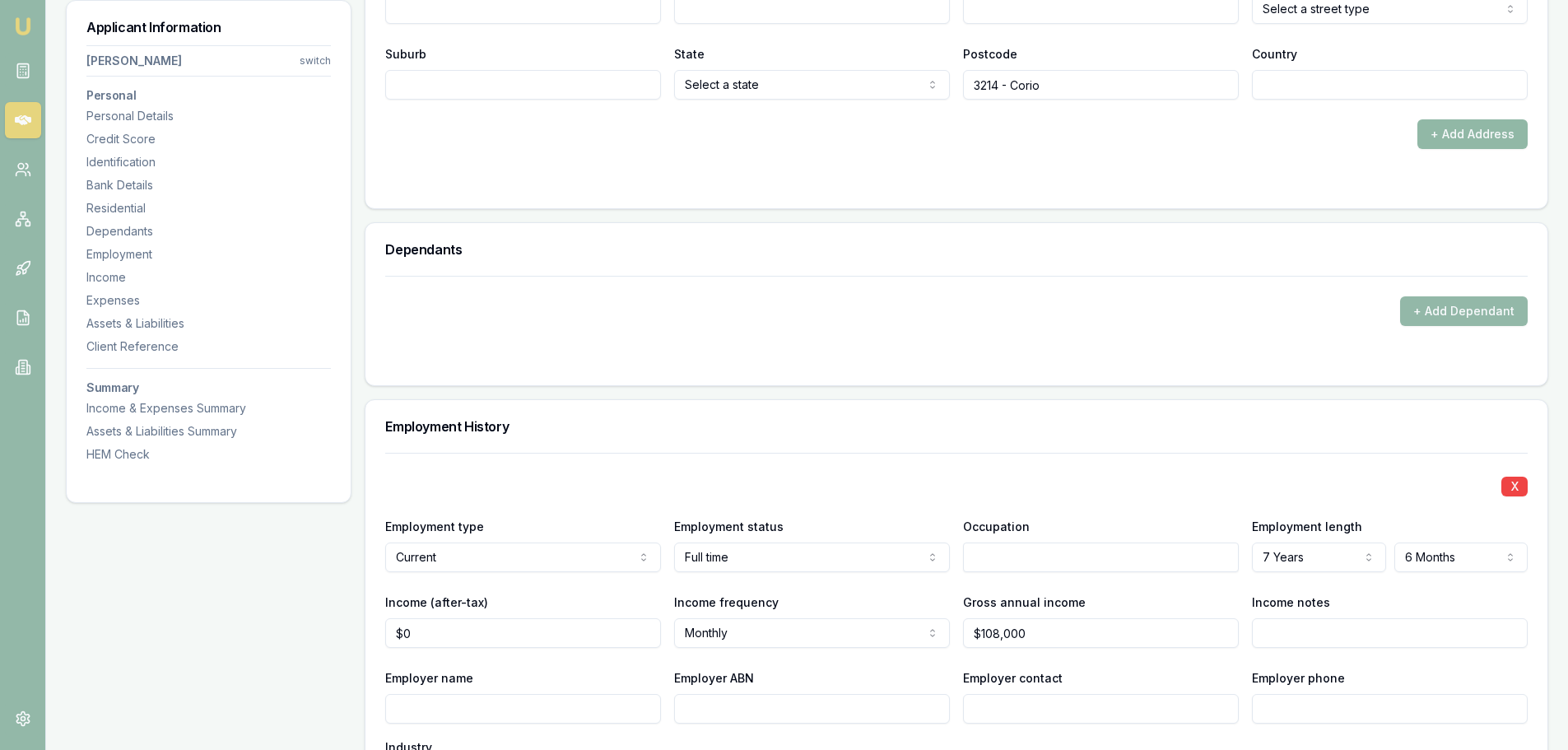
click at [1440, 138] on button "+ Add Address" at bounding box center [1472, 134] width 110 height 30
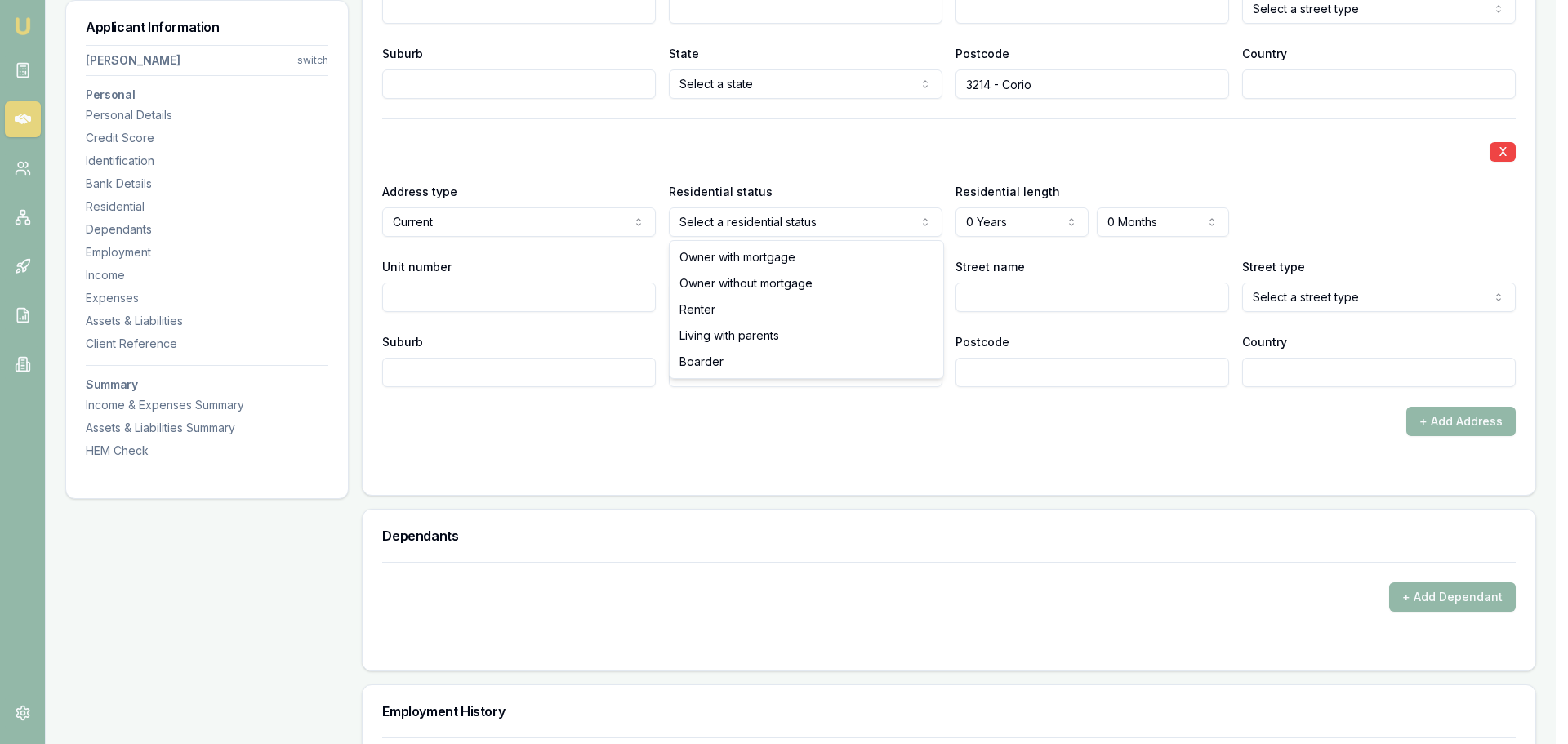
select select "RENTER"
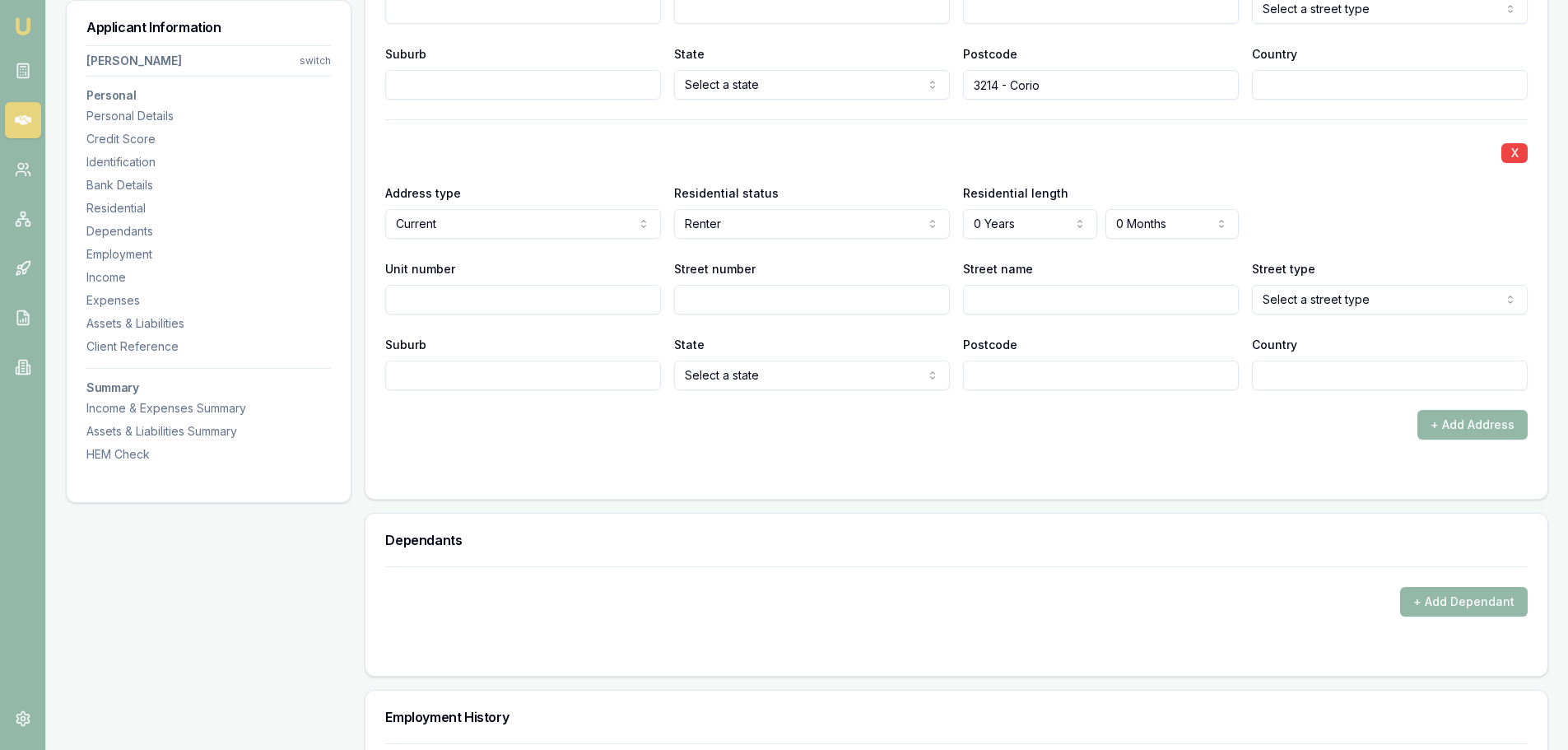
click at [987, 340] on label "Postcode" at bounding box center [989, 345] width 54 height 14
click at [987, 360] on input "Postcode" at bounding box center [1100, 375] width 276 height 30
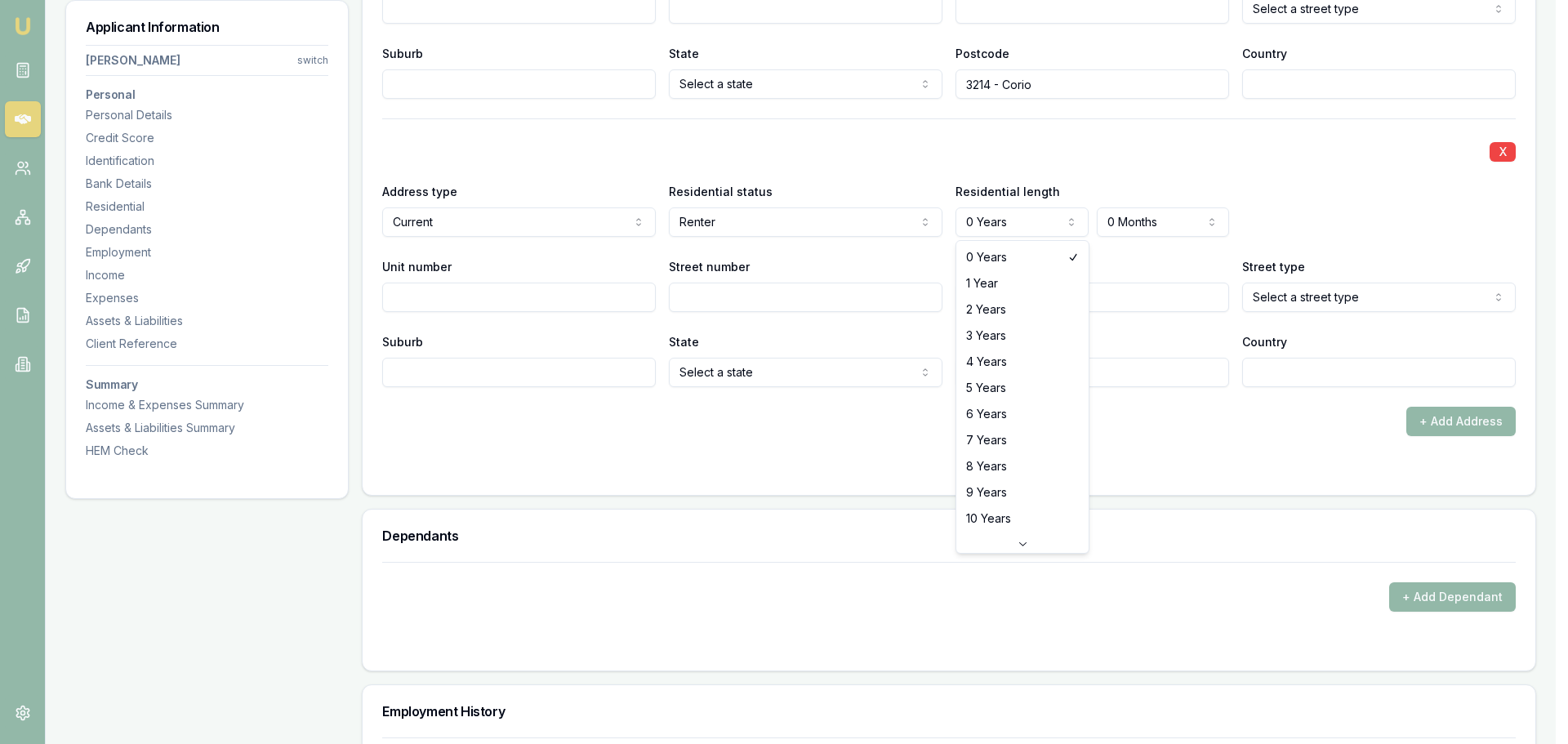
select select "3"
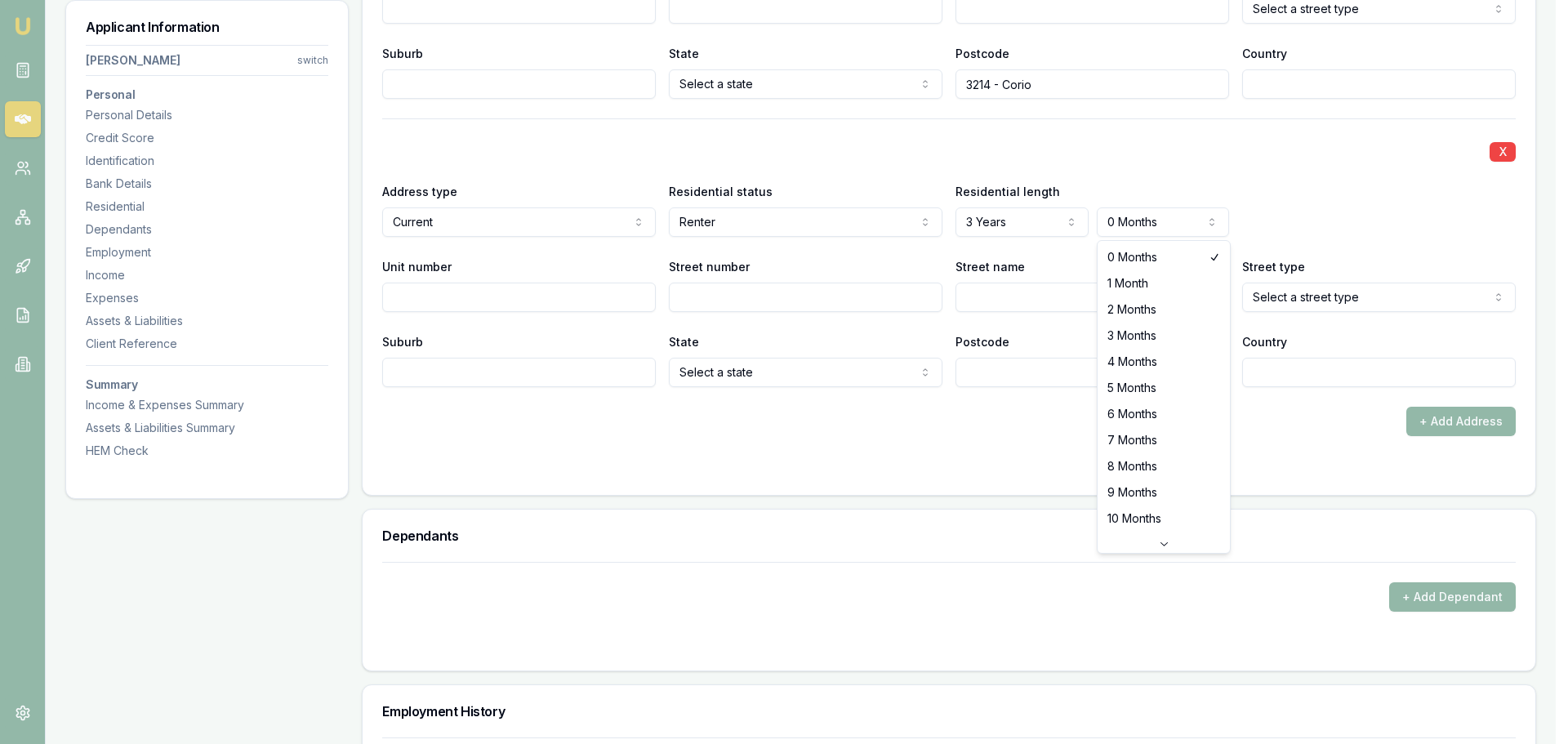
select select "1"
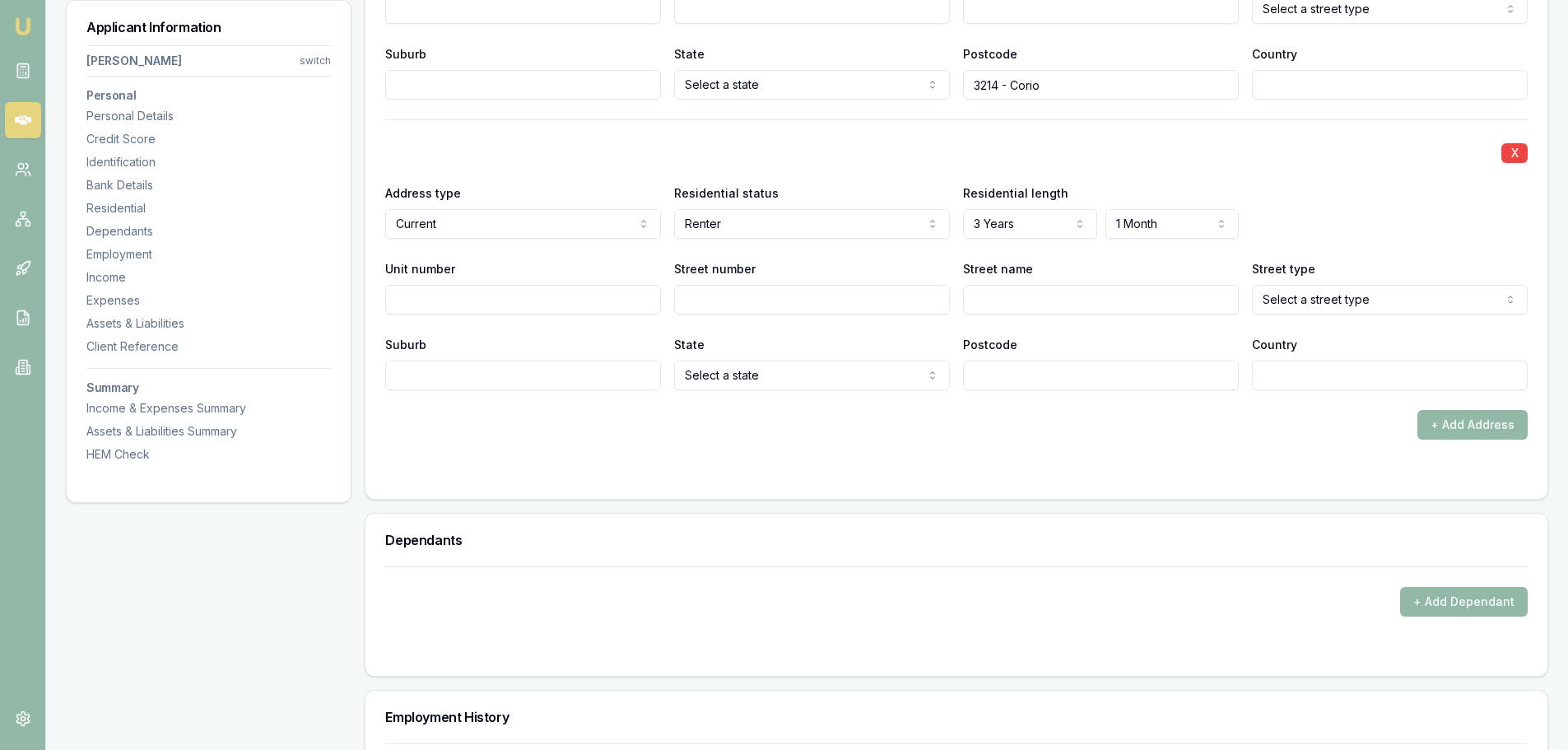
click at [420, 301] on input "Unit number" at bounding box center [523, 299] width 276 height 30
click at [718, 301] on input "Street number" at bounding box center [812, 299] width 276 height 30
click at [447, 304] on input "Unit number" at bounding box center [523, 299] width 276 height 30
type input "1"
click at [757, 304] on input "Street number" at bounding box center [812, 299] width 276 height 30
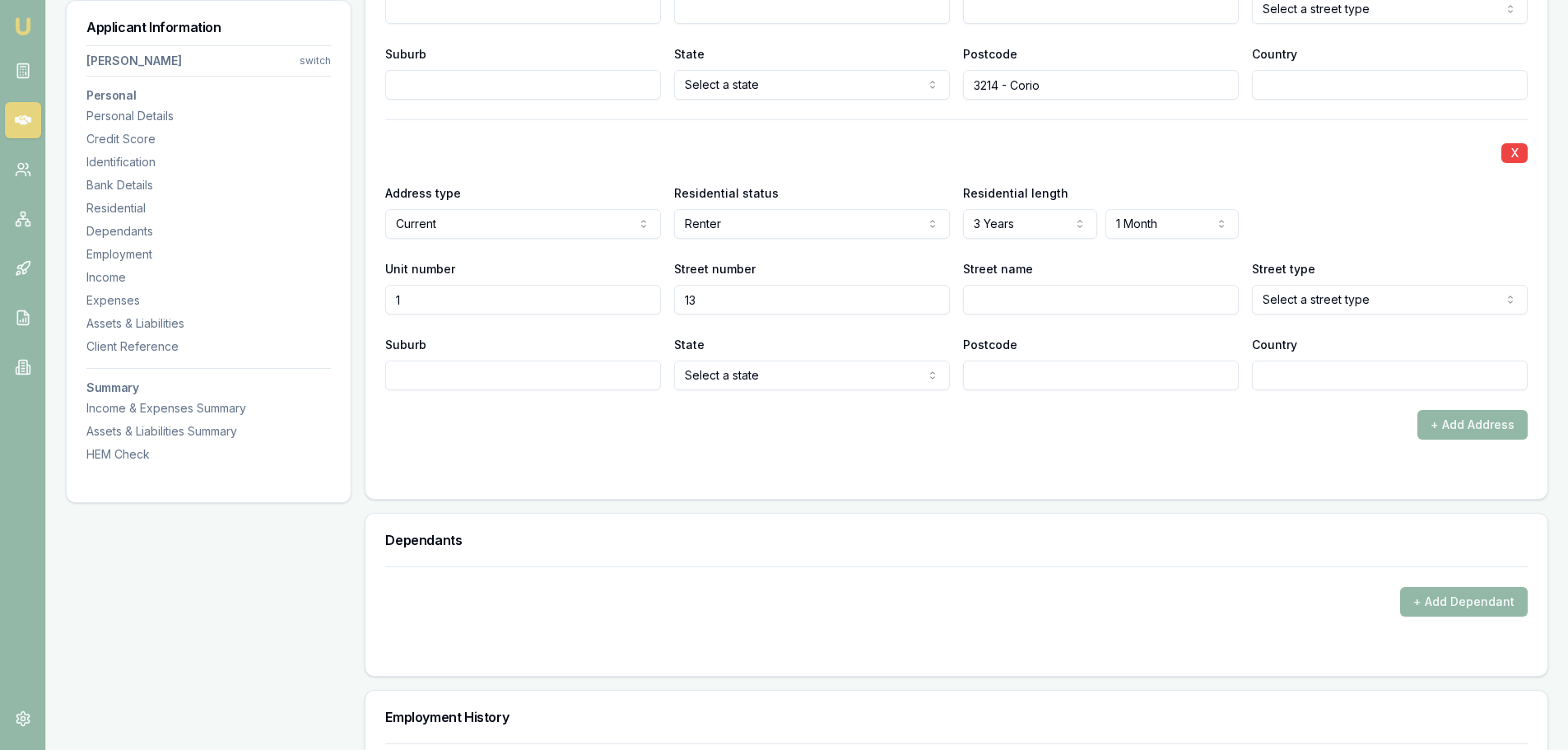
type input "13"
click at [1017, 291] on input "Street name" at bounding box center [1100, 299] width 276 height 30
type input "Grandview"
click at [1082, 340] on div "Postcode" at bounding box center [1100, 362] width 276 height 56
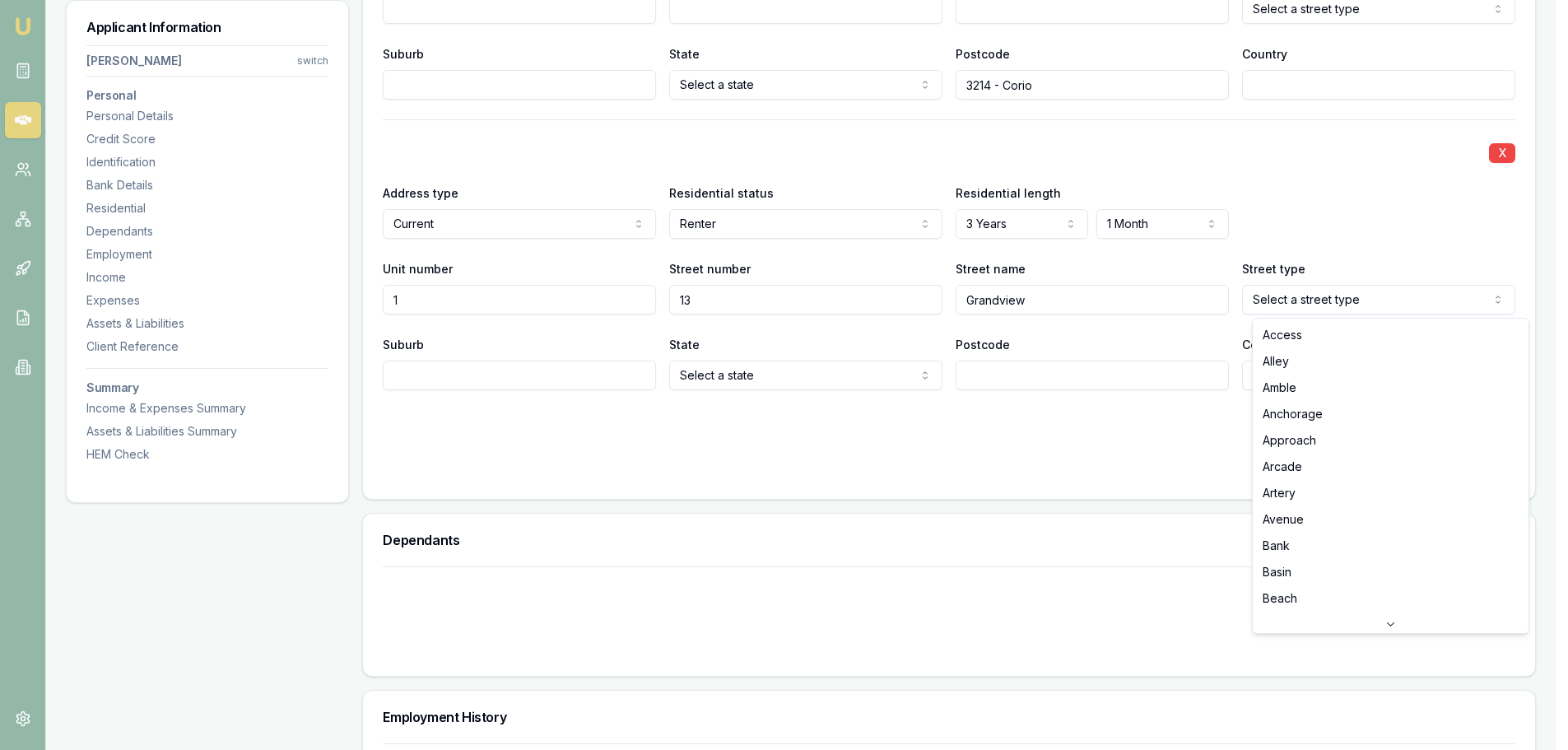
select select "Grove"
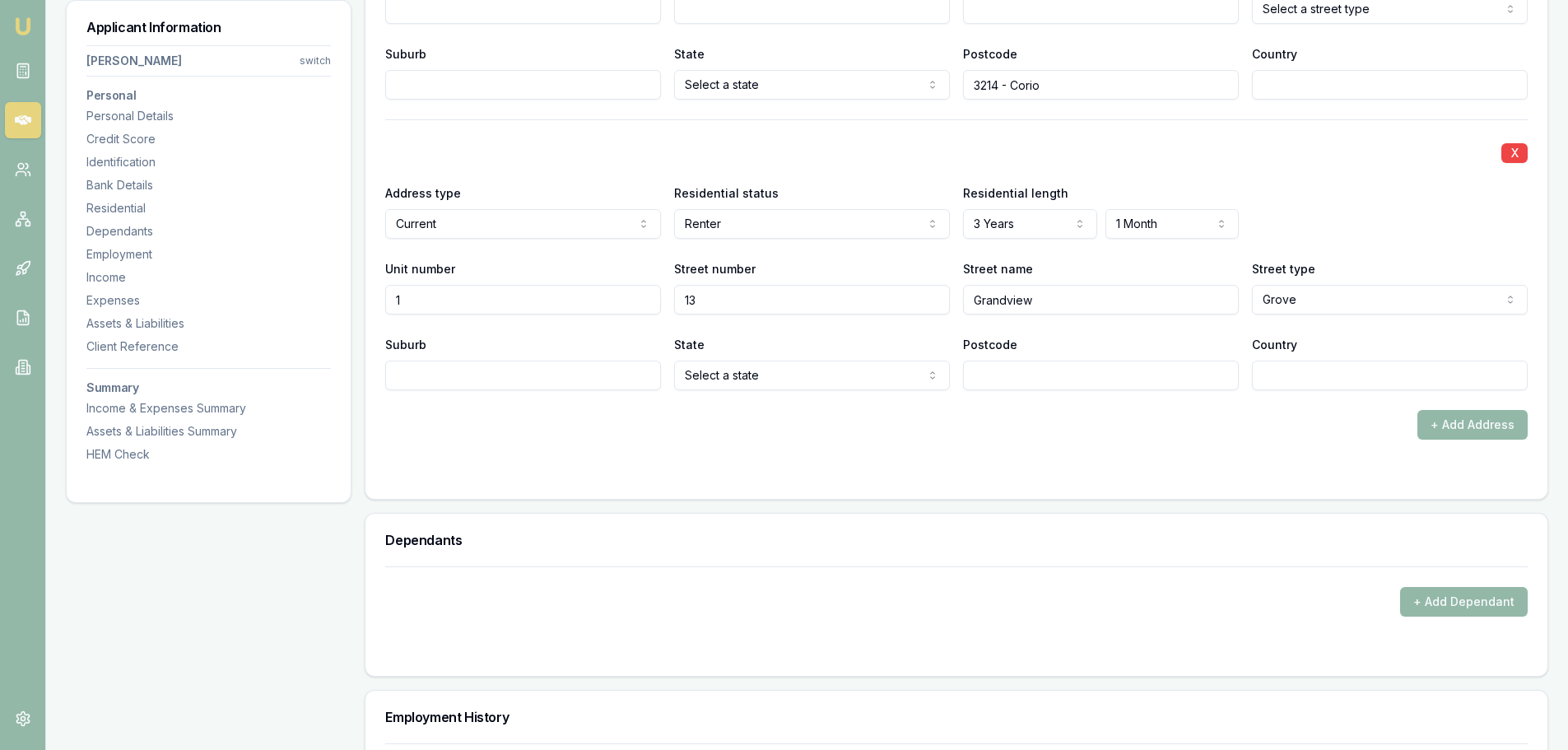
click at [420, 372] on input "Suburb" at bounding box center [523, 375] width 276 height 30
type input "d"
type input "DRUMCONDRA"
click at [502, 434] on div "+ Add Address" at bounding box center [956, 425] width 1142 height 30
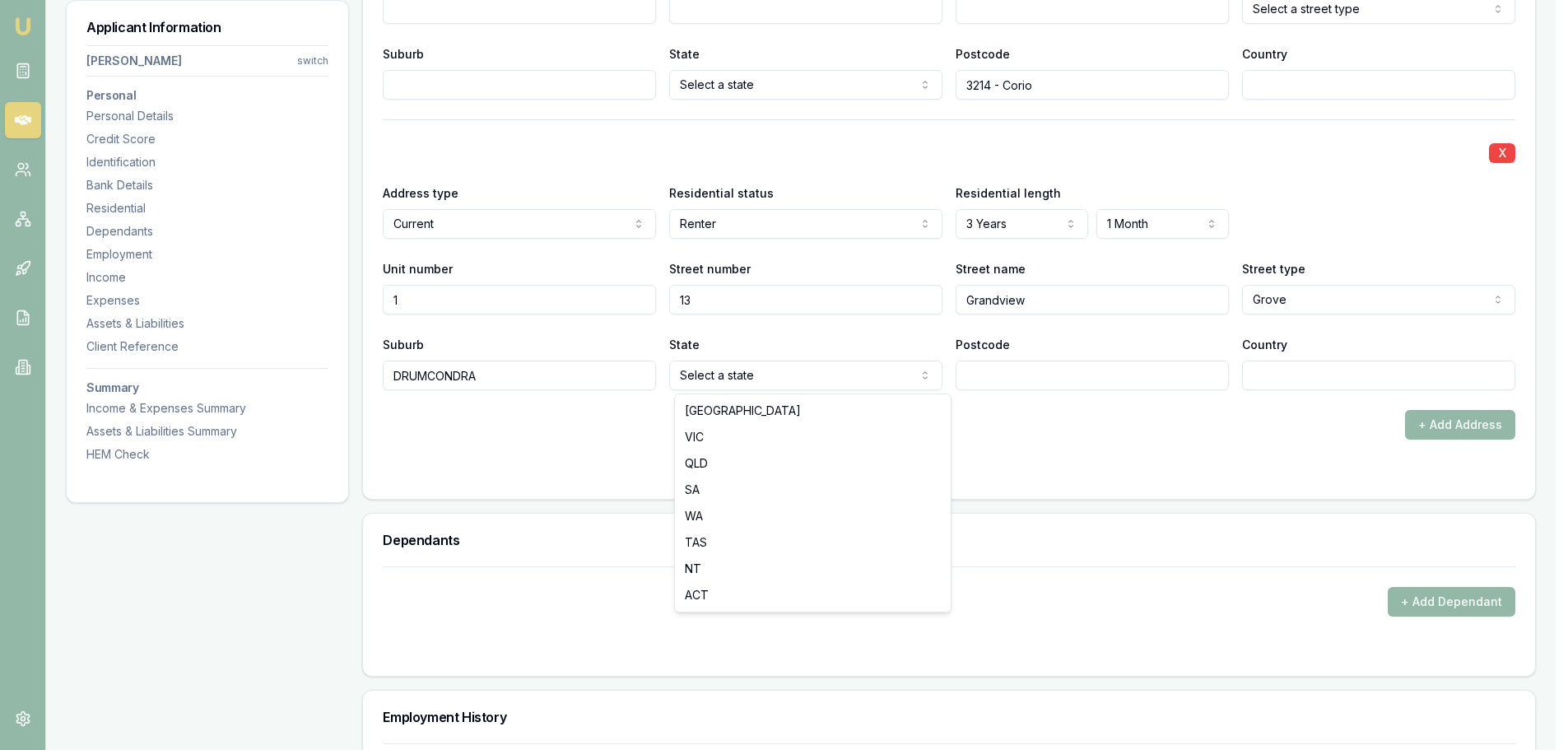
select select "VIC"
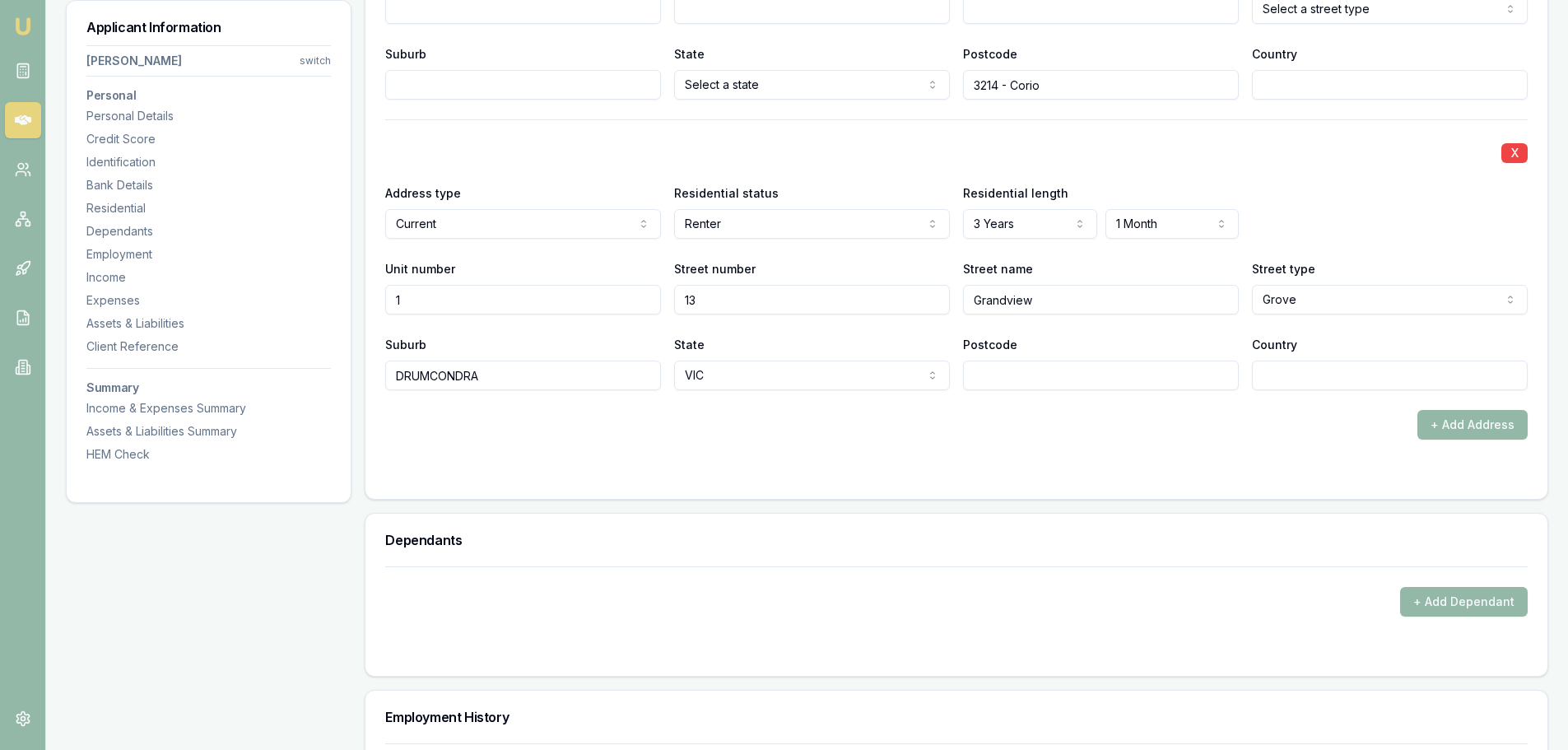
click at [1030, 379] on input "Postcode" at bounding box center [1100, 375] width 276 height 30
click at [1010, 366] on input "Postcode" at bounding box center [1100, 375] width 276 height 30
type input "3215"
click at [1054, 421] on div "+ Add Address" at bounding box center [956, 425] width 1142 height 30
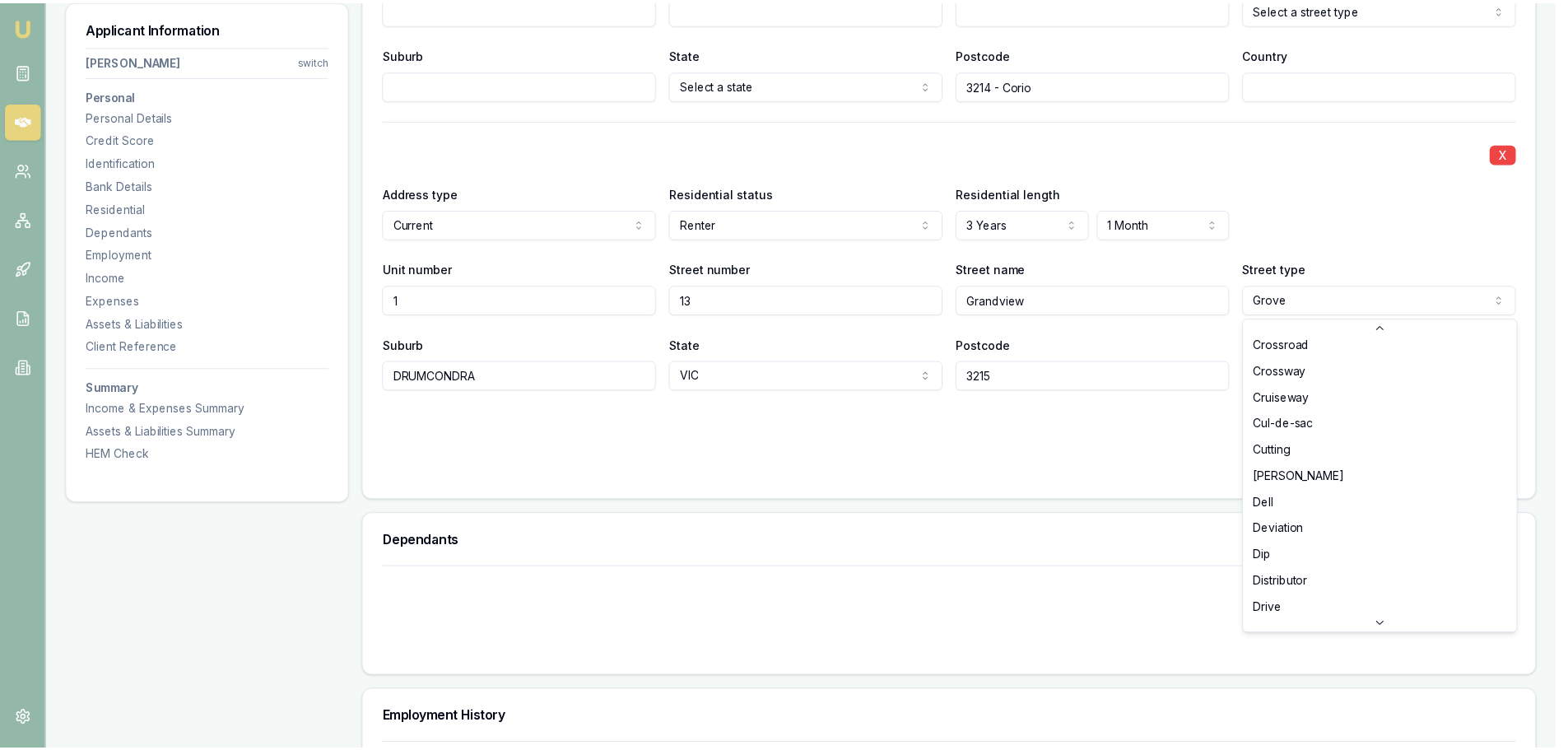
scroll to position [1060, 0]
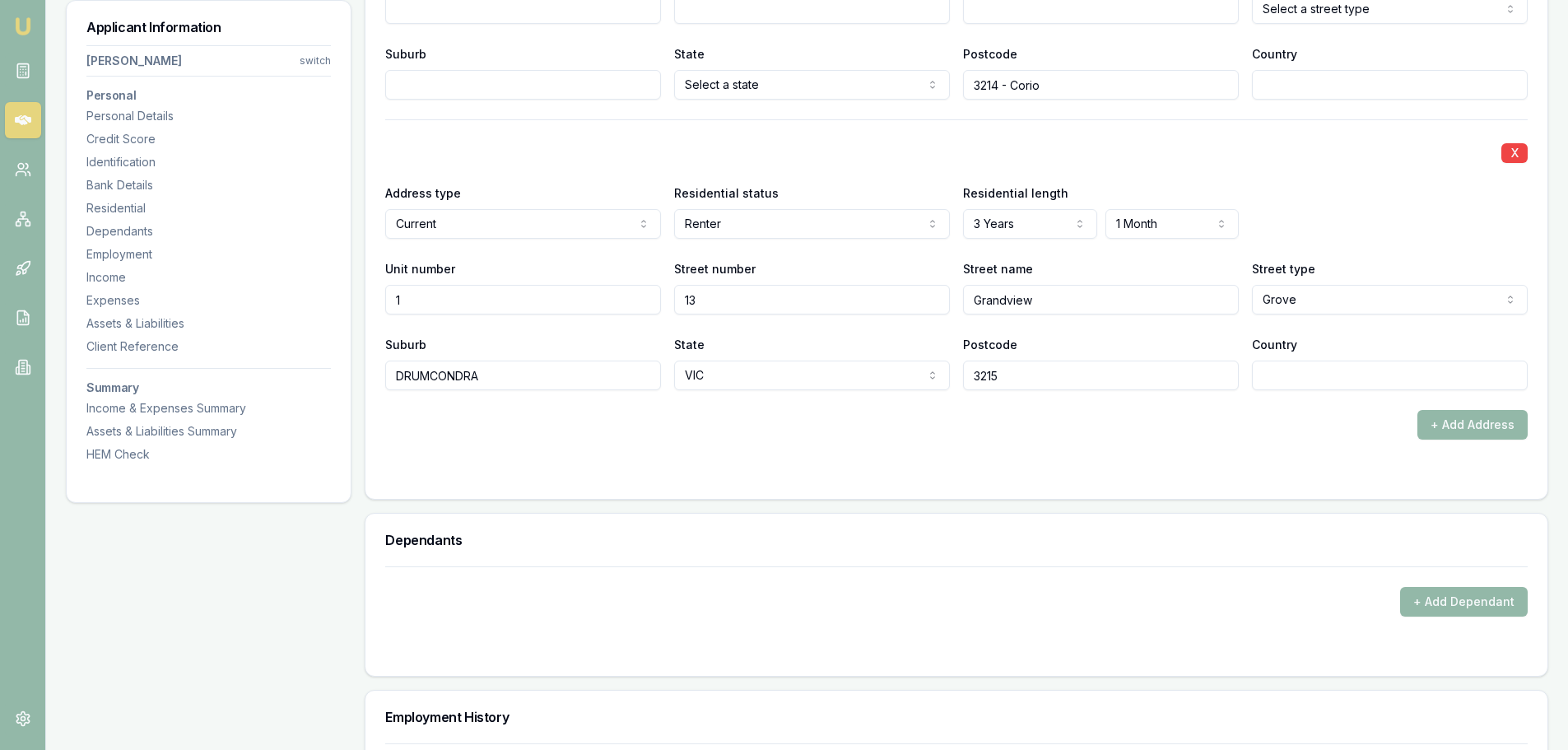
click at [1012, 417] on div "+ Add Address" at bounding box center [956, 425] width 1142 height 30
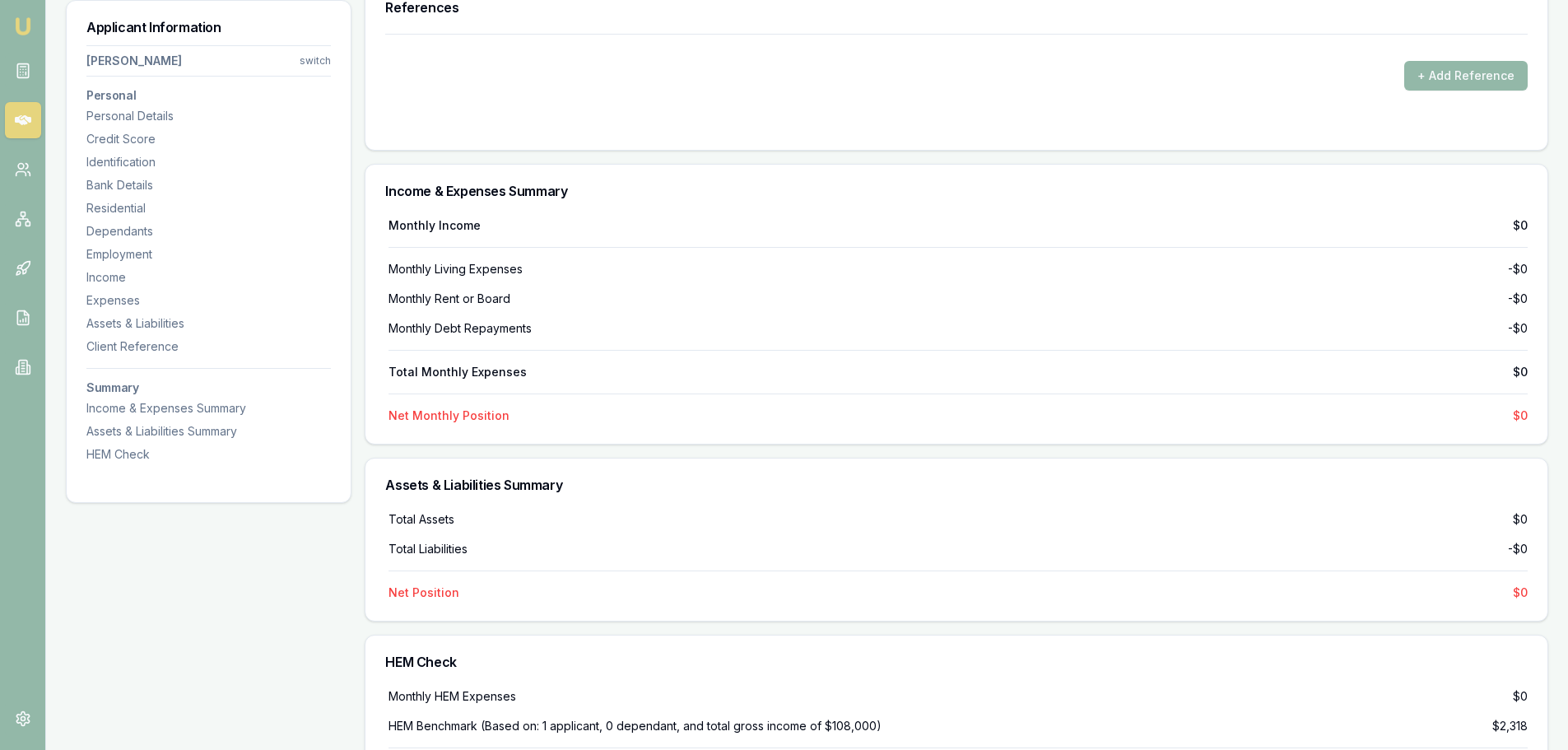
scroll to position [4115, 0]
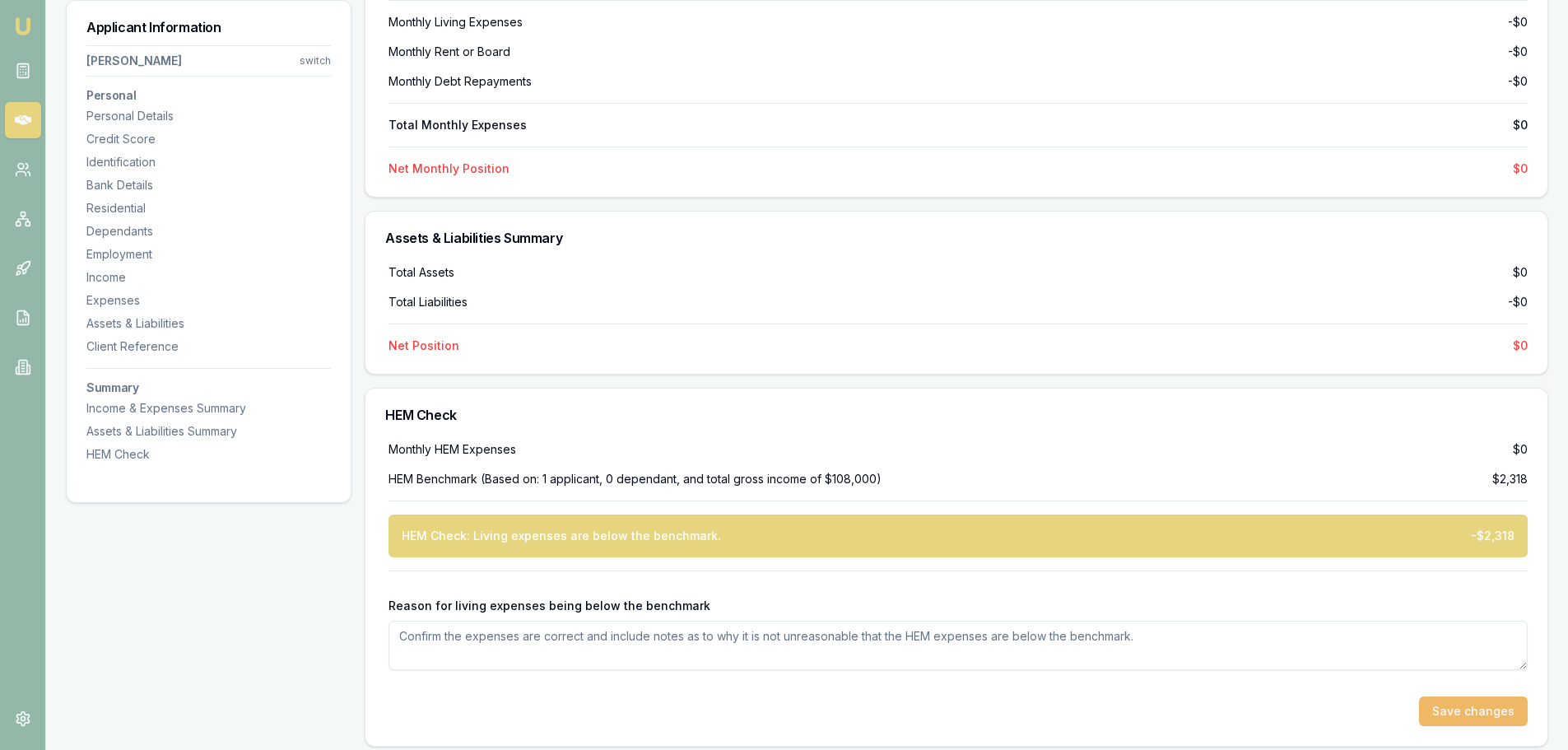
click at [1467, 713] on button "Save changes" at bounding box center [1473, 712] width 108 height 30
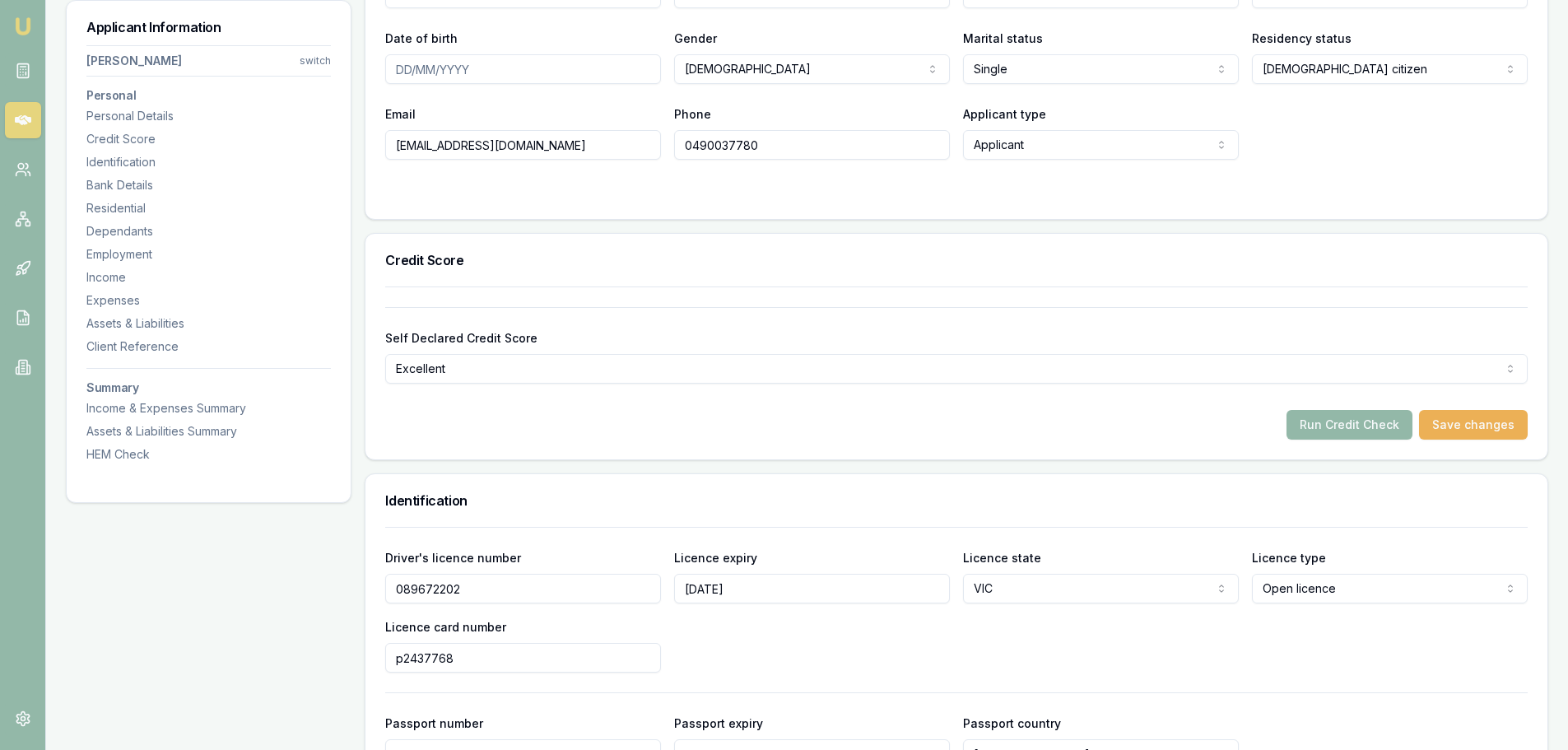
scroll to position [164, 0]
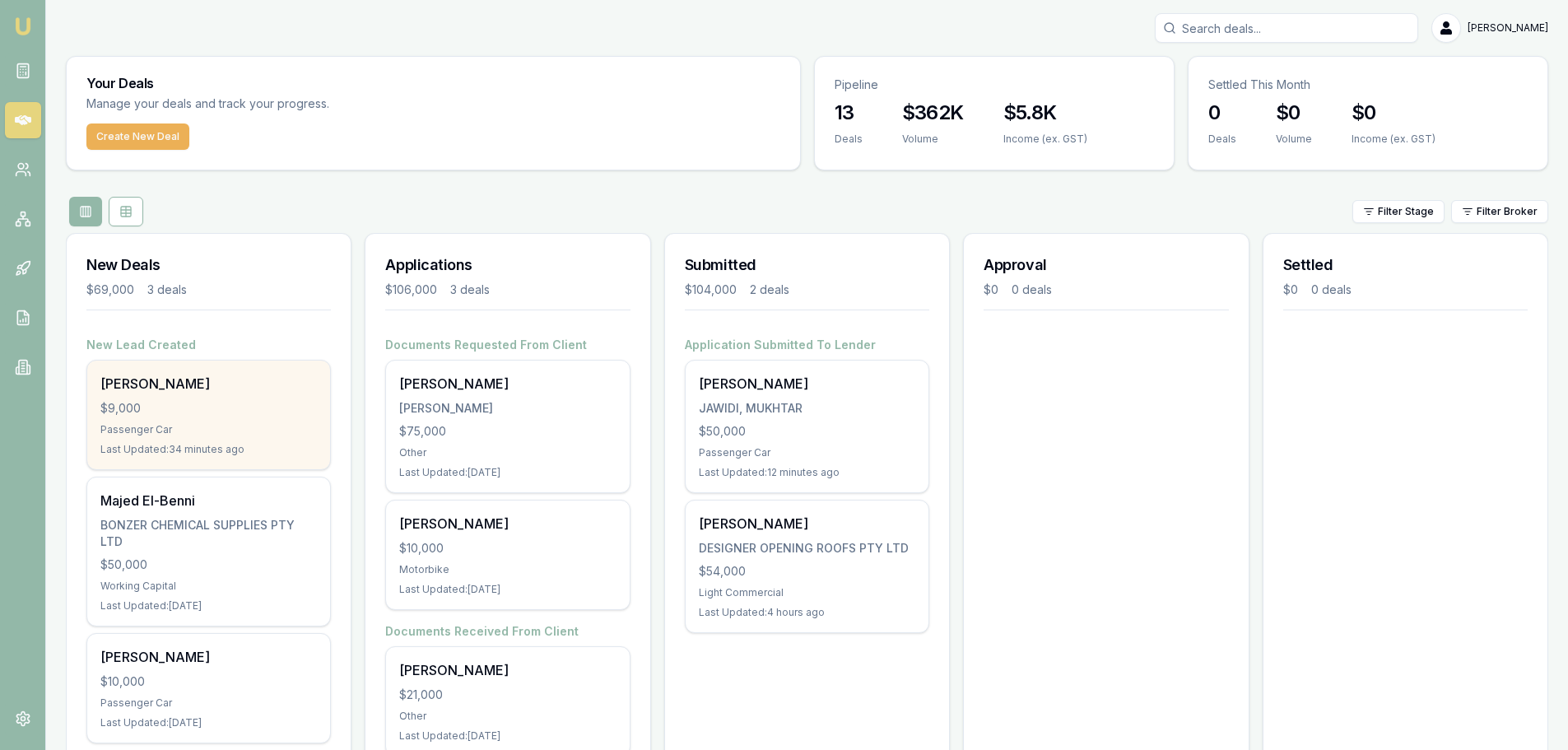
click at [217, 414] on div "$9,000" at bounding box center [208, 408] width 216 height 17
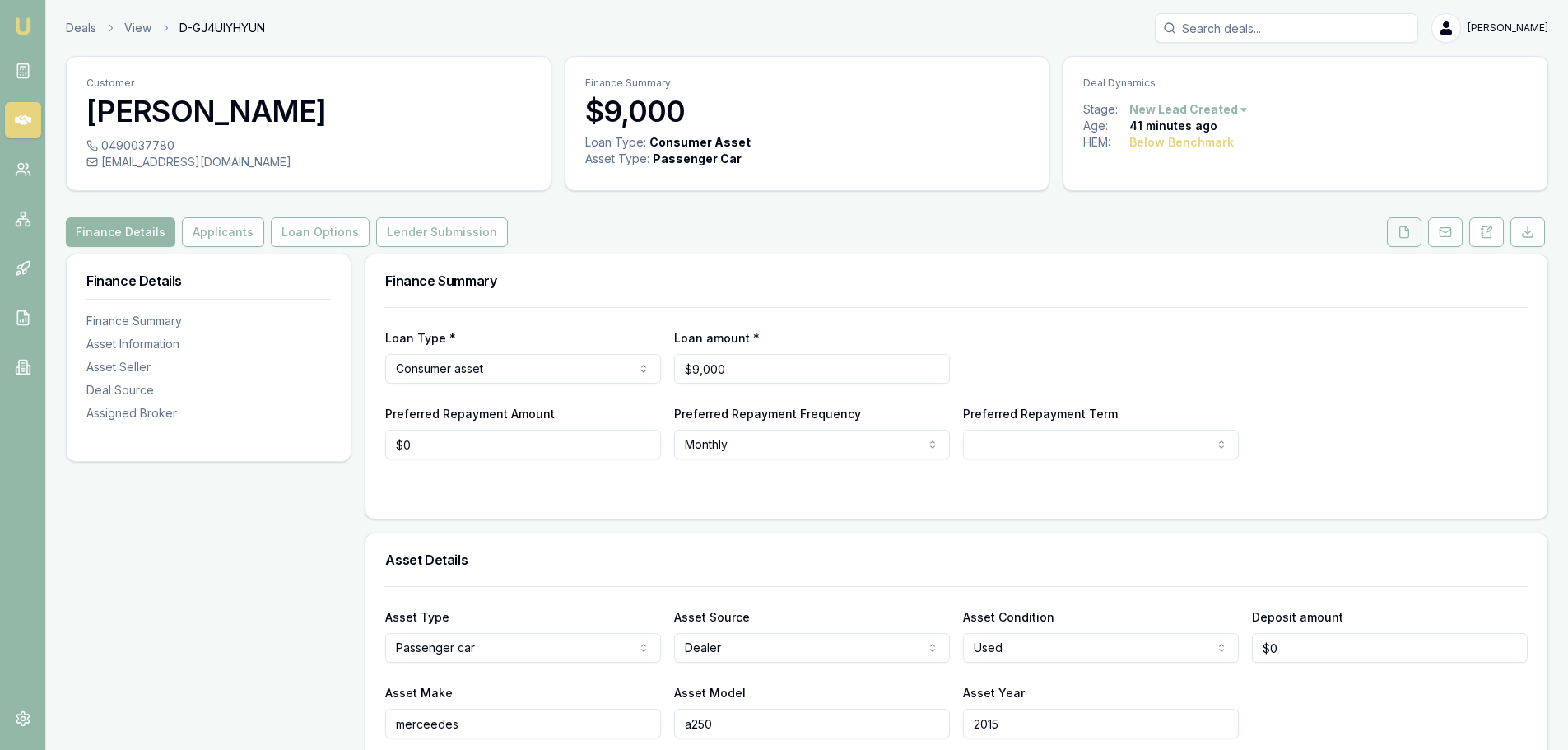
click at [1400, 234] on icon at bounding box center [1404, 231] width 9 height 11
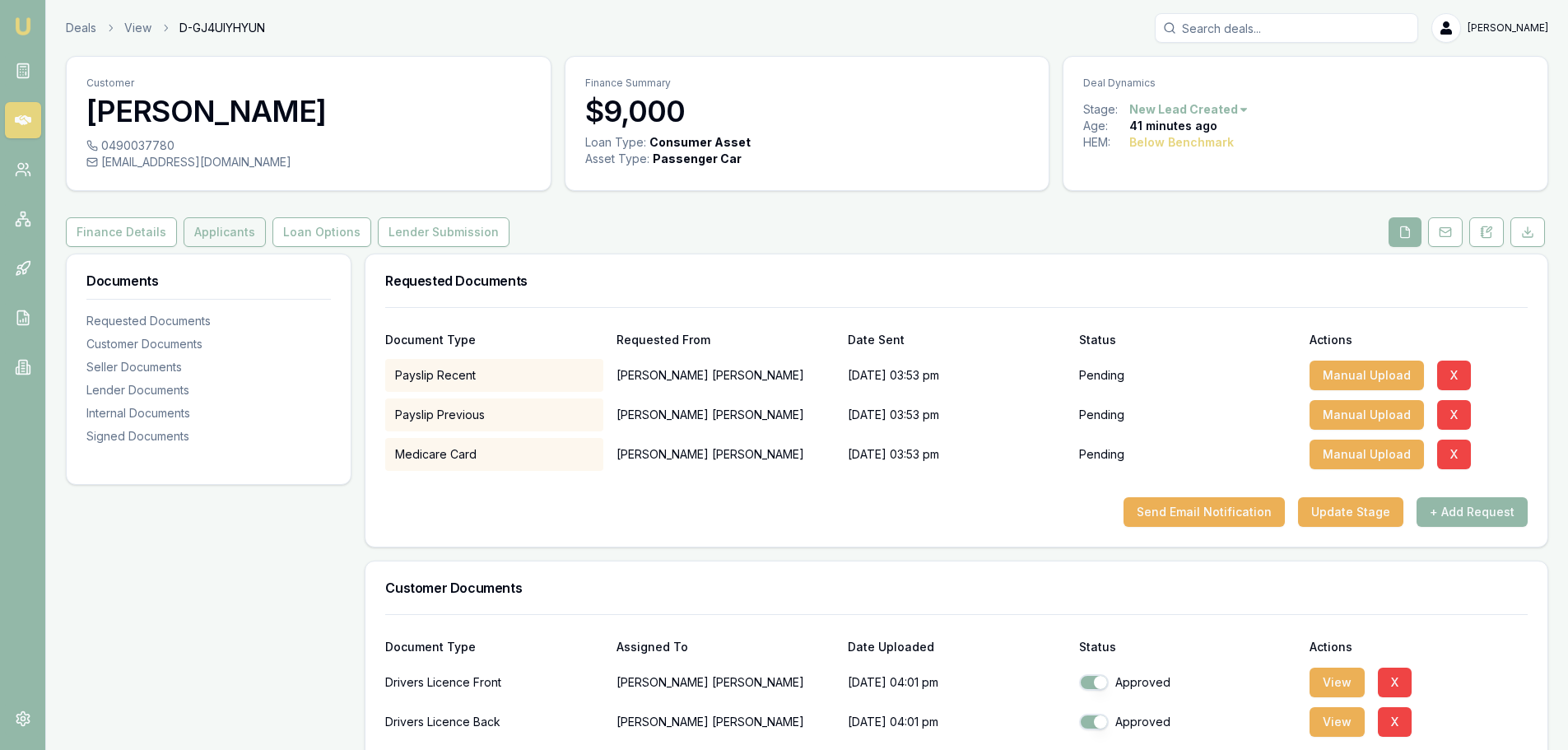
click at [217, 237] on button "Applicants" at bounding box center [224, 232] width 83 height 30
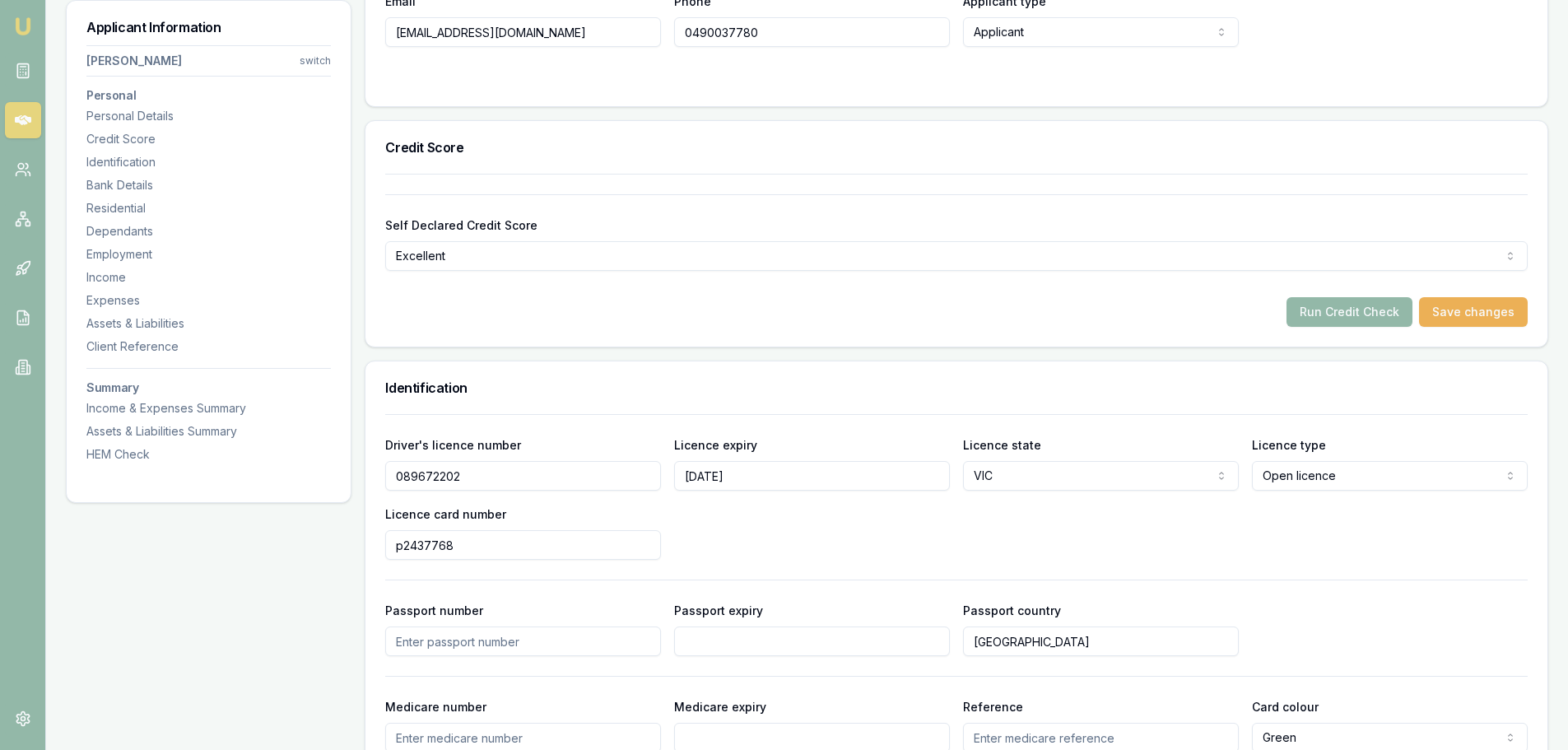
scroll to position [658, 0]
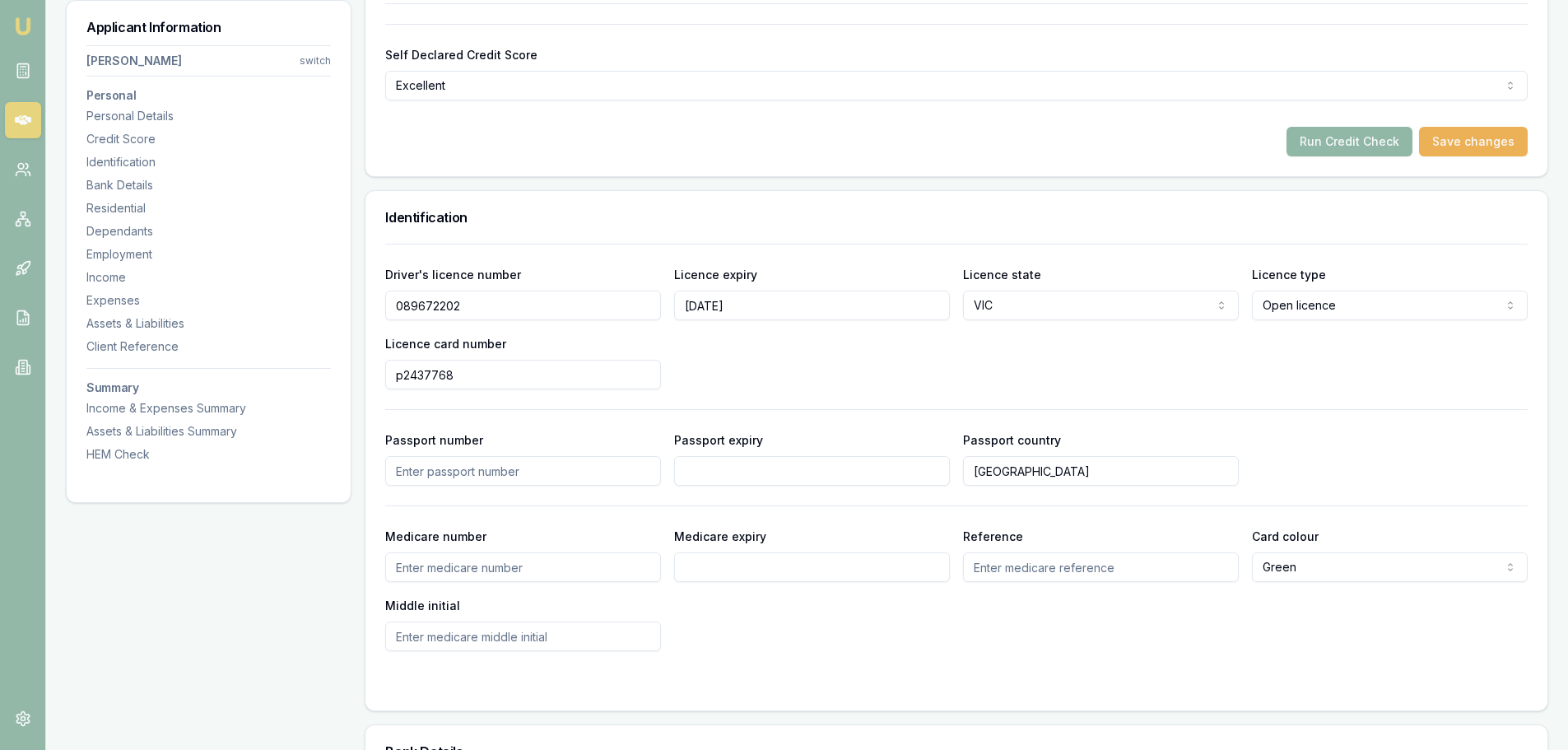
click at [1337, 144] on button "Run Credit Check" at bounding box center [1349, 142] width 126 height 30
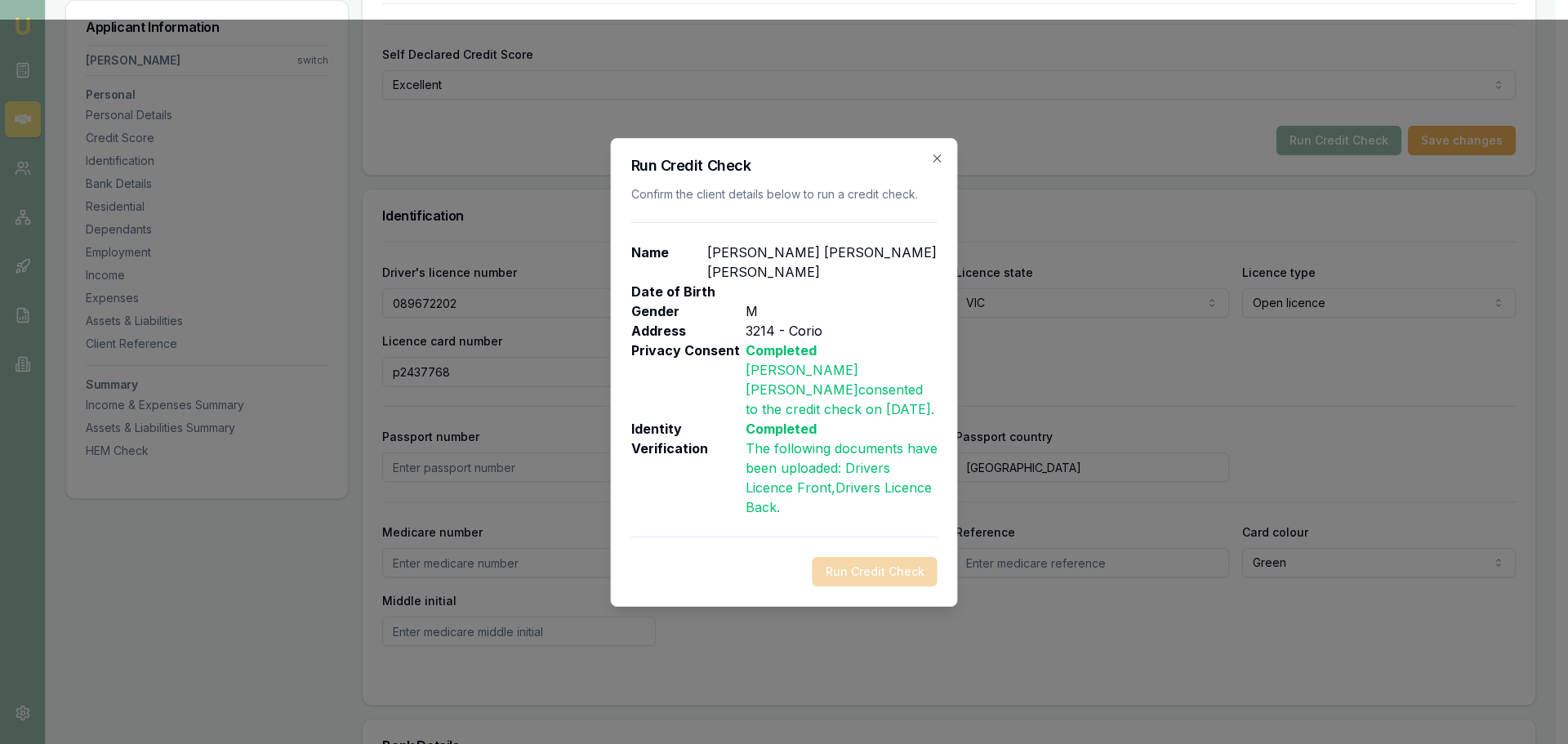
click at [864, 564] on div "Run Credit Check" at bounding box center [785, 572] width 306 height 30
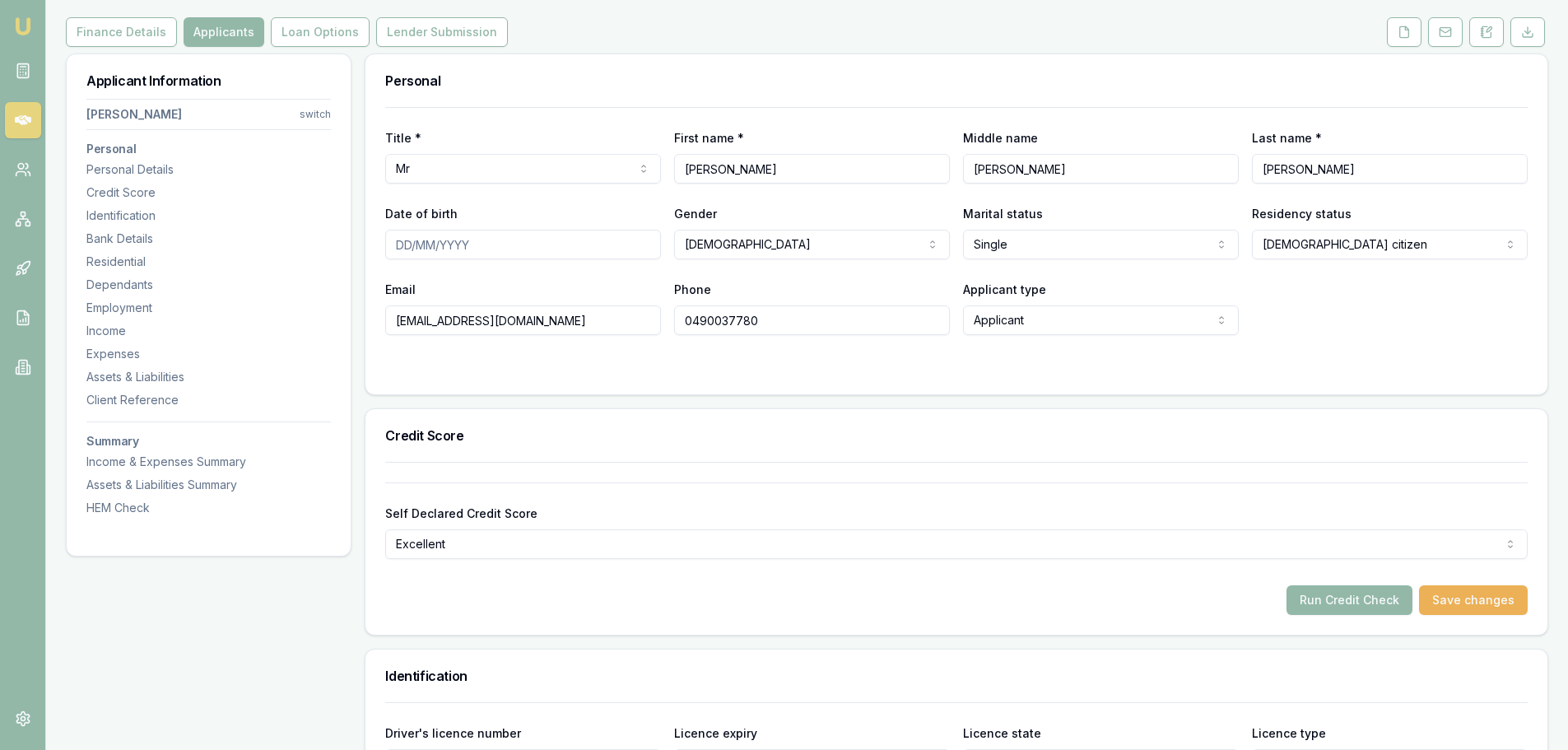
scroll to position [83, 0]
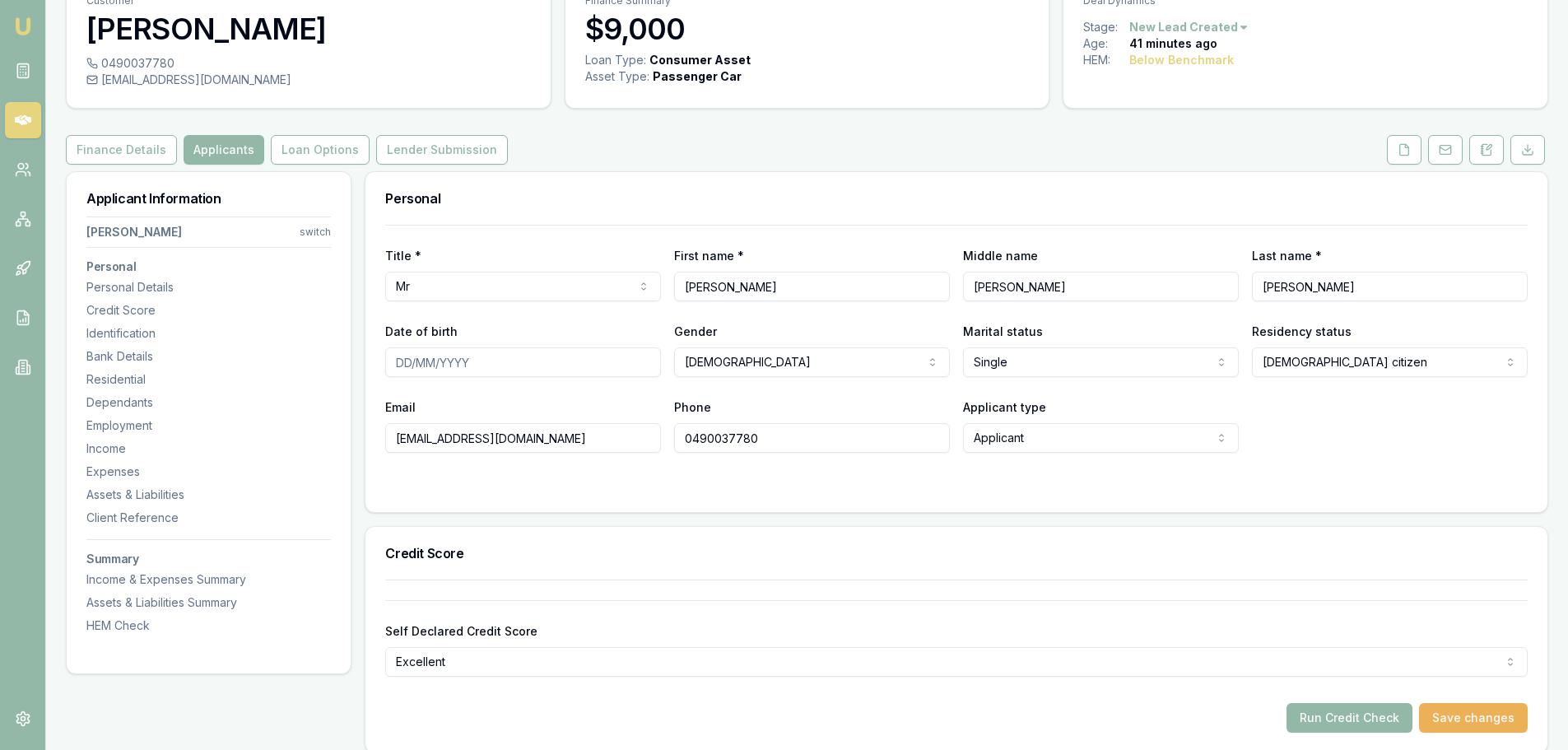
click at [400, 363] on input "Date of birth" at bounding box center [523, 362] width 276 height 30
click at [399, 355] on input "Date of birth" at bounding box center [523, 362] width 276 height 30
type input "[DATE]"
click at [542, 396] on div "Title * Mr Mr Mrs Miss Ms Dr Prof First name * BRENDAN Middle name craig Last n…" at bounding box center [956, 338] width 1142 height 228
click at [1461, 716] on button "Save changes" at bounding box center [1473, 718] width 108 height 30
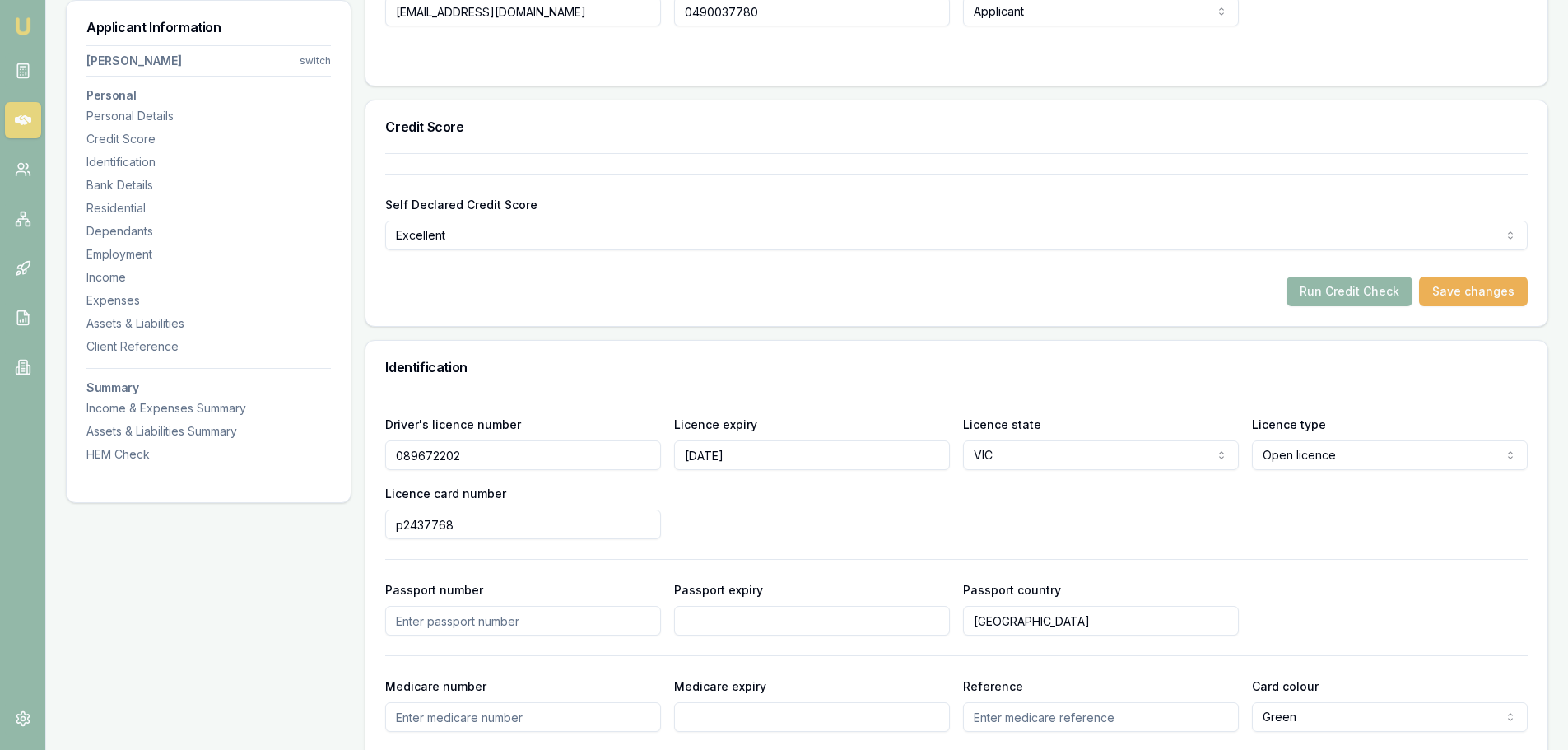
scroll to position [741, 0]
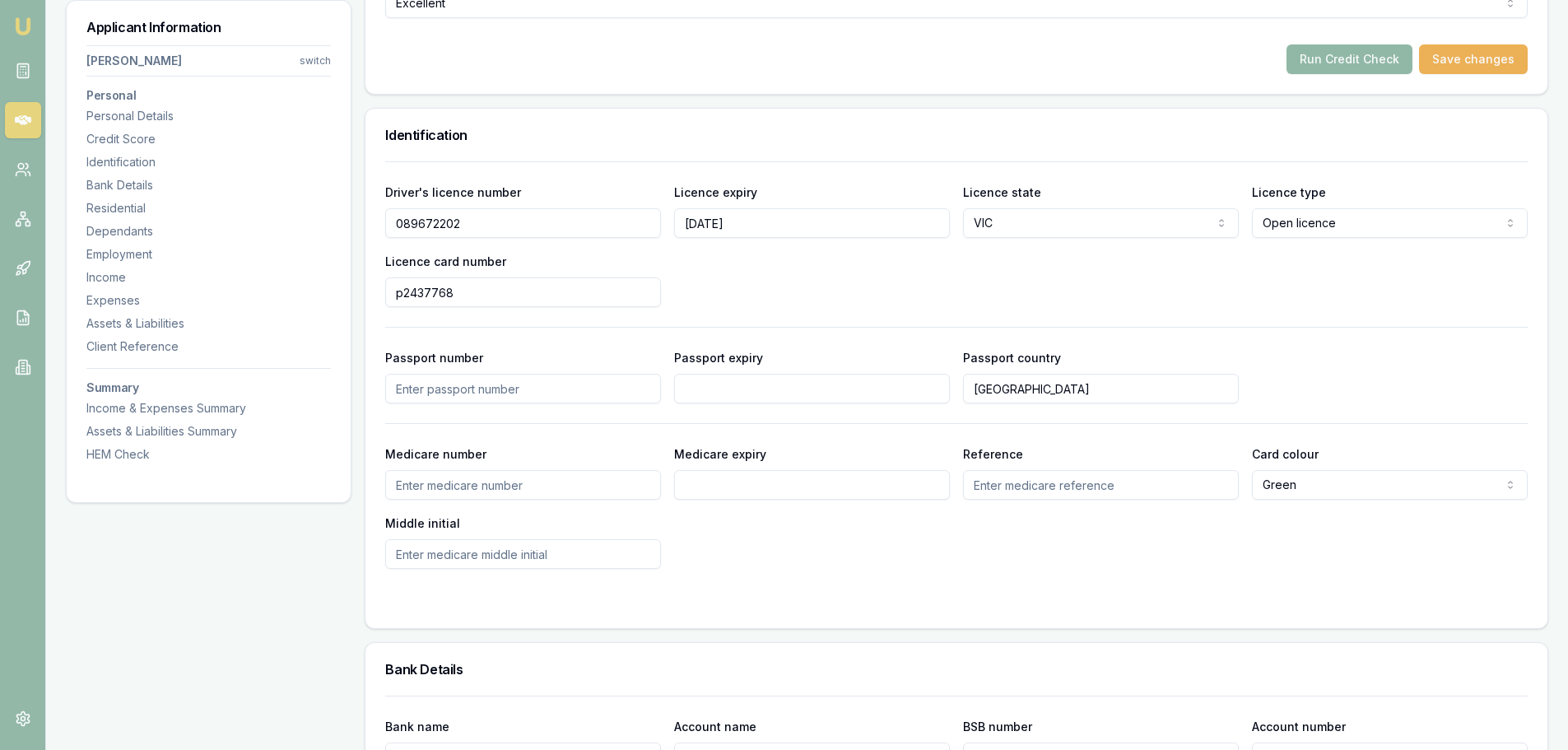
click at [1356, 60] on button "Run Credit Check" at bounding box center [1349, 59] width 126 height 30
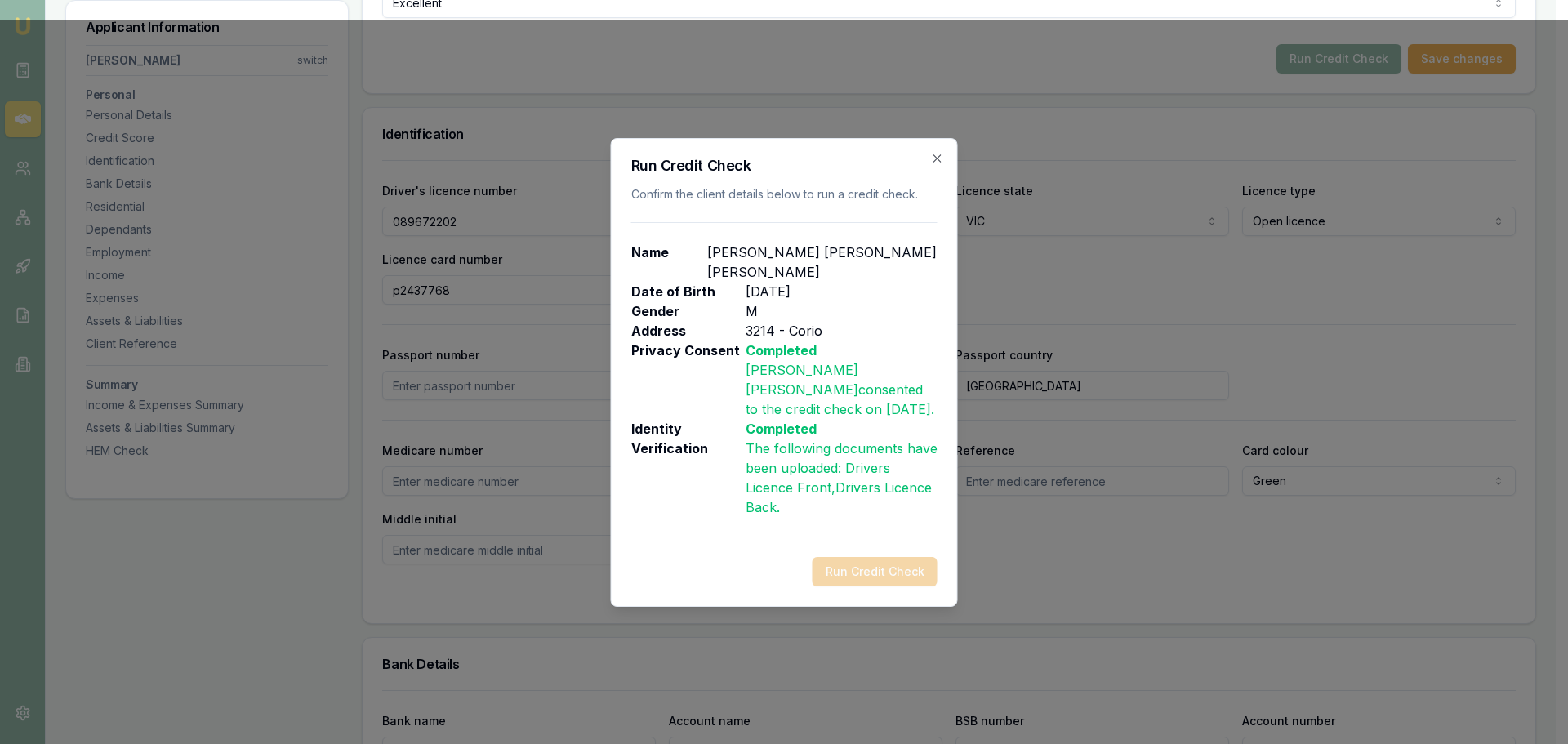
click at [850, 557] on div "Run Credit Check" at bounding box center [785, 572] width 306 height 30
click at [681, 531] on div "Run Credit Check Confirm the client details below to run a credit check. Name B…" at bounding box center [784, 372] width 347 height 468
click at [935, 165] on icon "button" at bounding box center [938, 159] width 13 height 13
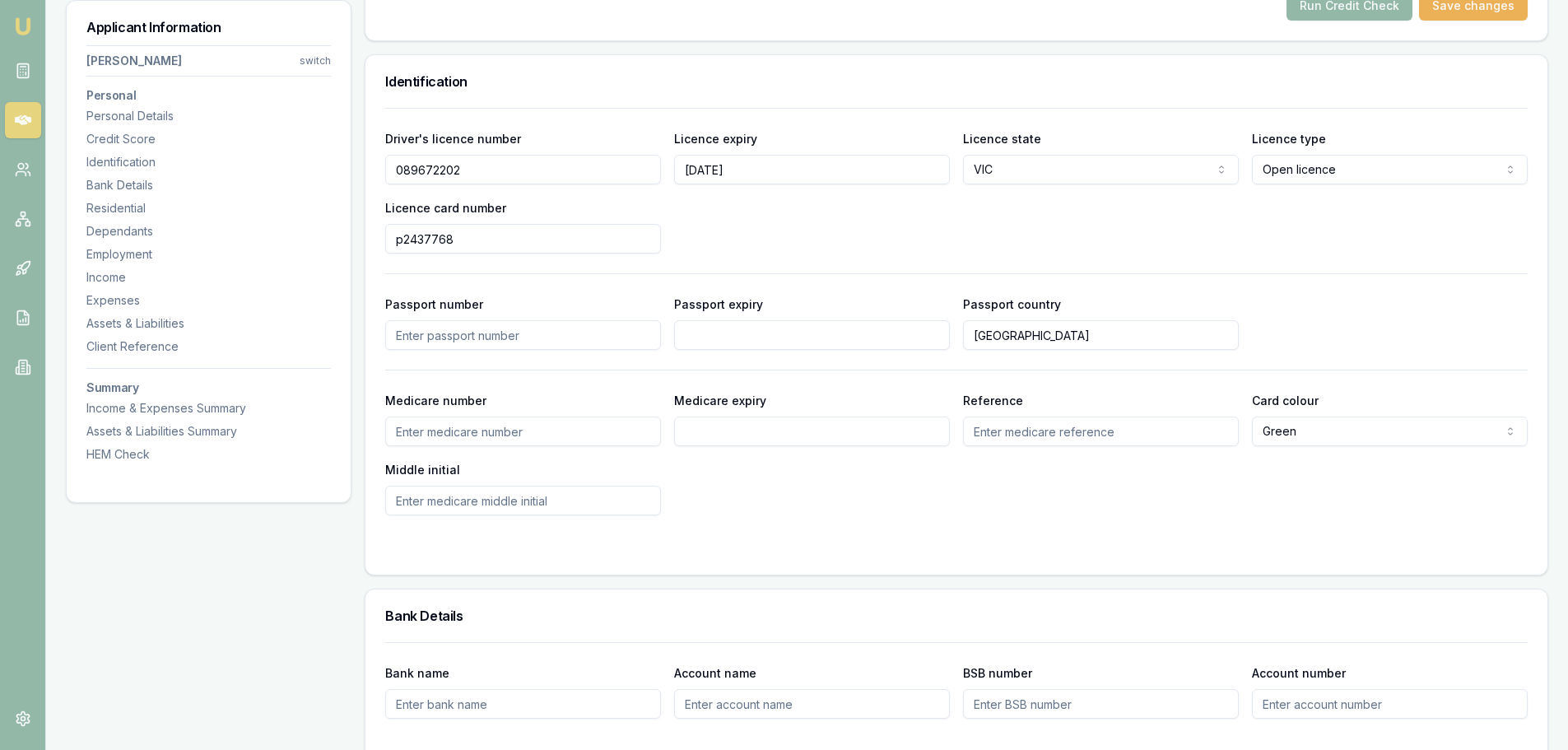
scroll to position [823, 0]
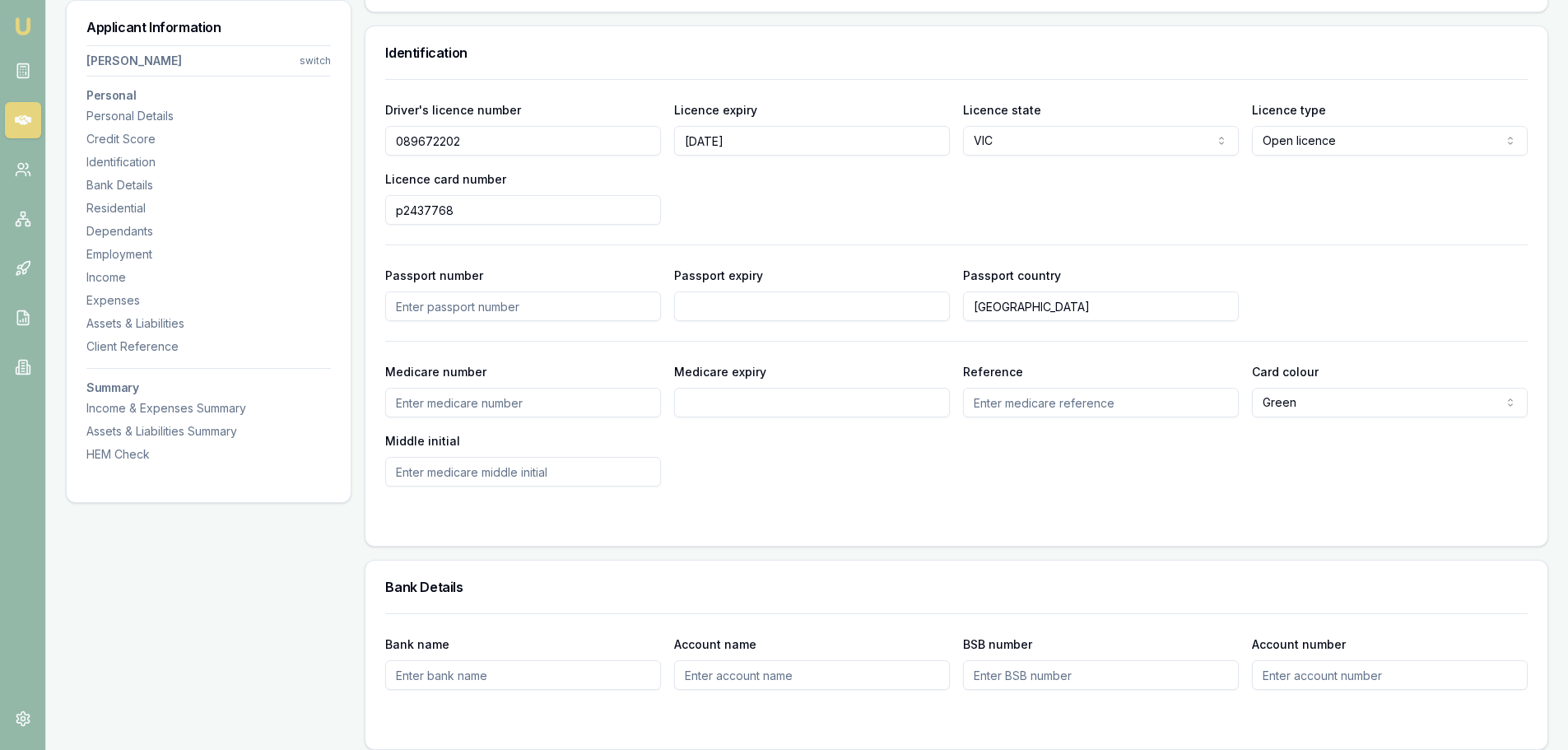
click at [1309, 194] on div "Driver's licence number 089672202 Licence expiry 04/04/2028 Licence state VIC N…" at bounding box center [956, 162] width 1142 height 125
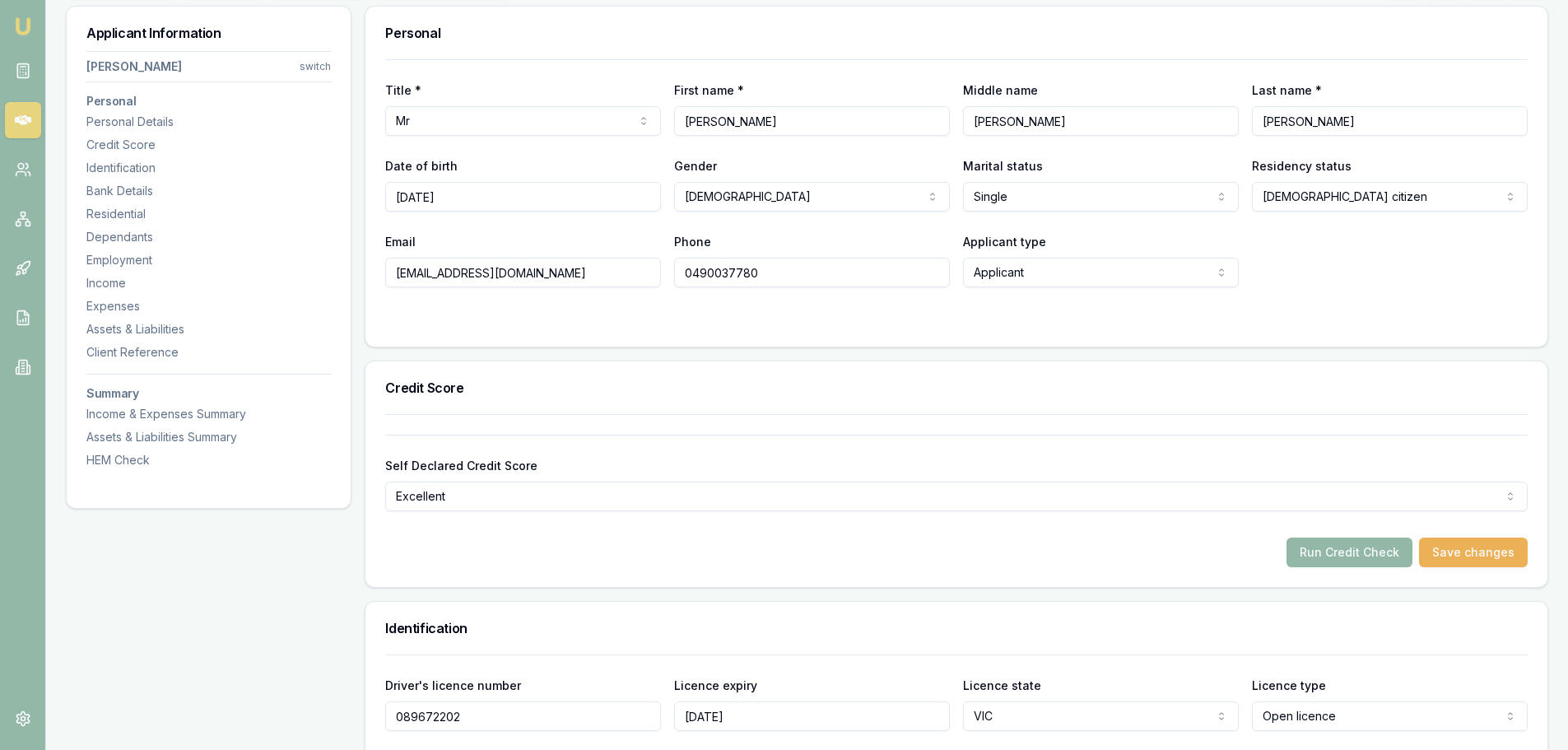
scroll to position [247, 0]
click at [1450, 561] on button "Save changes" at bounding box center [1473, 553] width 108 height 30
drag, startPoint x: 1342, startPoint y: 546, endPoint x: 1339, endPoint y: 578, distance: 32.1
click at [1341, 583] on div "Self Declared Credit Score Excellent Excellent Very good Average Fair Low Run C…" at bounding box center [956, 501] width 1182 height 173
click at [1338, 546] on button "Run Credit Check" at bounding box center [1349, 553] width 126 height 30
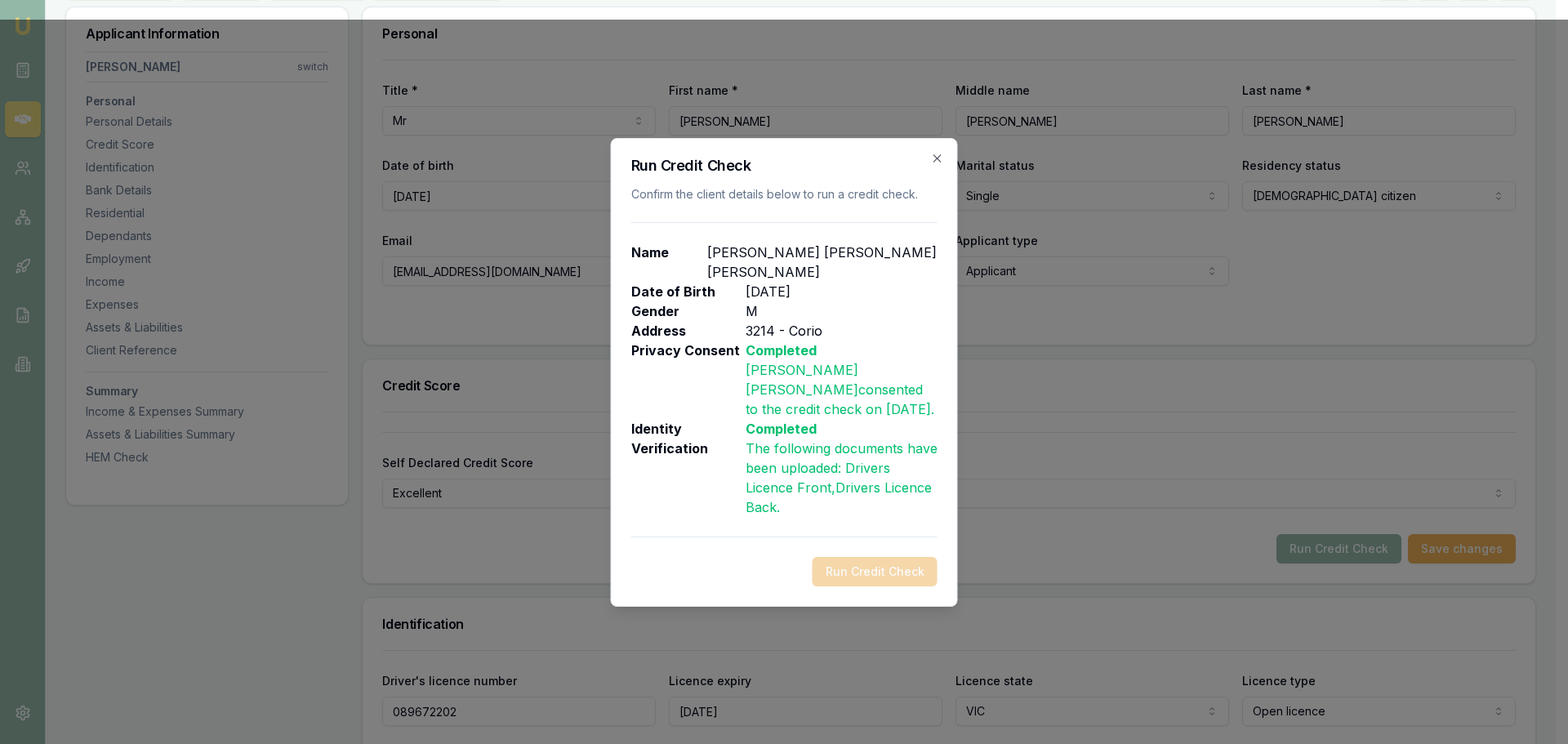
click at [849, 560] on div "Run Credit Check" at bounding box center [785, 572] width 306 height 30
click at [854, 557] on div "Run Credit Check" at bounding box center [785, 572] width 306 height 30
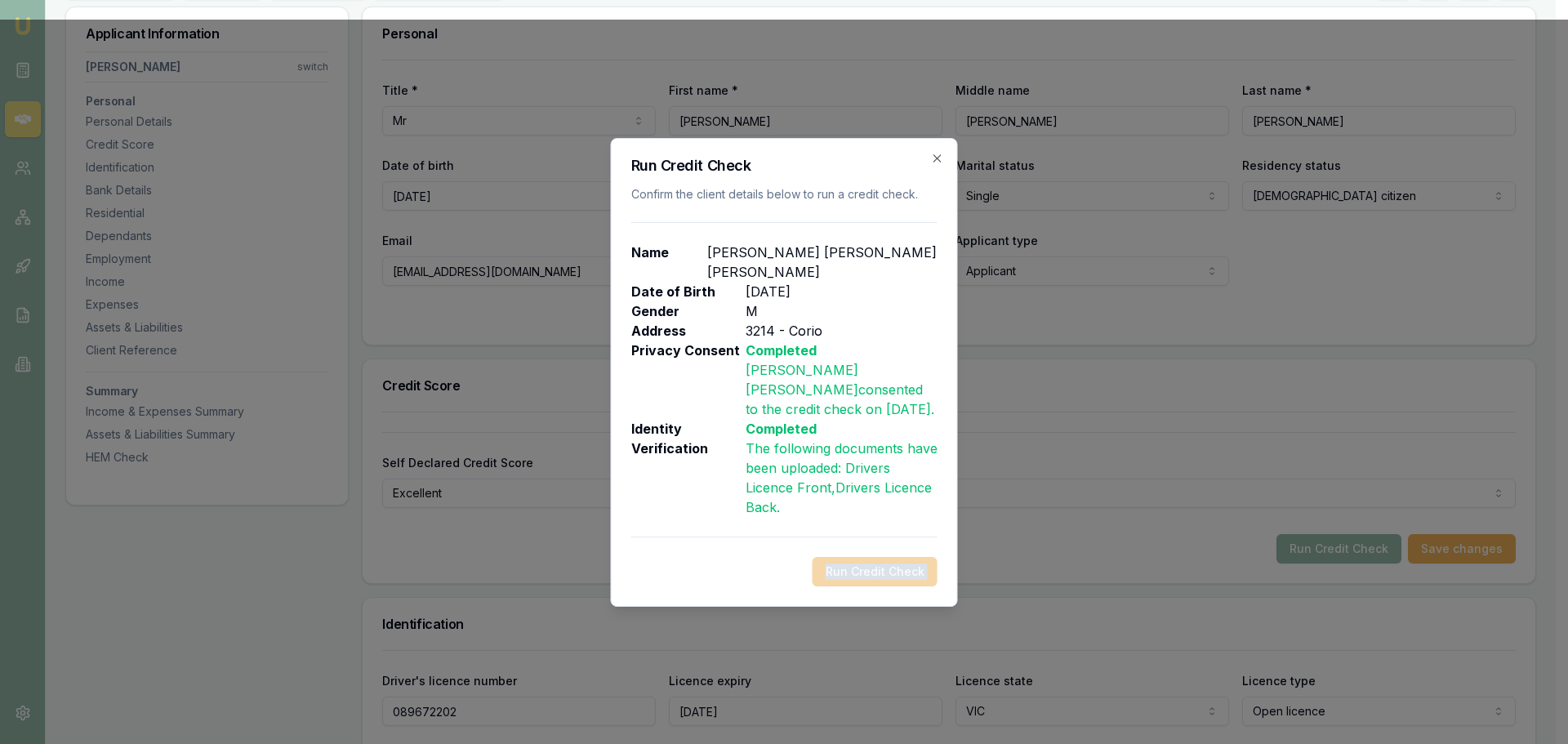
click at [854, 557] on div "Run Credit Check" at bounding box center [785, 572] width 306 height 30
click at [902, 507] on div "Run Credit Check Confirm the client details below to run a credit check. Name […" at bounding box center [784, 372] width 347 height 468
click at [935, 165] on icon "button" at bounding box center [938, 159] width 13 height 13
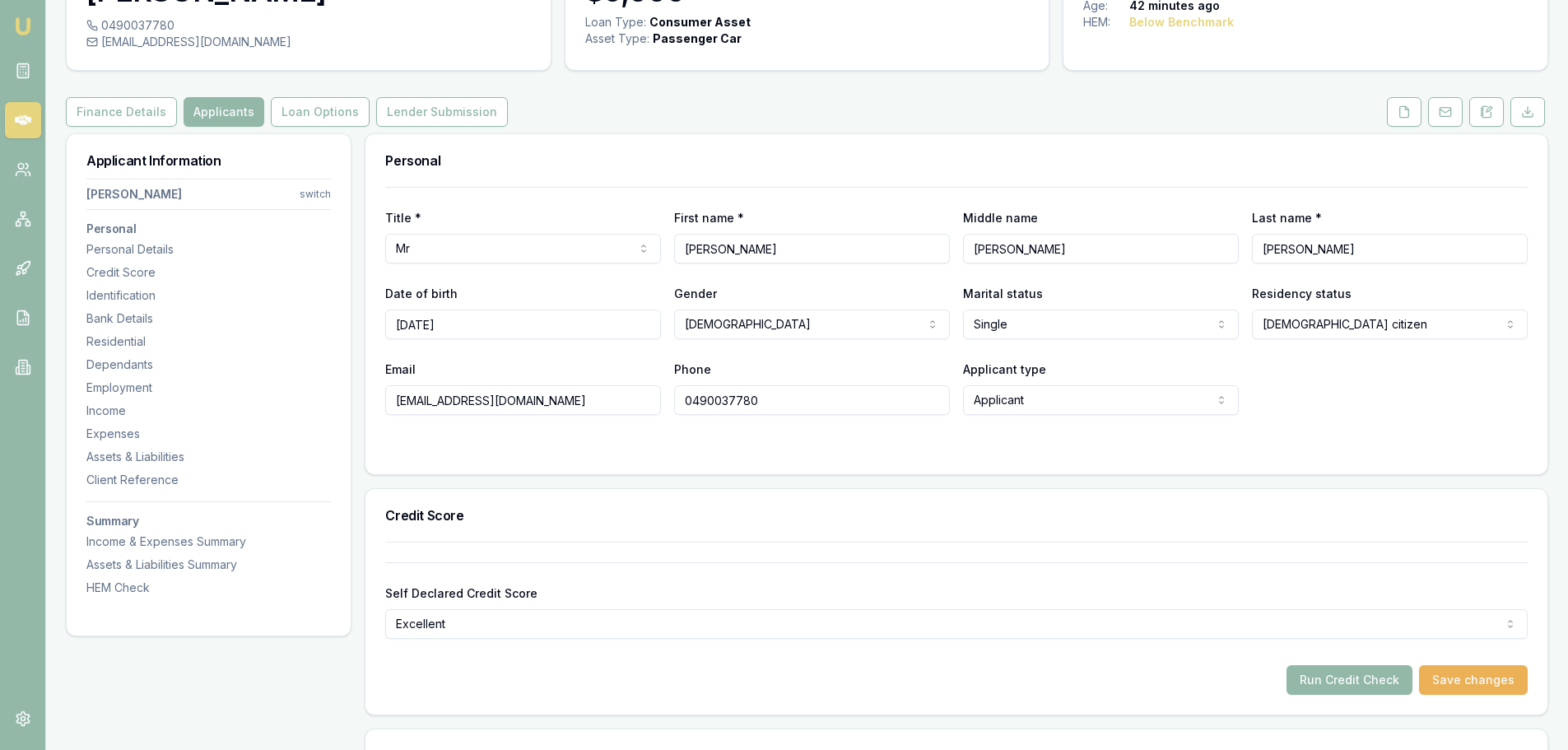
scroll to position [83, 0]
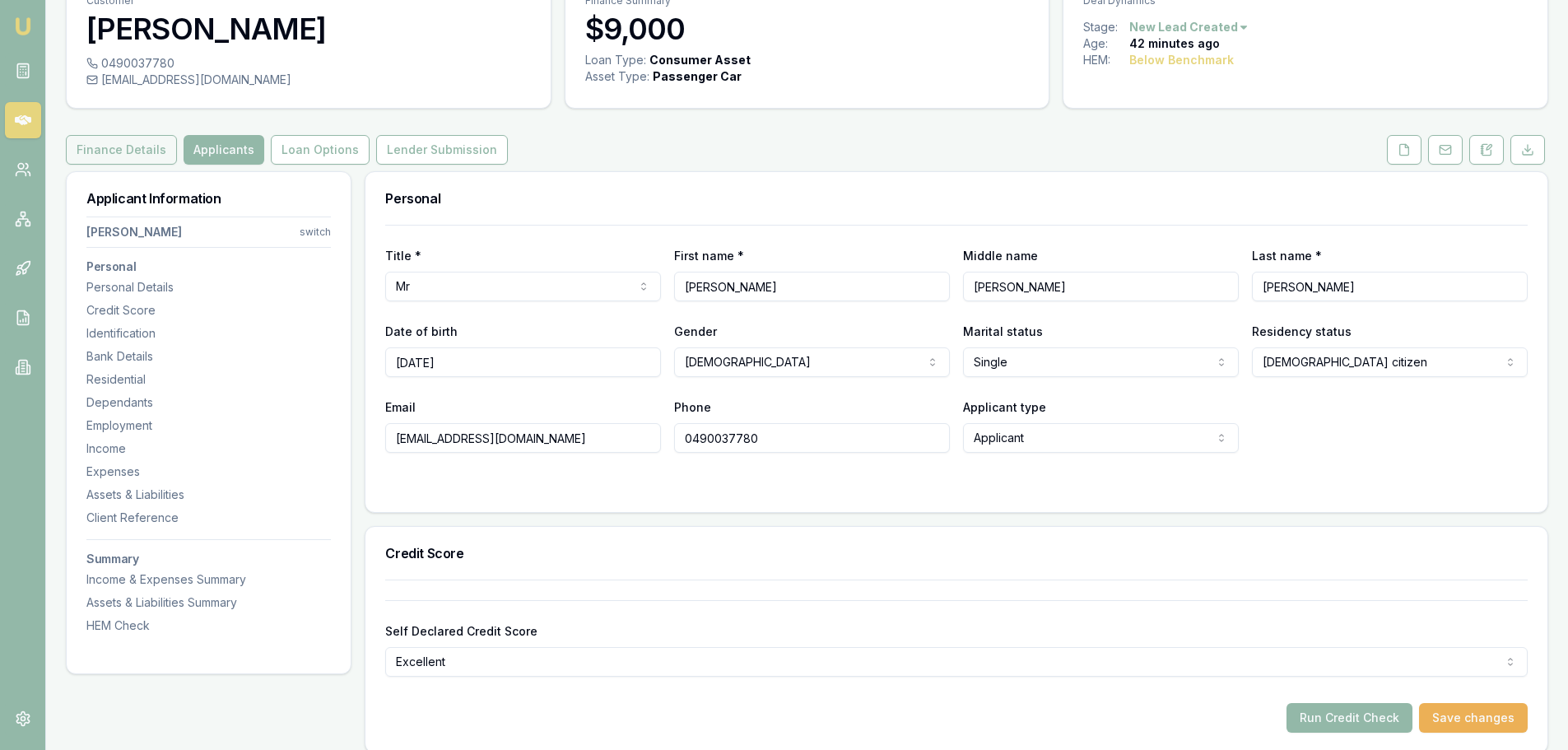
click at [118, 149] on button "Finance Details" at bounding box center [121, 150] width 111 height 30
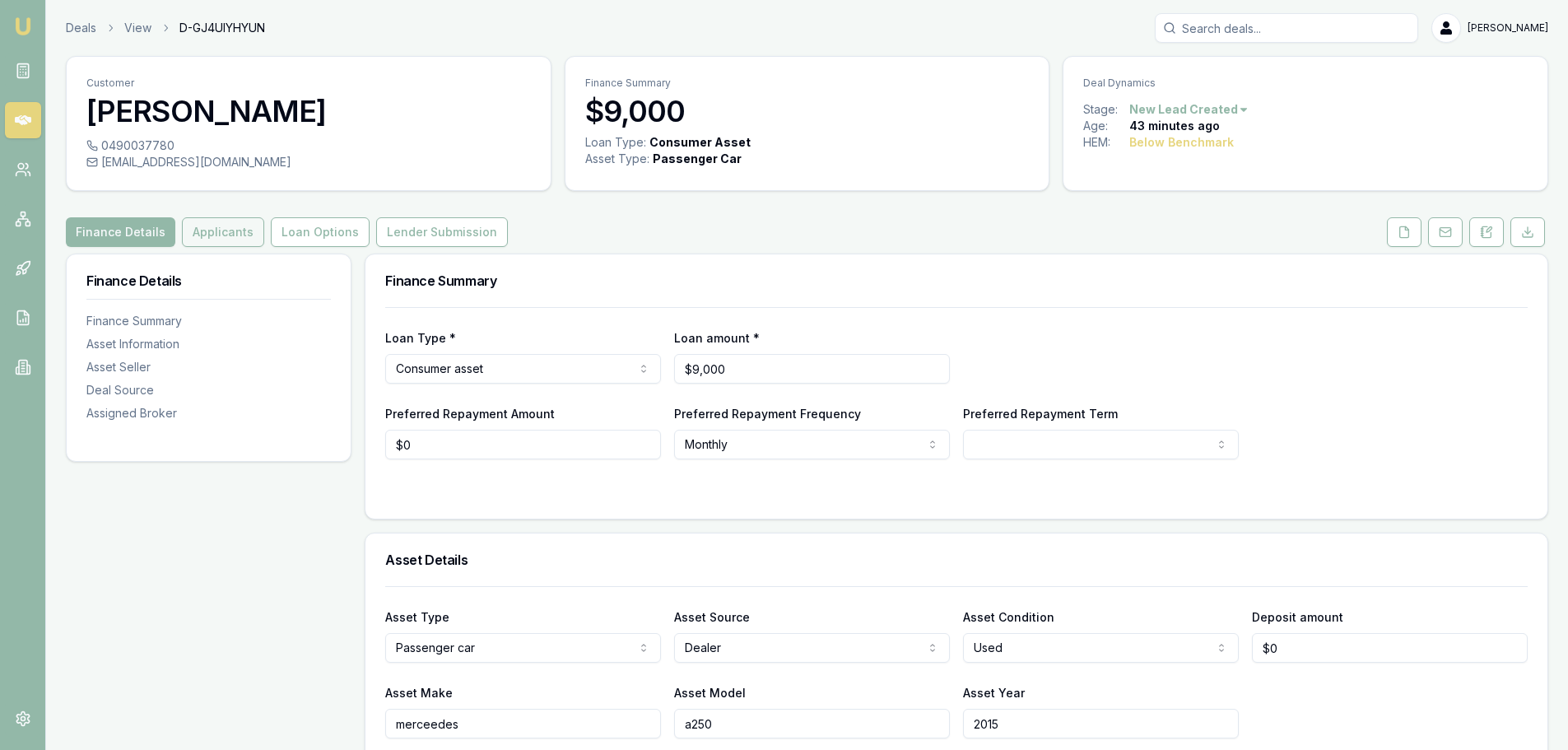
click at [216, 229] on button "Applicants" at bounding box center [223, 232] width 83 height 30
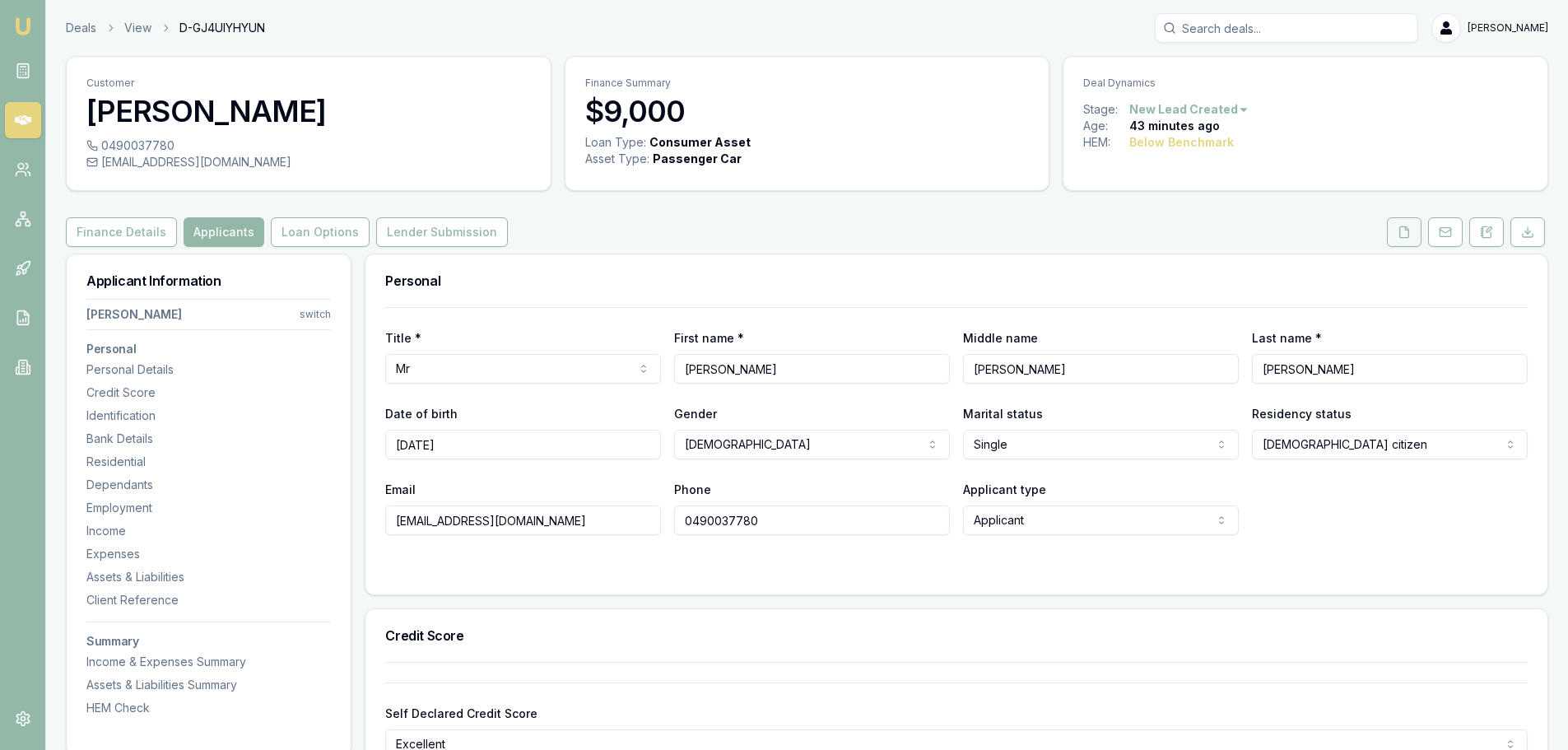
click at [1411, 229] on button at bounding box center [1403, 232] width 34 height 30
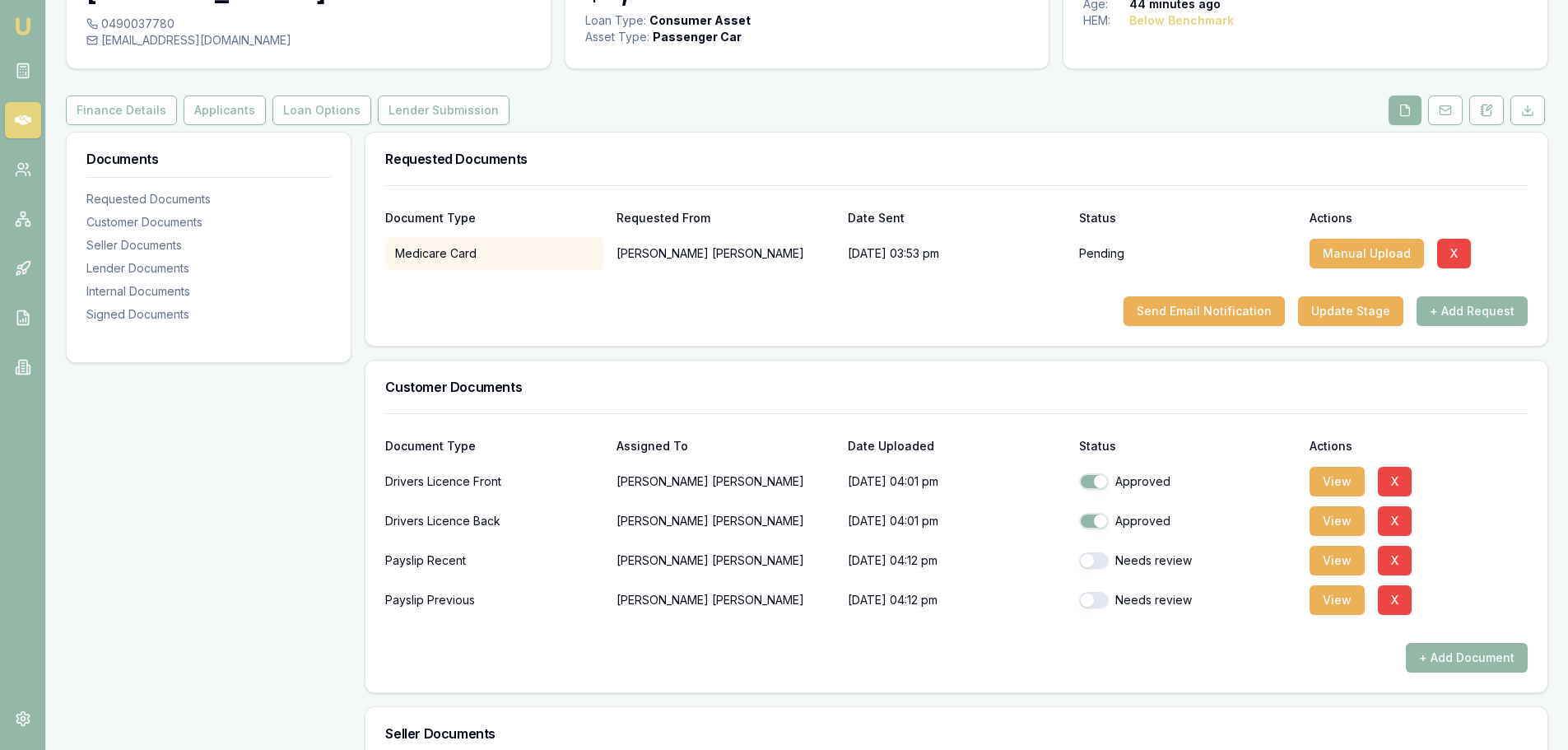
scroll to position [120, 0]
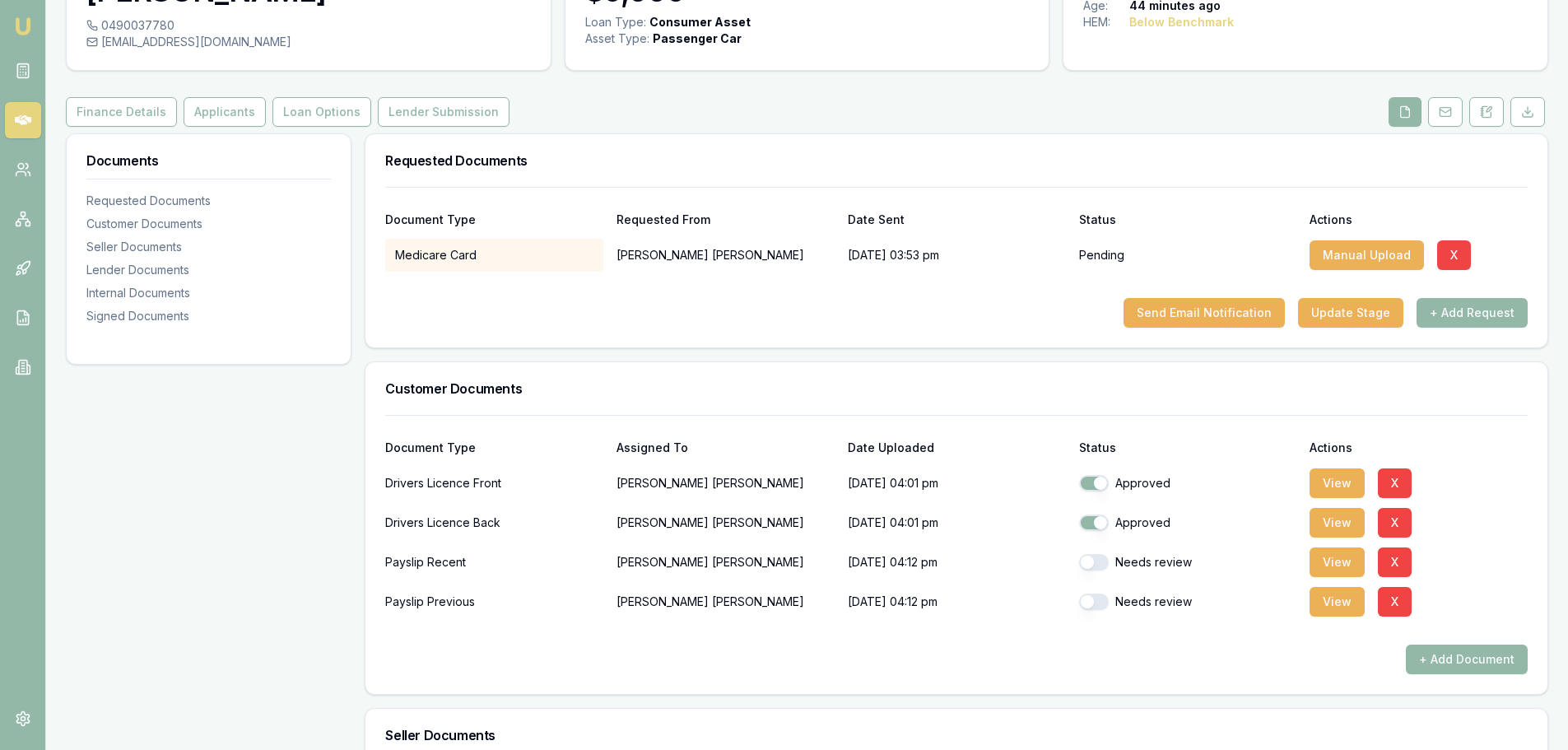
click at [1086, 565] on button "button" at bounding box center [1093, 562] width 30 height 17
checkbox input "true"
click at [1083, 602] on button "button" at bounding box center [1093, 602] width 30 height 17
checkbox input "true"
click at [1339, 562] on button "View" at bounding box center [1337, 562] width 55 height 30
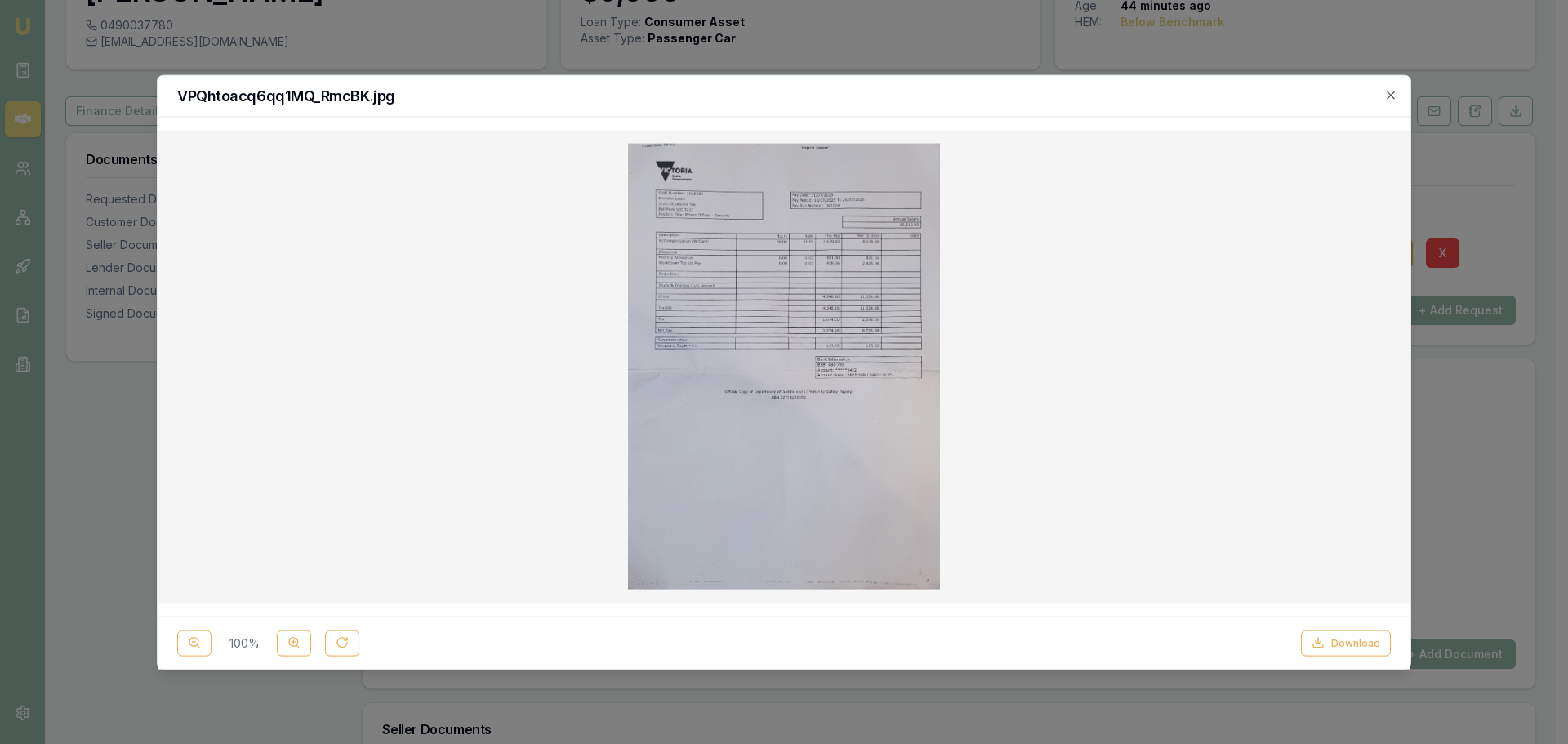
click at [794, 286] on img at bounding box center [785, 367] width 313 height 447
click at [1337, 641] on button "Download" at bounding box center [1346, 643] width 90 height 26
click at [1388, 93] on icon "button" at bounding box center [1391, 95] width 13 height 13
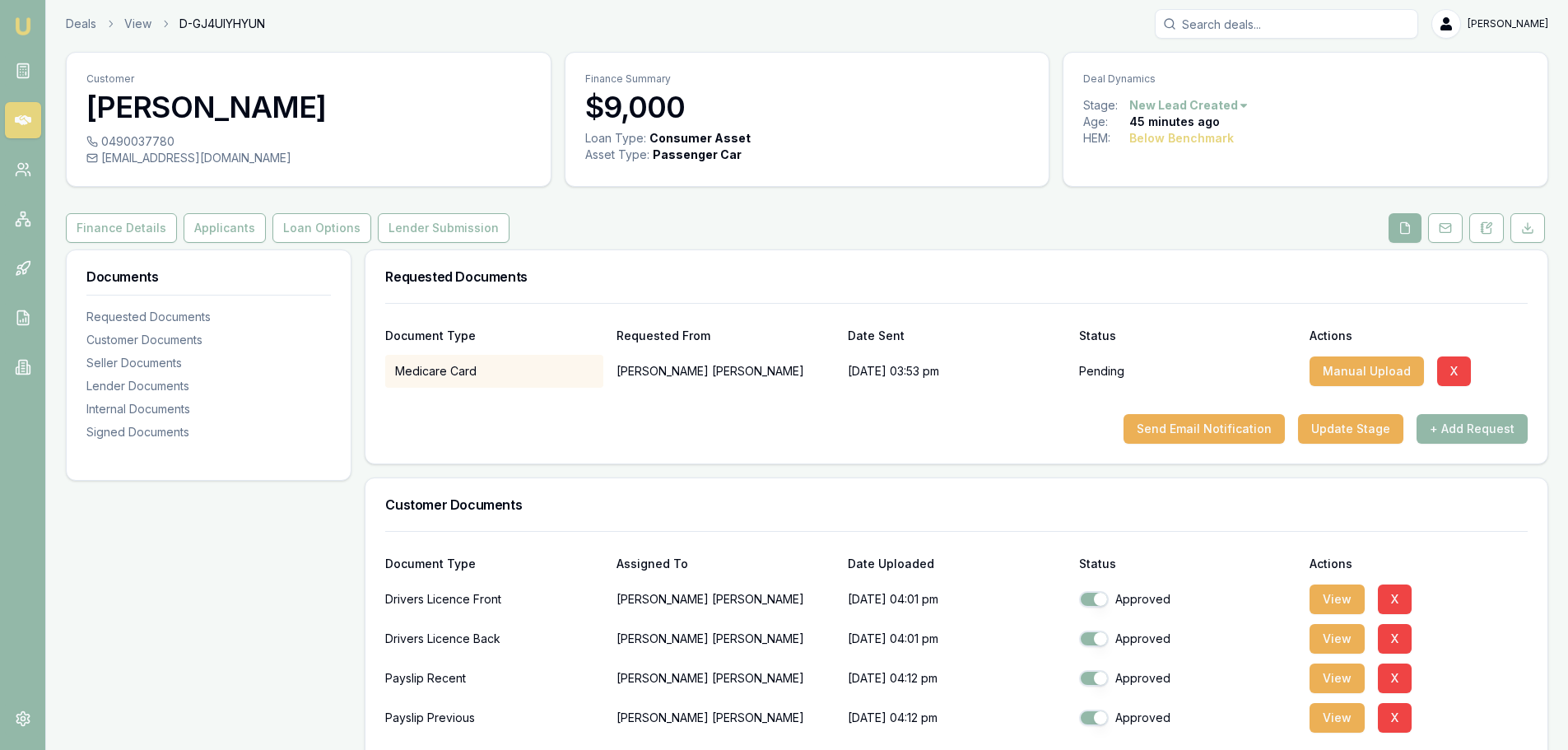
scroll to position [0, 0]
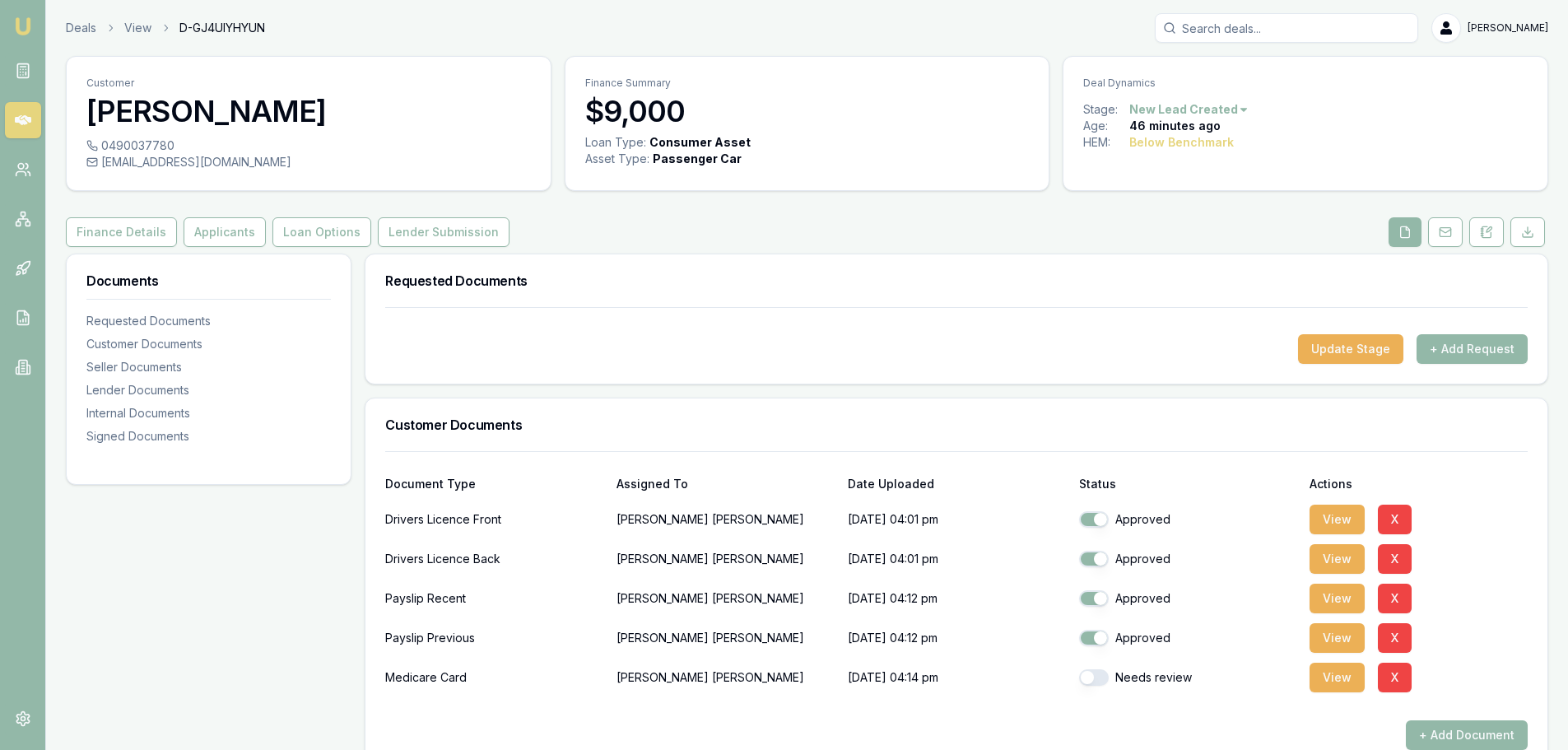
click at [1087, 675] on button "button" at bounding box center [1093, 677] width 30 height 17
checkbox input "true"
click at [1144, 704] on div at bounding box center [956, 707] width 1142 height 27
click at [207, 233] on button "Applicants" at bounding box center [224, 232] width 83 height 30
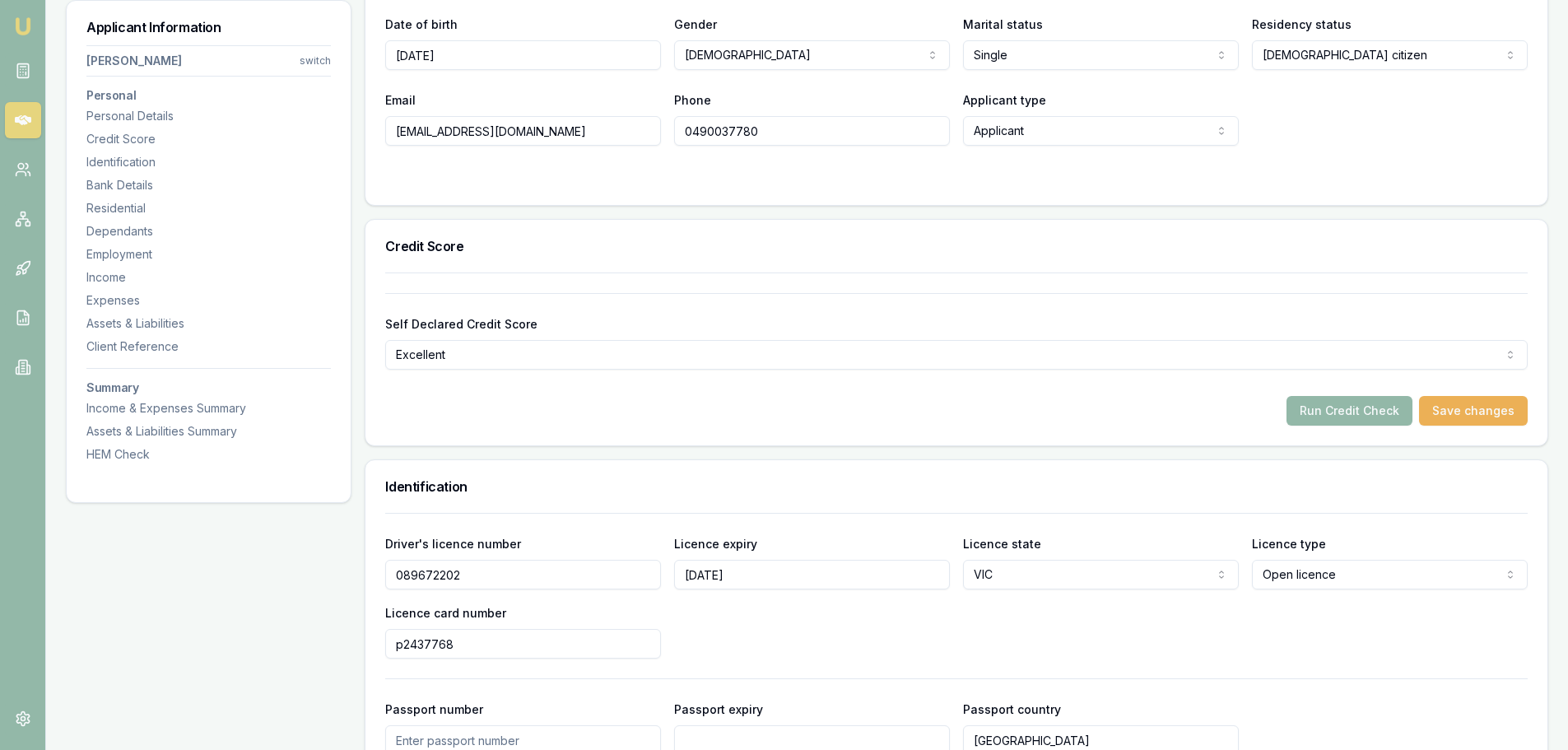
scroll to position [411, 0]
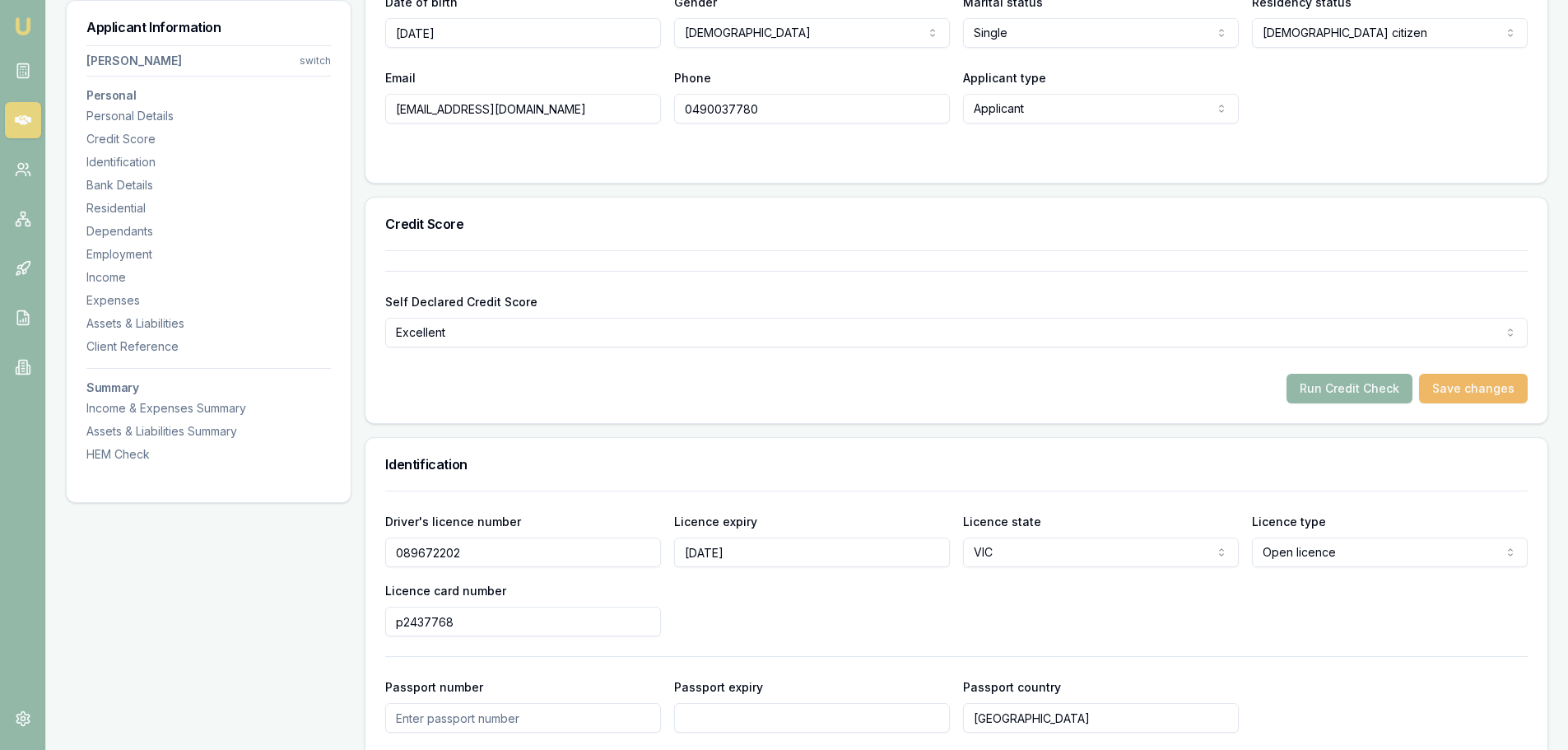
click at [1460, 384] on button "Save changes" at bounding box center [1473, 389] width 108 height 30
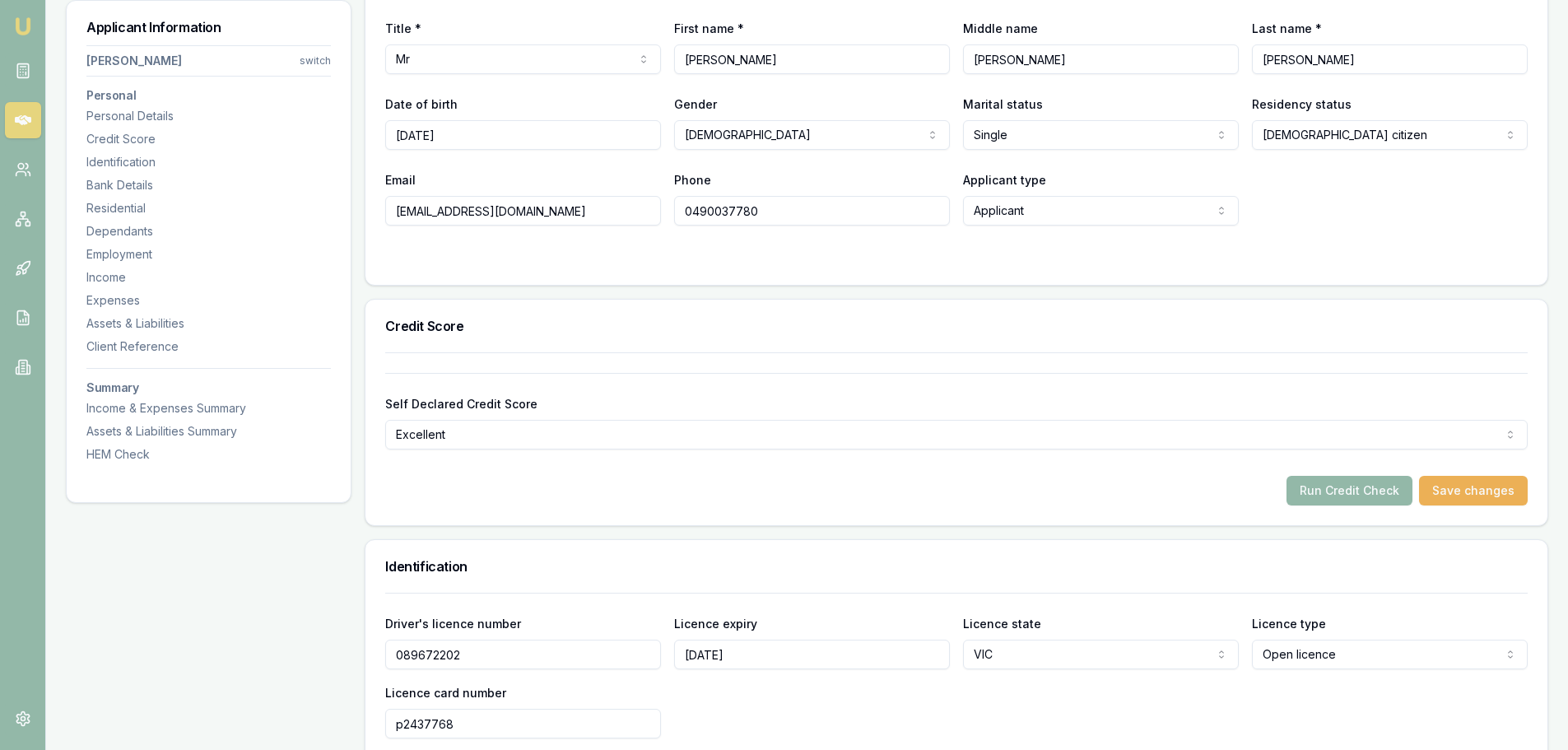
scroll to position [164, 0]
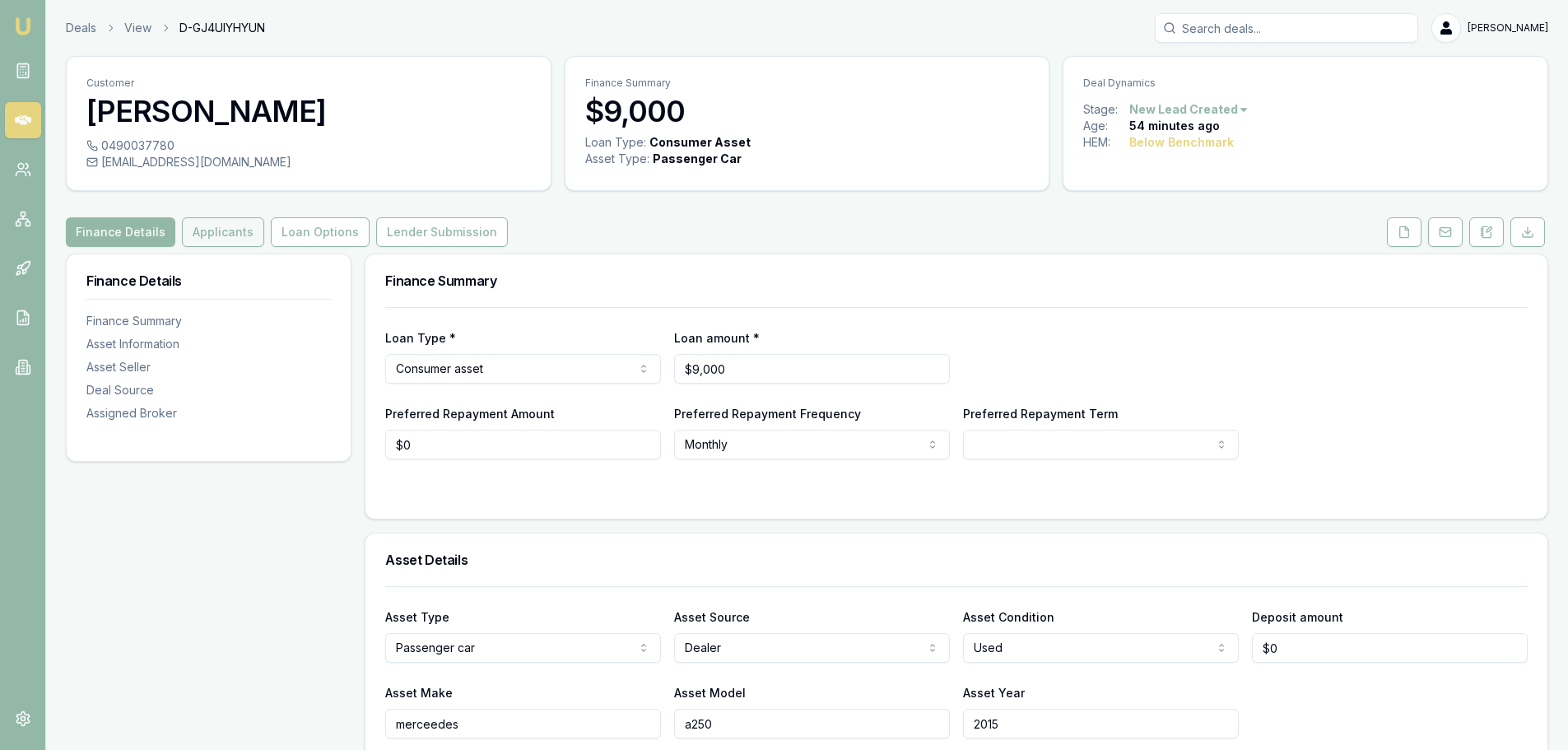
click at [229, 235] on button "Applicants" at bounding box center [223, 232] width 83 height 30
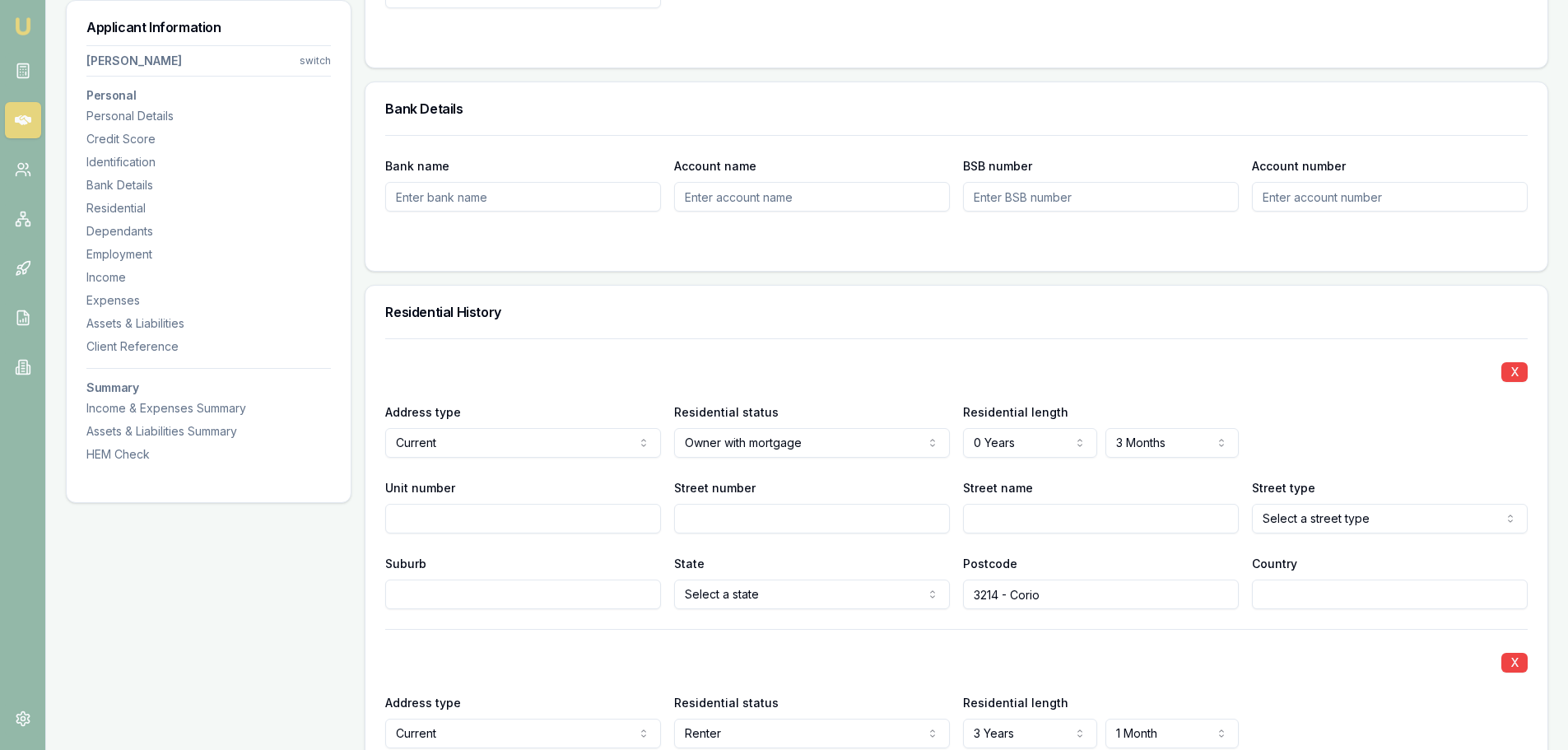
scroll to position [1317, 0]
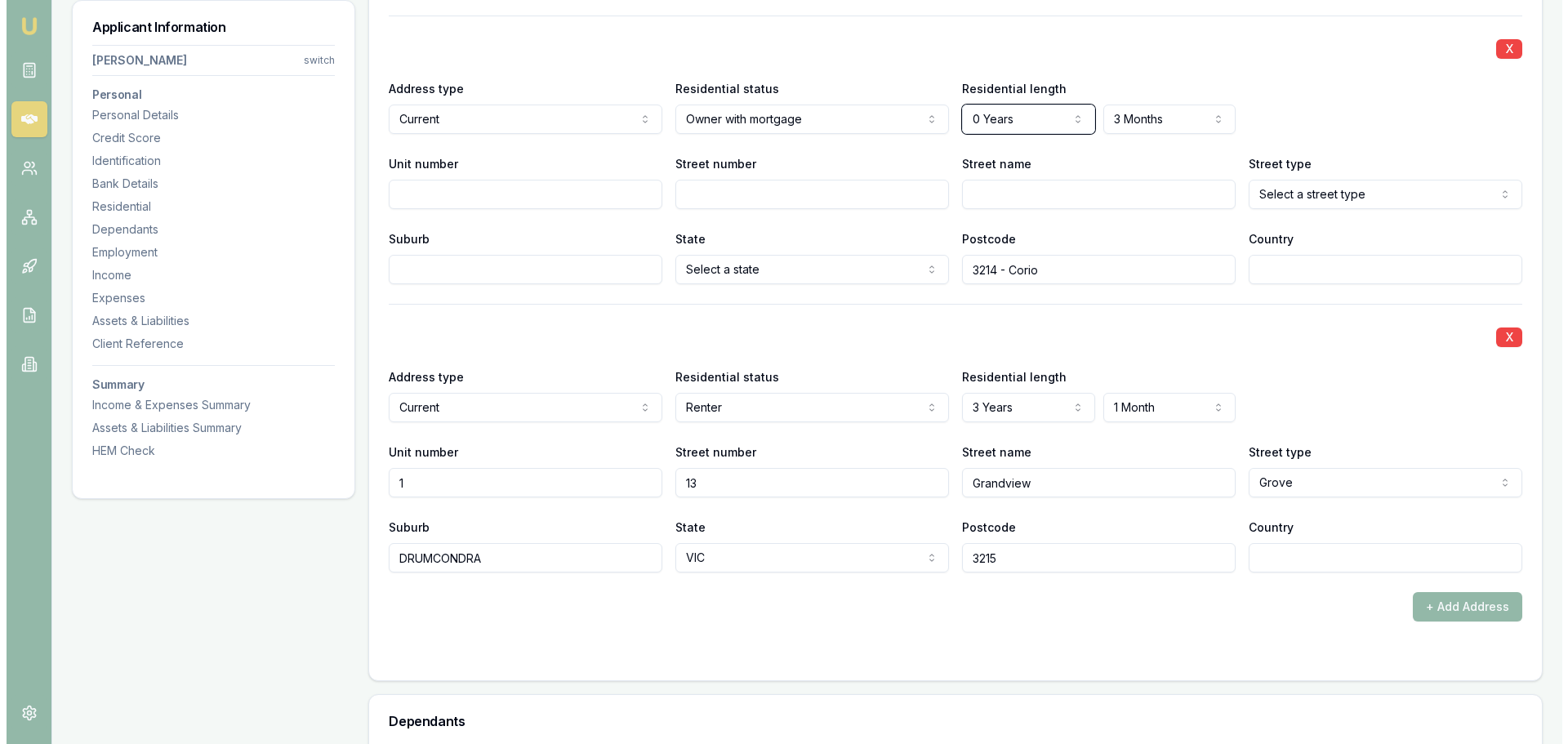
scroll to position [1633, 0]
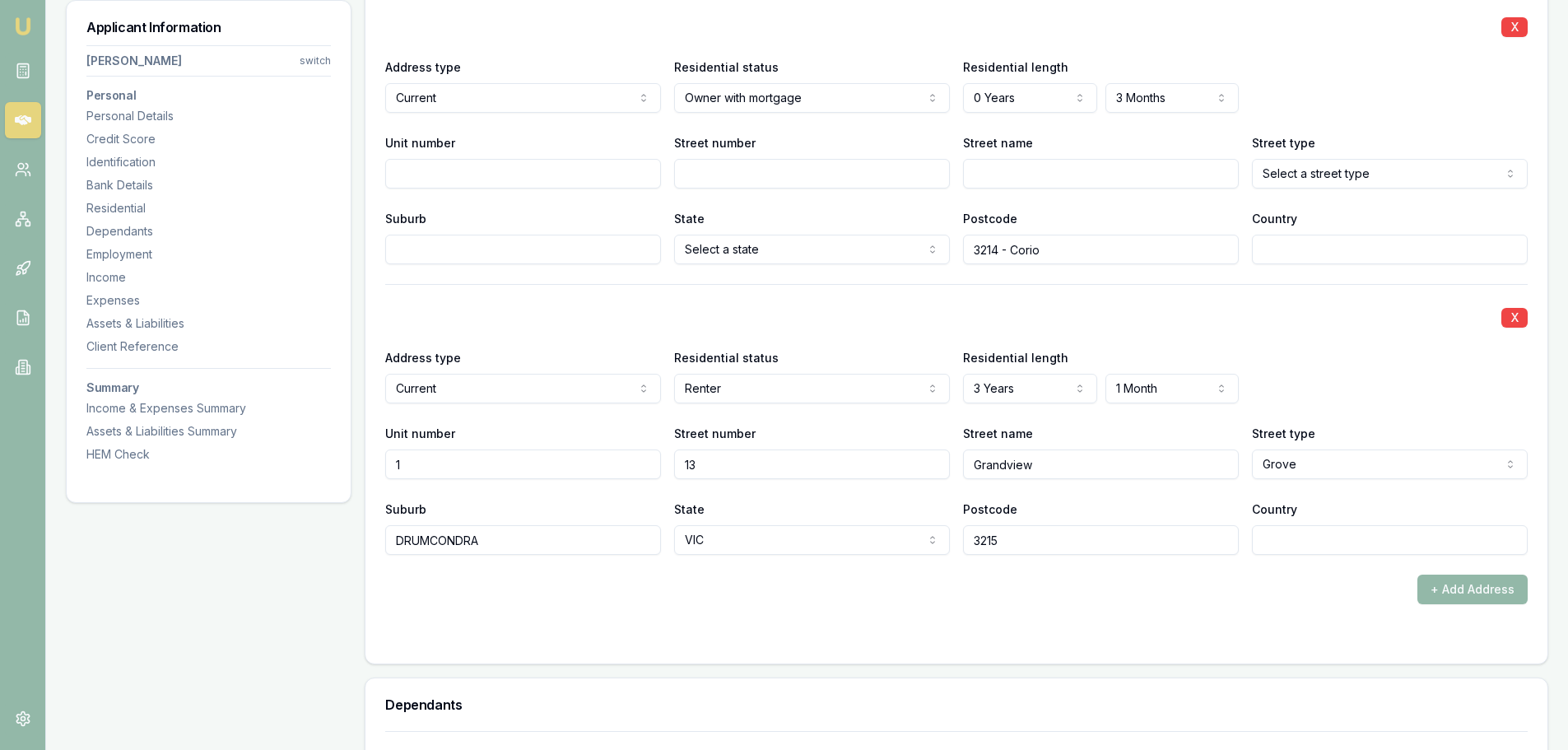
click at [711, 465] on input "13" at bounding box center [812, 465] width 276 height 30
type input "1"
type input "4"
click at [711, 465] on input "4" at bounding box center [812, 465] width 276 height 30
type input "4-6"
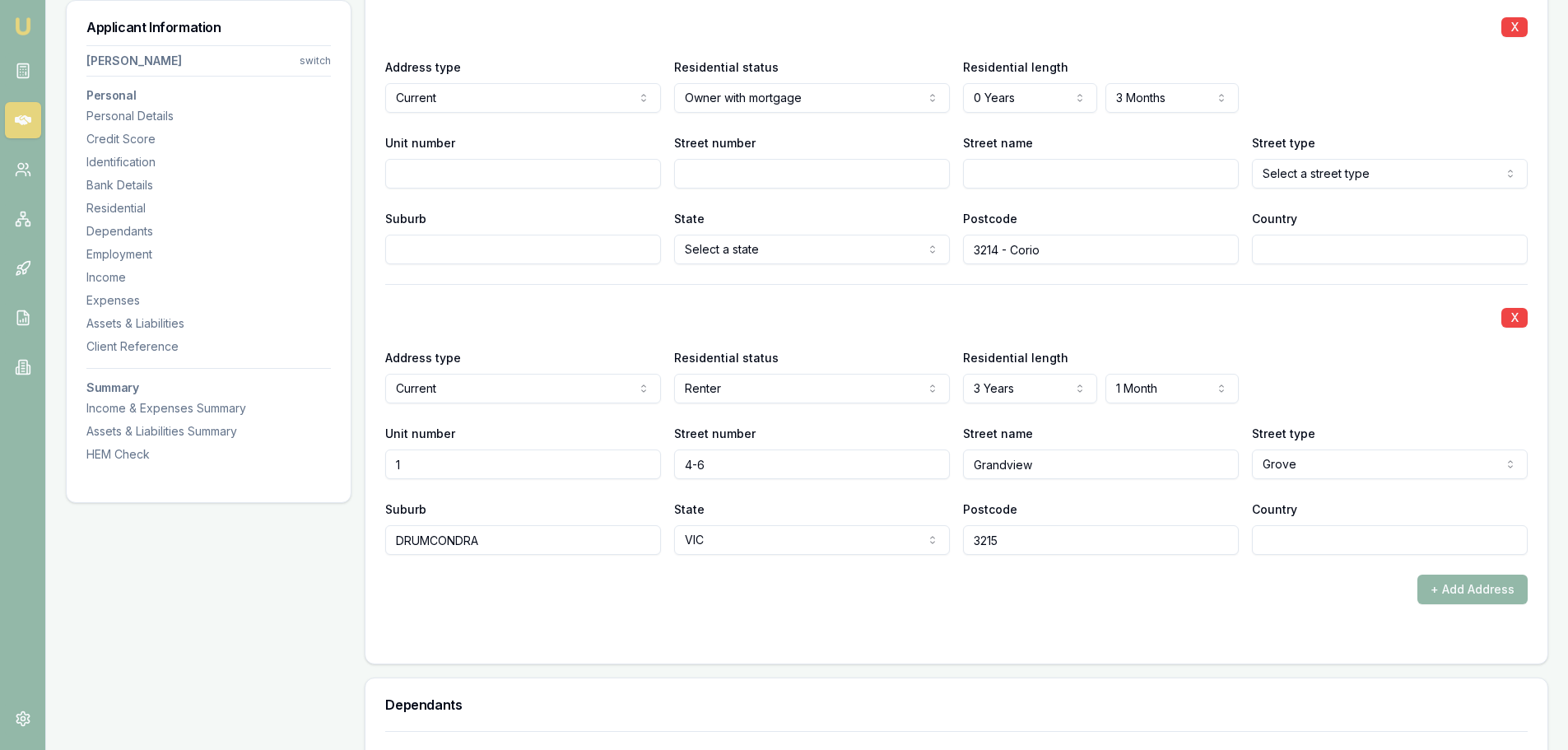
click at [1041, 465] on input "Grandview" at bounding box center [1100, 465] width 276 height 30
drag, startPoint x: 1041, startPoint y: 465, endPoint x: 946, endPoint y: 457, distance: 95.3
click at [946, 457] on div "Unit number 1 Street number 4-6 Street name Grandview Street type Grove Access …" at bounding box center [956, 451] width 1142 height 56
click at [977, 463] on input "tALPA" at bounding box center [1100, 465] width 276 height 30
type input "TALPA"
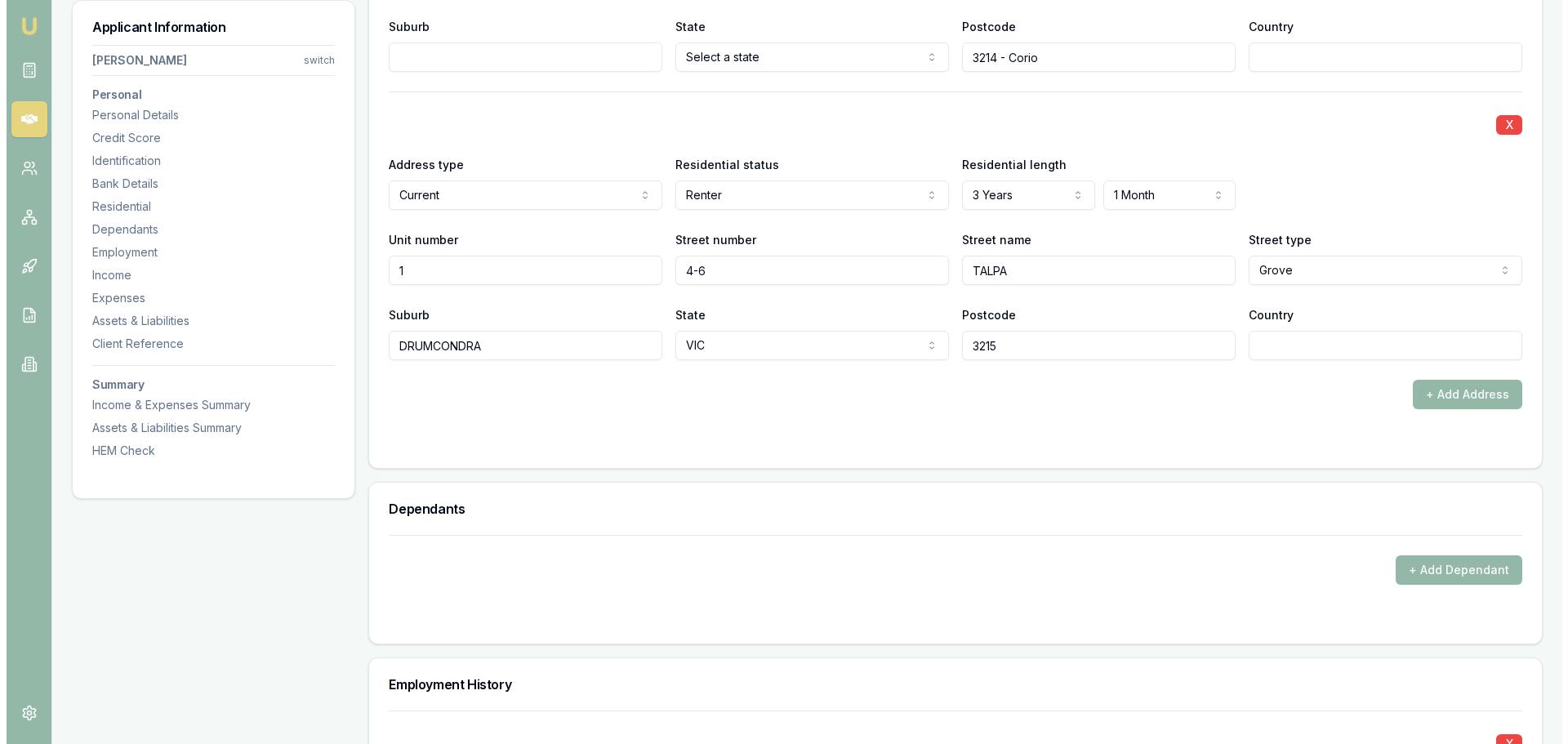
scroll to position [1878, 0]
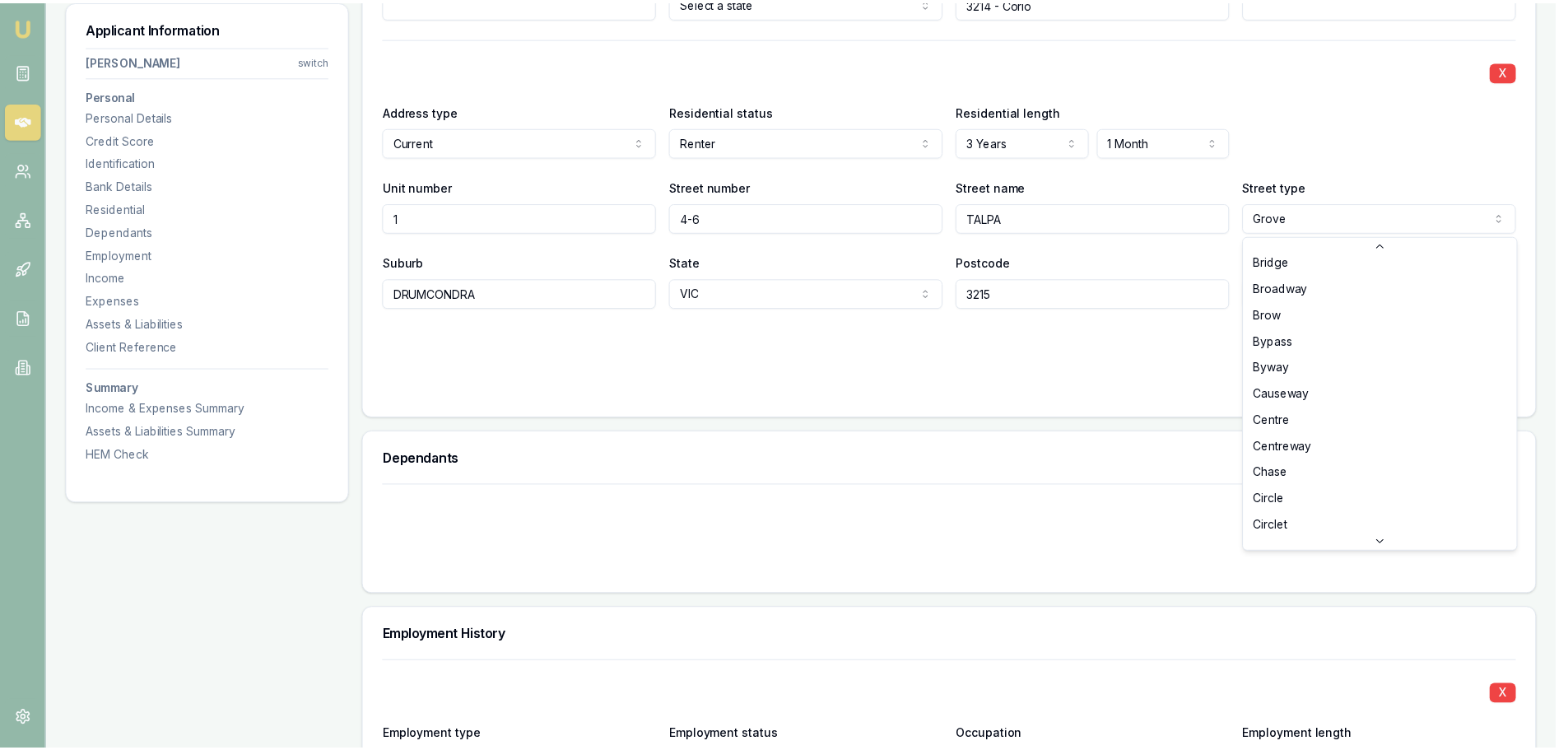
scroll to position [958, 0]
select select "Crescent"
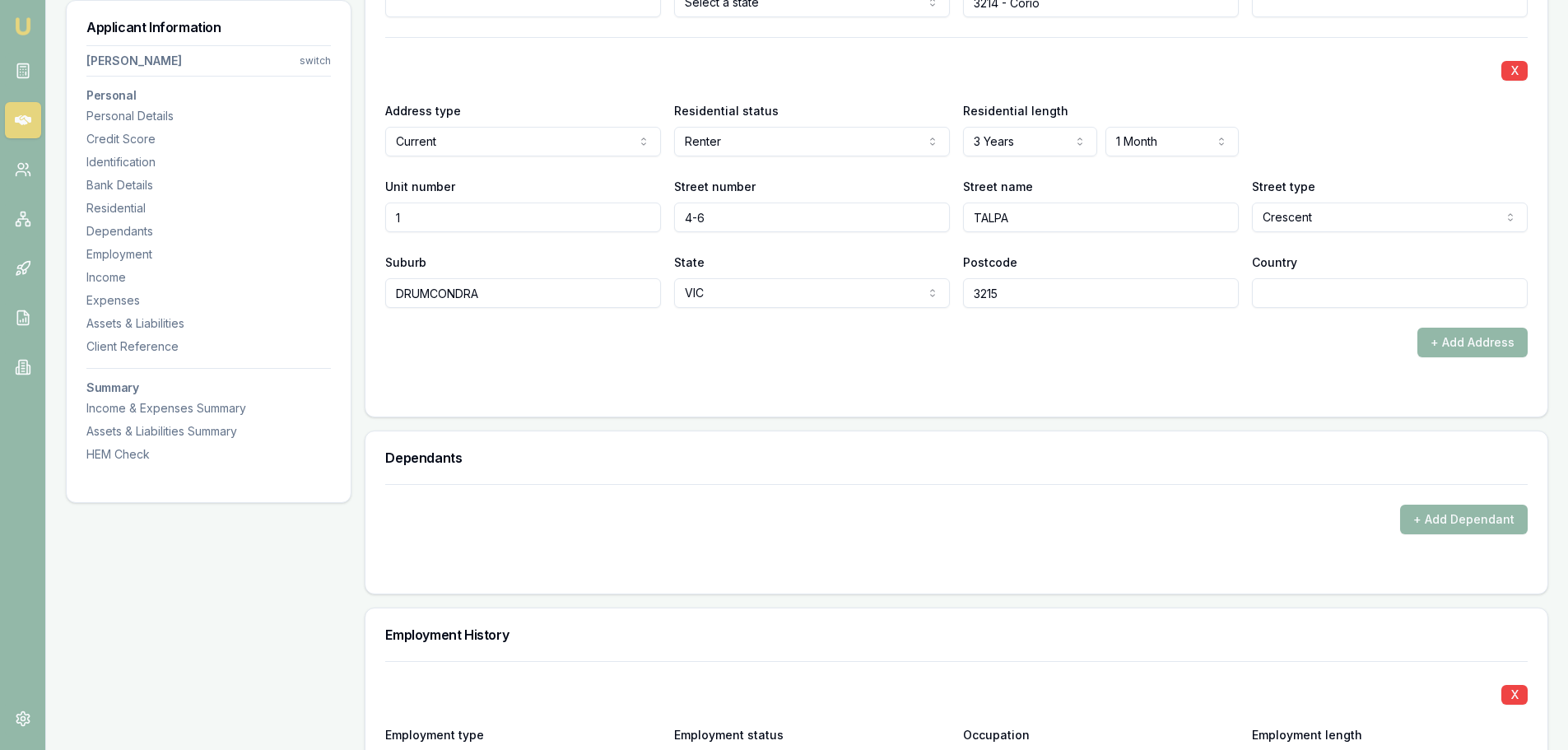
click at [485, 298] on input "DRUMCONDRA" at bounding box center [523, 293] width 276 height 30
drag, startPoint x: 363, startPoint y: 294, endPoint x: 348, endPoint y: 294, distance: 15.0
click at [348, 294] on div "Applicant Information BRENDAN LOUIS switch Personal Personal Details Credit Sco…" at bounding box center [807, 665] width 1482 height 4608
click at [435, 296] on input "Suburb" at bounding box center [523, 293] width 276 height 30
type input "CORIO"
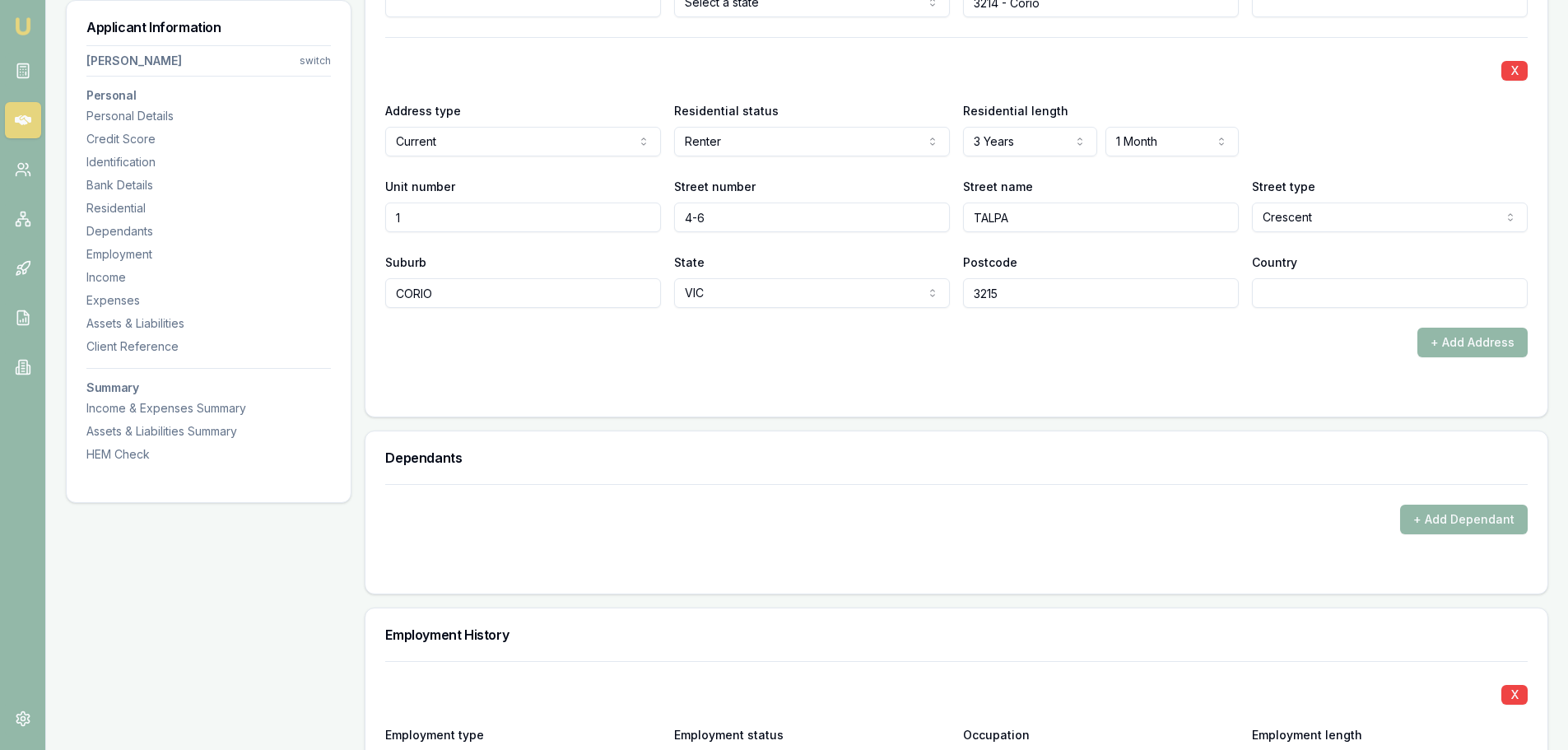
click at [530, 355] on div "+ Add Address" at bounding box center [956, 343] width 1142 height 30
click at [1005, 294] on input "3215" at bounding box center [1100, 293] width 276 height 30
type input "3214"
click at [1016, 342] on div "+ Add Address" at bounding box center [956, 343] width 1142 height 30
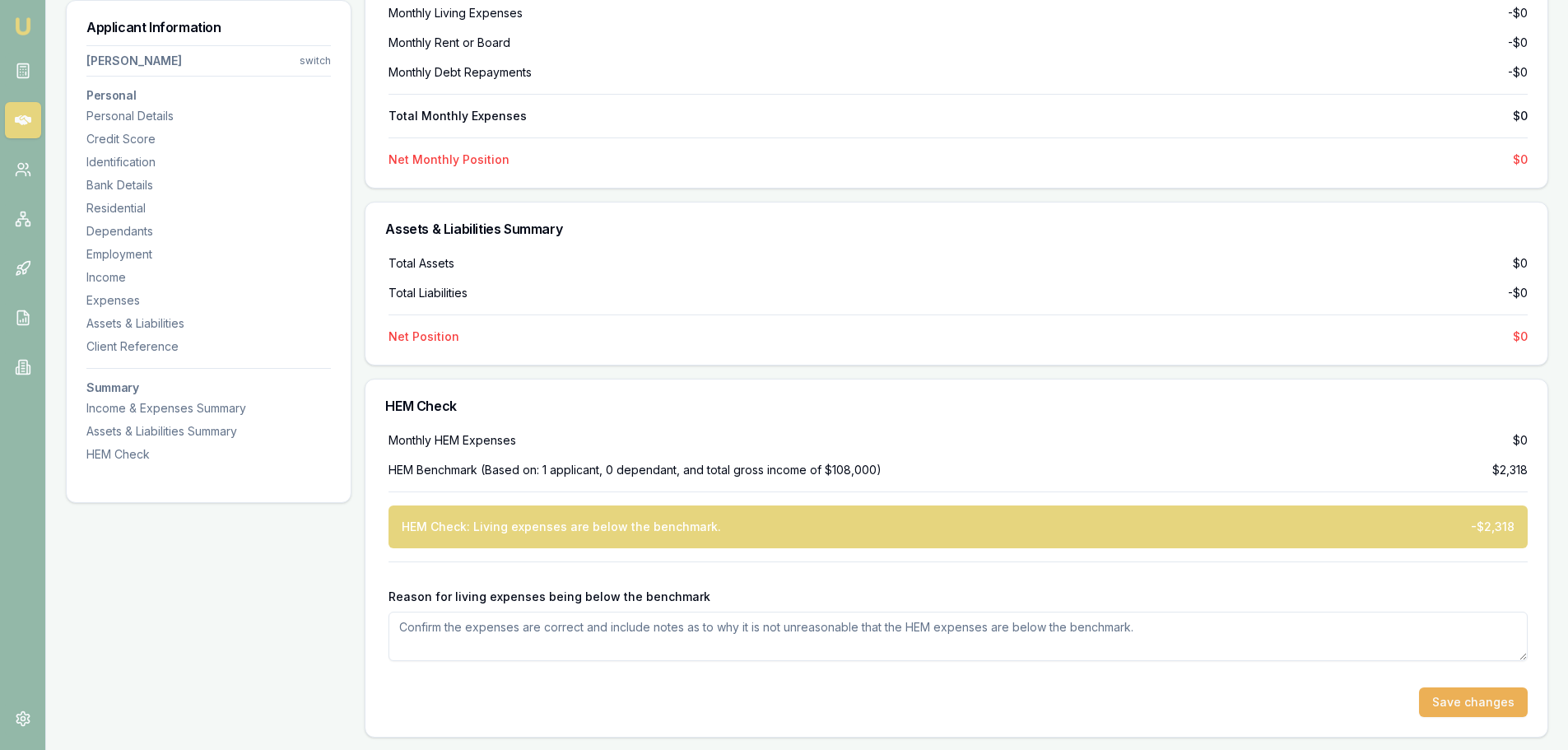
scroll to position [4125, 0]
click at [1481, 703] on button "Save changes" at bounding box center [1473, 702] width 108 height 30
click at [1481, 700] on button "Save changes" at bounding box center [1473, 702] width 108 height 30
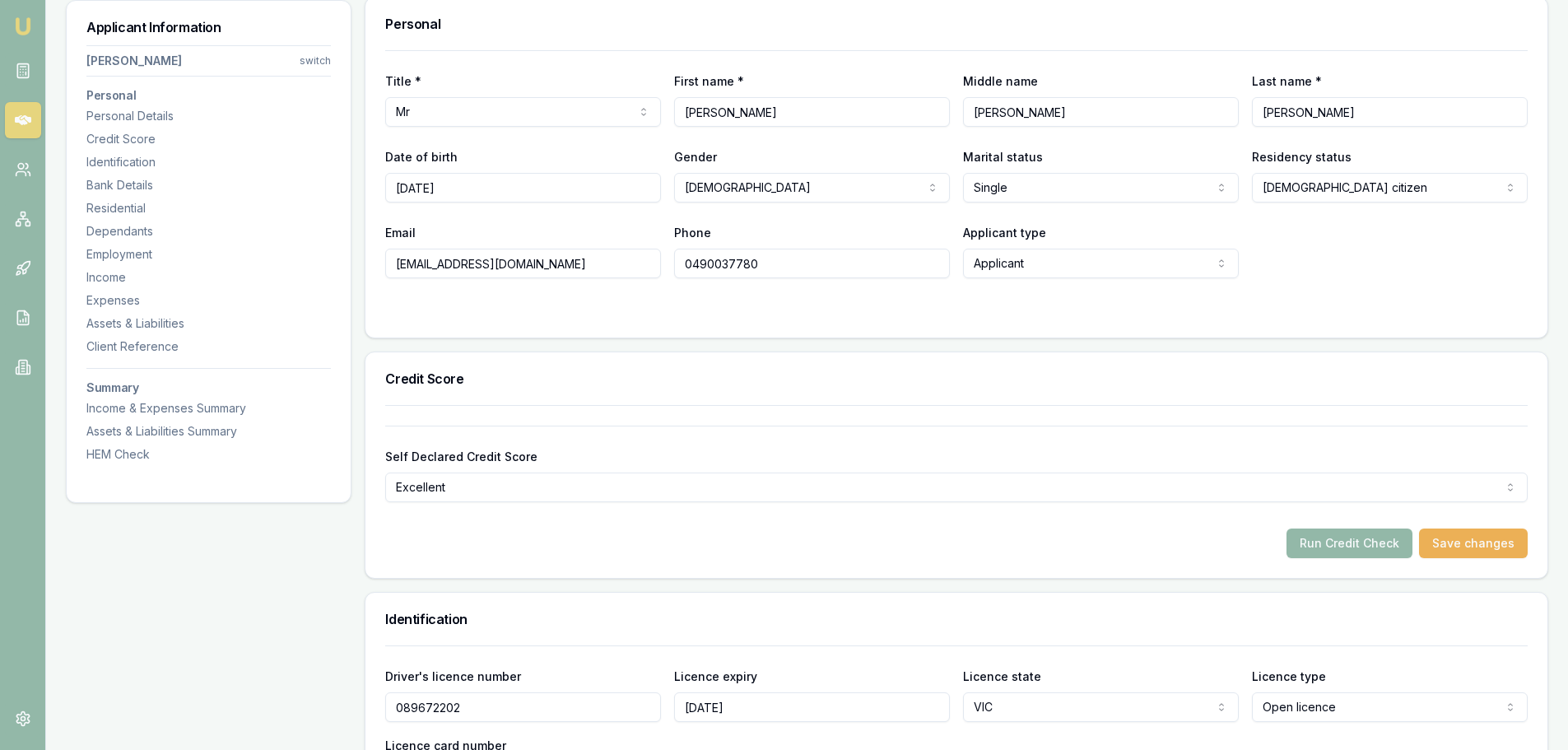
scroll to position [174, 0]
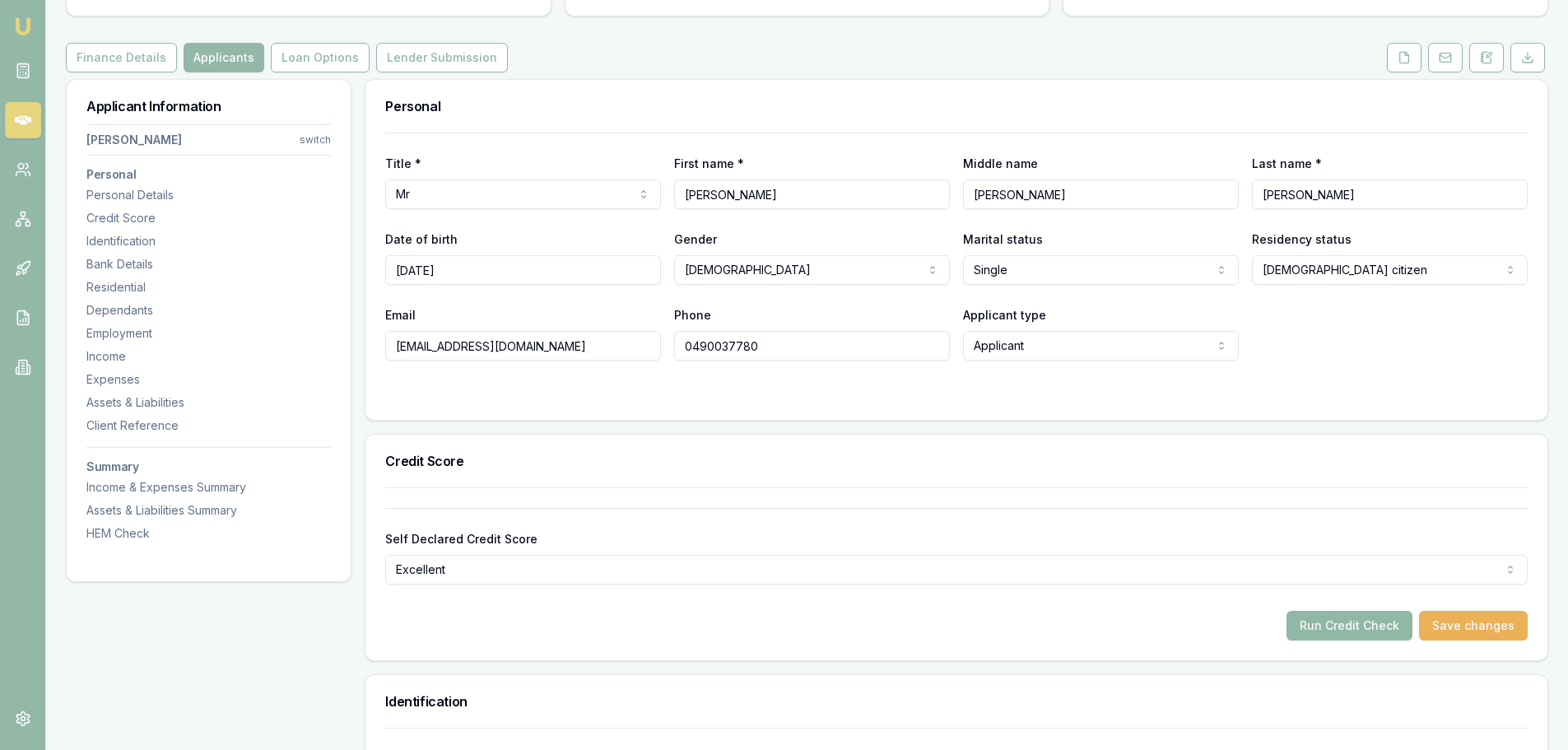
click at [1325, 625] on button "Run Credit Check" at bounding box center [1349, 626] width 126 height 30
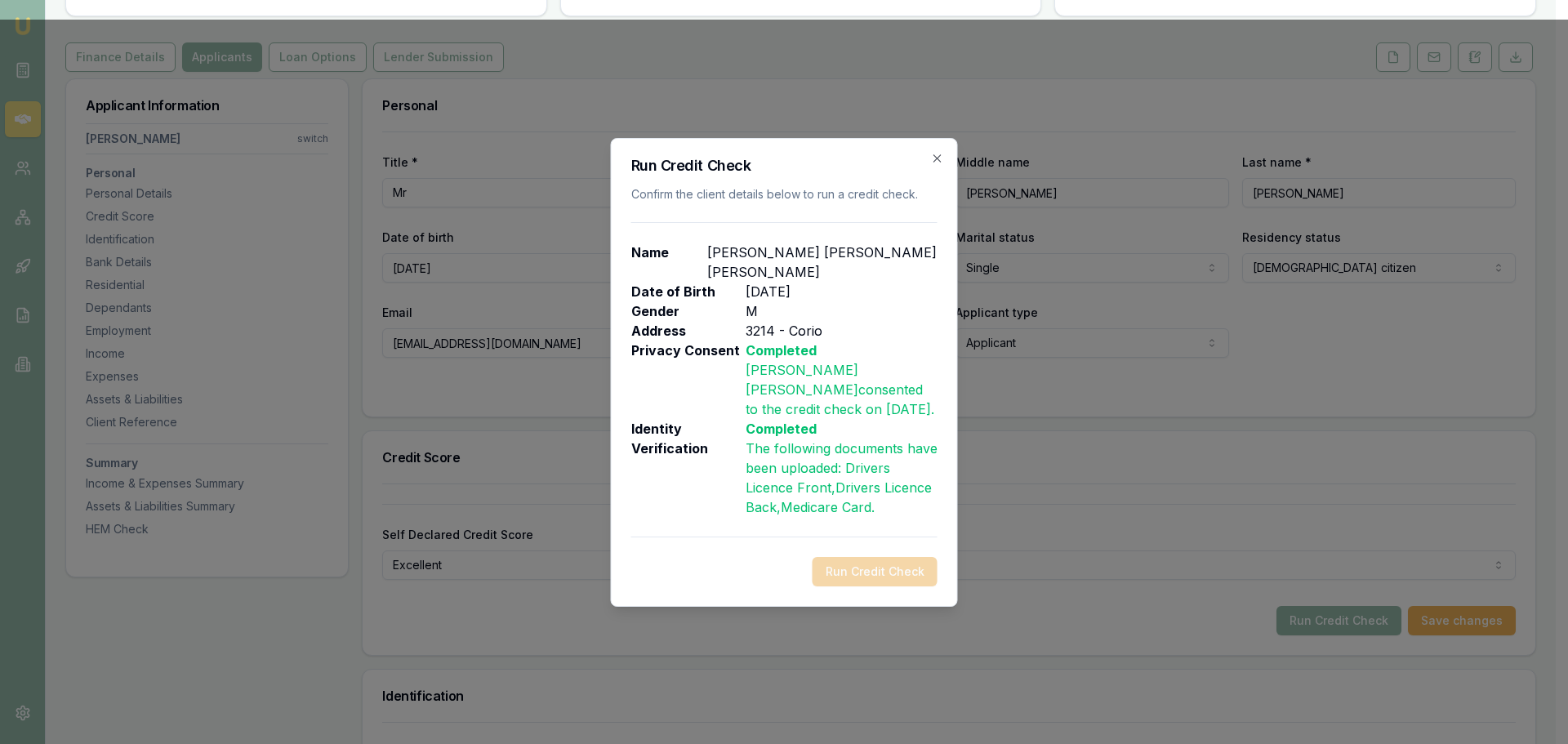
click at [843, 570] on div "Run Credit Check Confirm the client details below to run a credit check. Name B…" at bounding box center [784, 372] width 347 height 468
click at [845, 557] on div "Run Credit Check" at bounding box center [785, 572] width 306 height 30
click at [937, 165] on icon "button" at bounding box center [938, 159] width 13 height 13
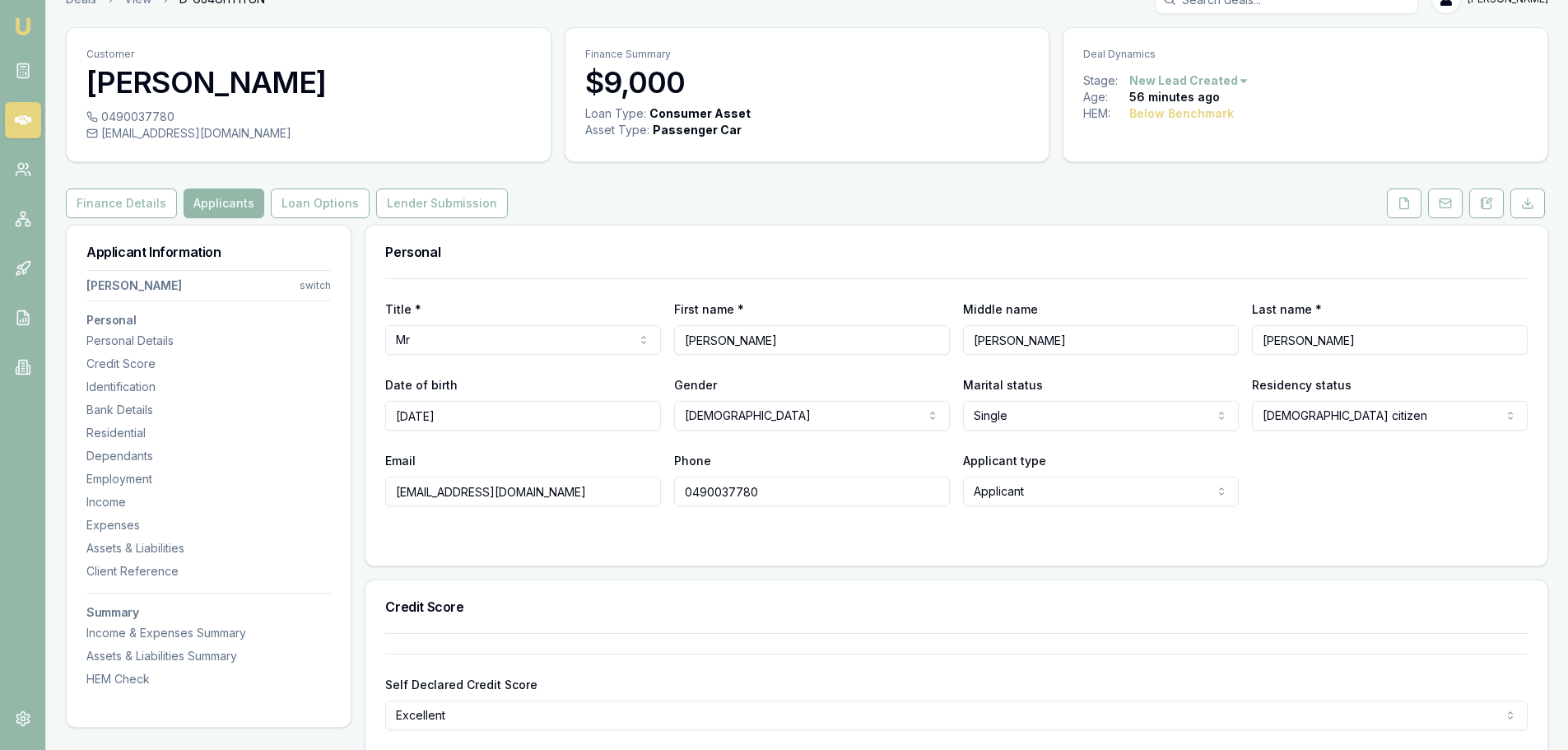
scroll to position [0, 0]
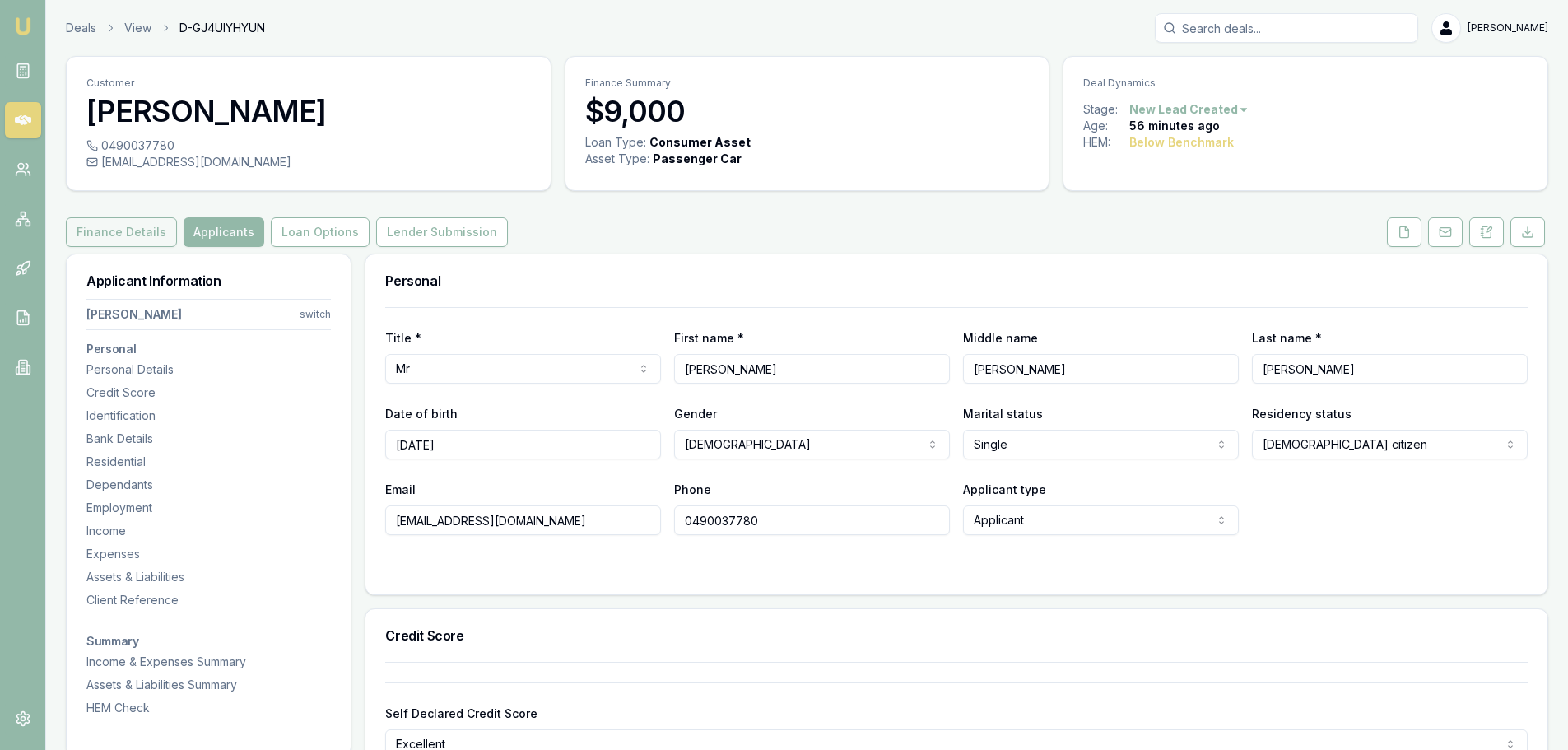
click at [113, 234] on button "Finance Details" at bounding box center [121, 232] width 111 height 30
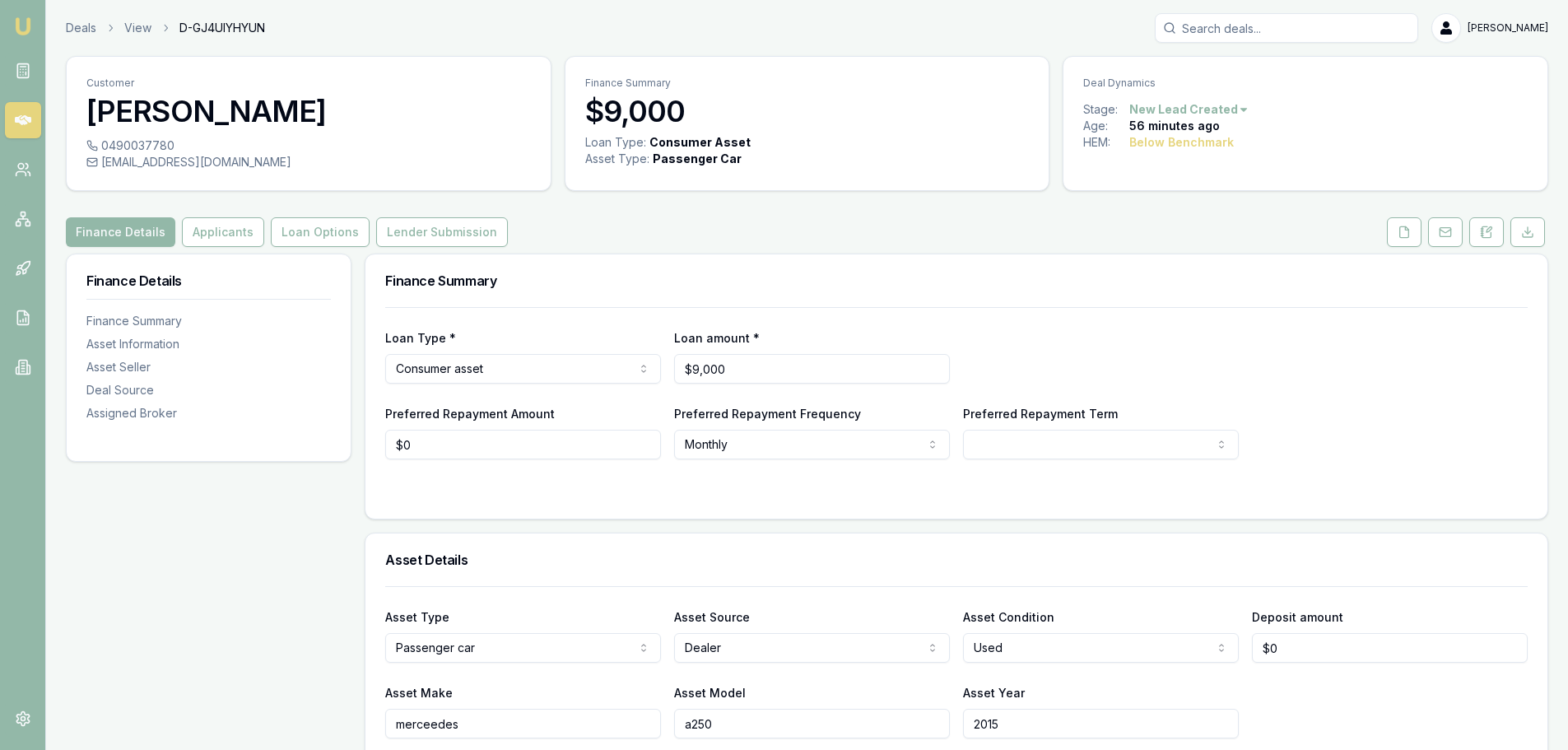
type input "0"
click at [415, 443] on input "0" at bounding box center [523, 445] width 276 height 30
type input "$120"
click at [754, 446] on html "Emu Broker Deals View D-GJ4UIYHYUN Evette Abdo Toggle Menu Customer BRENDAN LOU…" at bounding box center [784, 375] width 1568 height 750
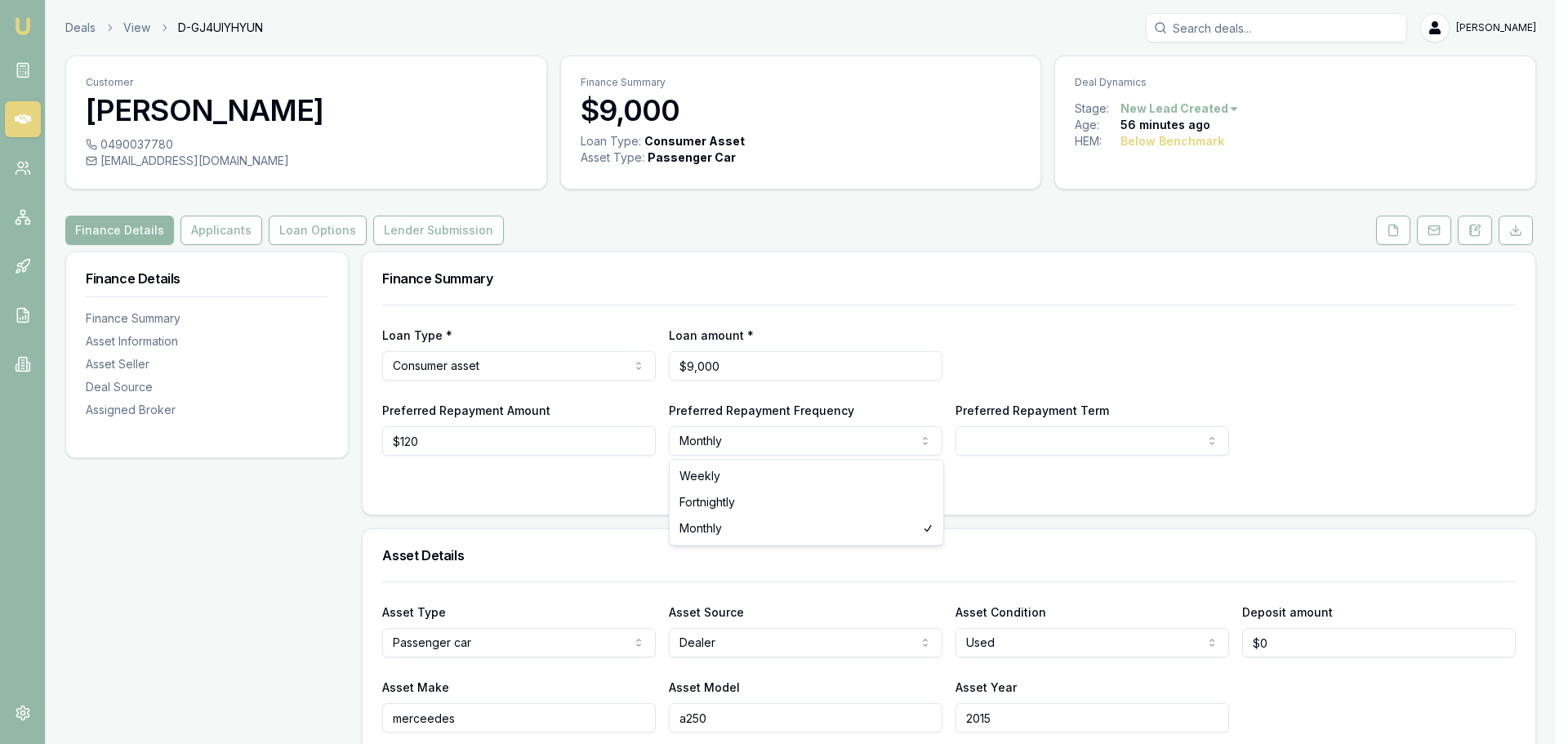
select select "WEEKLY"
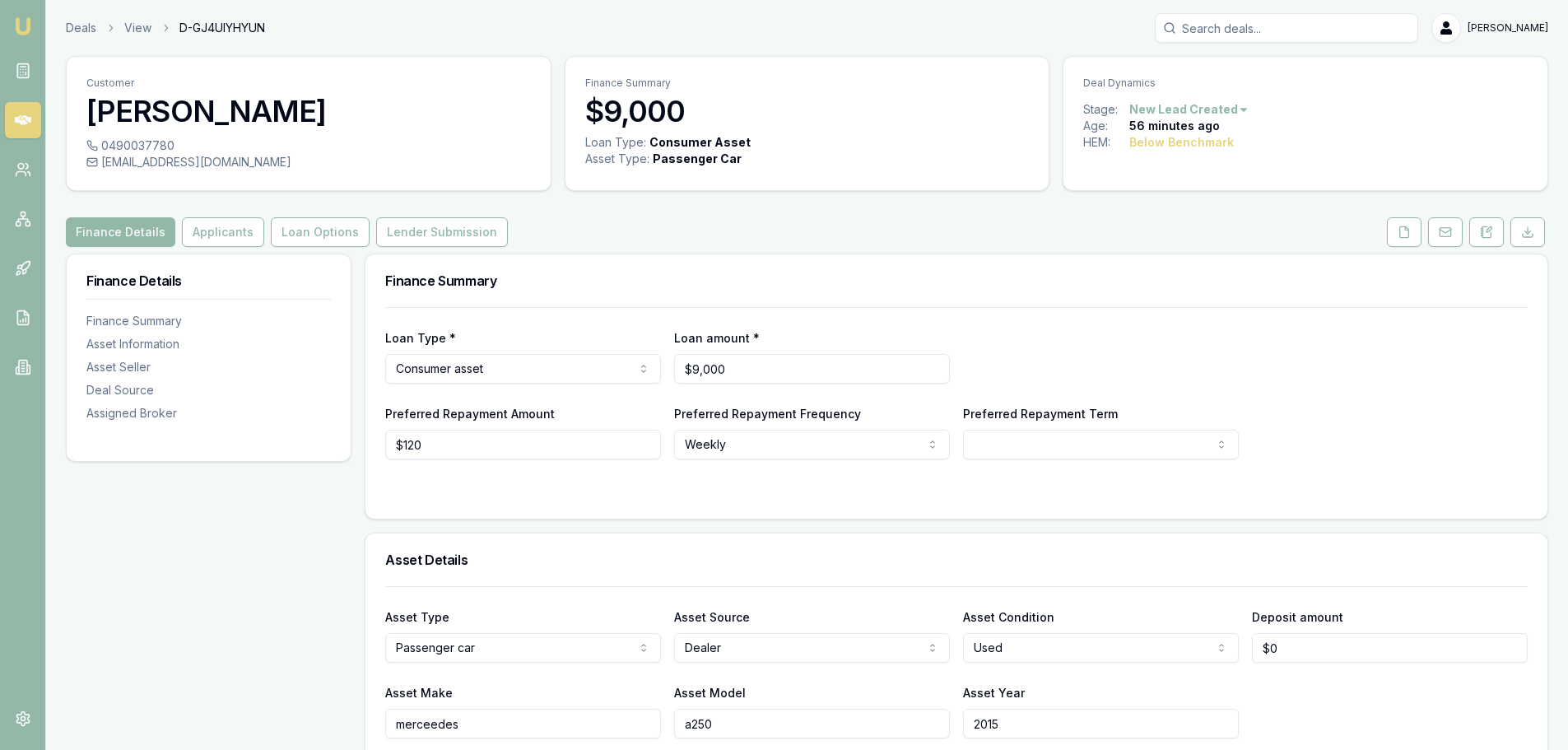
click at [1014, 445] on html "Emu Broker Deals View D-GJ4UIYHYUN Evette Abdo Toggle Menu Customer BRENDAN LOU…" at bounding box center [790, 375] width 1580 height 750
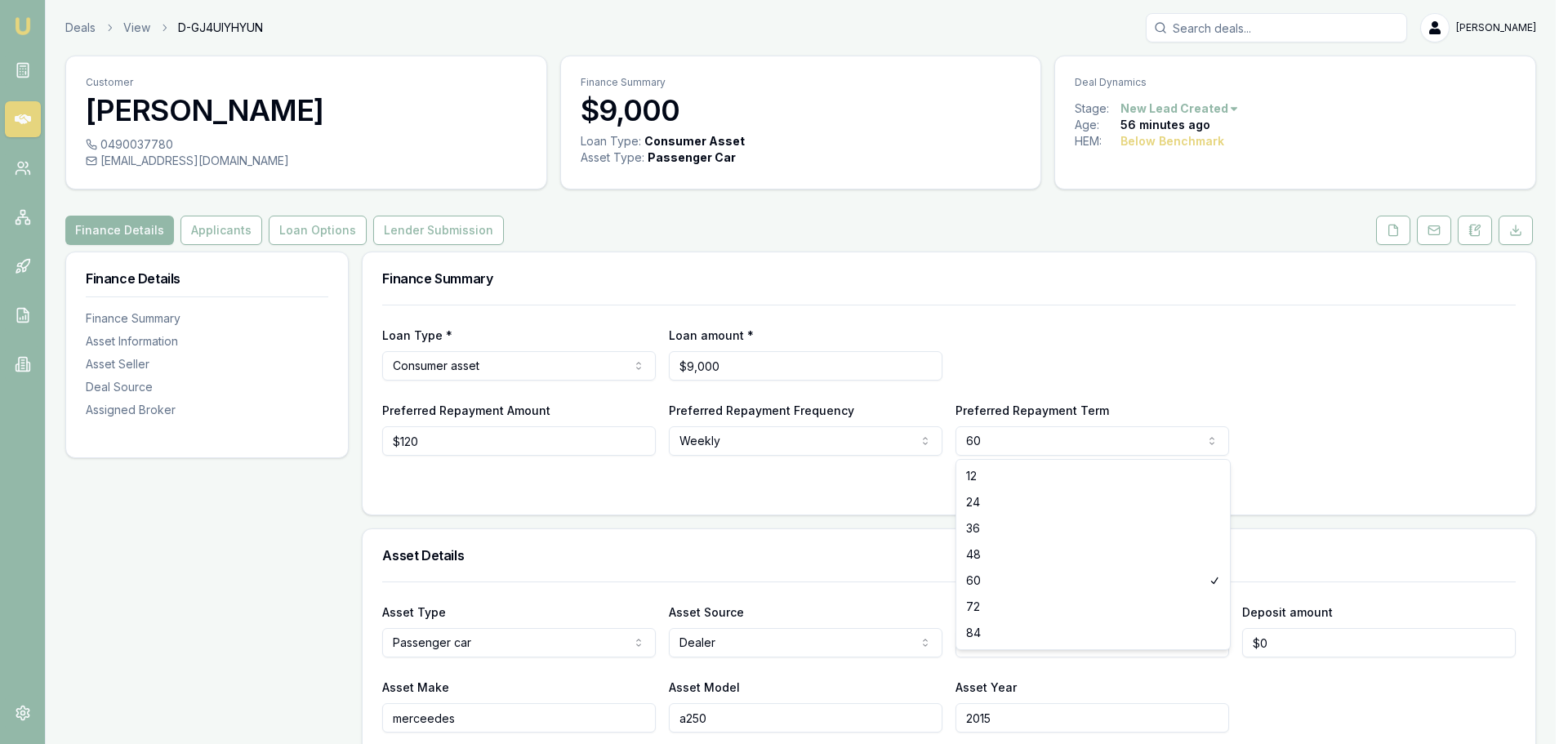
select select "36"
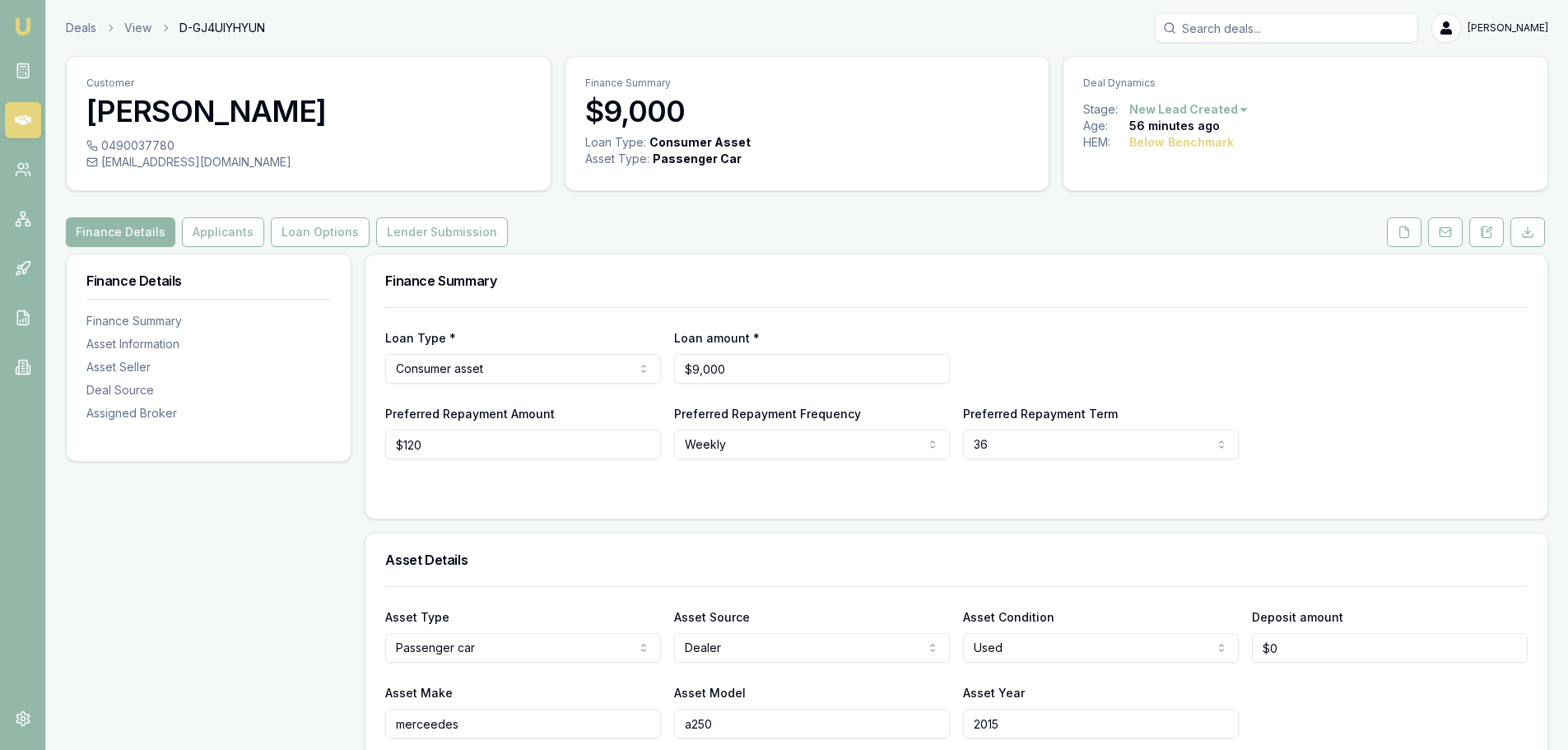
click at [1026, 481] on form "Loan Type * Consumer asset Consumer loan Consumer asset Commercial loan Commerc…" at bounding box center [956, 403] width 1142 height 192
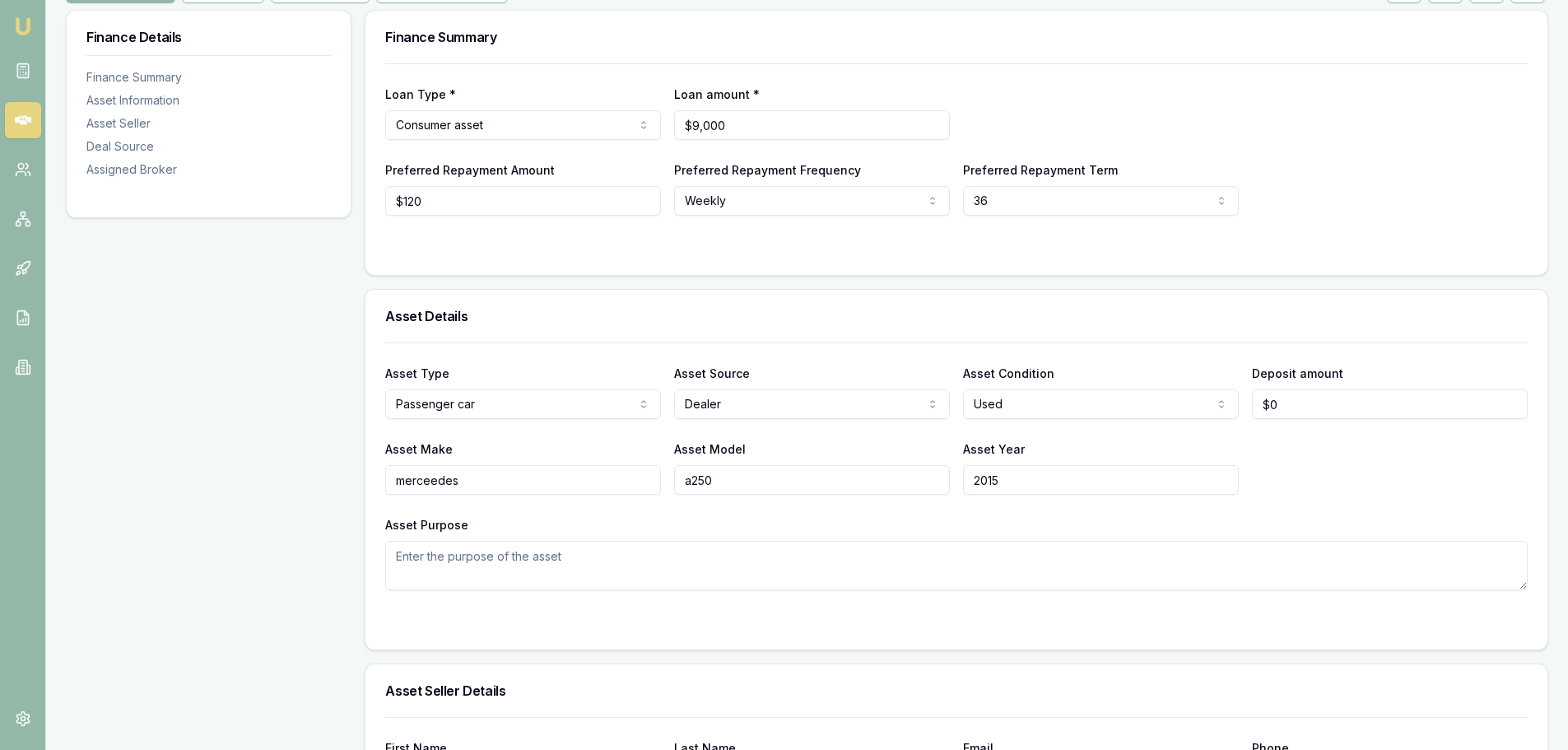
scroll to position [247, 0]
click at [1321, 458] on div "Asset Make merceedes Asset Model a250 Asset Year 2015" at bounding box center [956, 463] width 1142 height 56
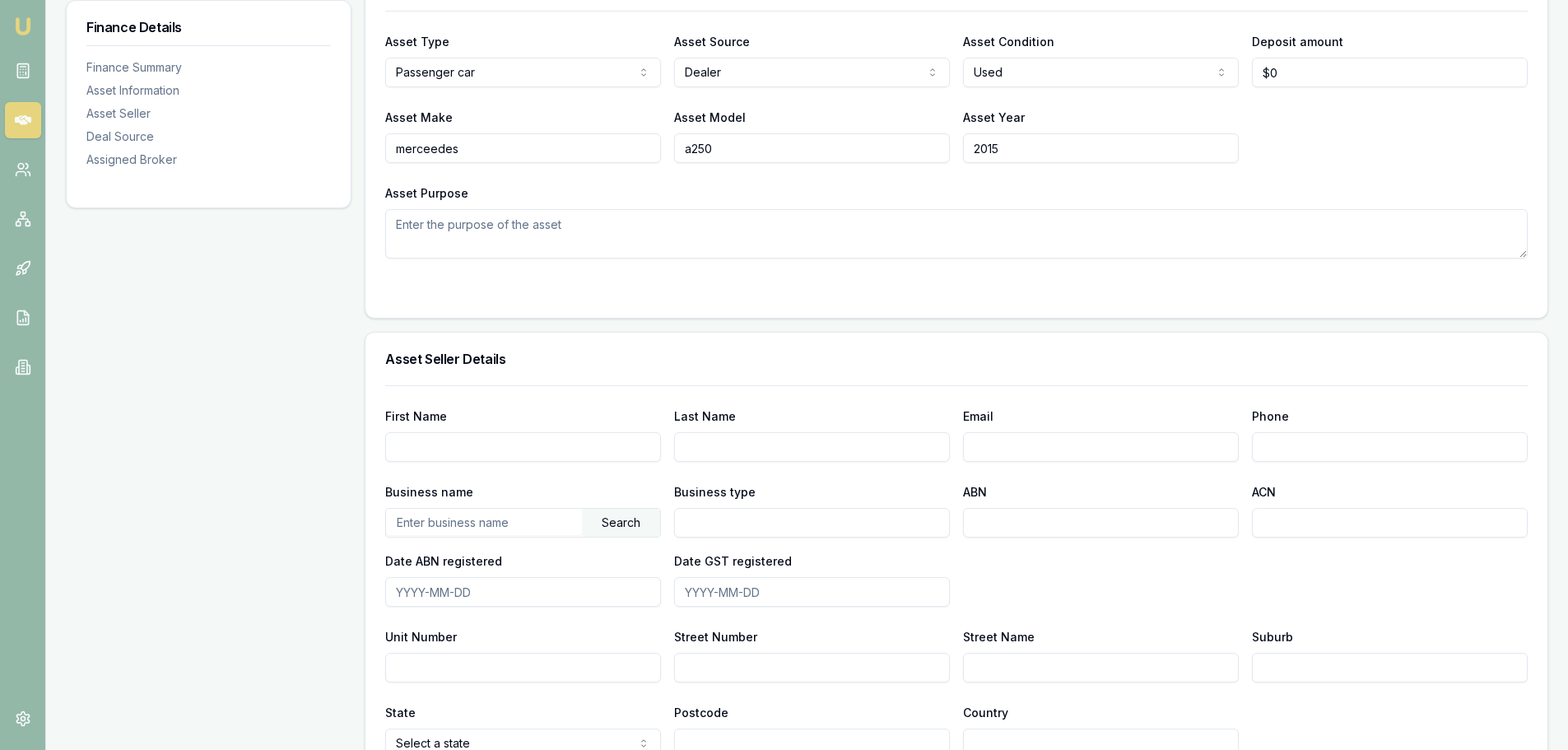
scroll to position [576, 0]
click at [298, 508] on div "Finance Details Finance Summary Asset Information Asset Seller Deal Source Assi…" at bounding box center [209, 527] width 285 height 1701
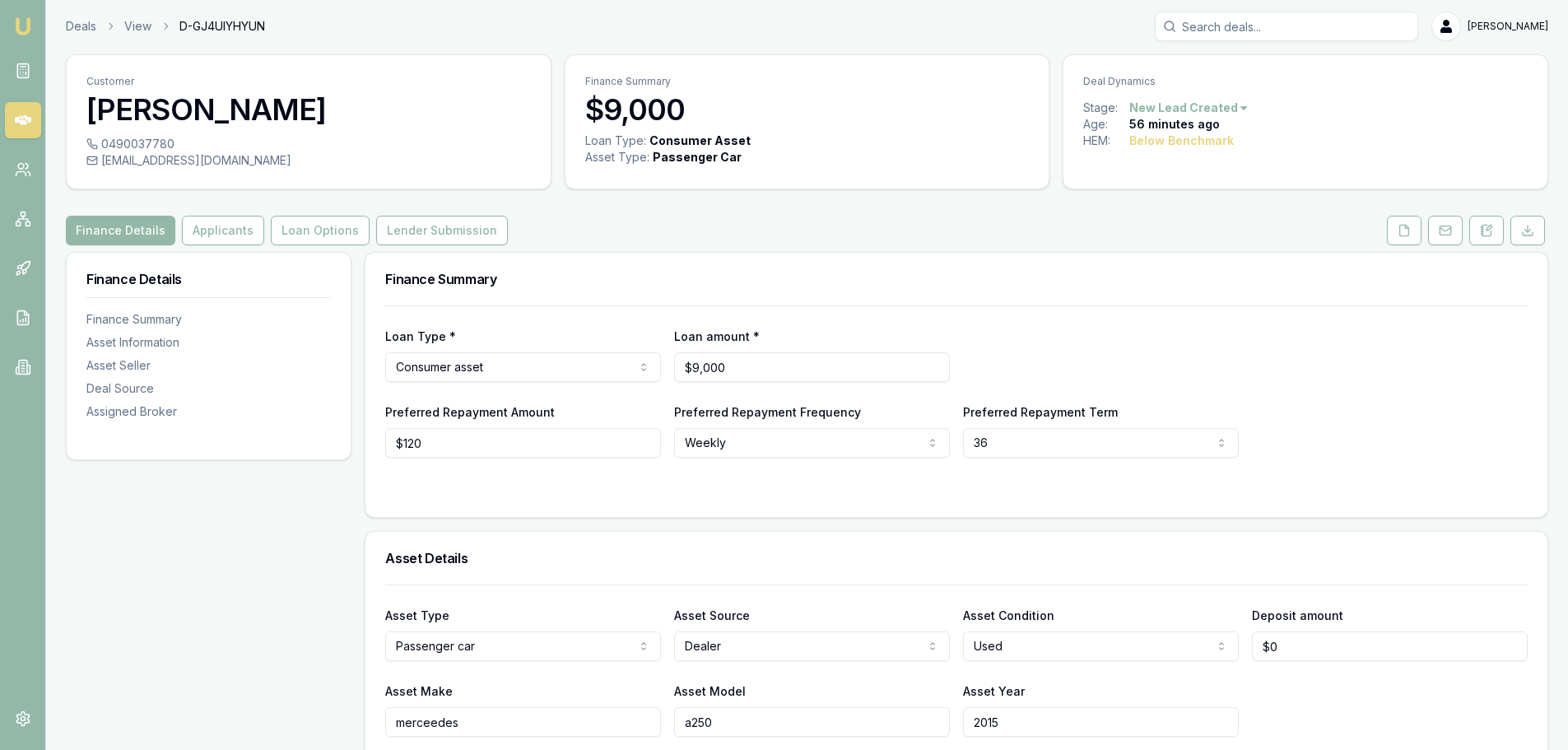
scroll to position [0, 0]
click at [199, 235] on button "Applicants" at bounding box center [223, 232] width 83 height 30
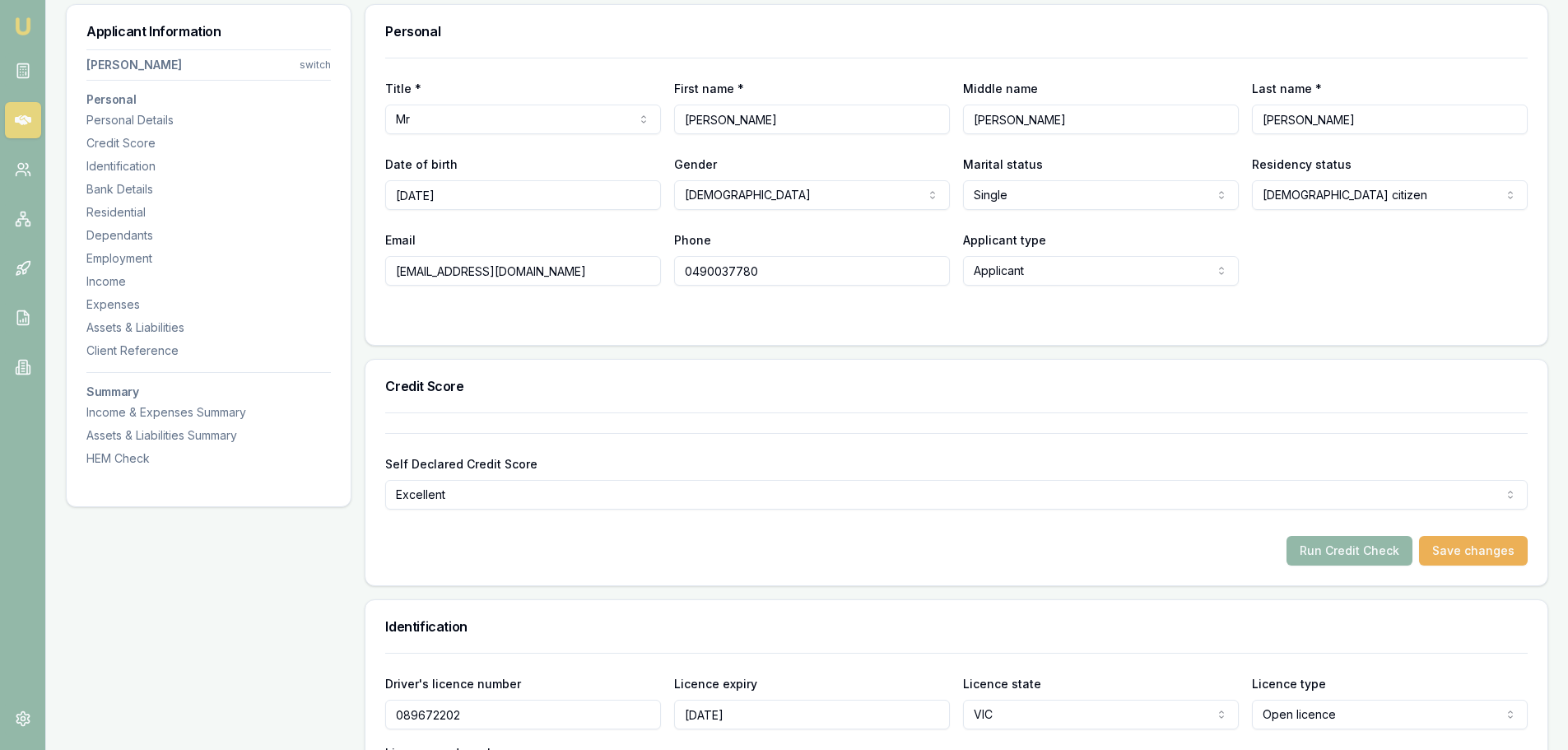
scroll to position [330, 0]
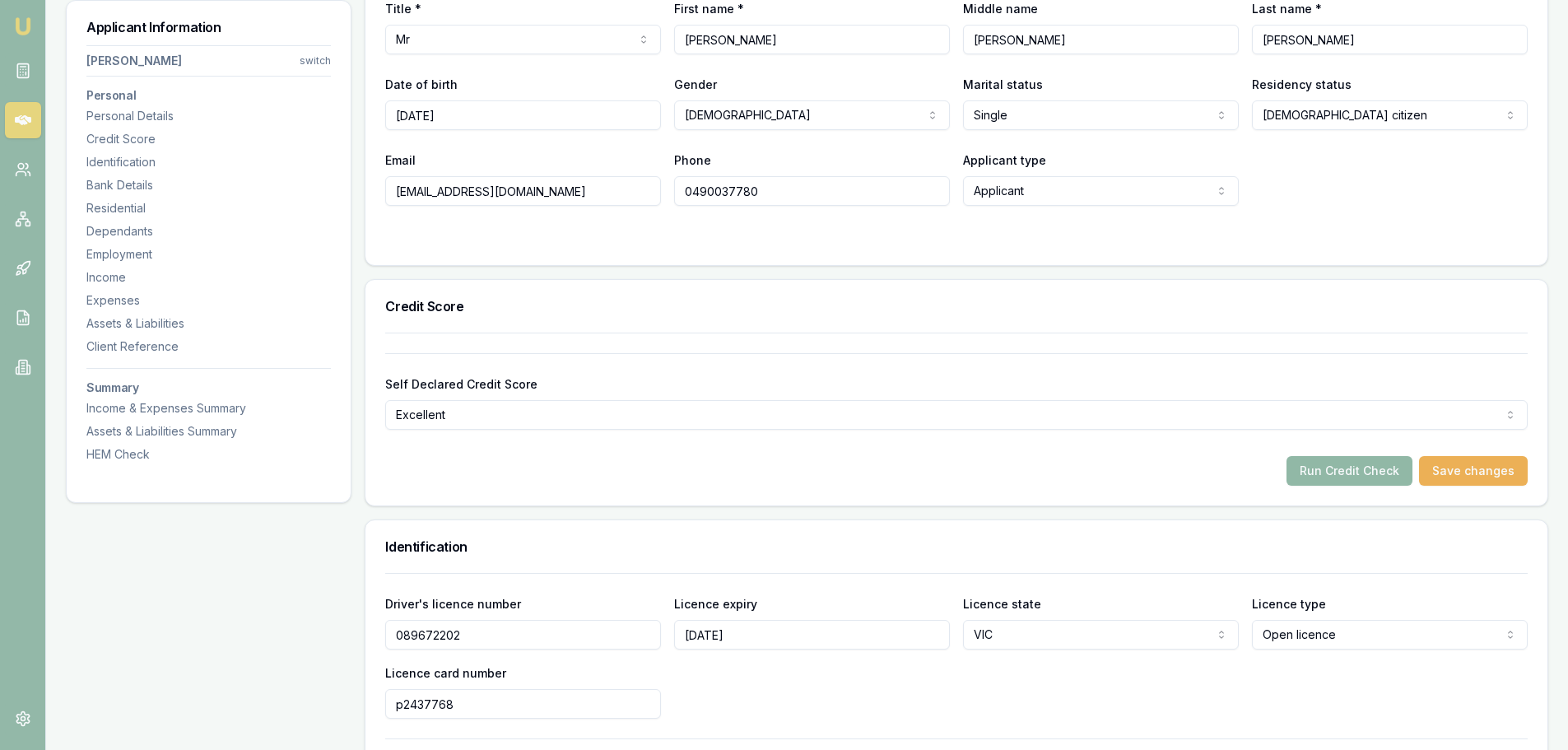
click at [1336, 475] on button "Run Credit Check" at bounding box center [1349, 471] width 126 height 30
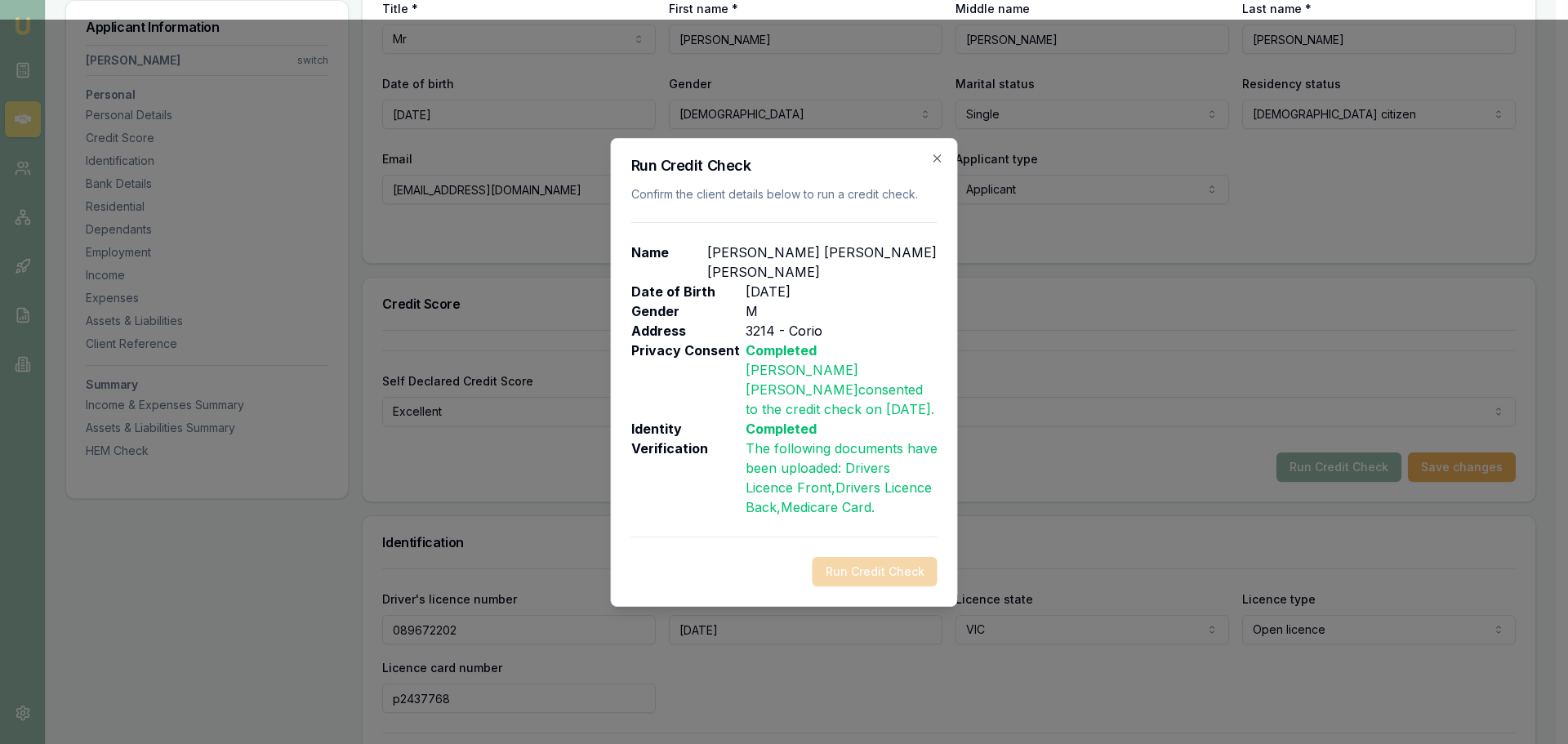
click at [879, 557] on div "Run Credit Check" at bounding box center [785, 572] width 306 height 30
click at [854, 557] on div "Run Credit Check" at bounding box center [785, 572] width 306 height 30
click at [936, 165] on icon "button" at bounding box center [938, 159] width 13 height 13
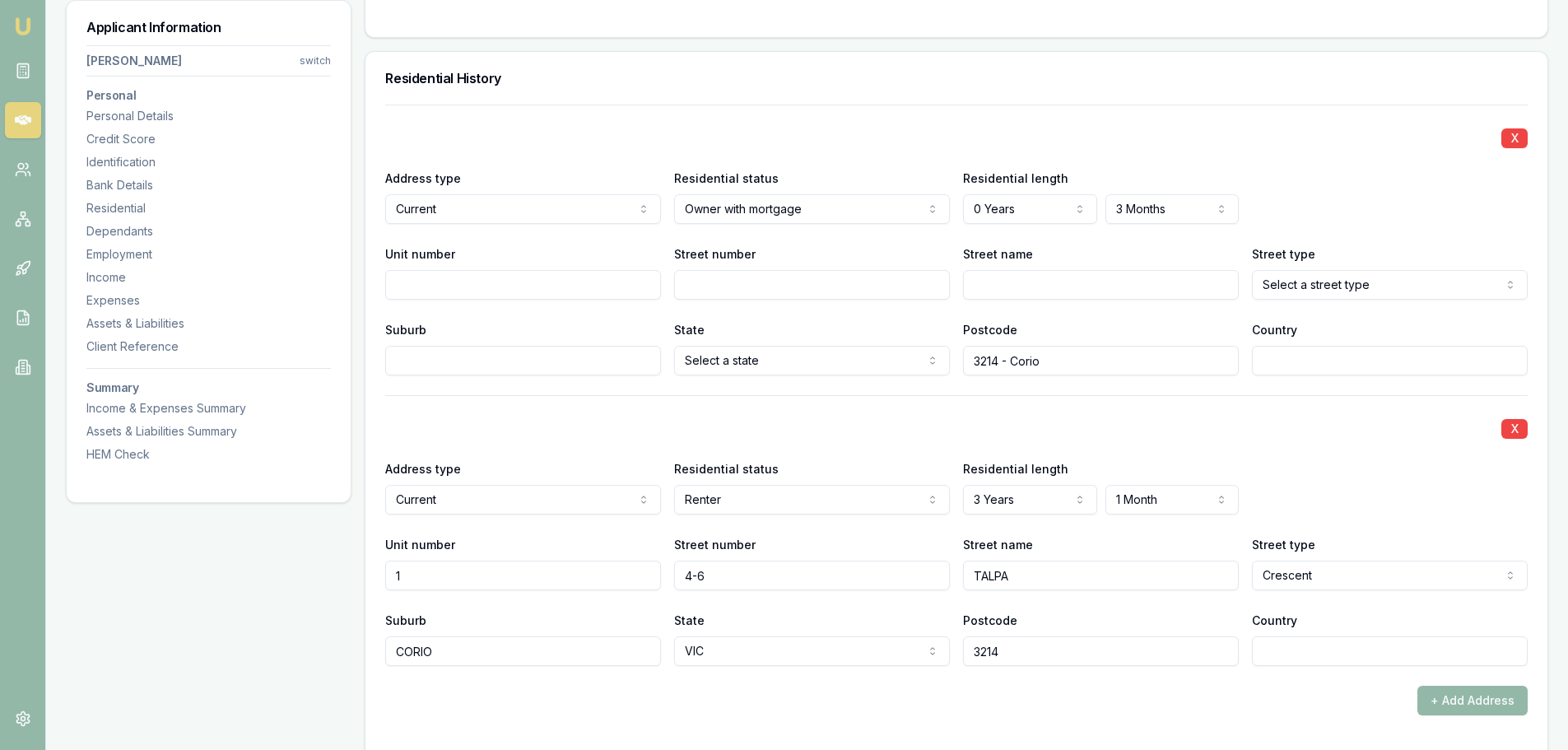
scroll to position [1564, 0]
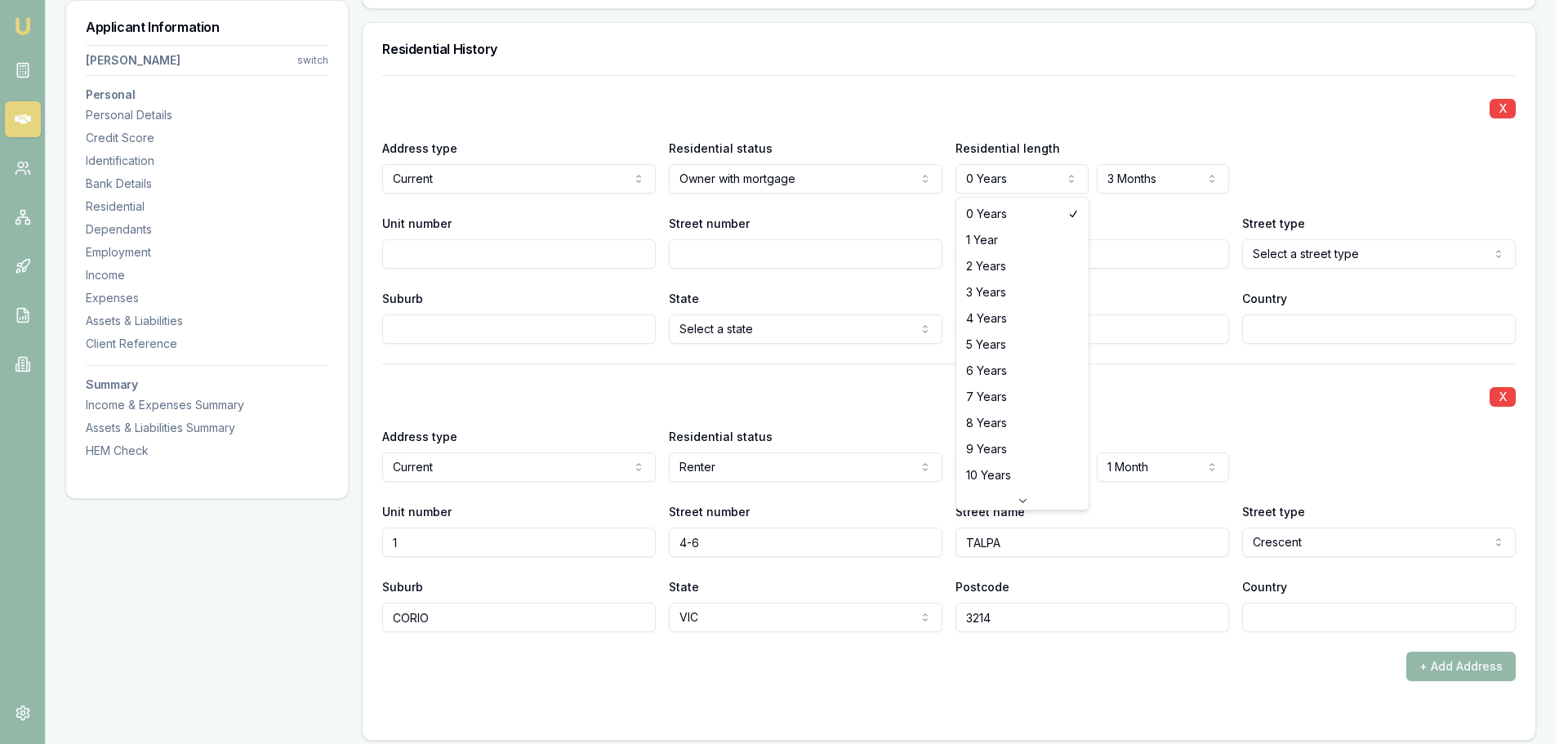
select select "1"
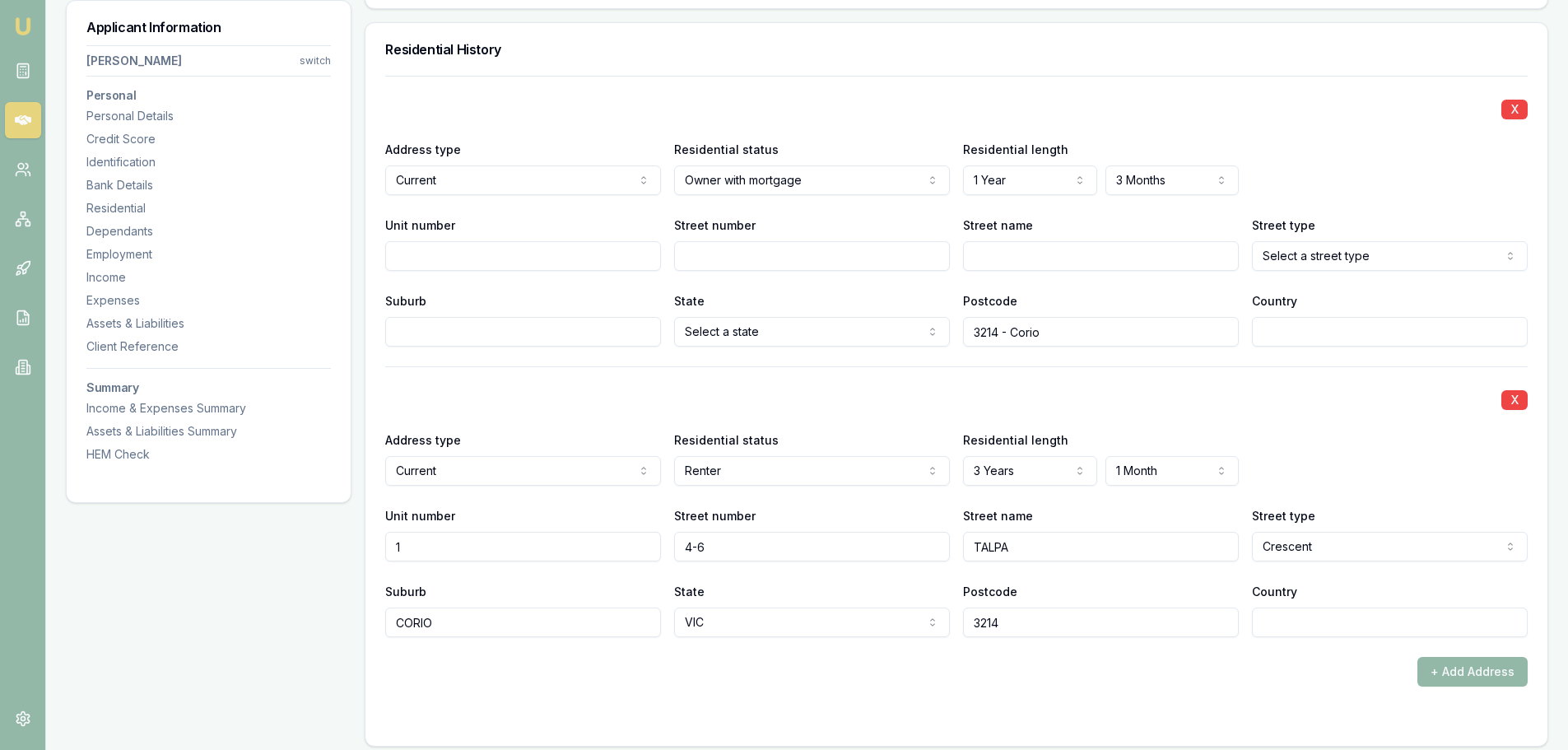
click at [1155, 224] on div "Street name" at bounding box center [1100, 243] width 276 height 56
click at [1509, 104] on button "X" at bounding box center [1515, 109] width 27 height 20
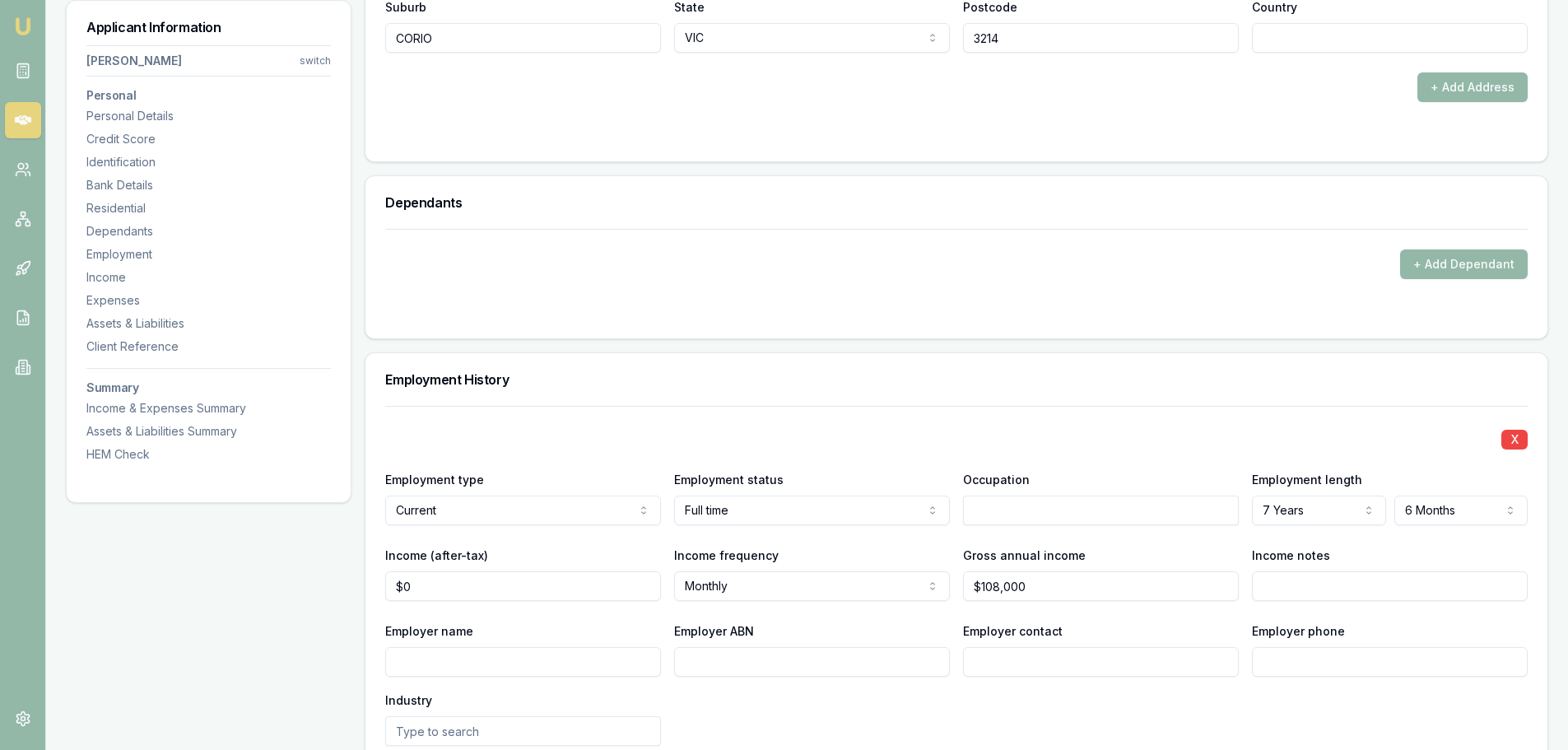
scroll to position [1976, 0]
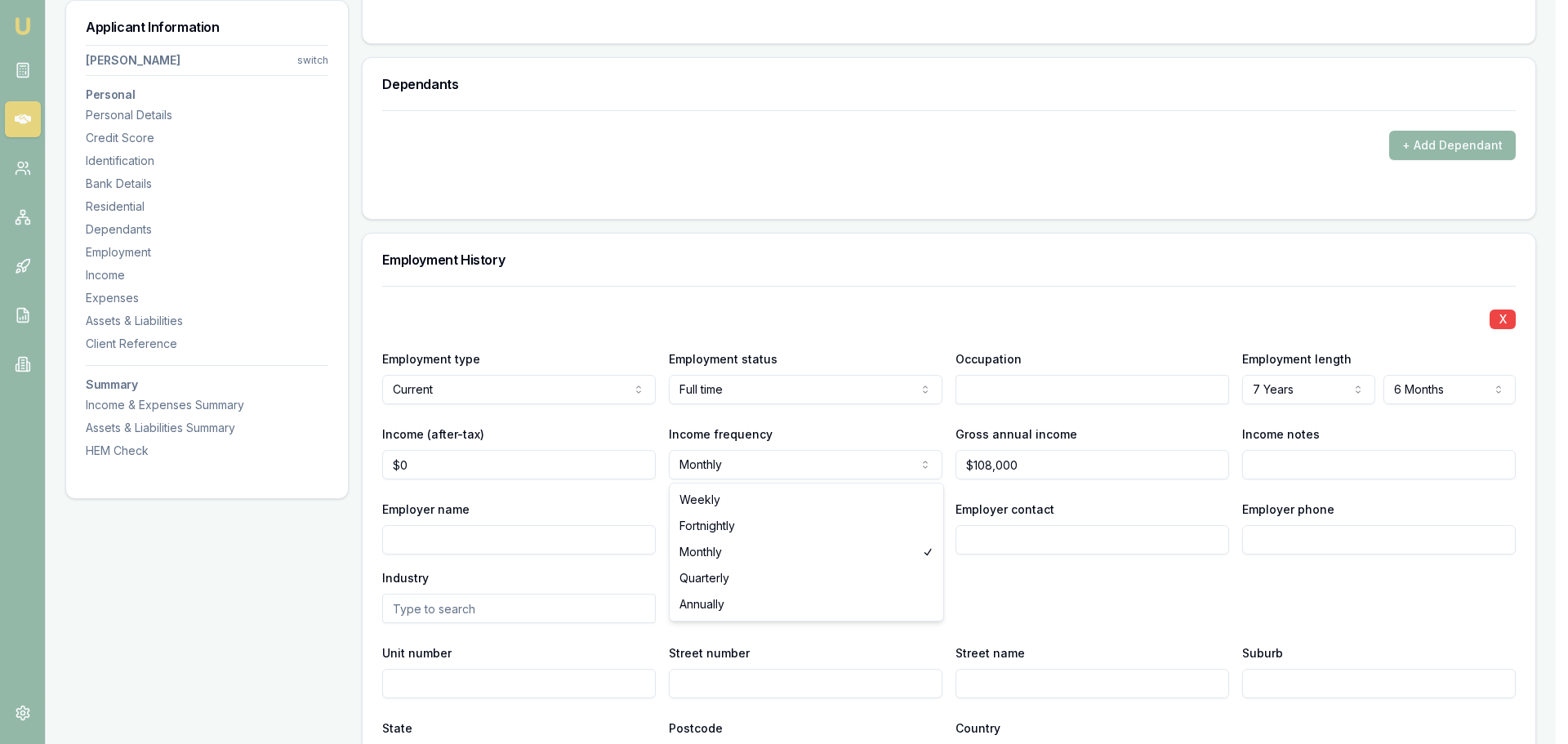
select select "ANNUALLY"
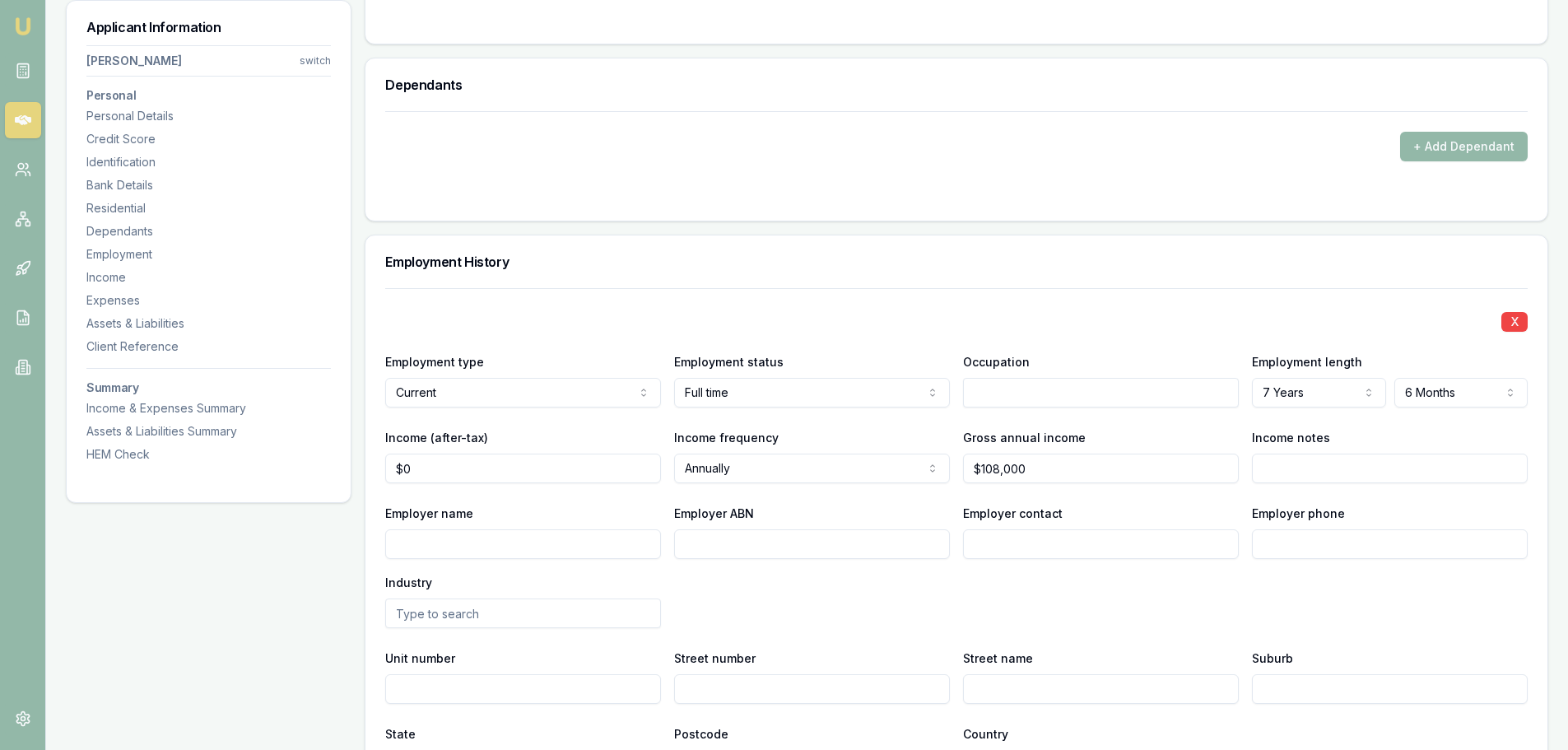
click at [234, 591] on div "Applicant Information BRENDAN LOUIS switch Personal Personal Details Credit Sco…" at bounding box center [209, 437] width 285 height 4318
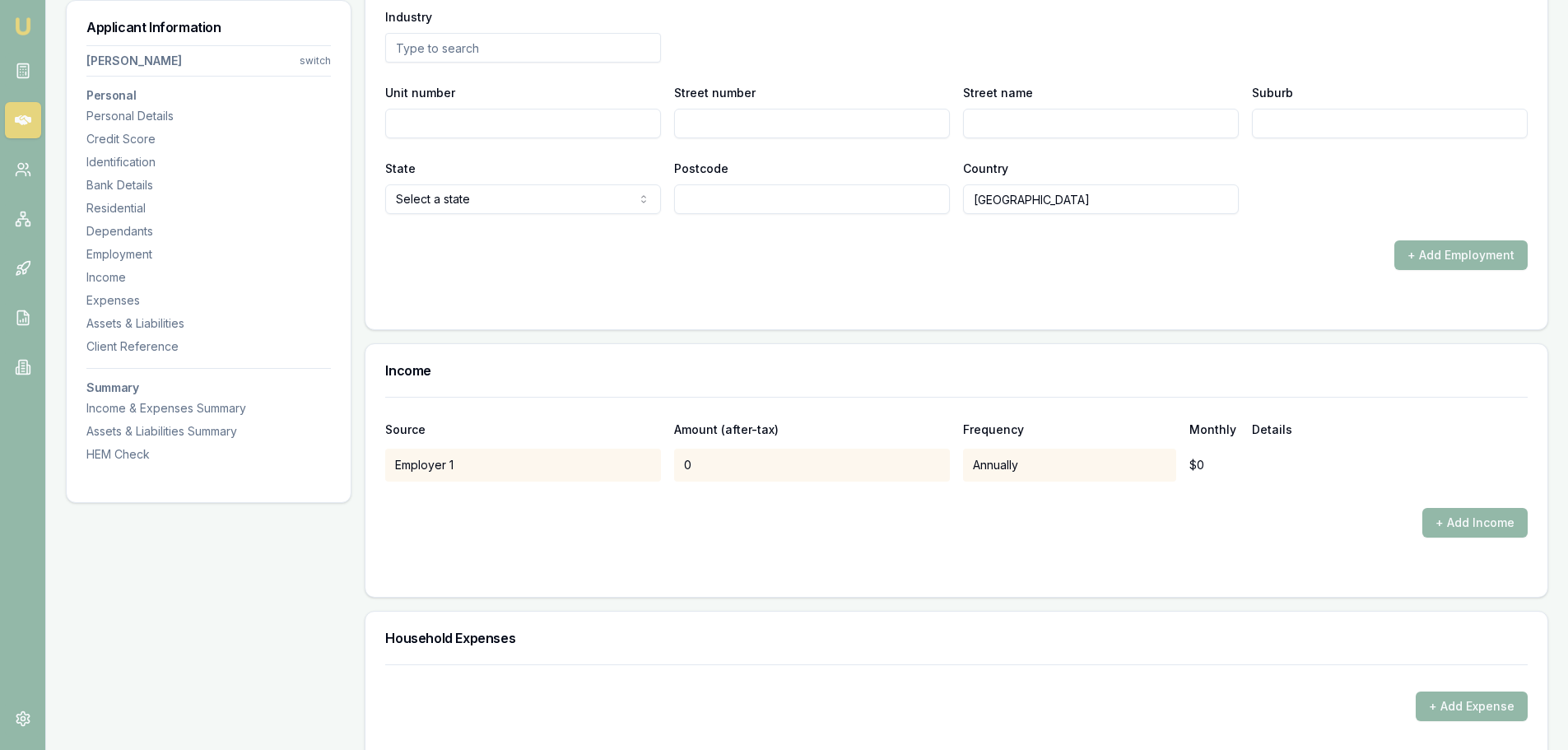
scroll to position [2552, 0]
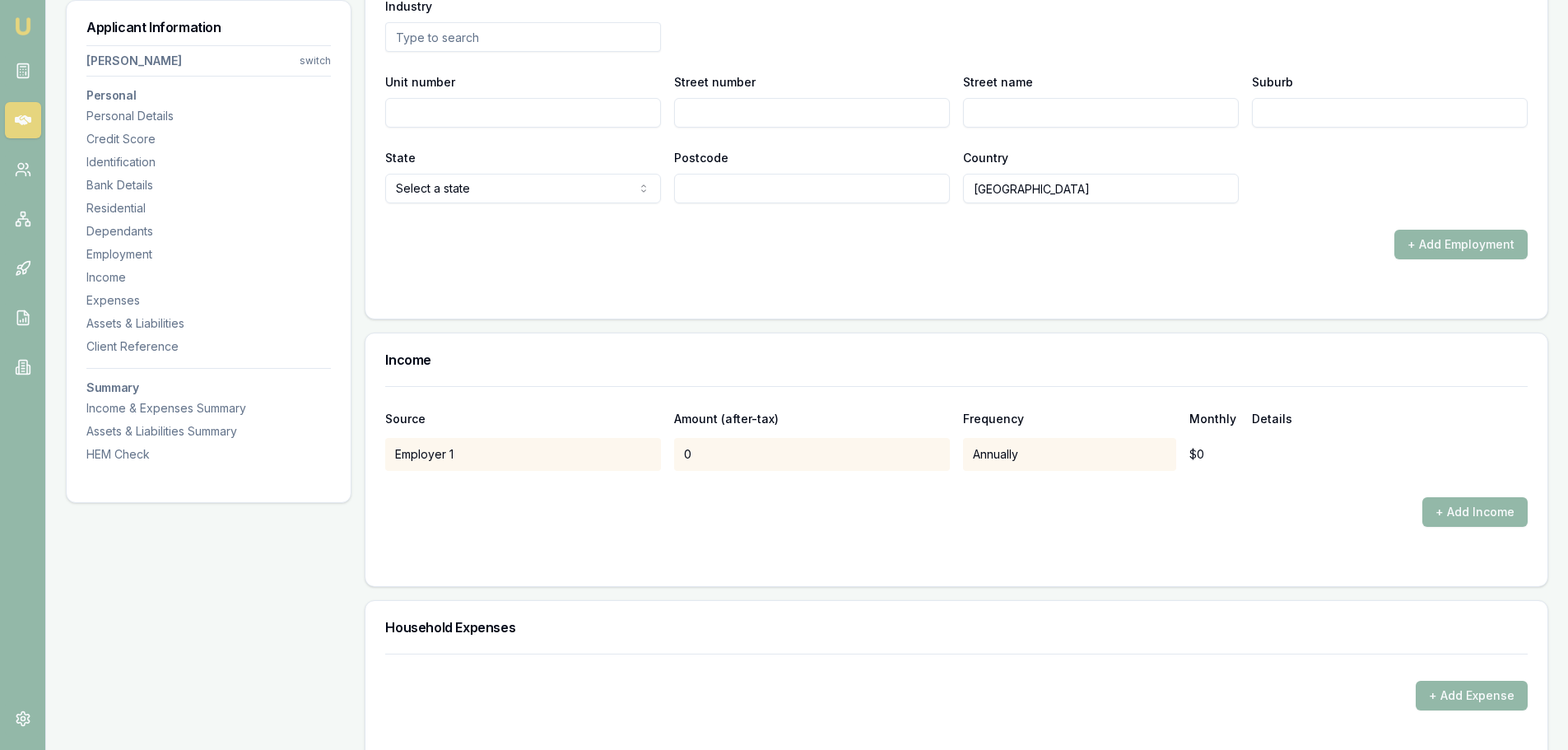
click at [1387, 539] on form "Source Amount (after-tax) Frequency Monthly Details Employer 1 0 Annually $0 + …" at bounding box center [956, 476] width 1142 height 180
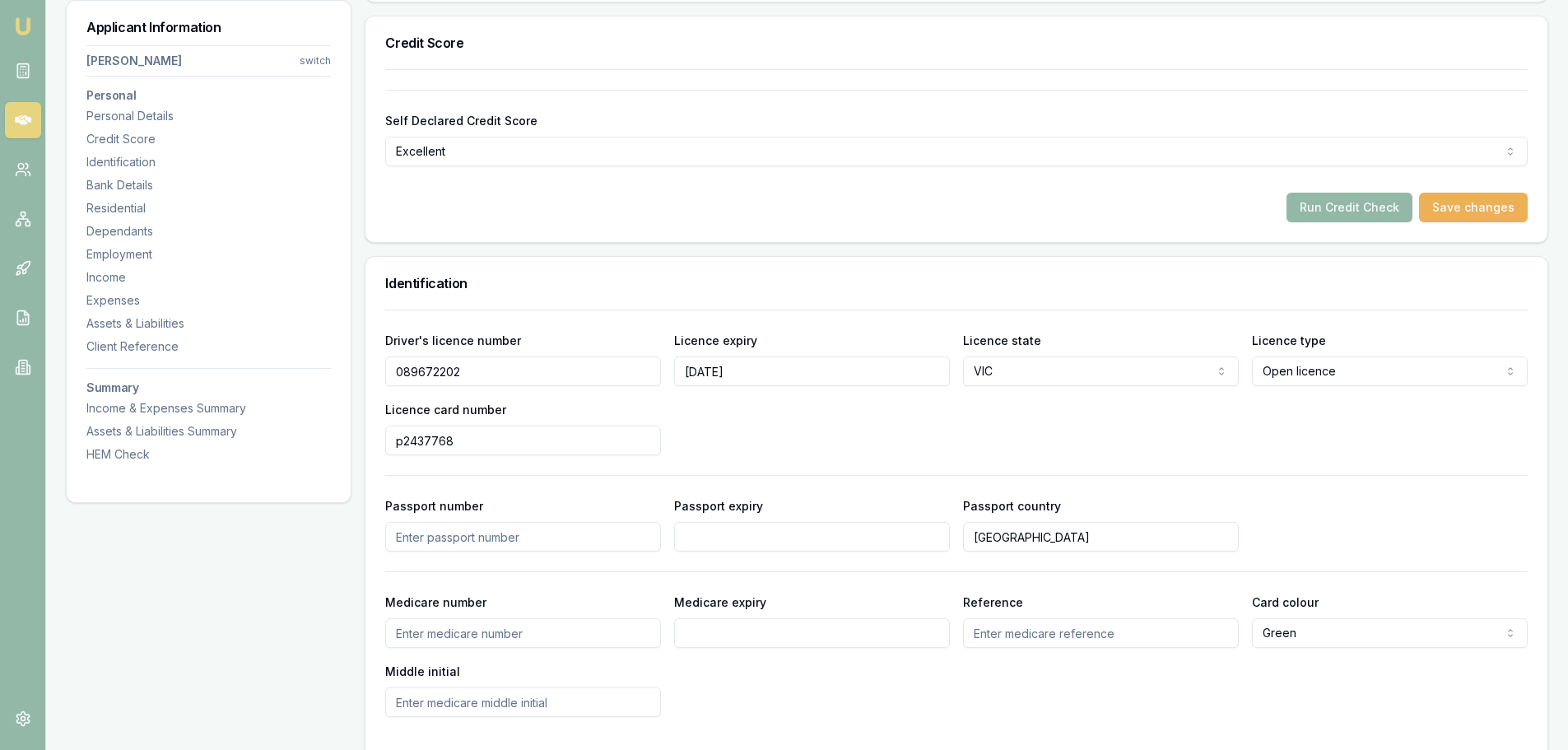
scroll to position [330, 0]
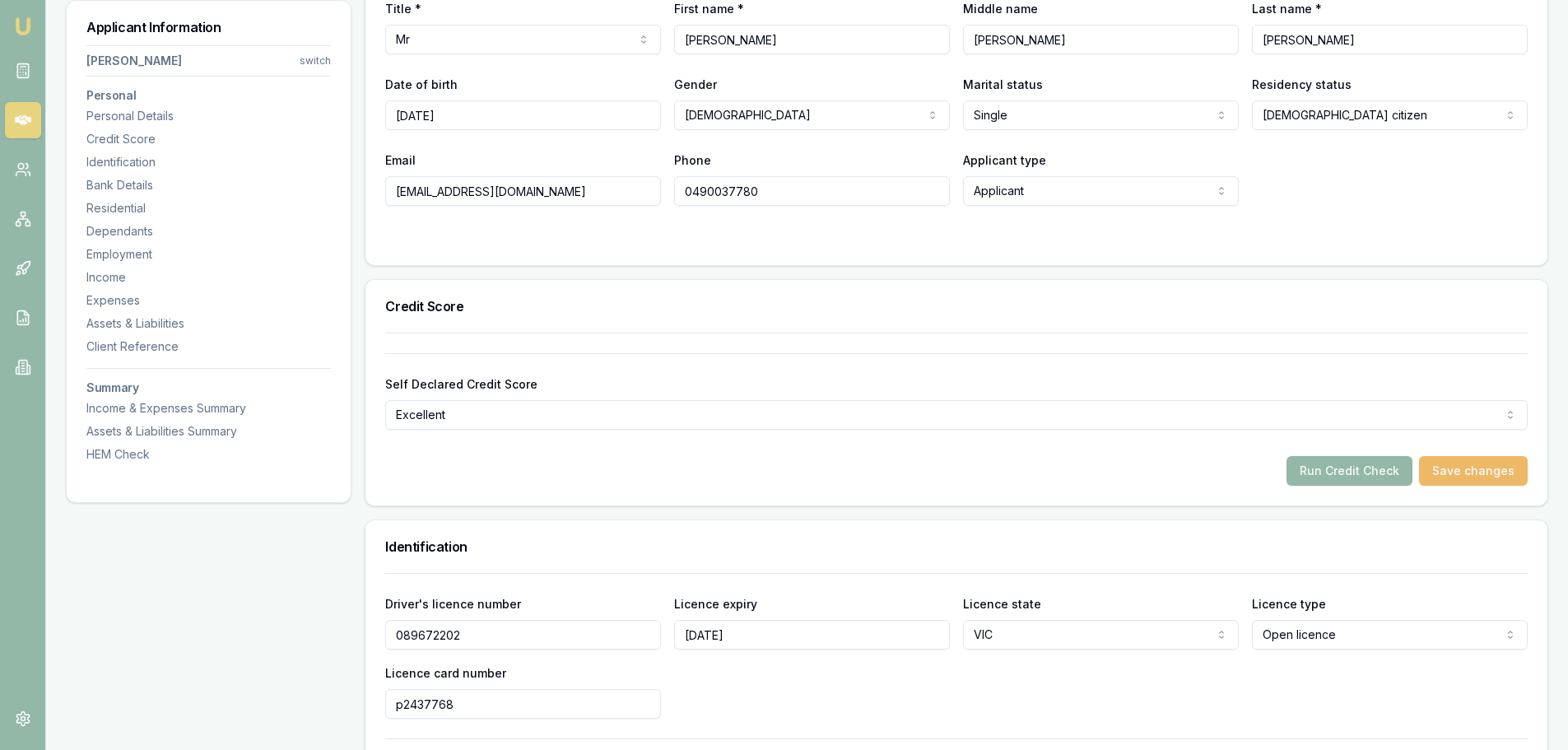
click at [1475, 465] on button "Save changes" at bounding box center [1473, 471] width 108 height 30
click at [1364, 466] on button "Run Credit Check" at bounding box center [1349, 471] width 126 height 30
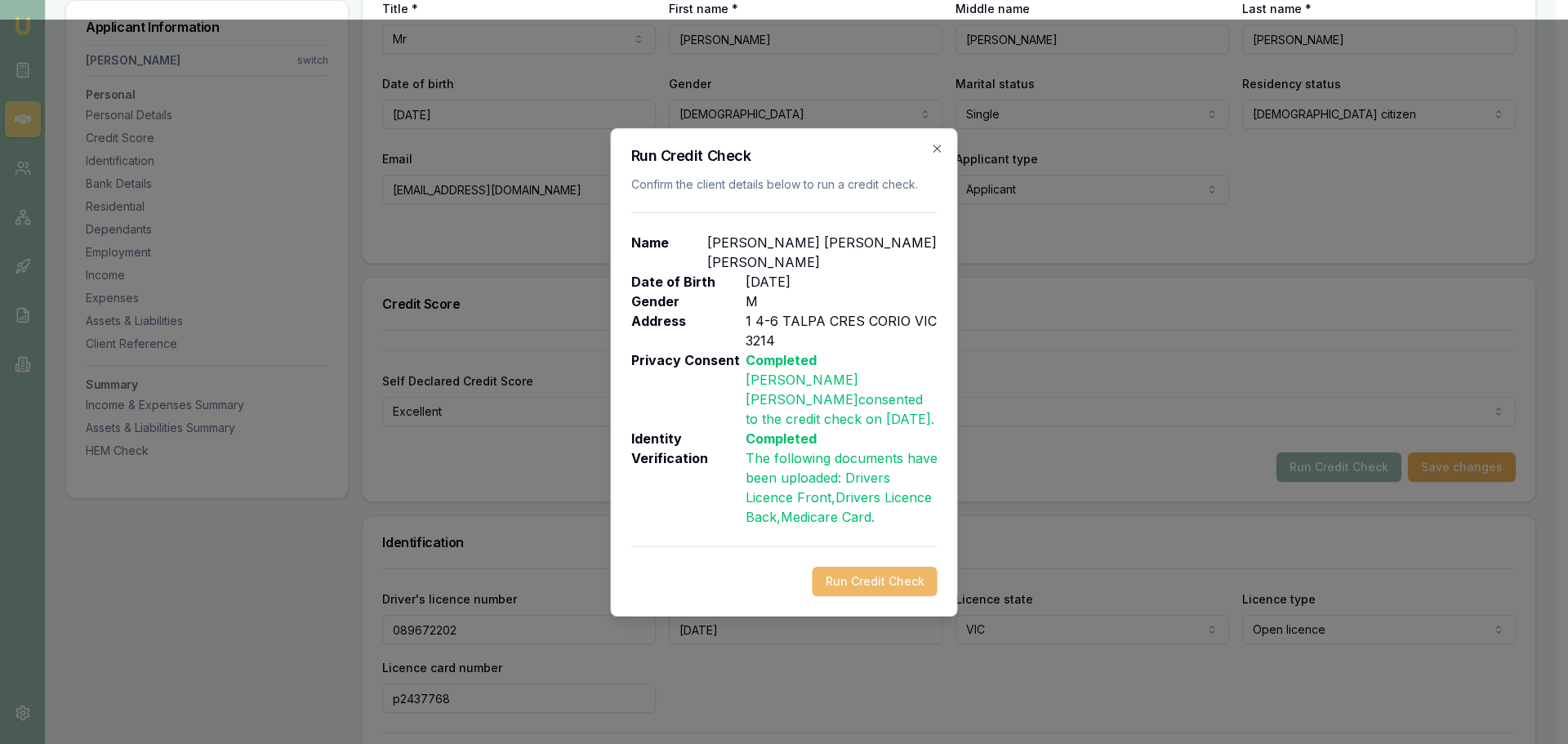
click at [878, 567] on button "Run Credit Check" at bounding box center [875, 582] width 125 height 30
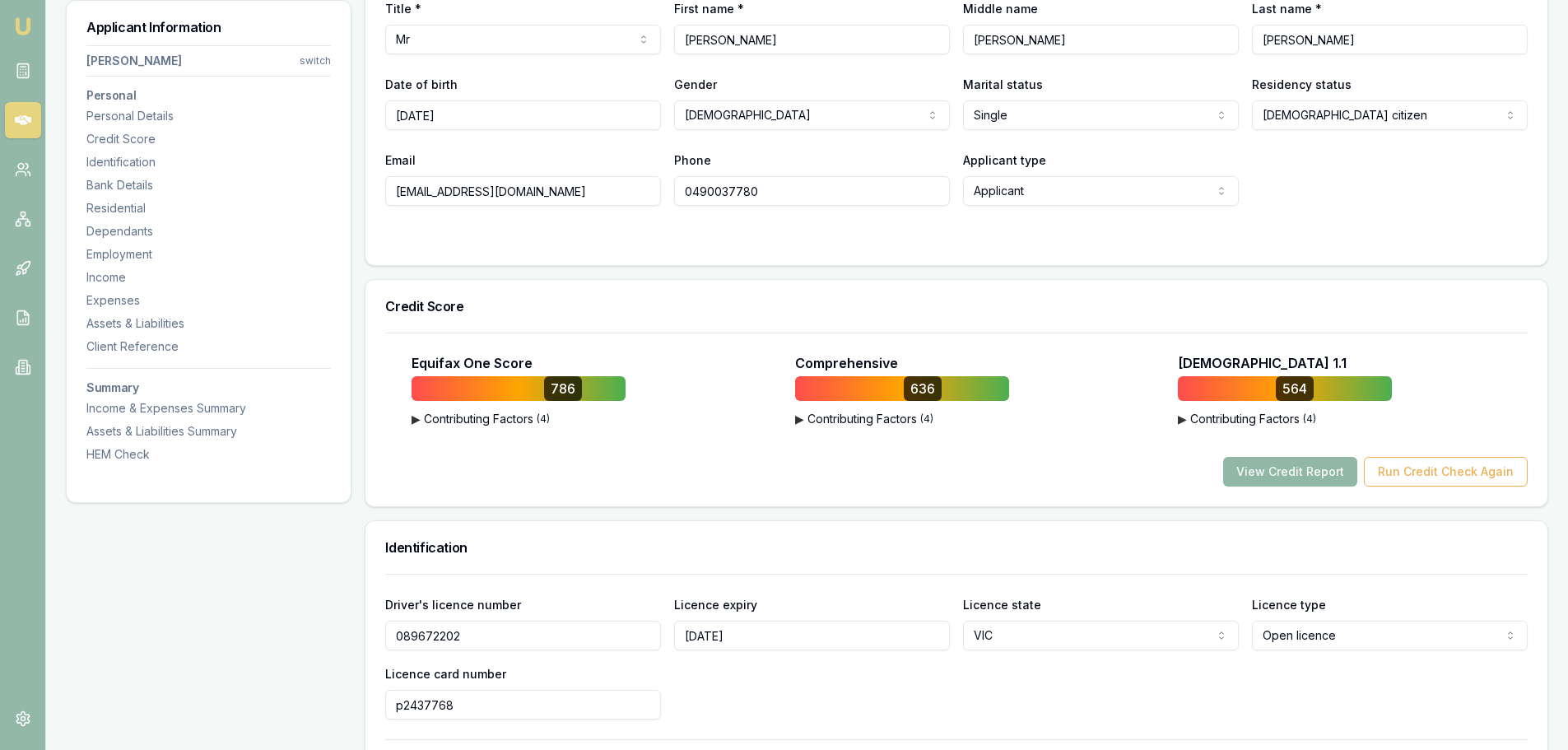
click at [1279, 470] on button "View Credit Report" at bounding box center [1289, 472] width 134 height 30
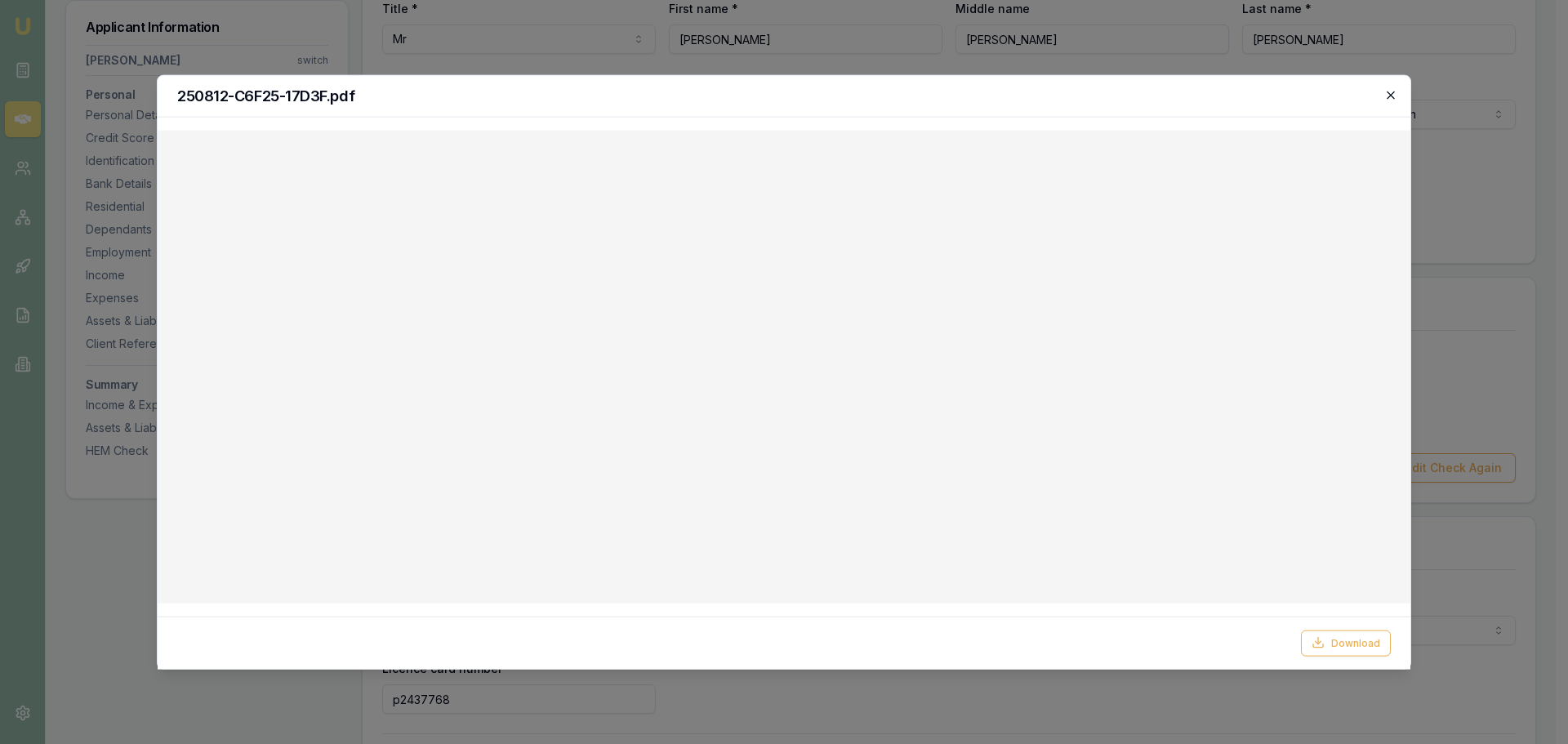
click at [1389, 93] on icon "button" at bounding box center [1390, 94] width 7 height 7
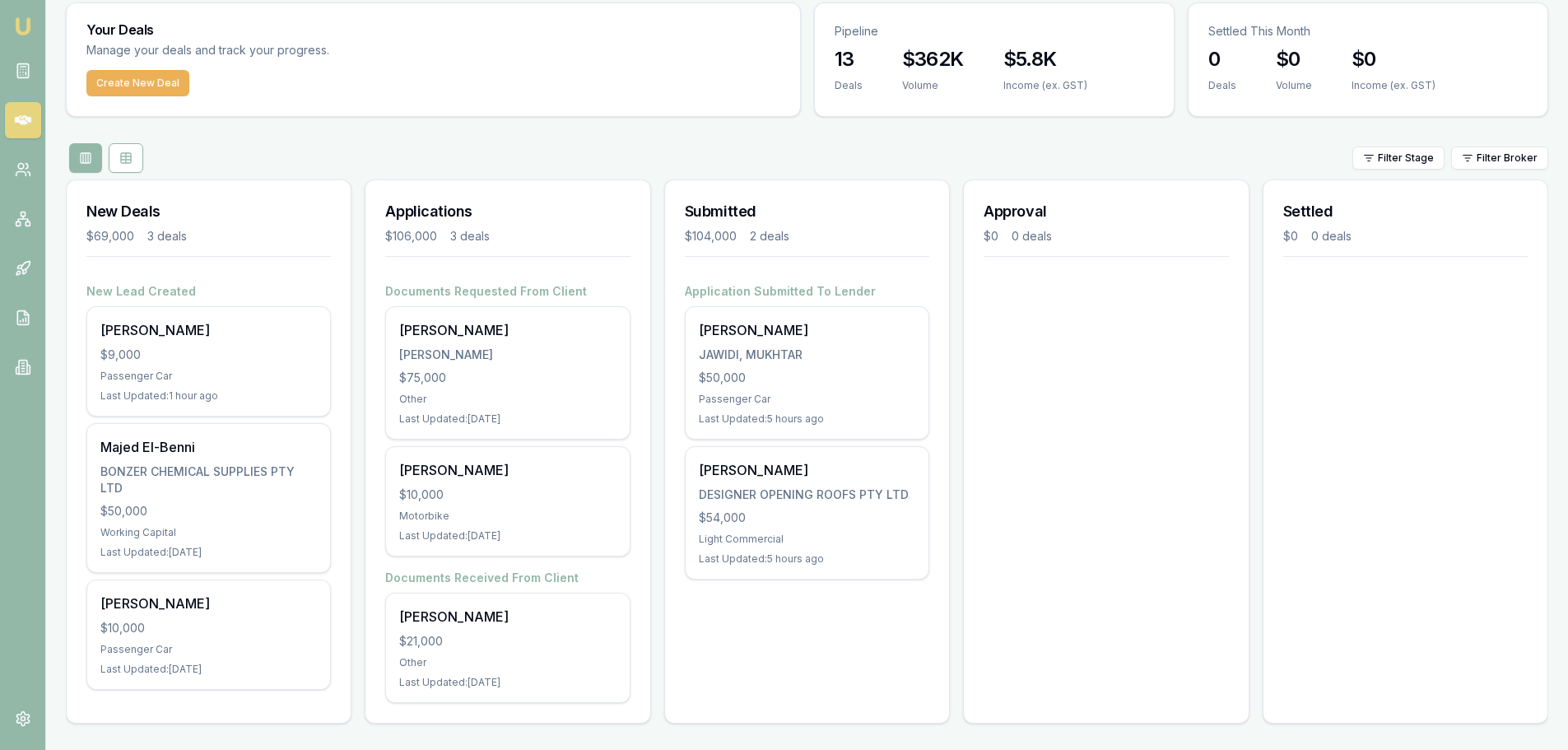
click at [1098, 441] on div "Approval $0 0 deals" at bounding box center [1105, 451] width 285 height 544
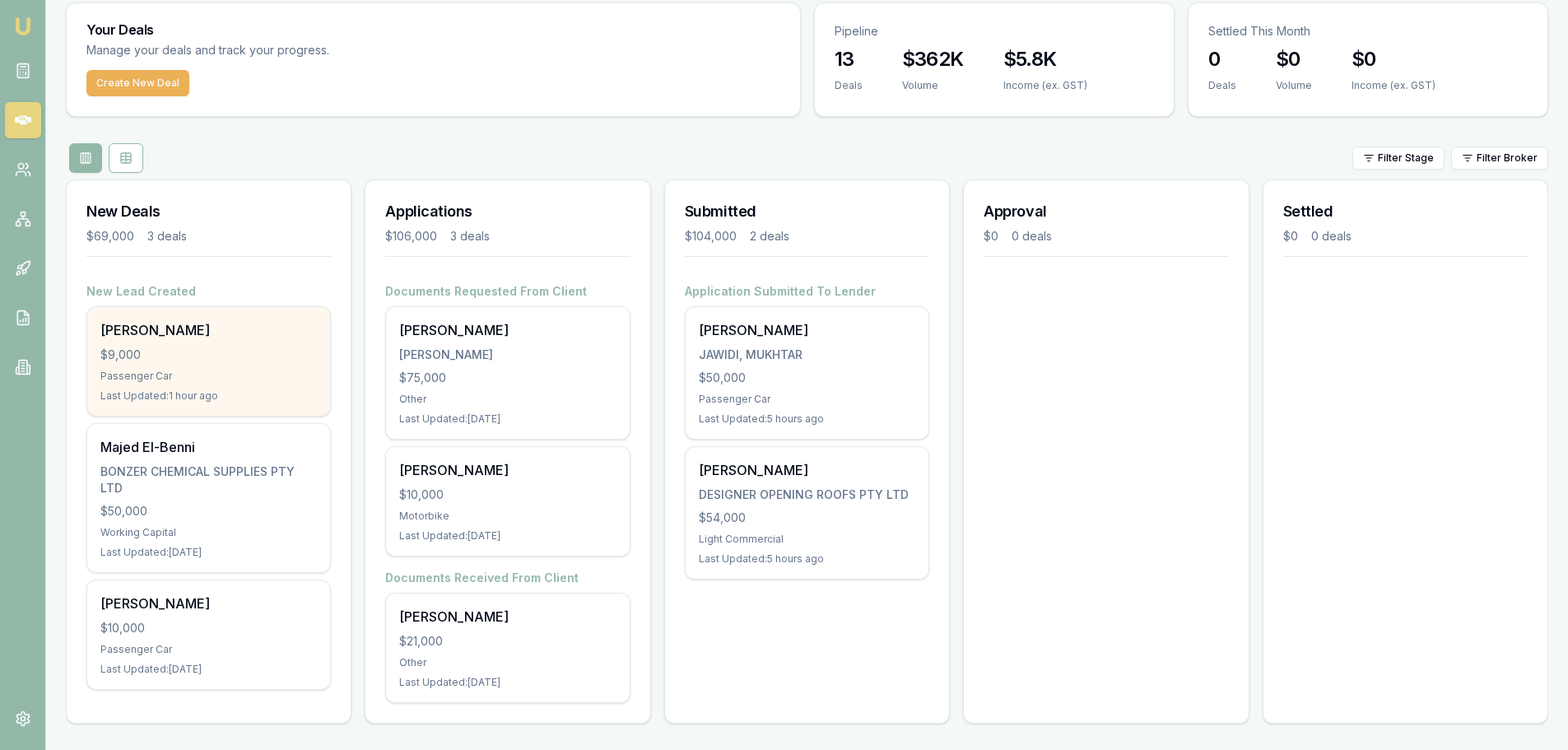
click at [202, 364] on div "[PERSON_NAME] $9,000 Passenger Car Last Updated: 1 hour ago" at bounding box center [209, 361] width 243 height 108
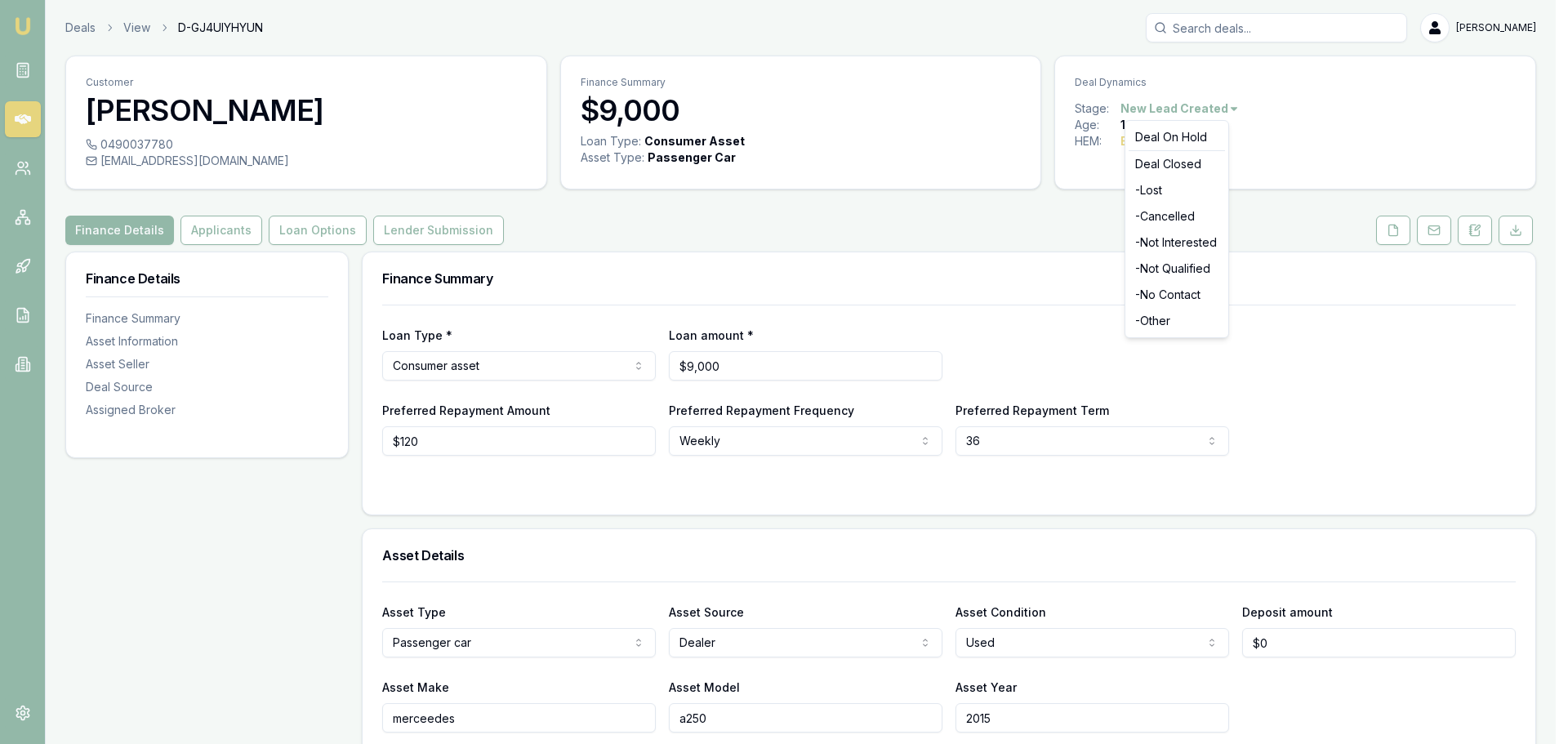
click at [1212, 109] on html "Emu Broker Deals View D-GJ4UIYHYUN [PERSON_NAME] Menu Customer [PERSON_NAME] 04…" at bounding box center [784, 372] width 1568 height 744
click at [1155, 241] on div "- Not Interested" at bounding box center [1177, 242] width 96 height 26
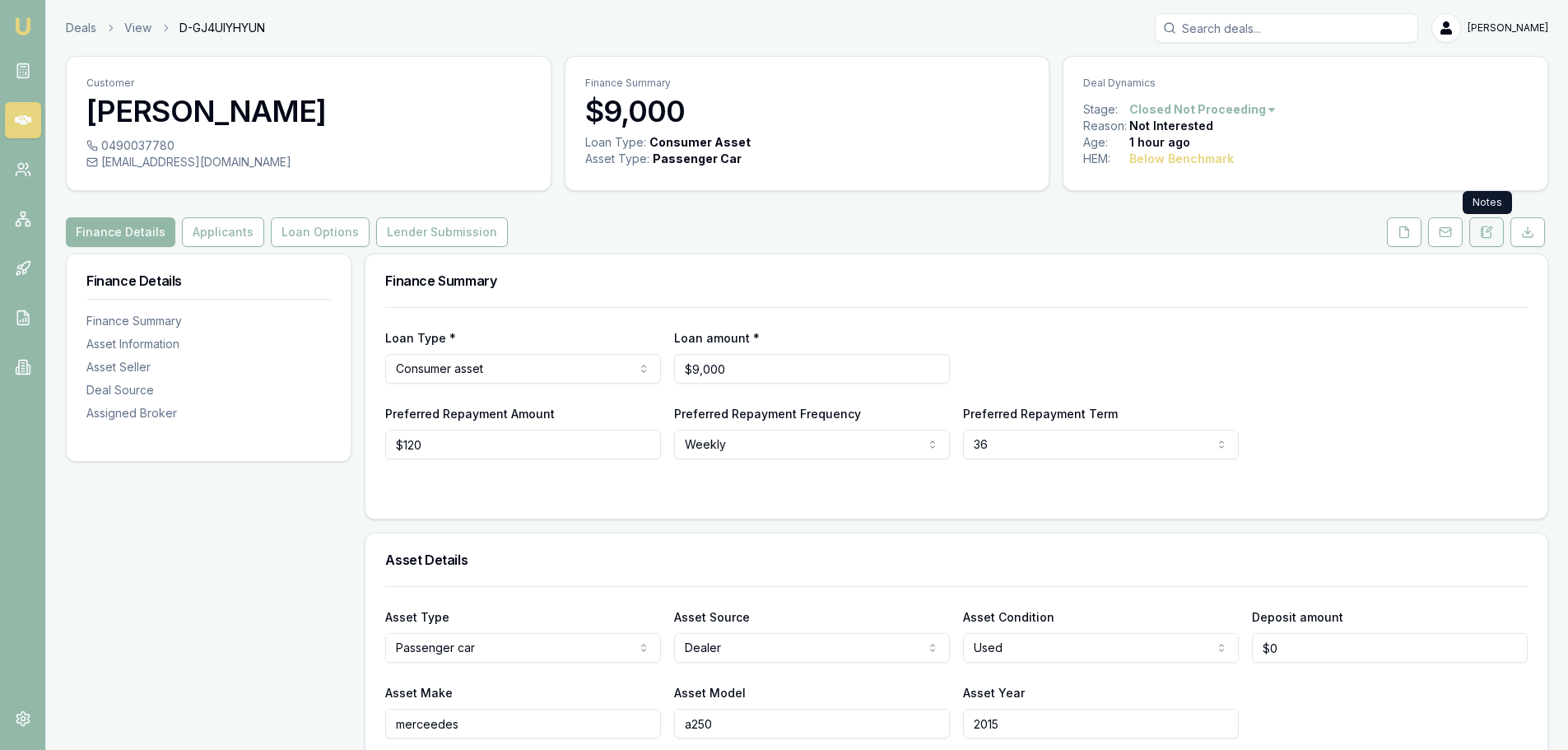
click at [1486, 234] on icon at bounding box center [1486, 232] width 13 height 13
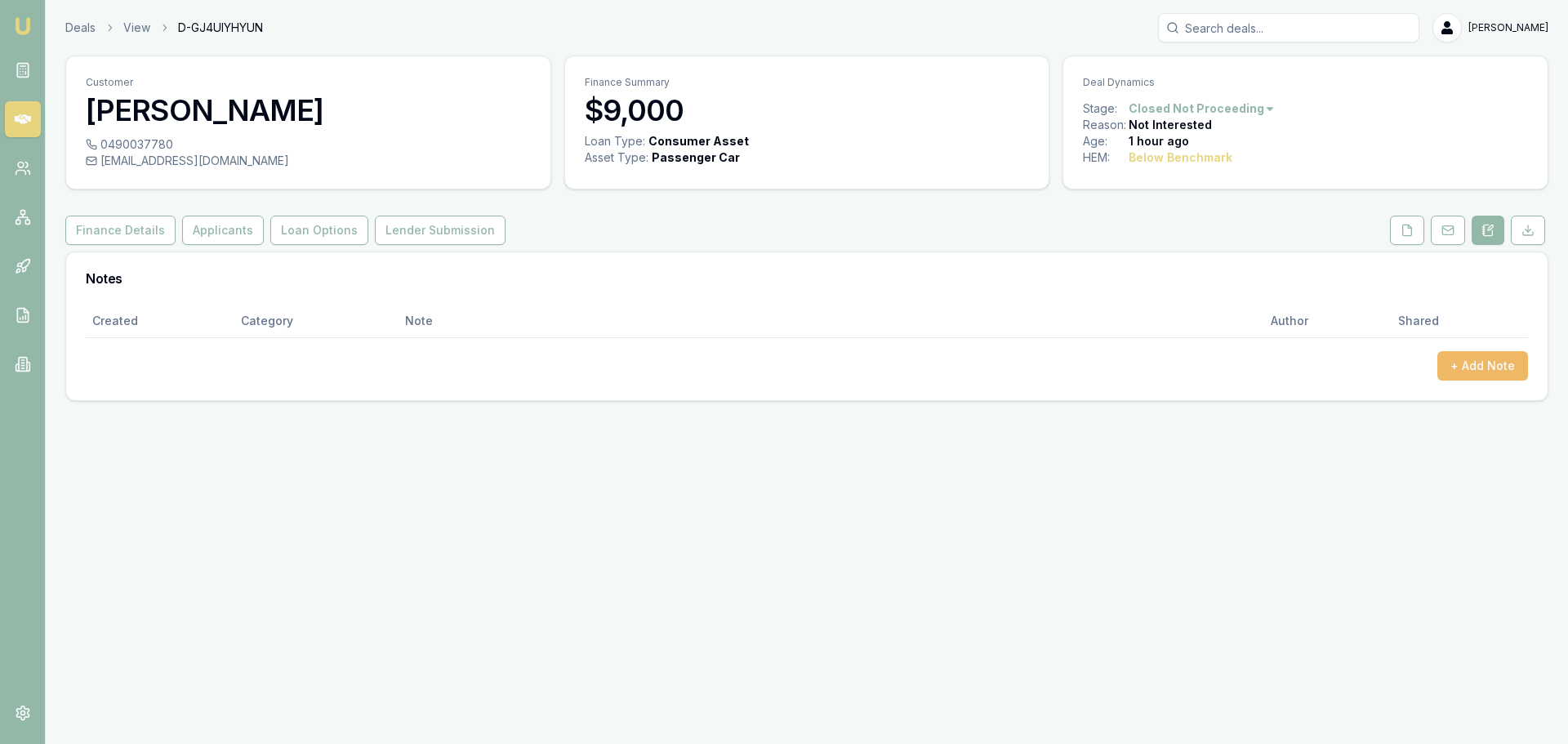
click at [1481, 361] on button "+ Add Note" at bounding box center [1483, 366] width 91 height 30
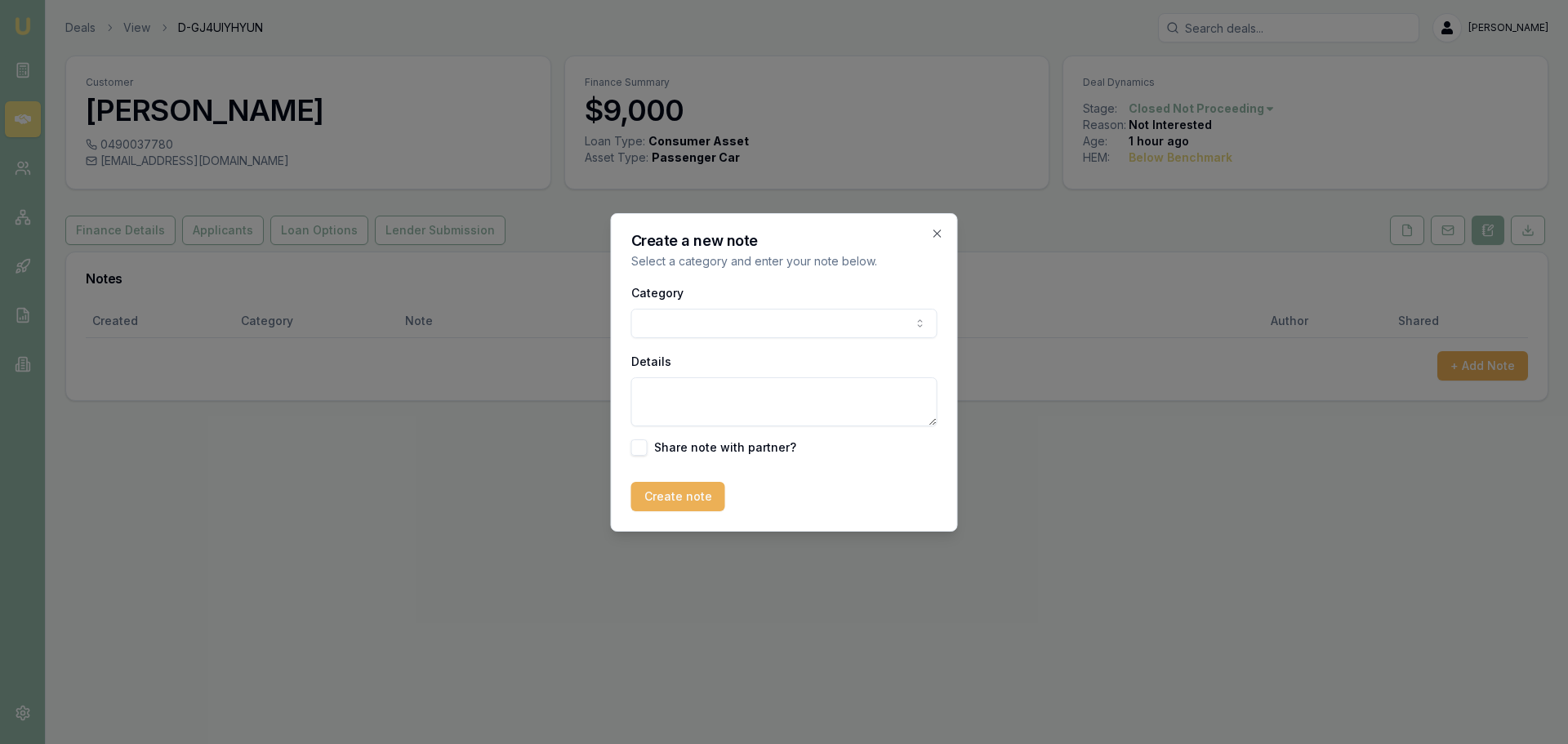
click at [657, 317] on body "Emu Broker Deals View D-GJ4UIYHYUN [PERSON_NAME] Menu Customer [PERSON_NAME] 04…" at bounding box center [784, 372] width 1568 height 744
click at [650, 396] on textarea "Details" at bounding box center [785, 401] width 306 height 49
click at [676, 402] on textarea "Details" at bounding box center [785, 401] width 306 height 49
click at [744, 324] on body "Emu Broker Deals View D-GJ4UIYHYUN Evette Abdo Toggle Menu Customer BRENDAN LOU…" at bounding box center [784, 372] width 1568 height 744
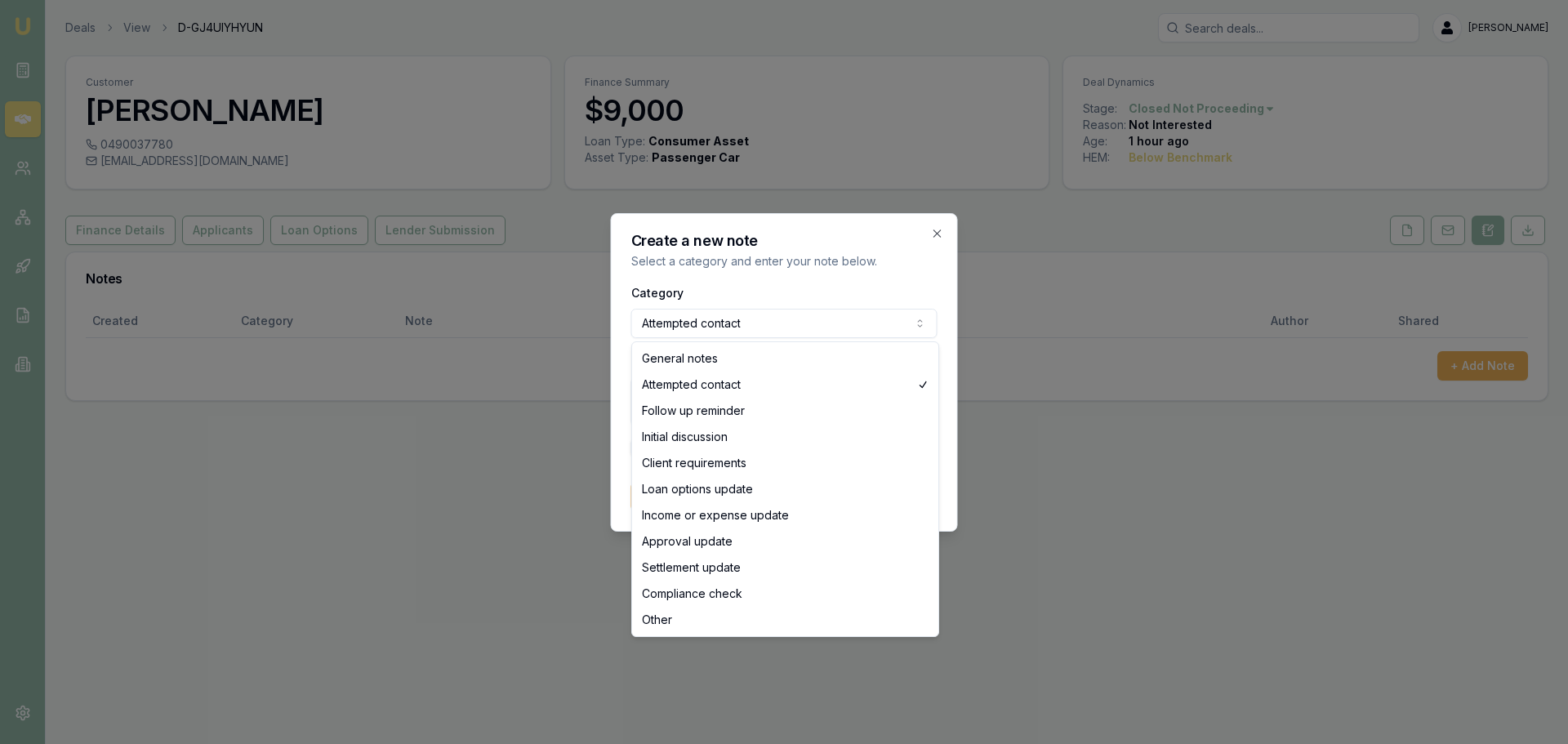
select select "GENERAL_NOTES"
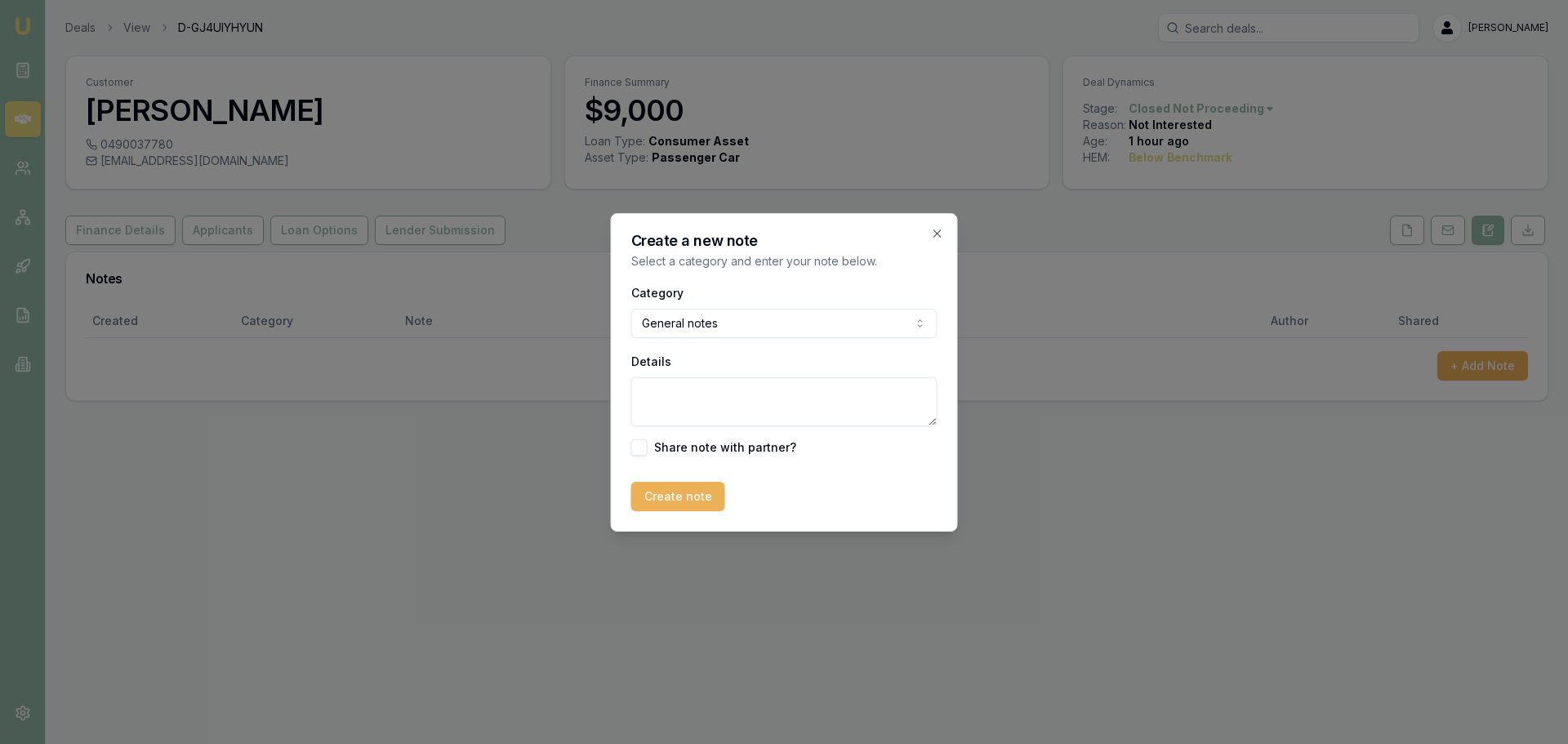
click at [642, 396] on textarea "Details" at bounding box center [785, 401] width 306 height 49
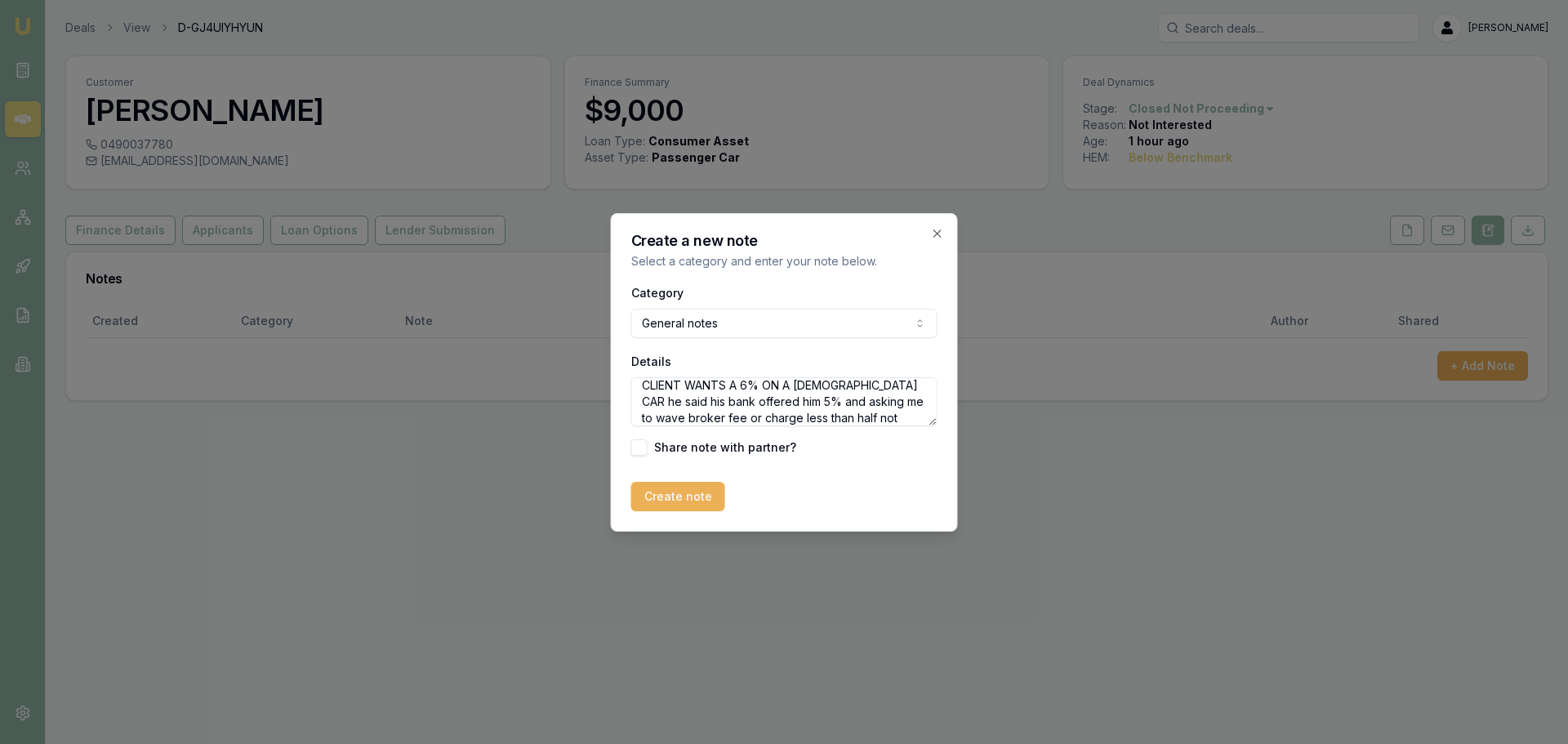
scroll to position [24, 0]
type textarea "CLIENT WANTS A 6% ON A 10 YEAR OLD CAR he said his bank offered him 5% and aski…"
click at [664, 496] on button "Create note" at bounding box center [678, 497] width 94 height 30
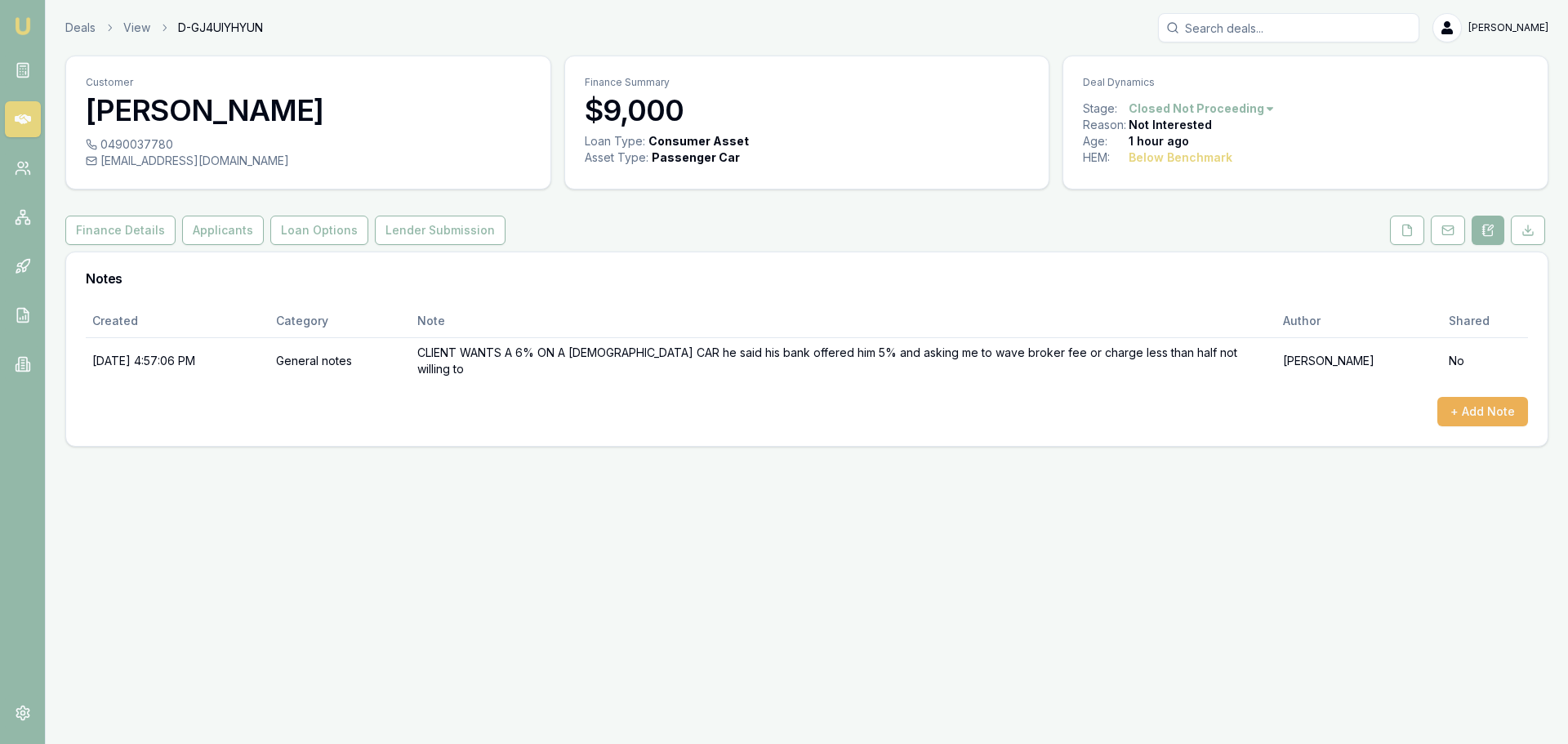
click at [1243, 111] on html "Emu Broker Deals View D-GJ4UIYHYUN Evette Abdo Toggle Menu Customer BRENDAN LOU…" at bounding box center [784, 372] width 1568 height 744
click at [1177, 243] on div "- Not Interested" at bounding box center [1198, 242] width 96 height 26
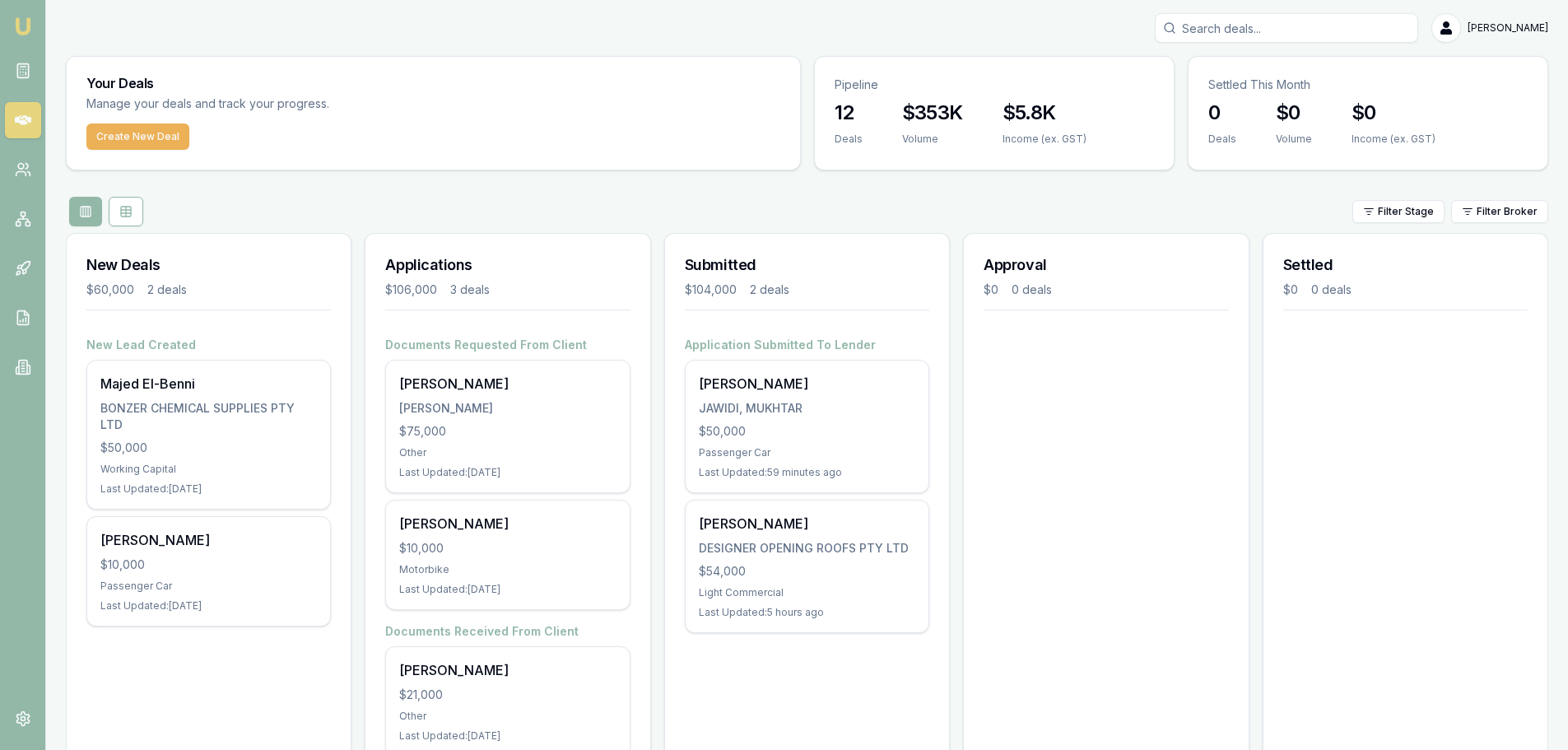
click at [1276, 26] on input "Search deals" at bounding box center [1286, 28] width 264 height 30
type input "[PERSON_NAME]"
click at [1274, 83] on p "0428807704" at bounding box center [1286, 88] width 249 height 17
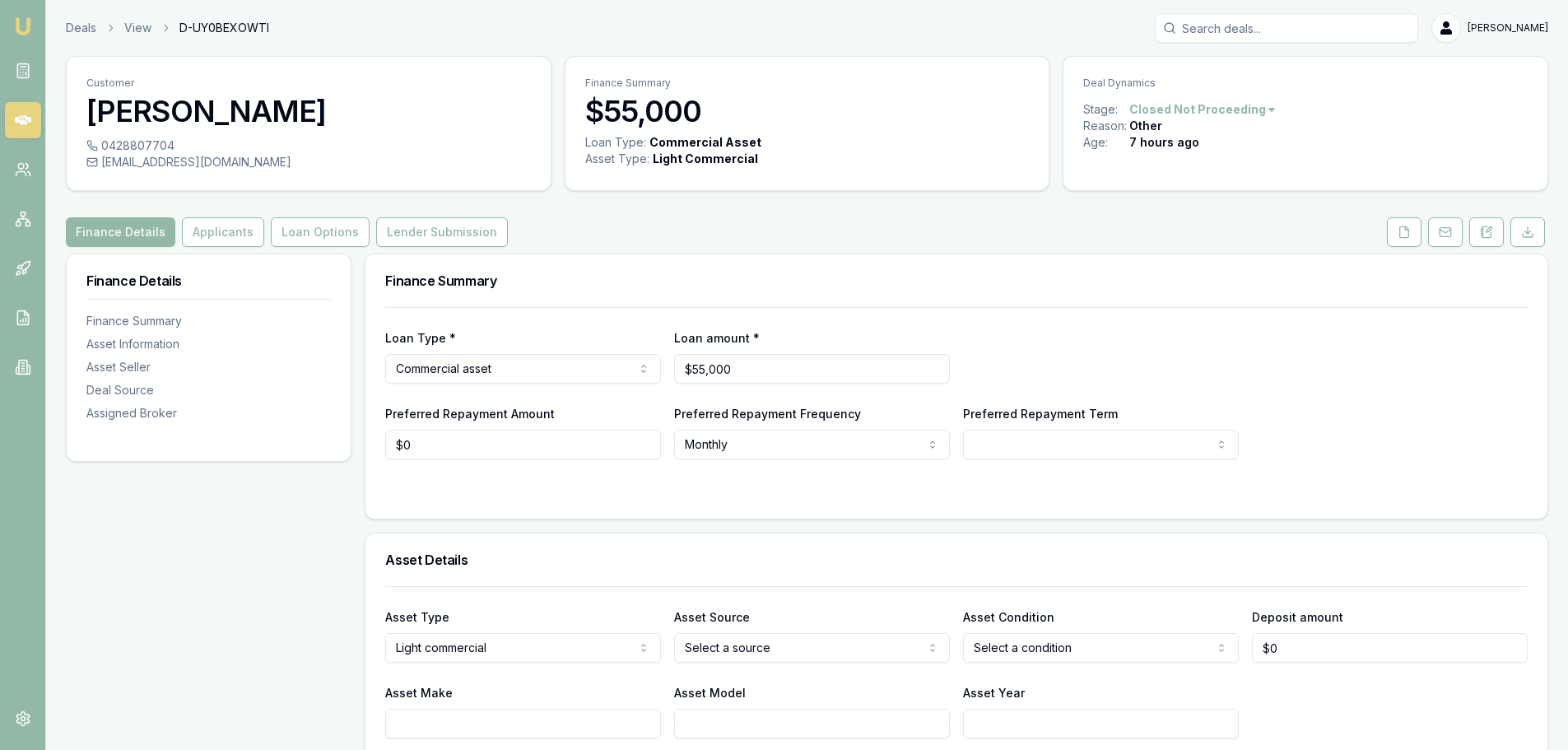
drag, startPoint x: 102, startPoint y: 161, endPoint x: 337, endPoint y: 169, distance: 235.1
click at [337, 169] on div "[EMAIL_ADDRESS][DOMAIN_NAME]" at bounding box center [309, 162] width 445 height 17
drag, startPoint x: 242, startPoint y: 154, endPoint x: 295, endPoint y: 164, distance: 53.9
click at [295, 164] on div "[EMAIL_ADDRESS][DOMAIN_NAME]" at bounding box center [309, 162] width 445 height 17
copy div "[EMAIL_ADDRESS][DOMAIN_NAME]"
